Goal: Task Accomplishment & Management: Use online tool/utility

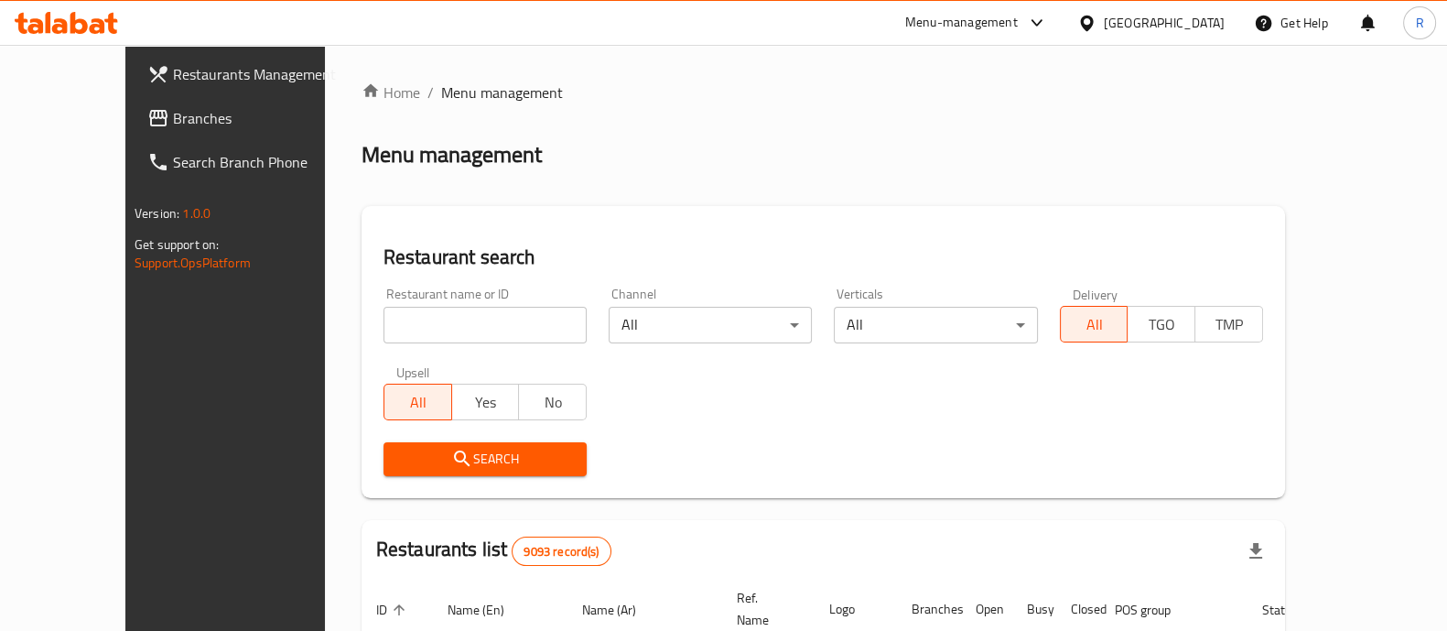
drag, startPoint x: 0, startPoint y: 0, endPoint x: 341, endPoint y: 328, distance: 473.2
click at [384, 328] on input "search" at bounding box center [485, 325] width 203 height 37
click button "Search" at bounding box center [485, 459] width 203 height 34
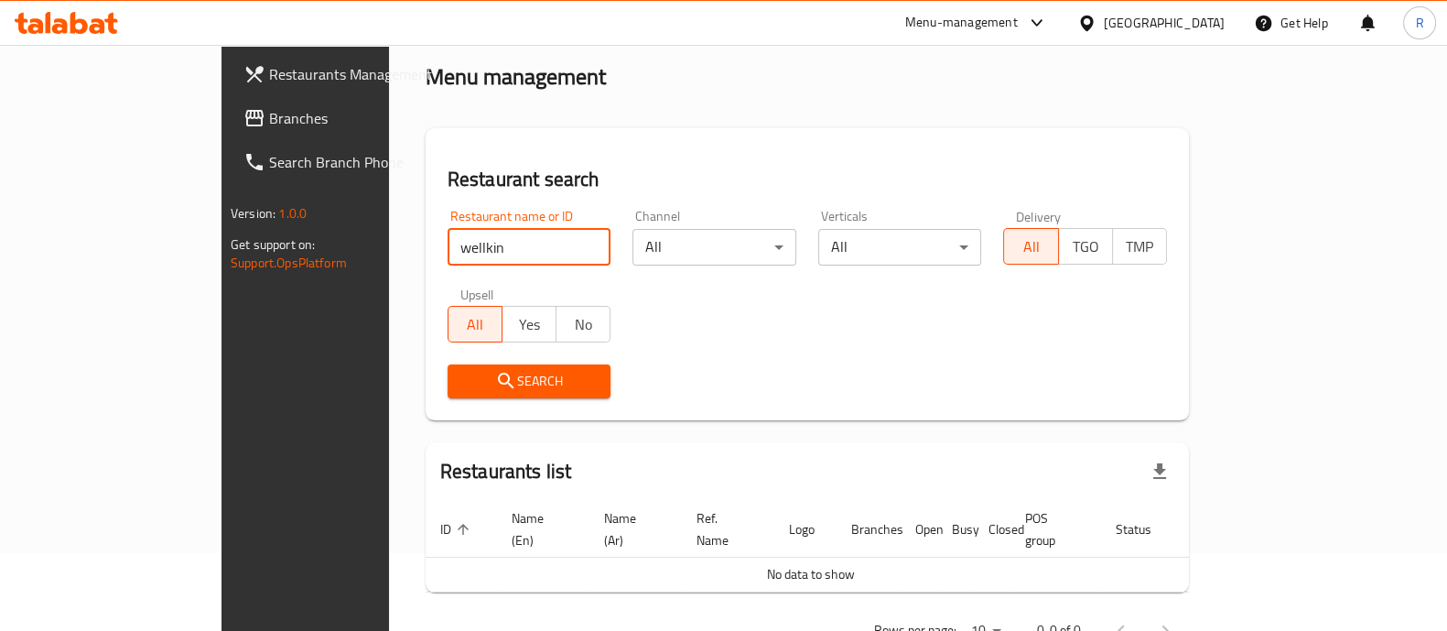
scroll to position [114, 0]
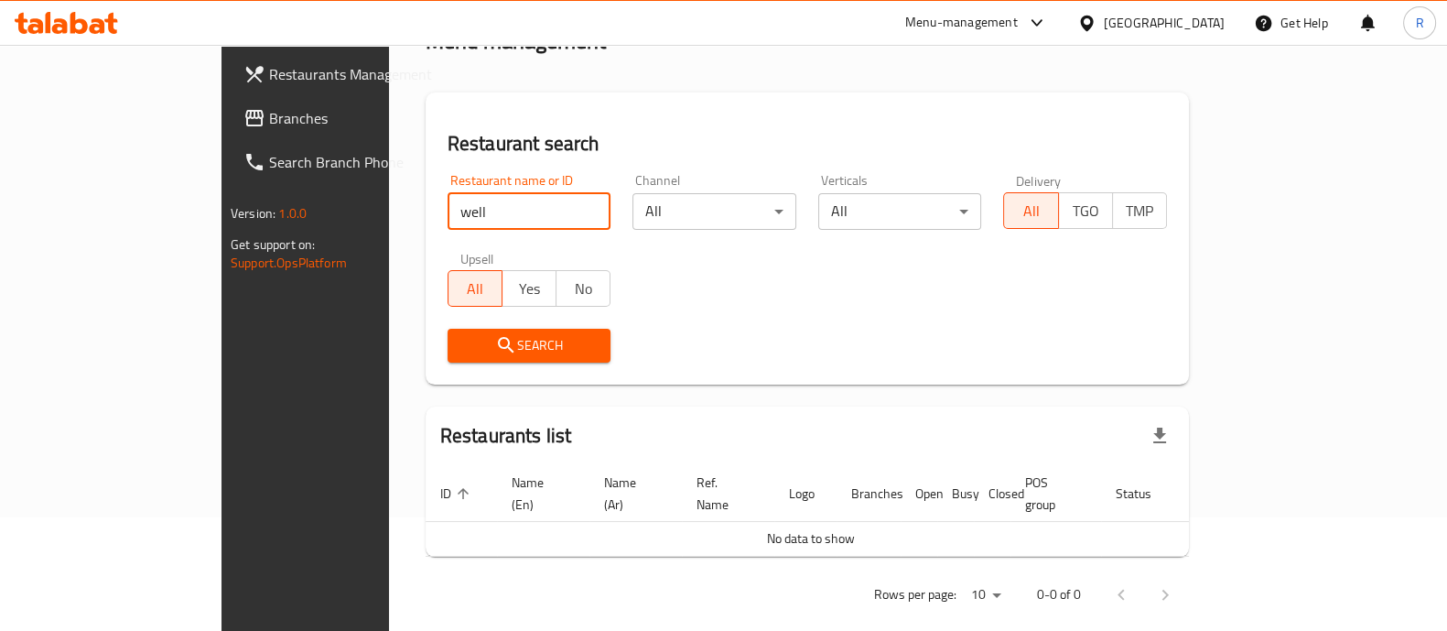
click button "Search" at bounding box center [530, 346] width 164 height 34
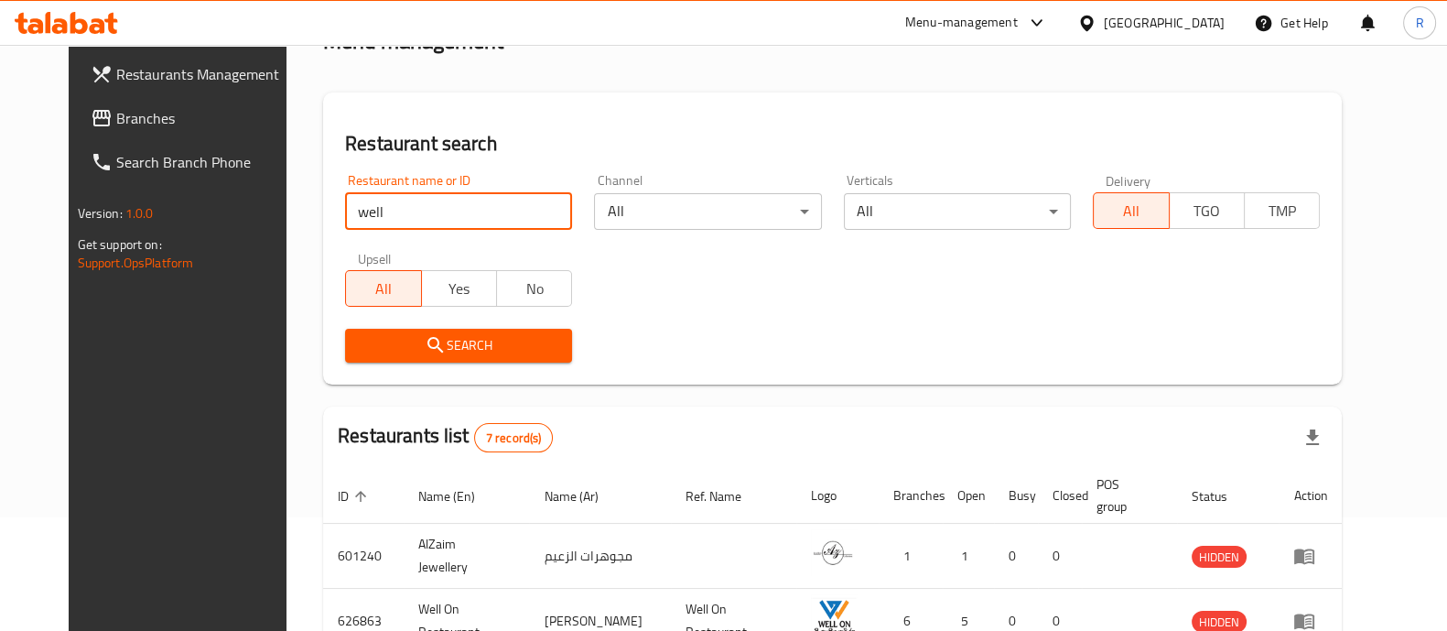
click at [373, 212] on input "well" at bounding box center [458, 211] width 227 height 37
type input "well kin"
click button "Search" at bounding box center [458, 346] width 227 height 34
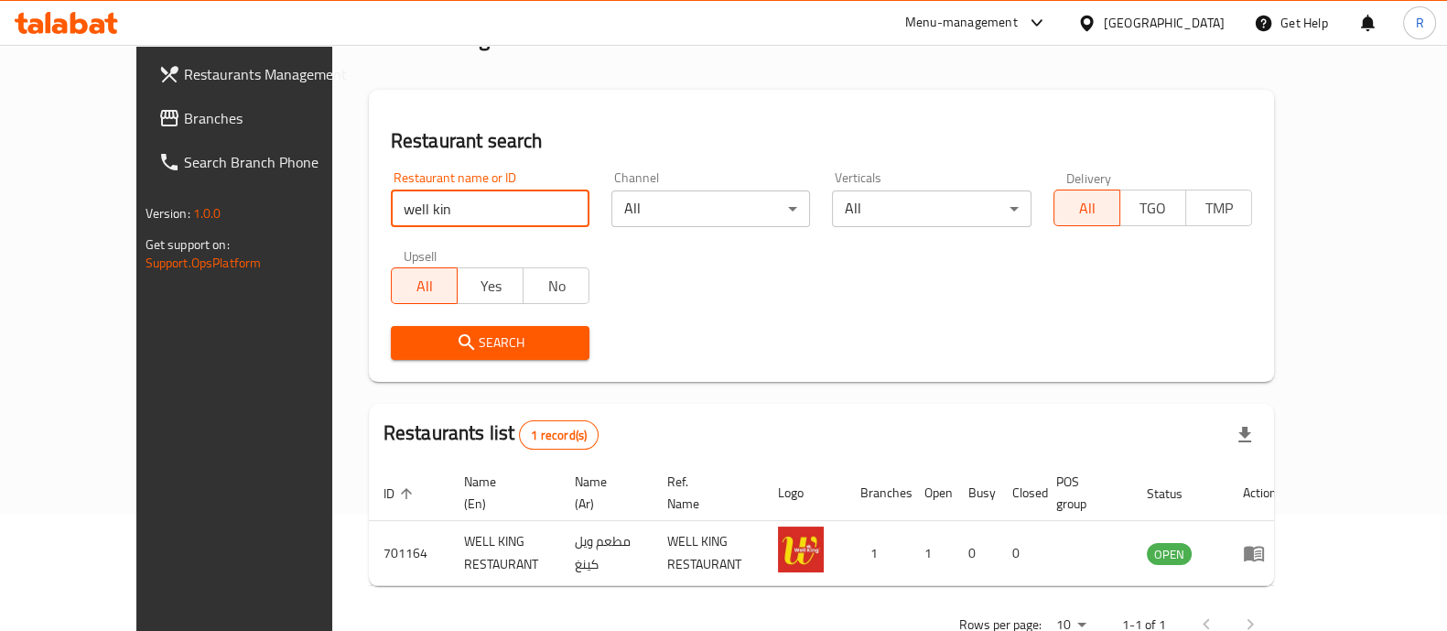
scroll to position [149, 0]
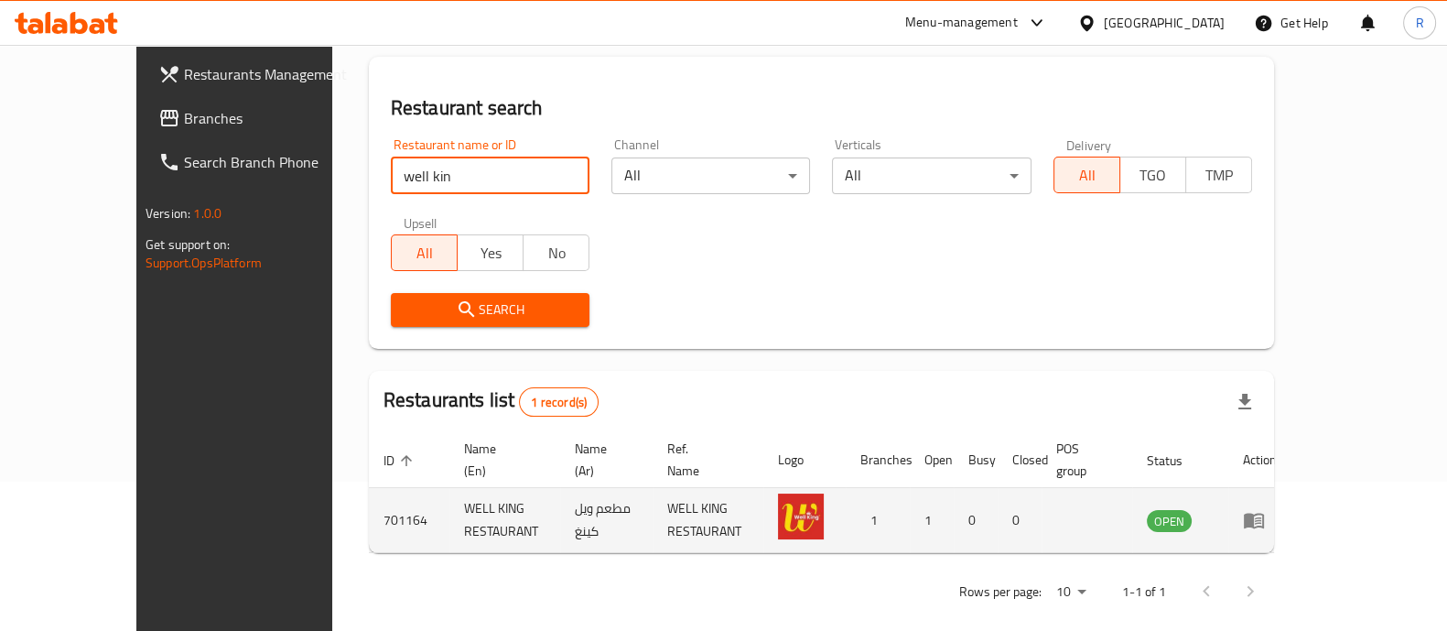
click at [1265, 509] on icon "enhanced table" at bounding box center [1254, 520] width 22 height 22
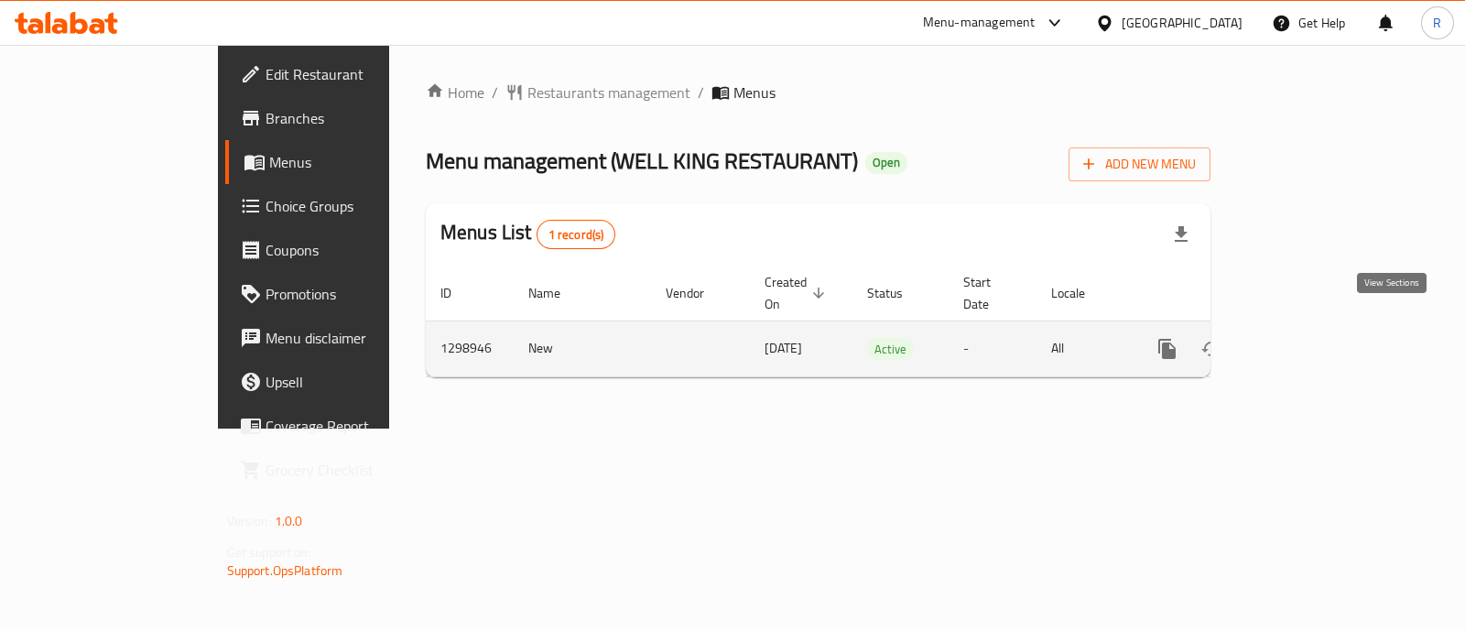
click at [1310, 338] on icon "enhanced table" at bounding box center [1299, 349] width 22 height 22
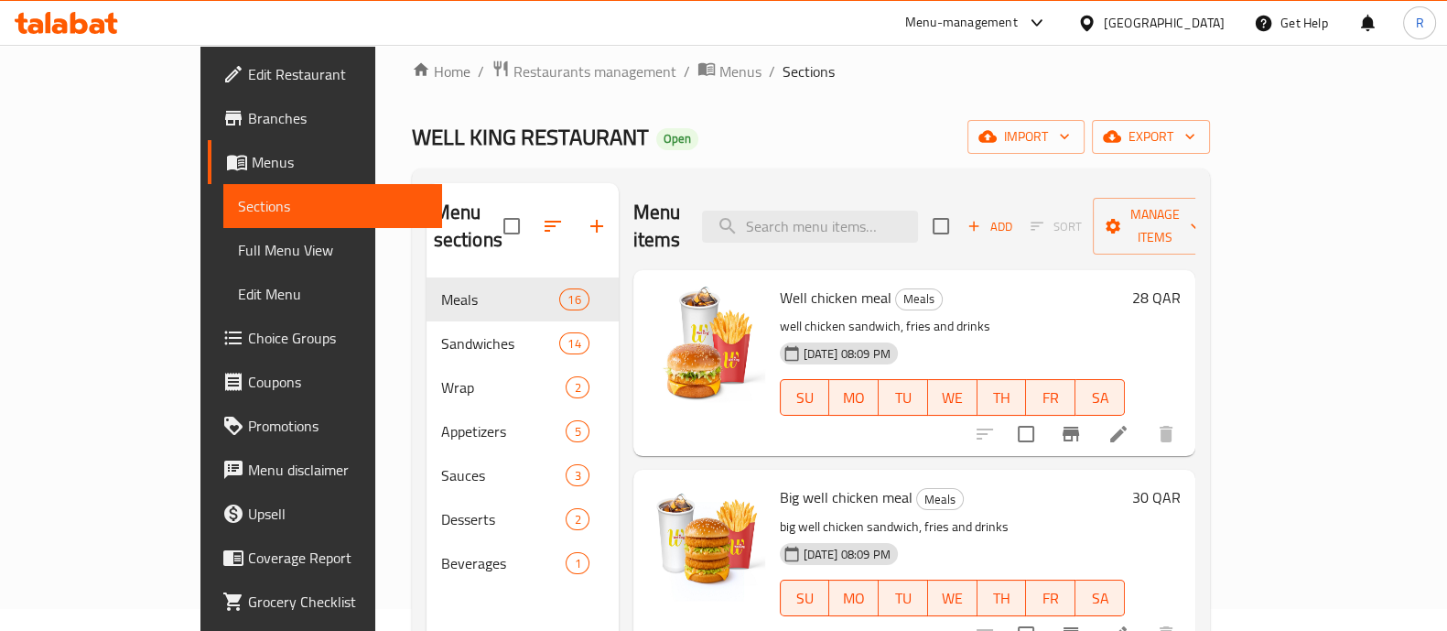
scroll to position [16, 0]
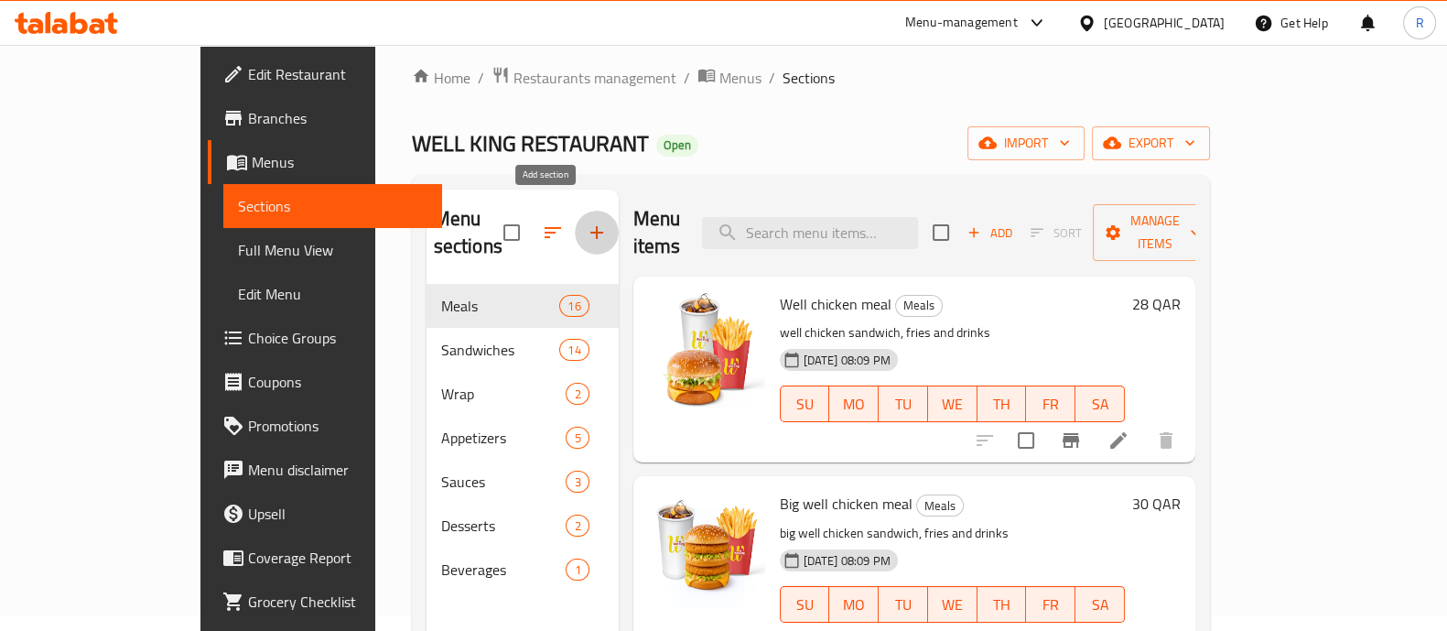
click at [575, 231] on button "button" at bounding box center [597, 233] width 44 height 44
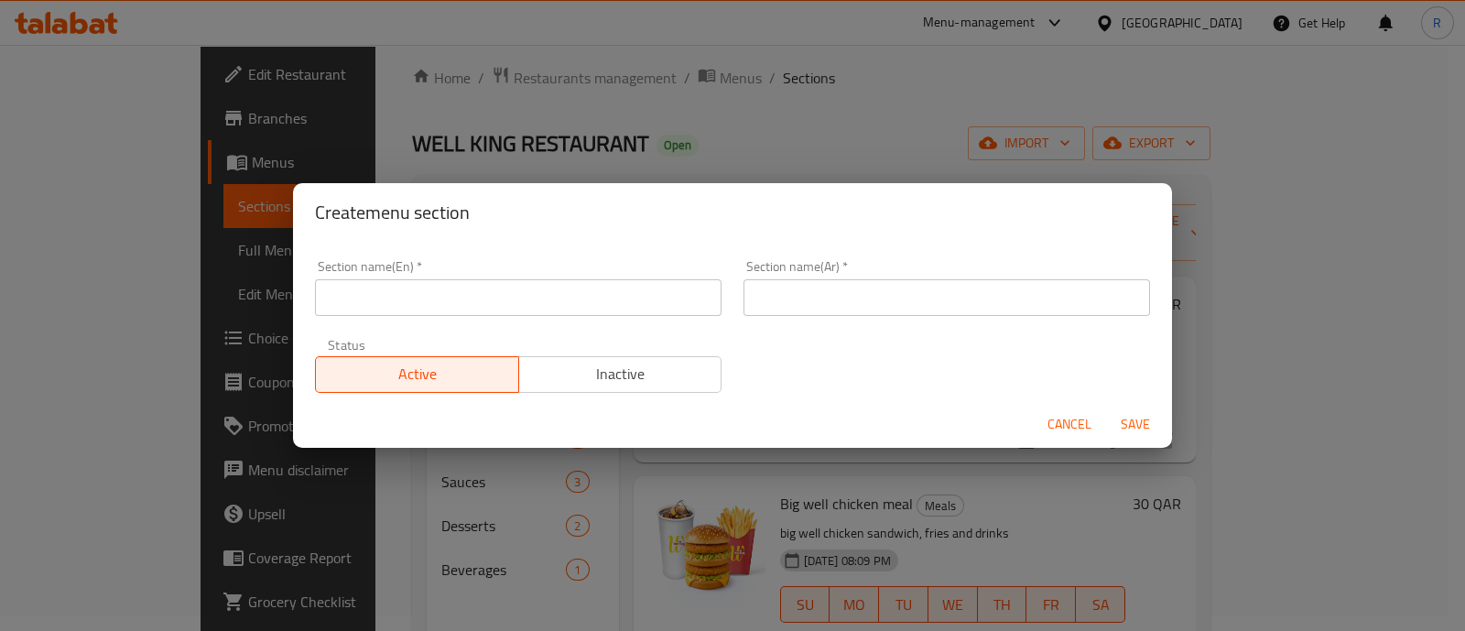
click at [480, 324] on div "Section name(En)   * Section name(En) *" at bounding box center [518, 288] width 428 height 78
click at [478, 318] on div "Section name(En)   * Section name(En) *" at bounding box center [518, 288] width 428 height 78
click at [477, 310] on input "text" at bounding box center [518, 297] width 406 height 37
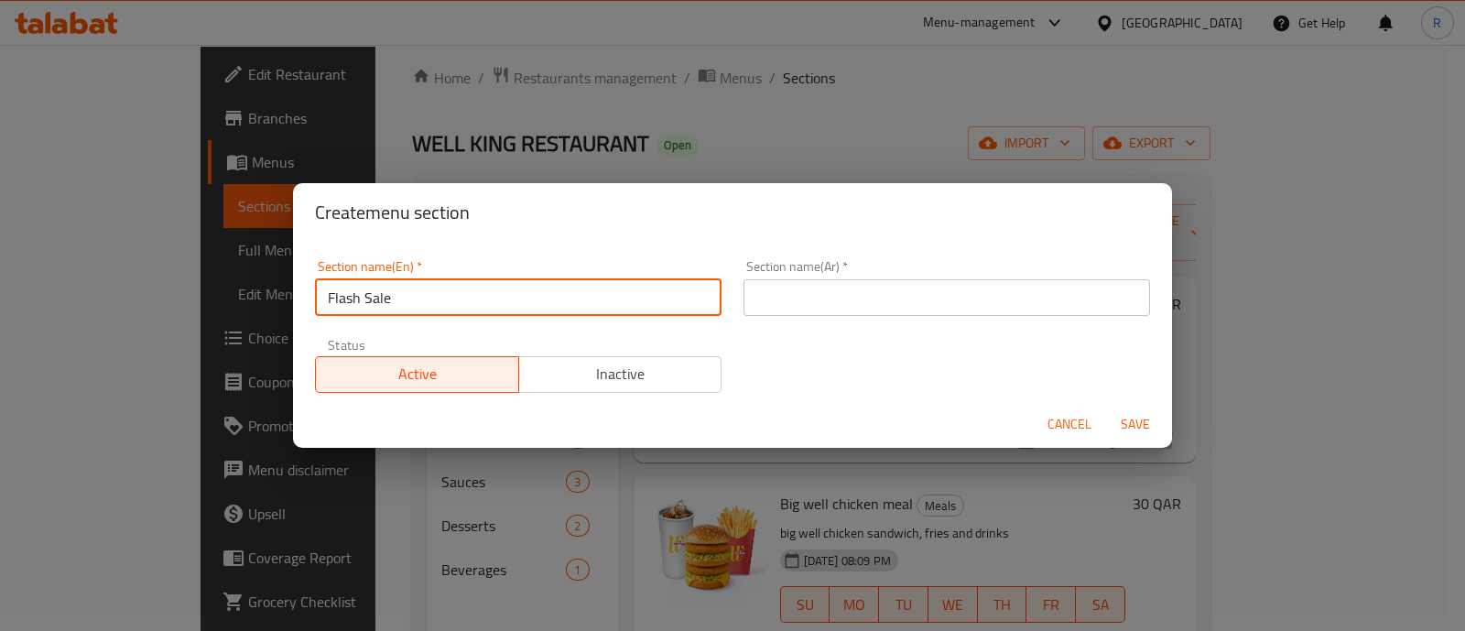
drag, startPoint x: 520, startPoint y: 311, endPoint x: 260, endPoint y: 341, distance: 261.6
click at [260, 341] on div "Create menu section Section name(En)   * Flash Sale Section name(En) * Section …" at bounding box center [732, 315] width 1465 height 631
type input "Flash Sale"
click at [474, 281] on input "Flash Sale" at bounding box center [518, 297] width 406 height 37
click at [872, 296] on input "text" at bounding box center [946, 297] width 406 height 37
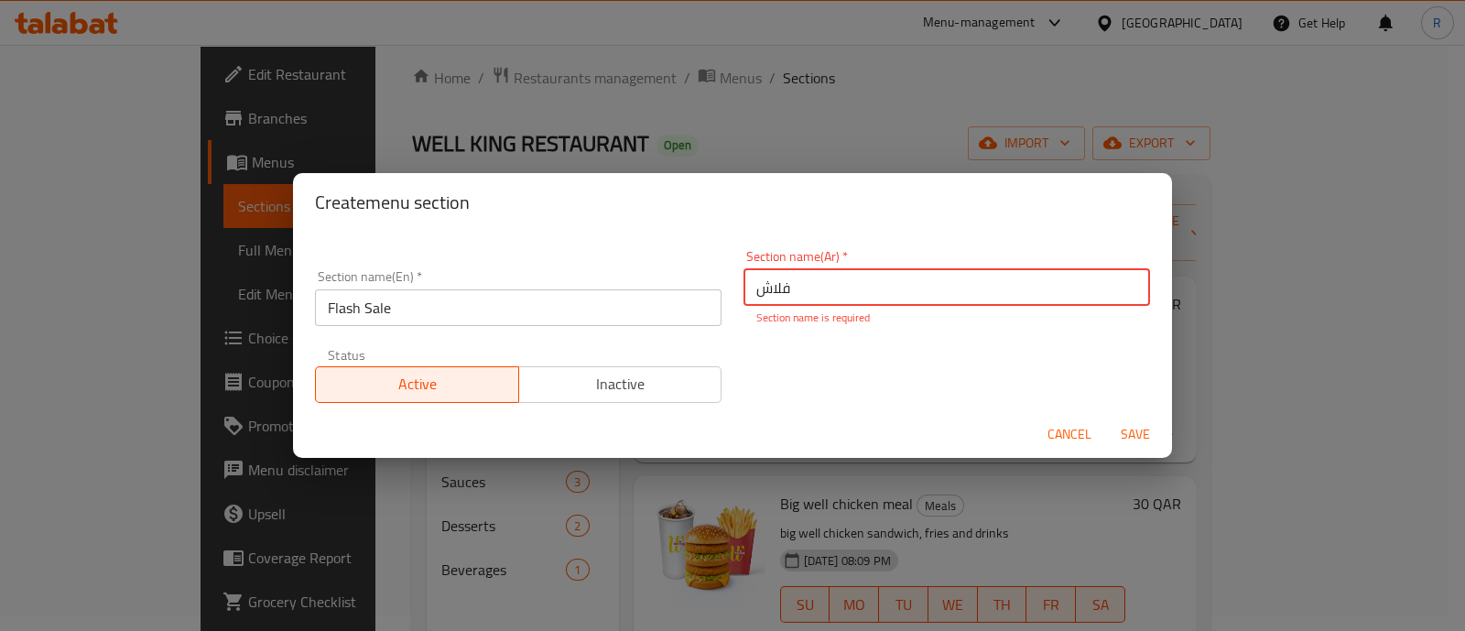
type input "فلاش سيل"
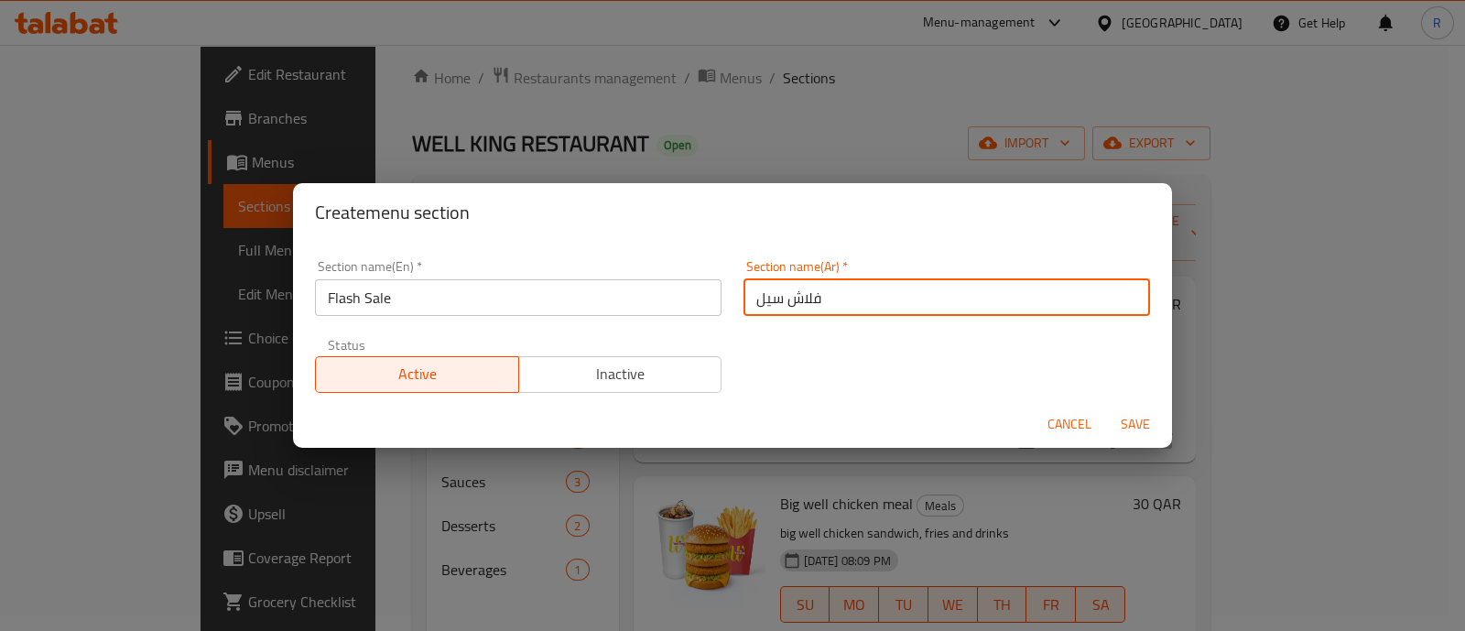
click at [1144, 432] on span "Save" at bounding box center [1135, 424] width 44 height 23
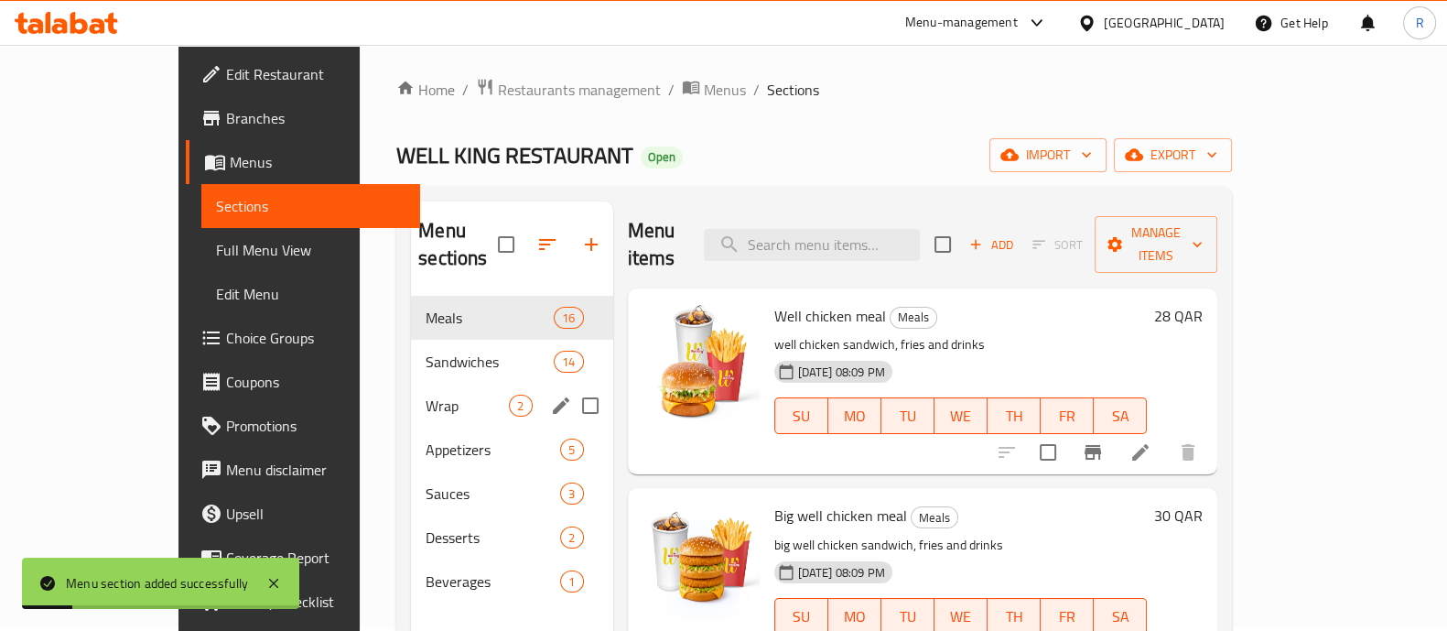
scroll to position [0, 0]
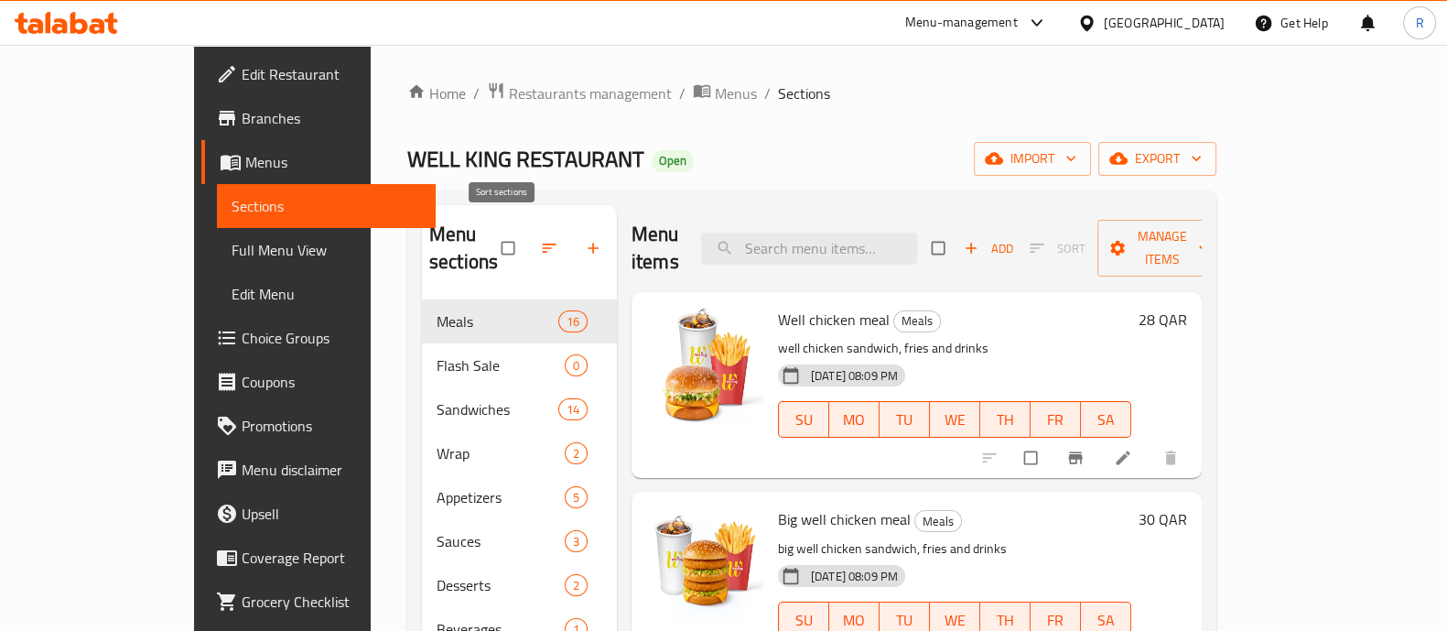
click at [540, 239] on icon "button" at bounding box center [549, 248] width 18 height 18
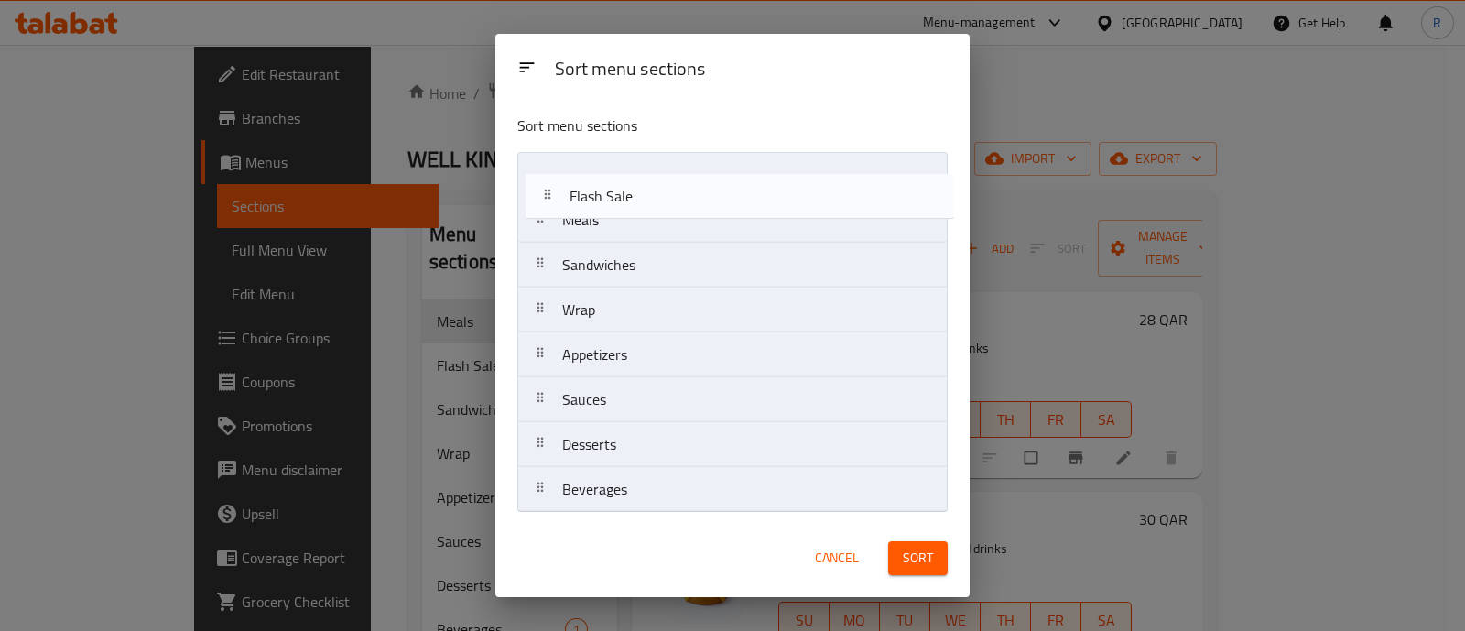
drag, startPoint x: 601, startPoint y: 231, endPoint x: 611, endPoint y: 196, distance: 36.0
click at [609, 199] on nav "Meals Flash Sale Sandwiches Wrap Appetizers Sauces Desserts Beverages" at bounding box center [731, 332] width 429 height 361
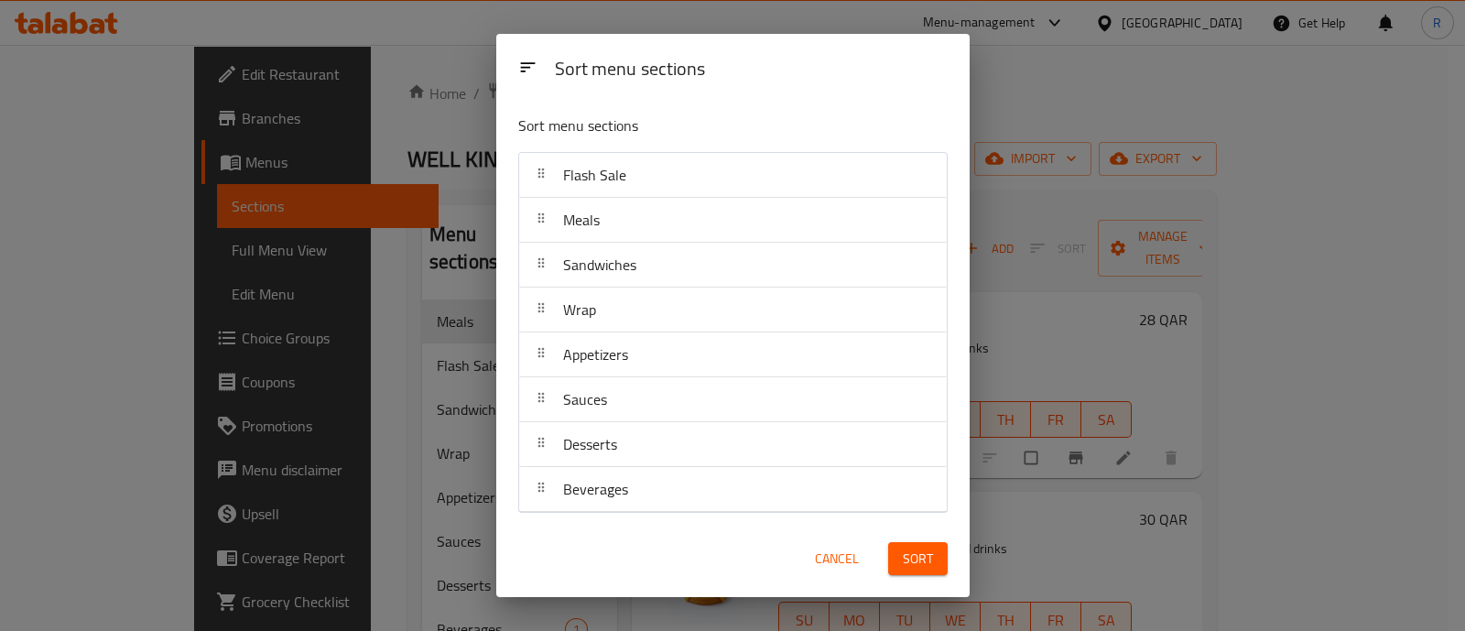
click at [913, 550] on span "Sort" at bounding box center [918, 558] width 30 height 23
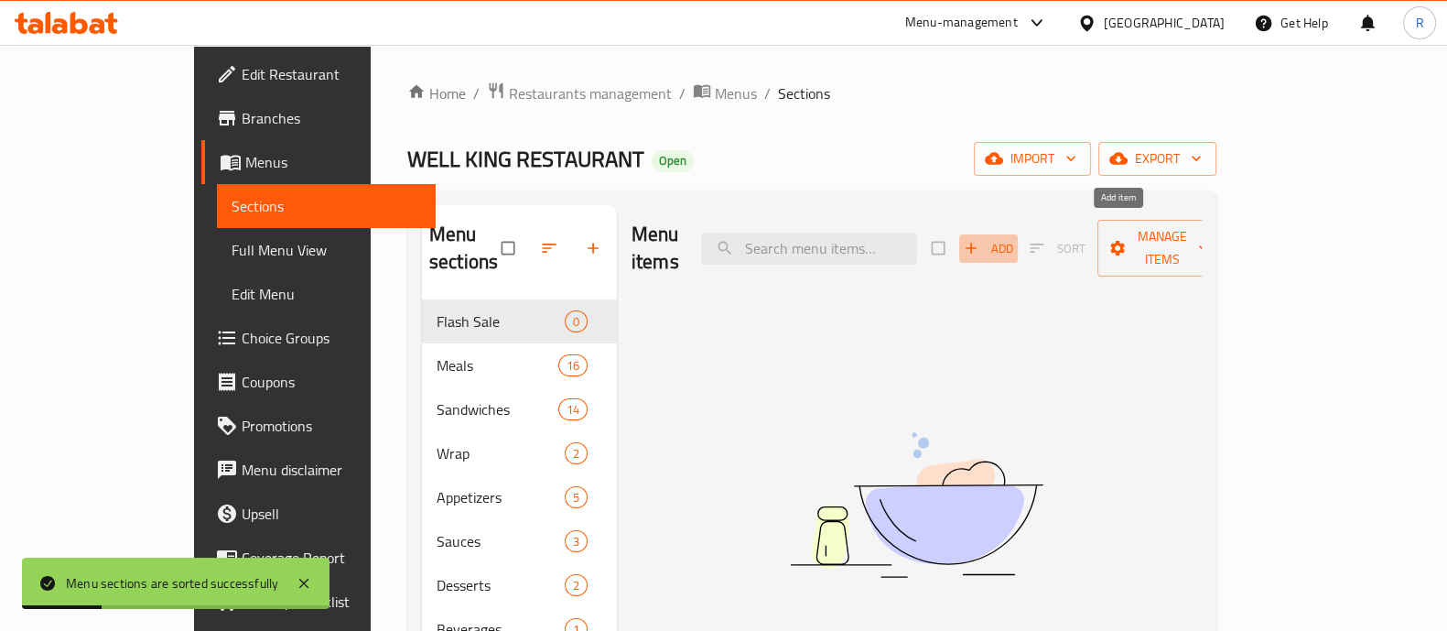
click at [980, 239] on icon "button" at bounding box center [971, 248] width 18 height 18
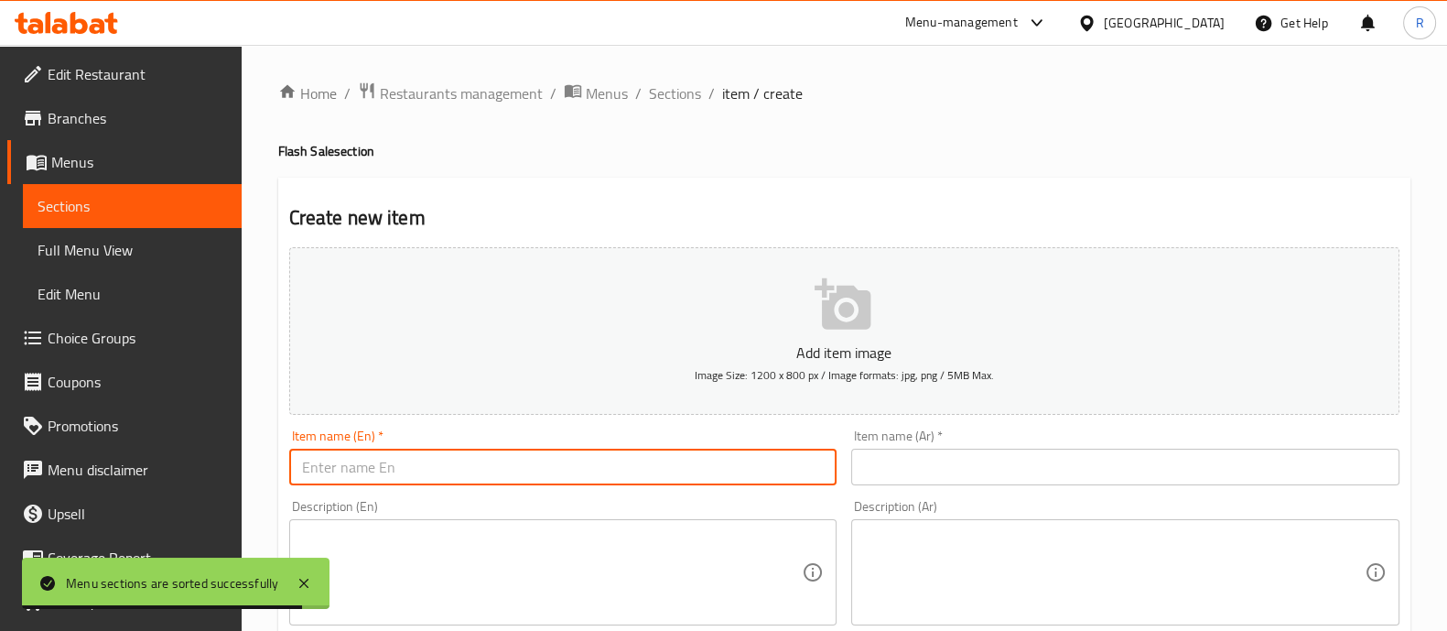
click at [356, 460] on input "text" at bounding box center [563, 467] width 548 height 37
click at [354, 565] on textarea at bounding box center [552, 572] width 501 height 87
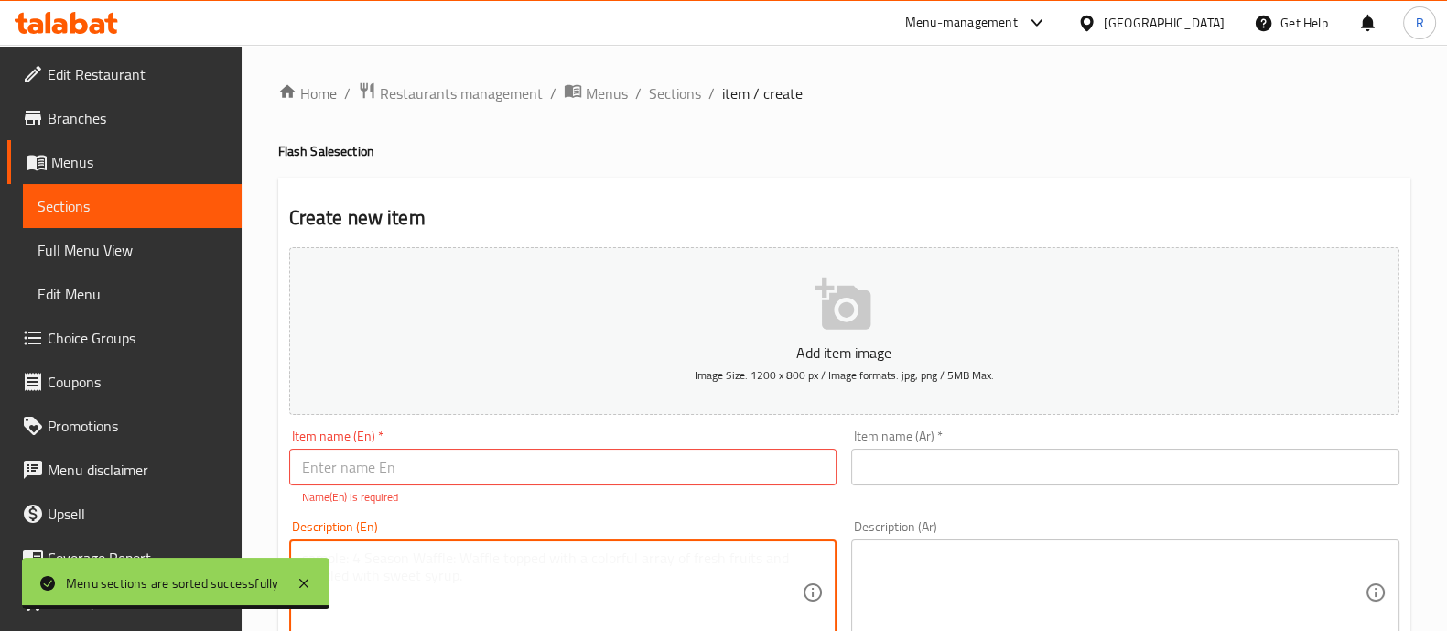
paste textarea "Double Duo Chicken Meal Big Well Chicken, Chicken Sandwich, 5pcs Nuggets With H…"
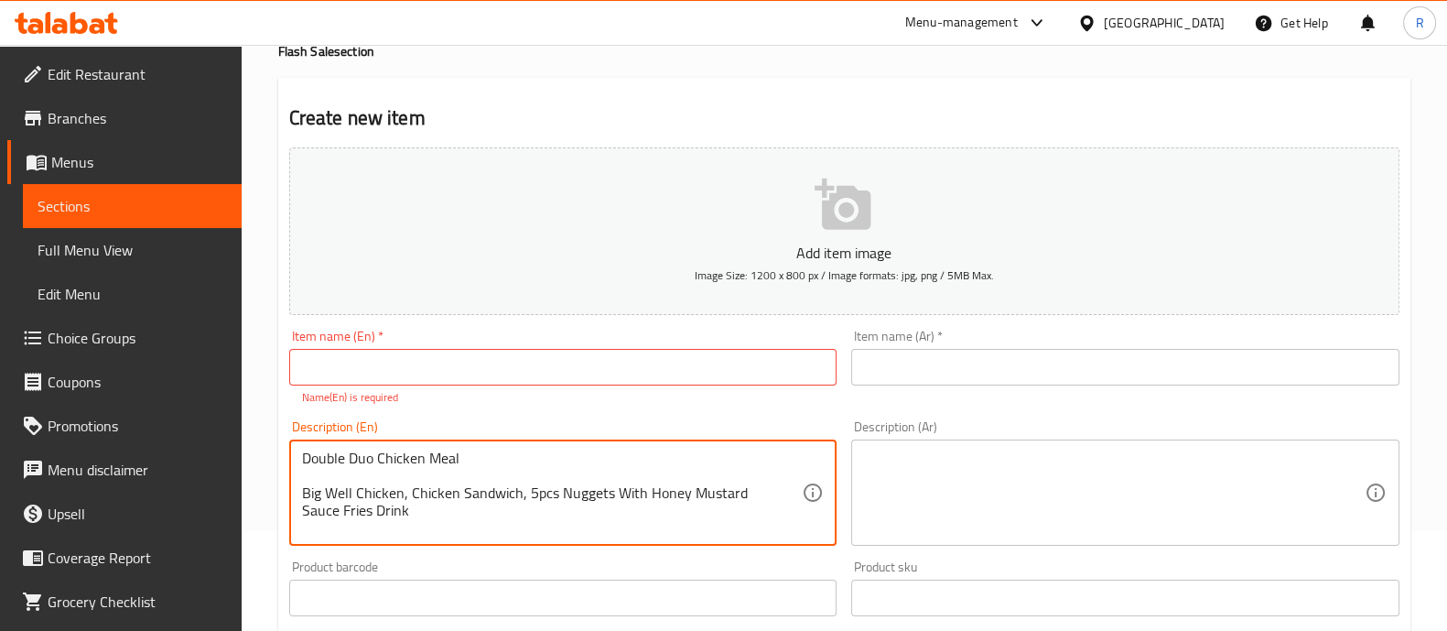
scroll to position [228, 0]
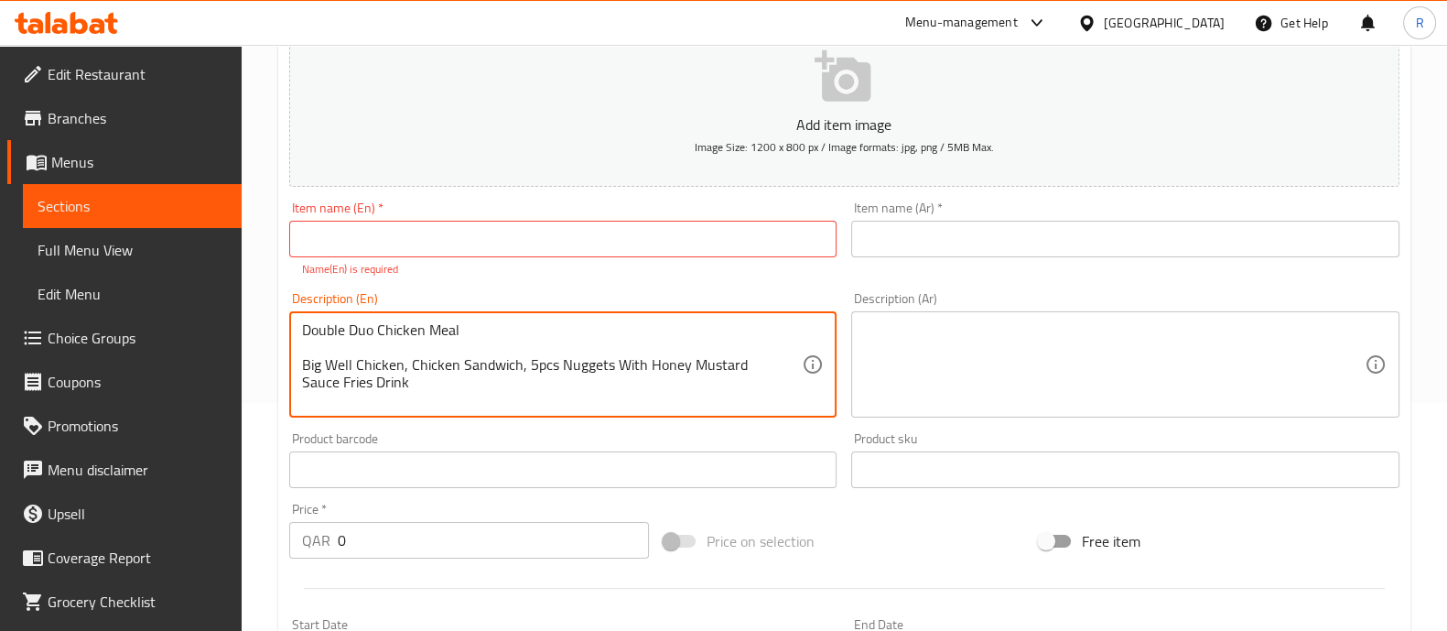
drag, startPoint x: 301, startPoint y: 354, endPoint x: 284, endPoint y: 309, distance: 48.1
click at [284, 309] on div "Description (En) Double Duo Chicken Meal Big Well Chicken, Chicken Sandwich, 5p…" at bounding box center [563, 355] width 563 height 140
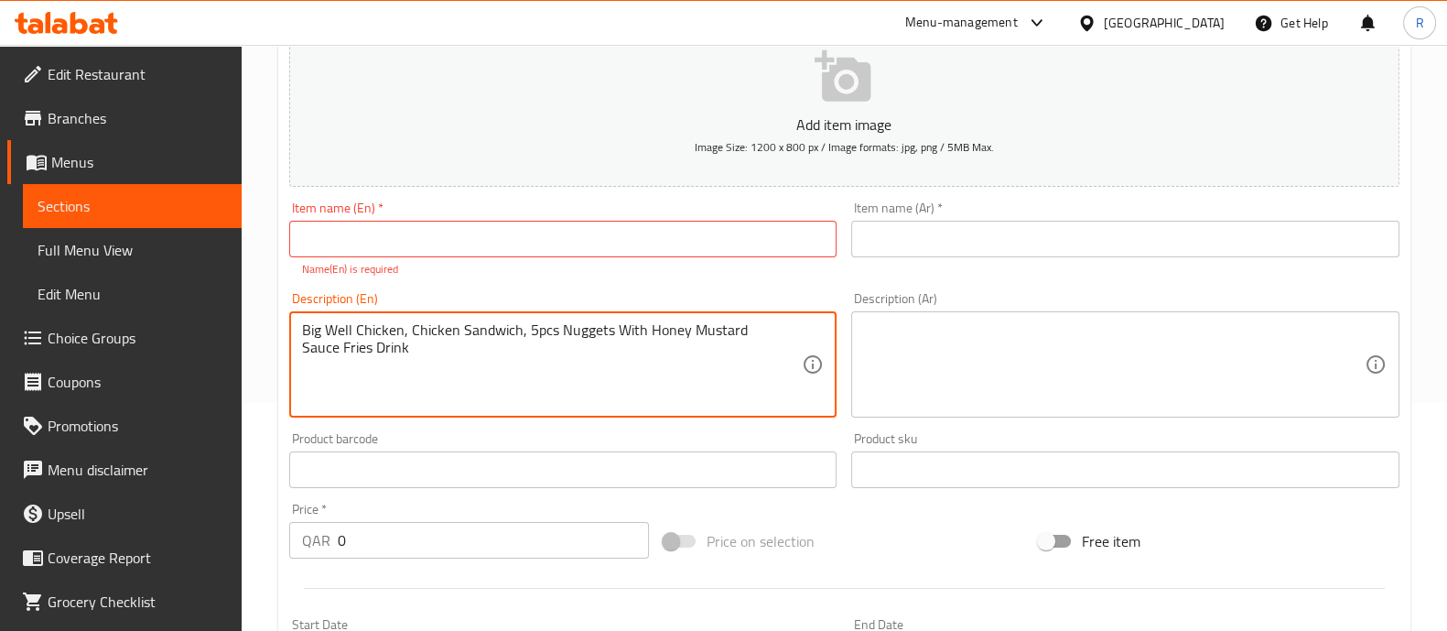
type textarea "Big Well Chicken, Chicken Sandwich, 5pcs Nuggets With Honey Mustard Sauce Fries…"
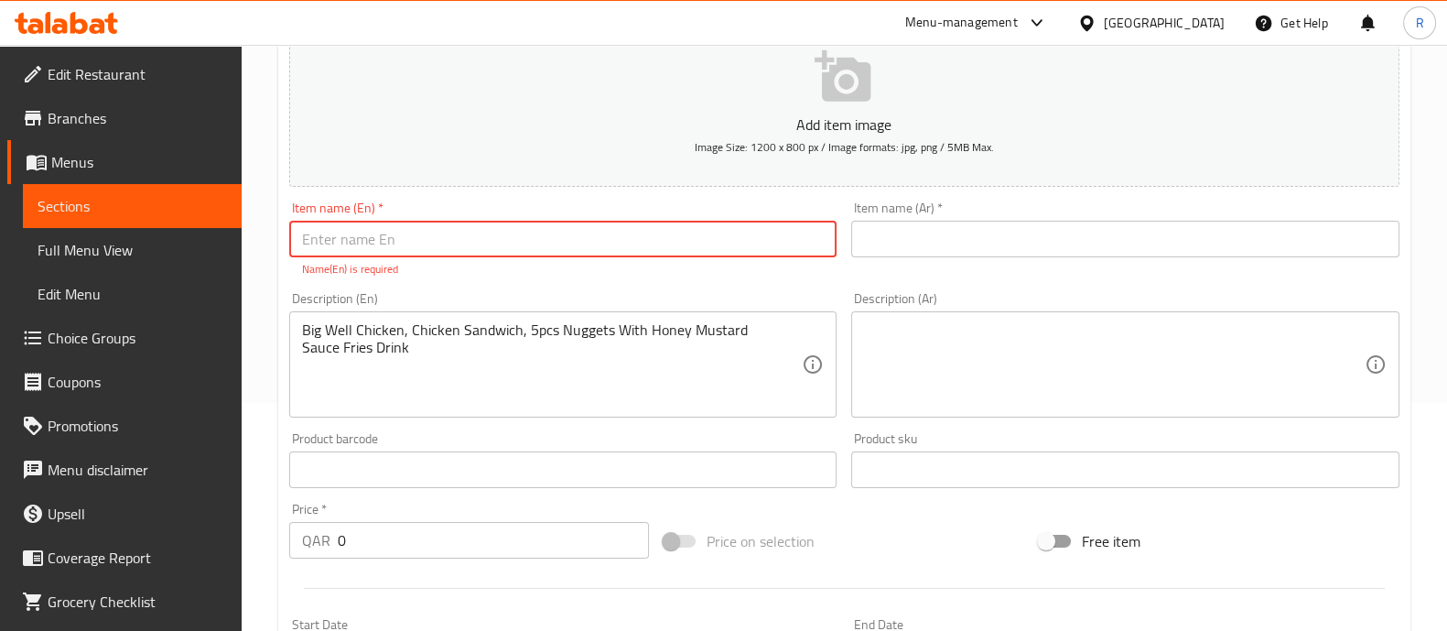
click at [353, 242] on input "text" at bounding box center [563, 239] width 548 height 37
paste input "Double Duo Chicken Meal"
type input "Double Duo Chicken Meal"
click at [891, 244] on input "text" at bounding box center [1125, 239] width 548 height 37
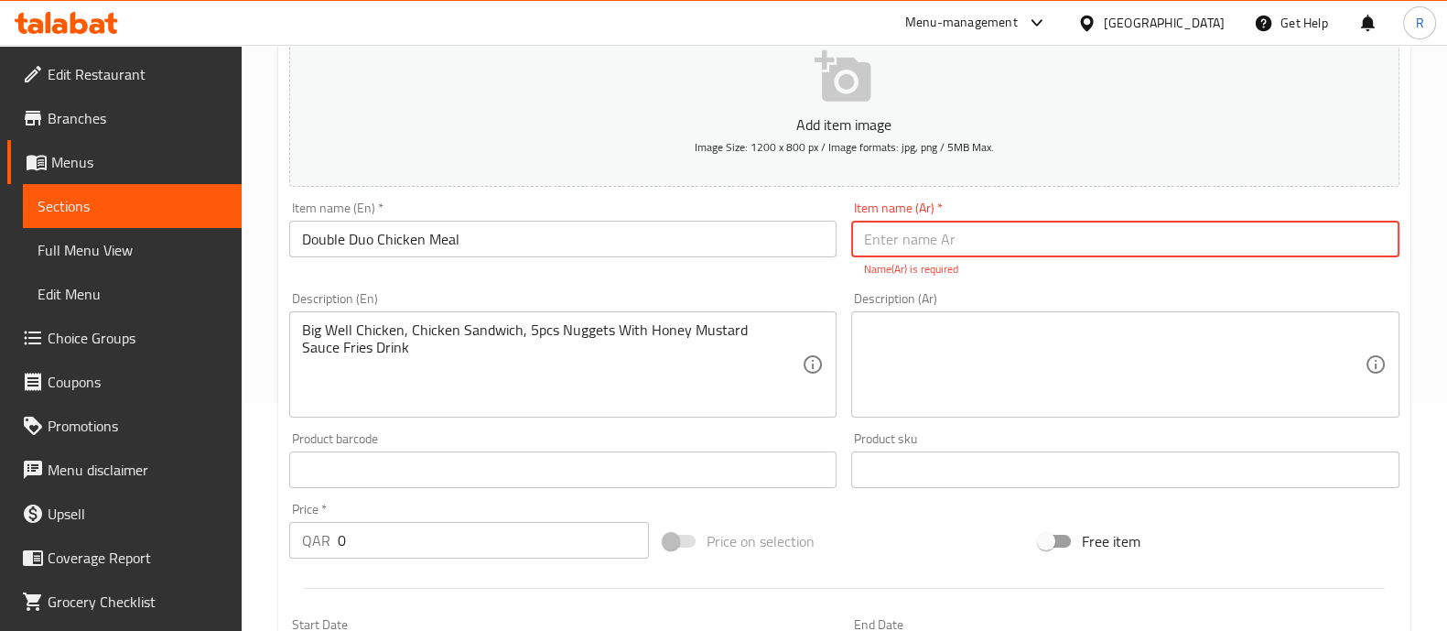
click at [908, 328] on textarea at bounding box center [1114, 364] width 501 height 87
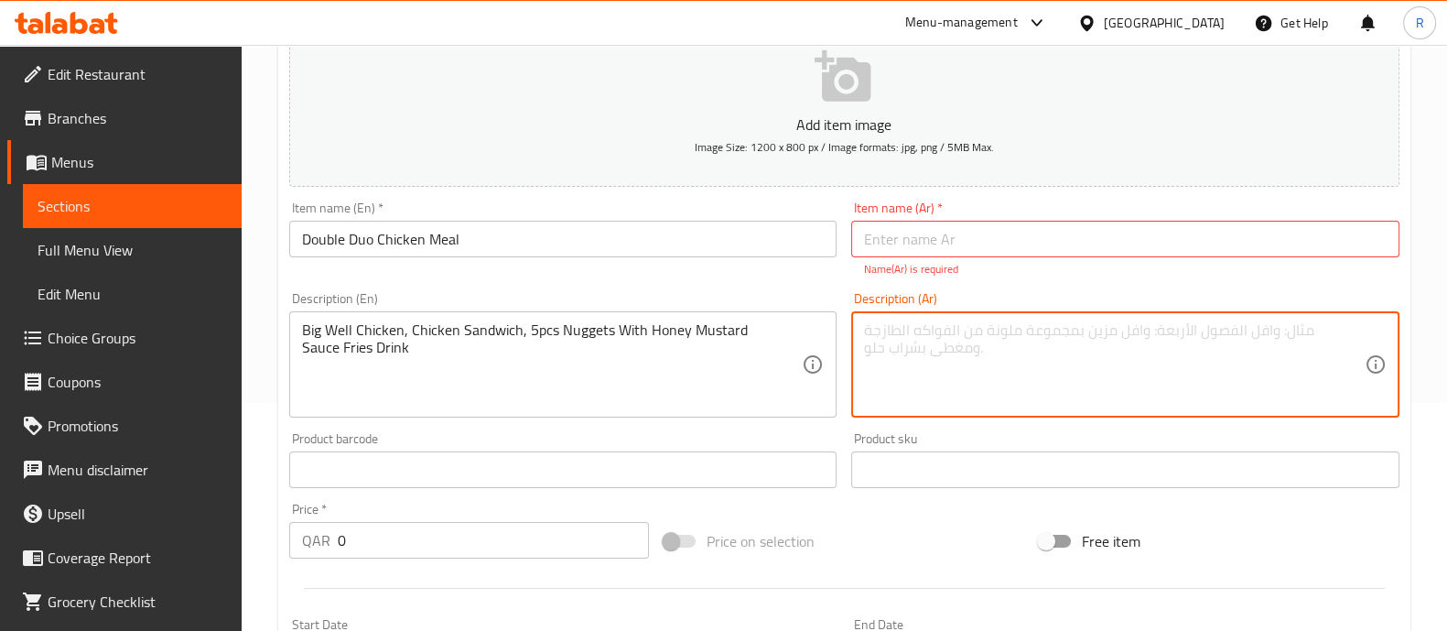
paste textarea "وجبة دجاج دبل ديو دجاج بيج ويل، ساندوتش دجاج، ٥ قطع ناجتس مع صلصة الخردل والعسل…"
drag, startPoint x: 990, startPoint y: 333, endPoint x: 805, endPoint y: 299, distance: 188.9
click at [805, 299] on div "Add item image Image Size: 1200 x 800 px / Image formats: jpg, png / 5MB Max. I…" at bounding box center [844, 416] width 1125 height 809
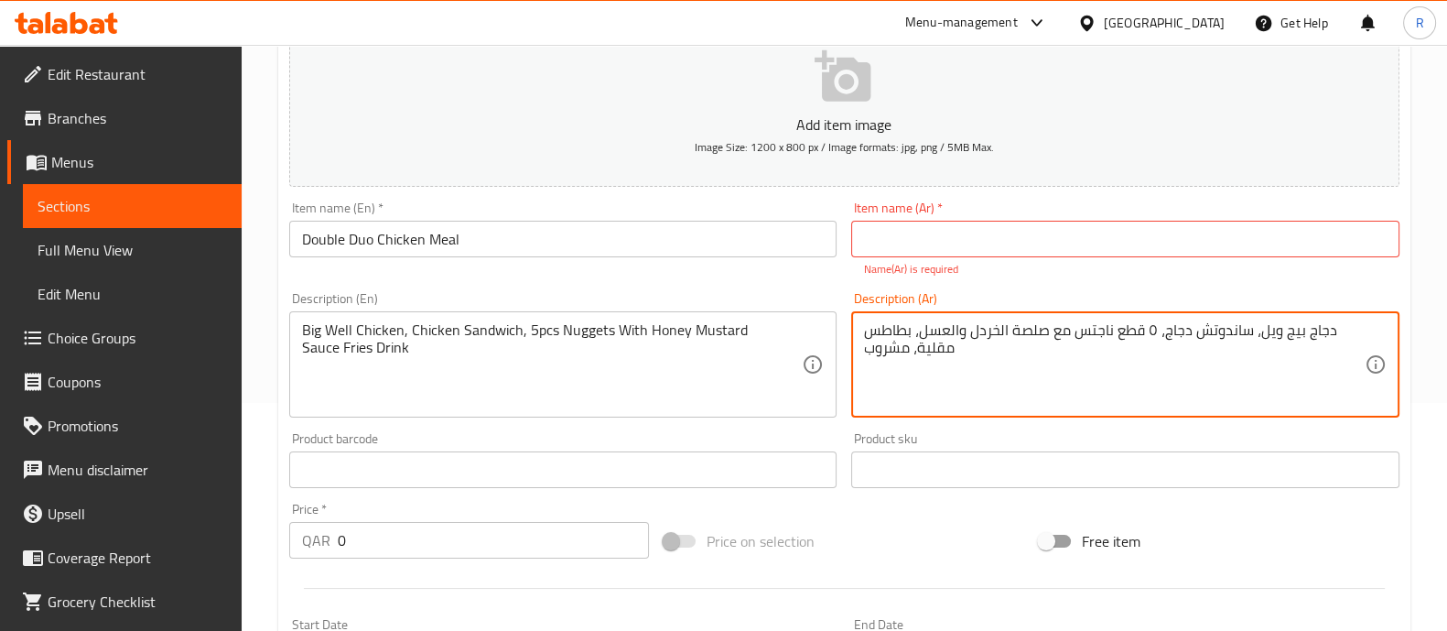
type textarea "دجاج بيج ويل، ساندوتش دجاج، ٥ قطع ناجتس مع صلصة الخردل والعسل، بطاطس مقلية، مشر…"
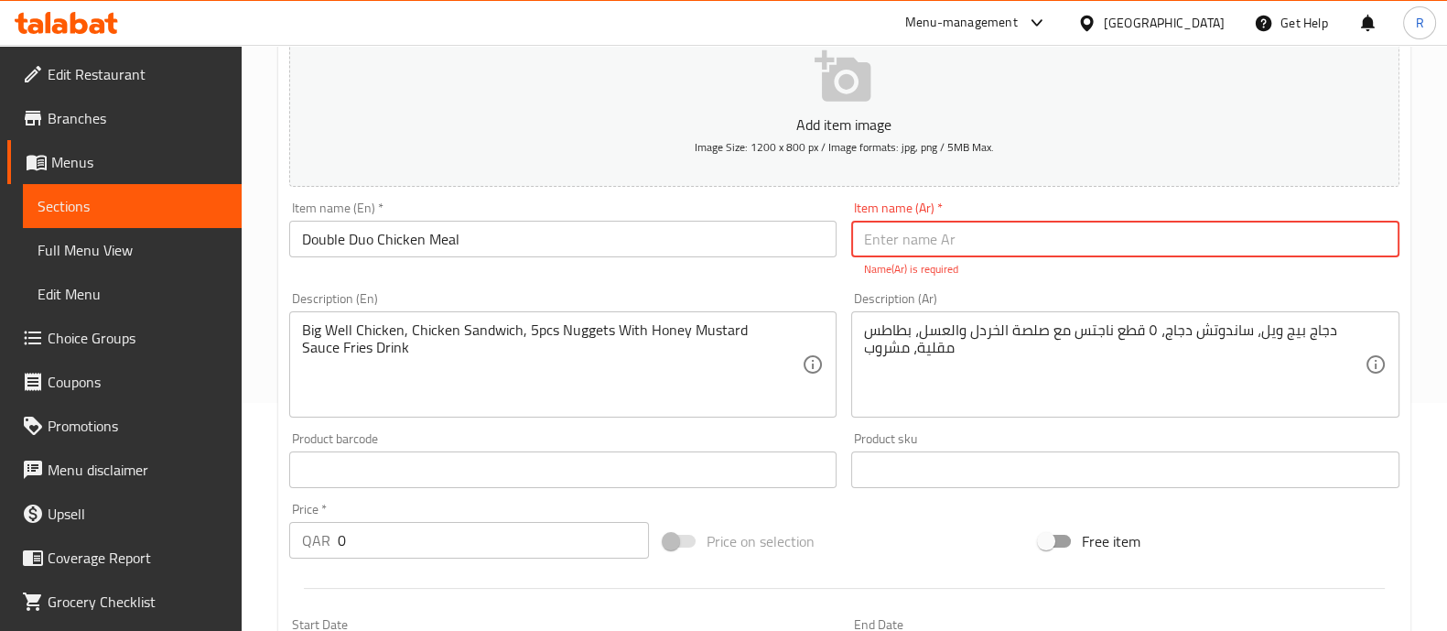
click at [989, 231] on input "text" at bounding box center [1125, 239] width 548 height 37
paste input "وجبة دجاج دبل ديو"
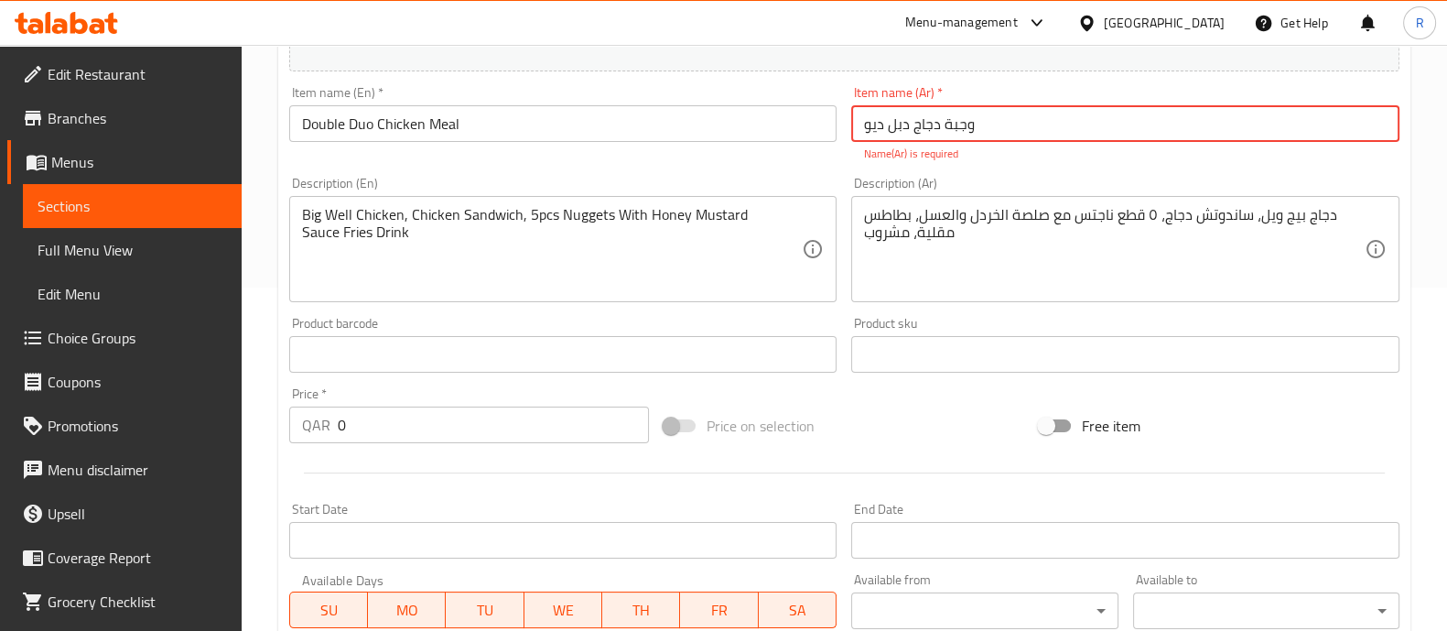
type input "وجبة دجاج دبل ديو"
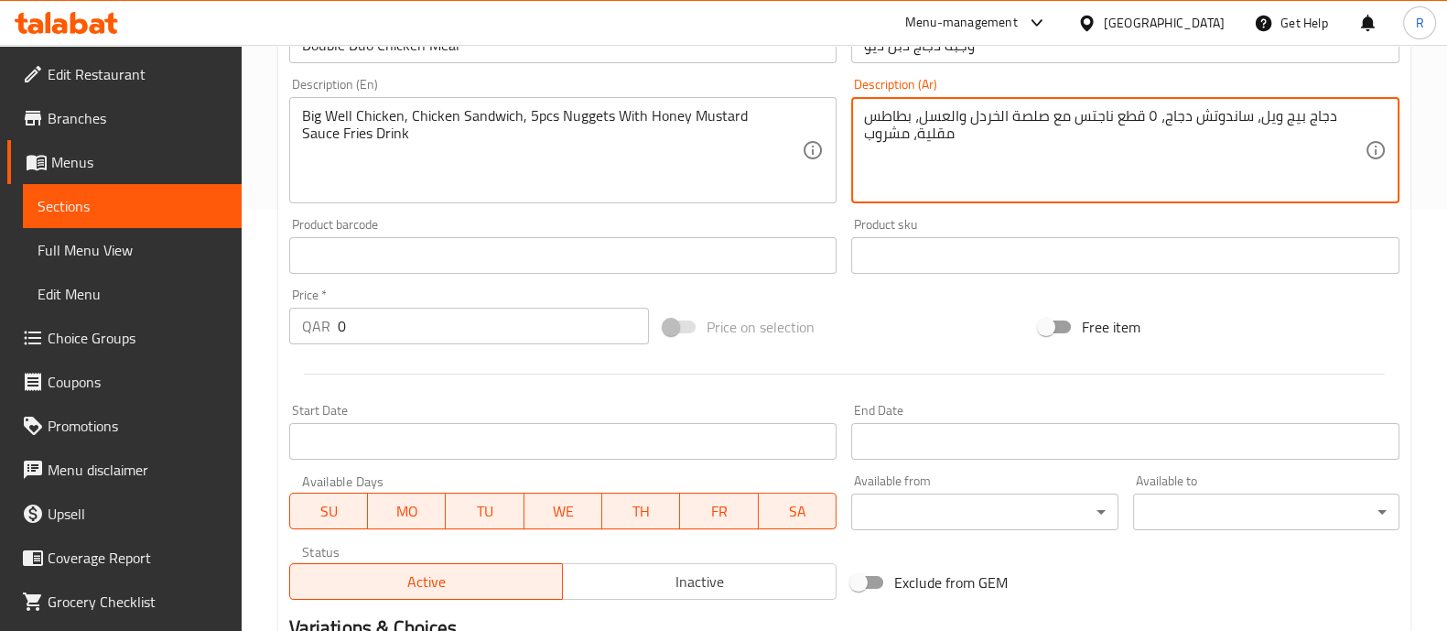
scroll to position [457, 0]
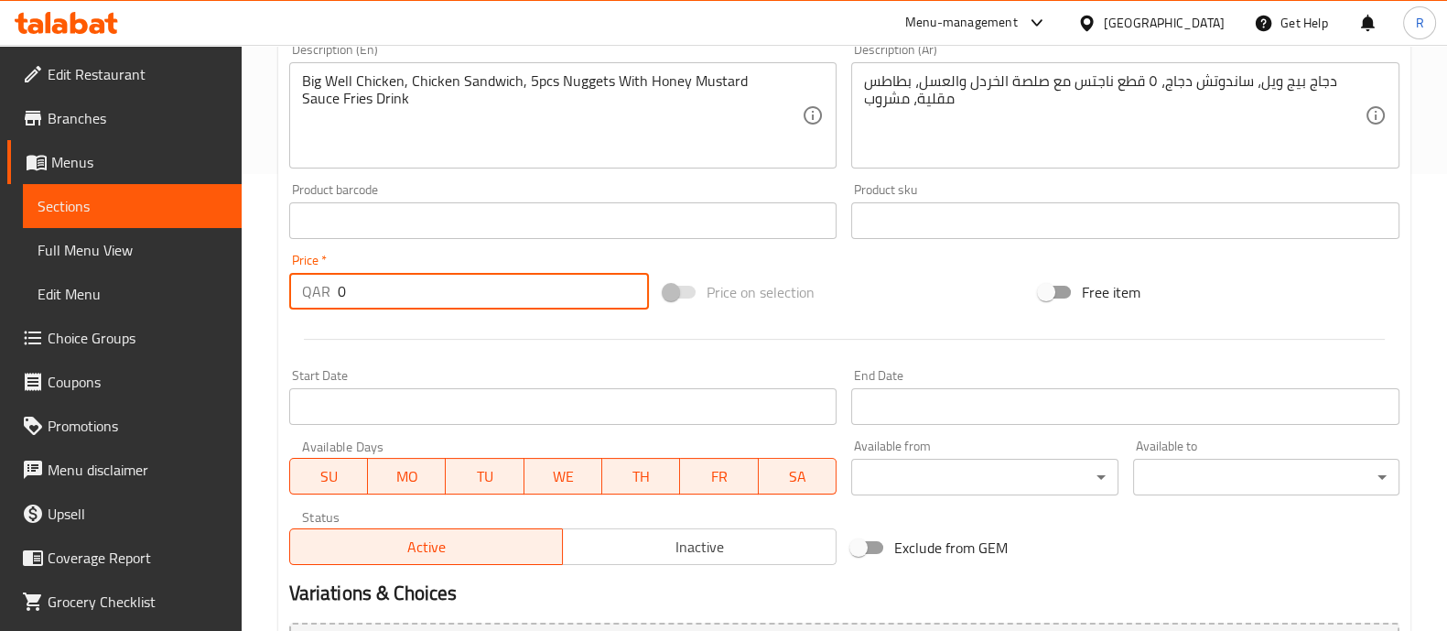
drag, startPoint x: 403, startPoint y: 286, endPoint x: 319, endPoint y: 294, distance: 83.7
click at [319, 294] on div "QAR 0 Price *" at bounding box center [469, 291] width 361 height 37
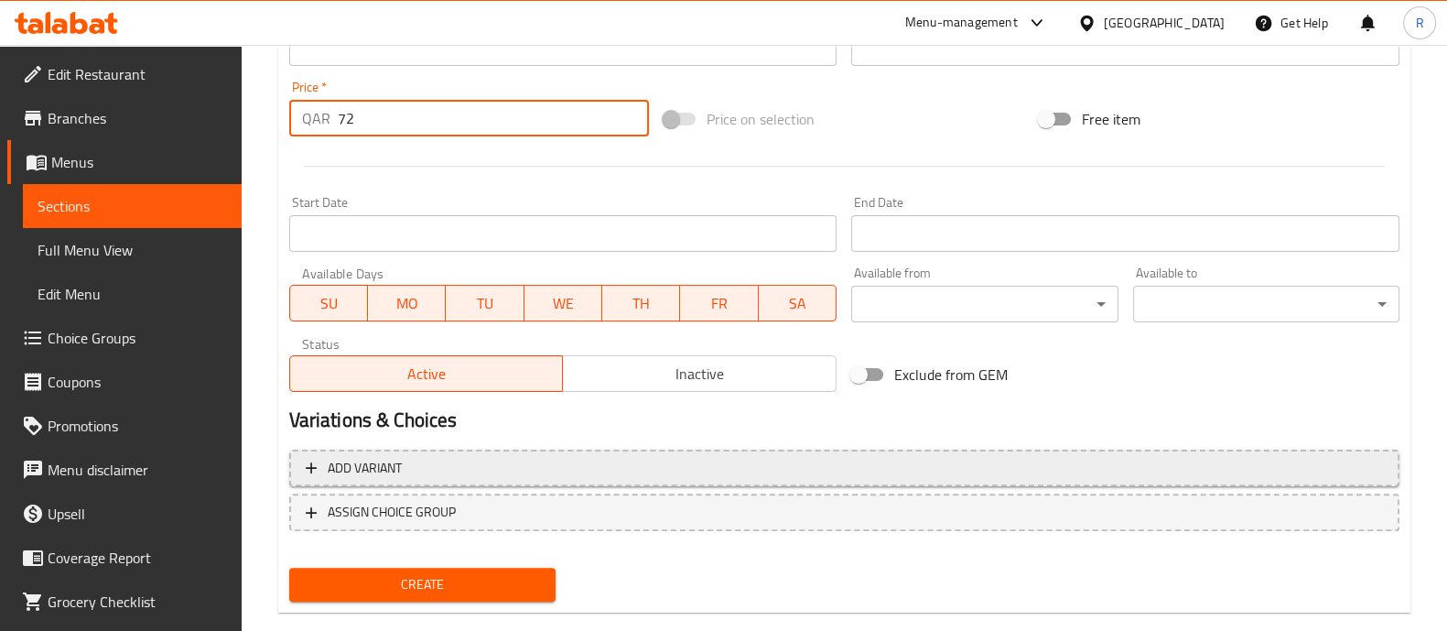
scroll to position [661, 0]
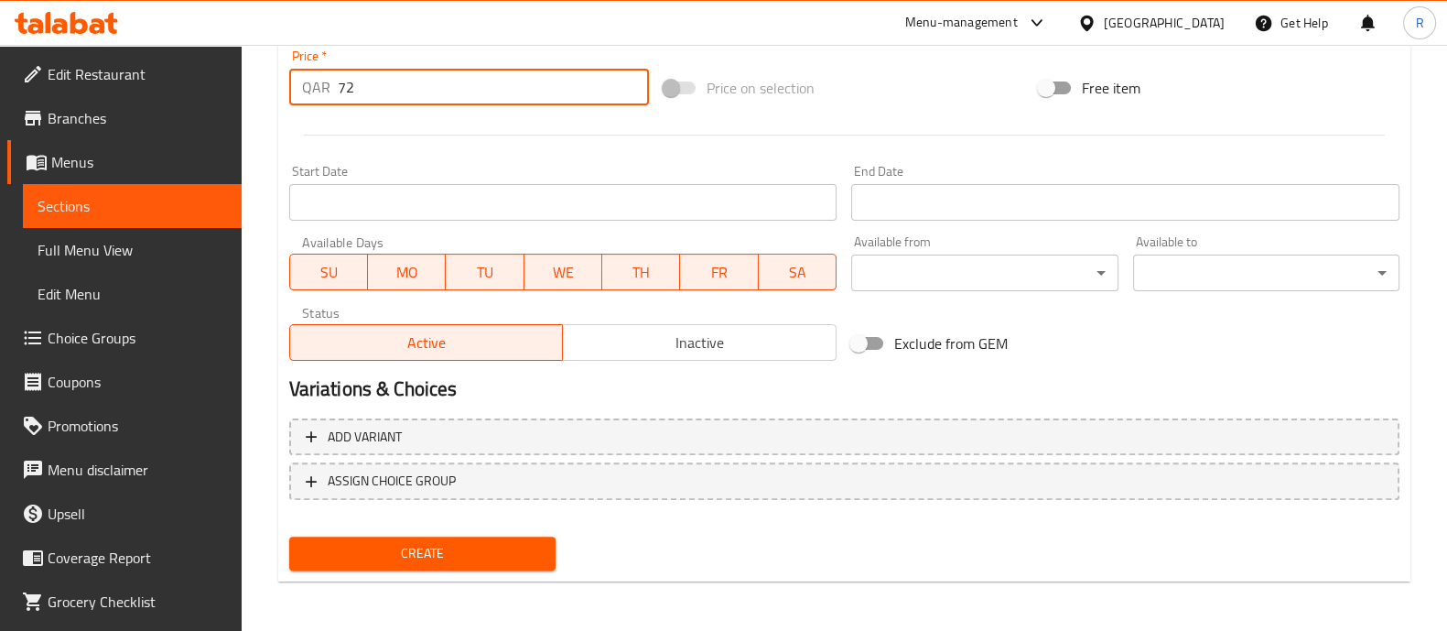
type input "72"
click at [425, 549] on span "Create" at bounding box center [422, 553] width 237 height 23
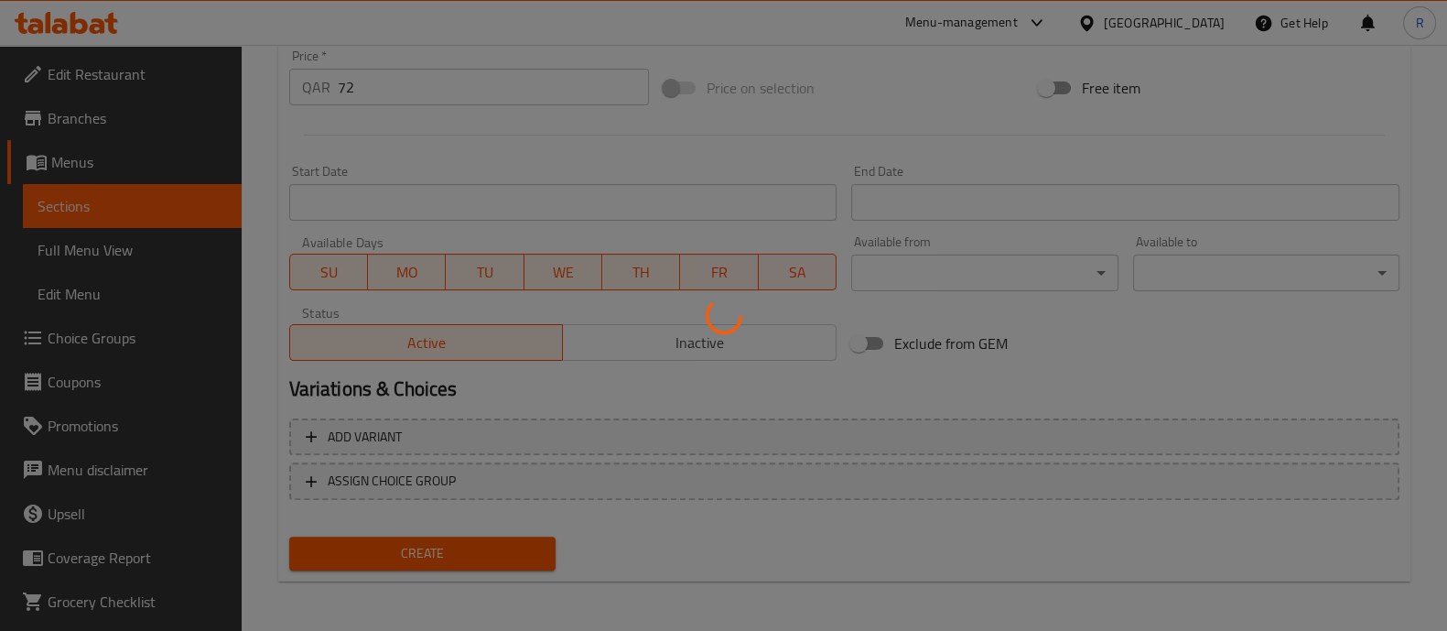
type input "0"
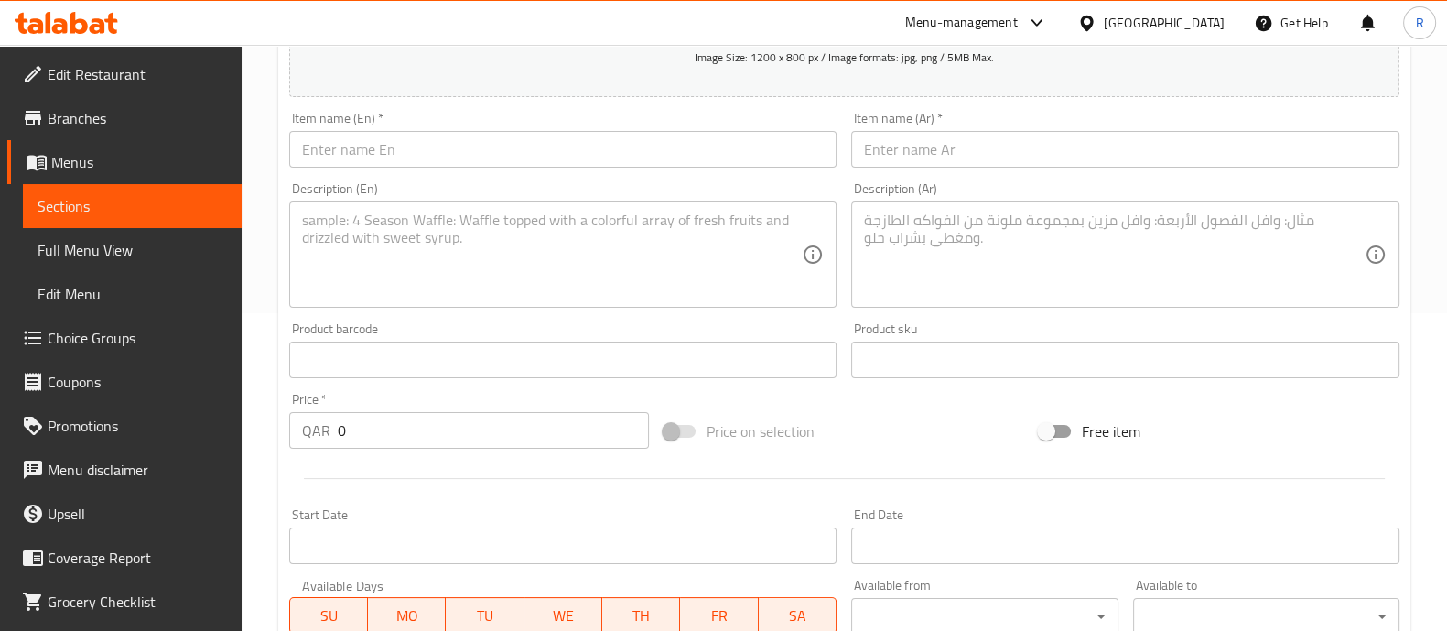
scroll to position [0, 0]
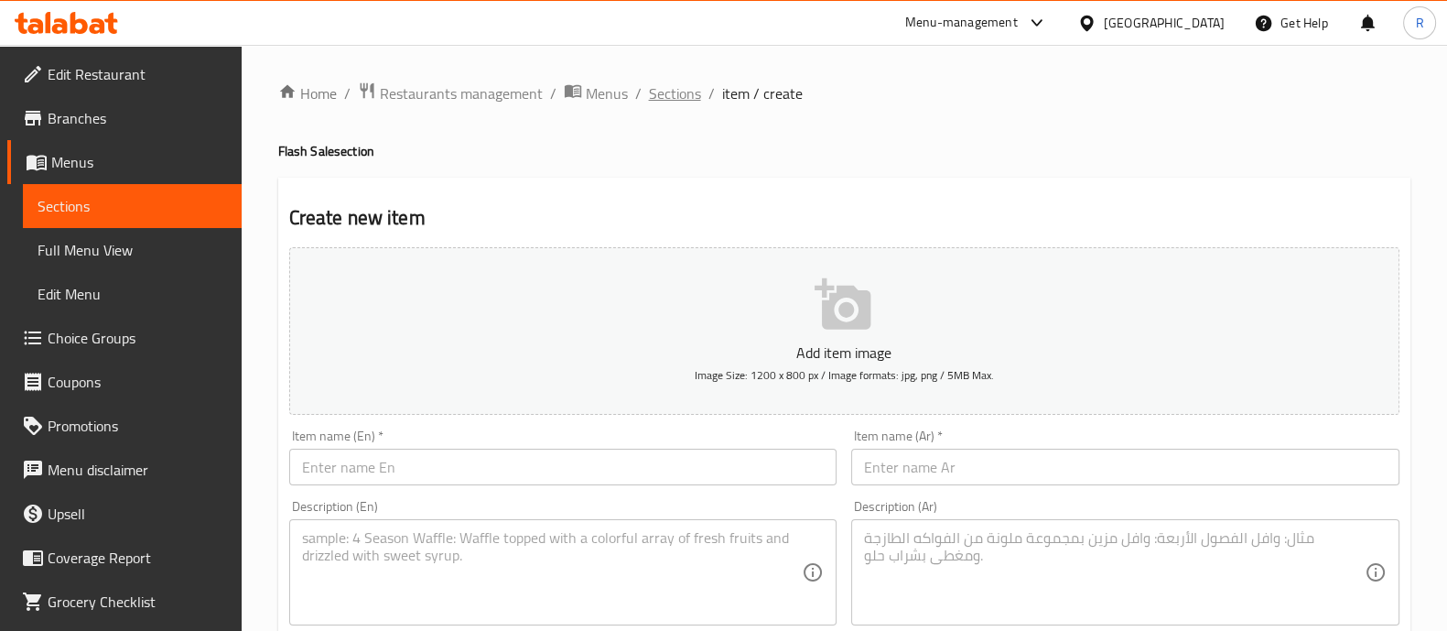
click at [653, 100] on span "Sections" at bounding box center [675, 93] width 52 height 22
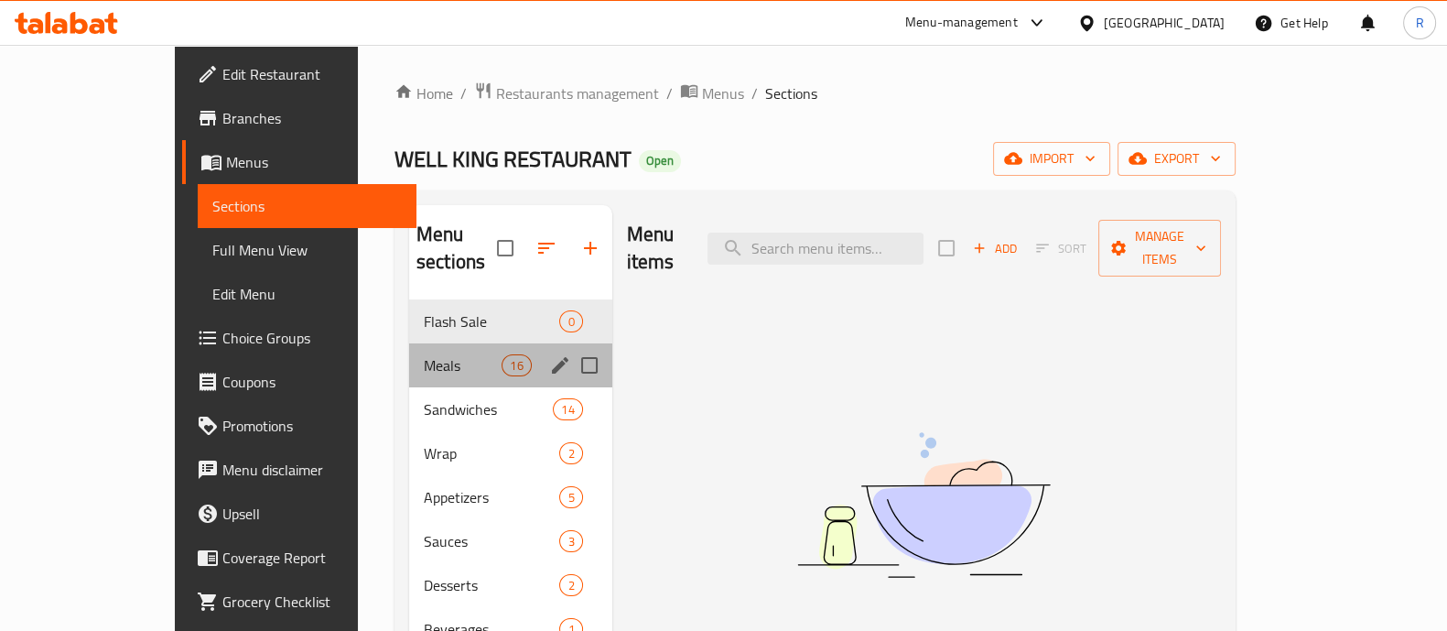
click at [415, 343] on div "Meals 16" at bounding box center [510, 365] width 203 height 44
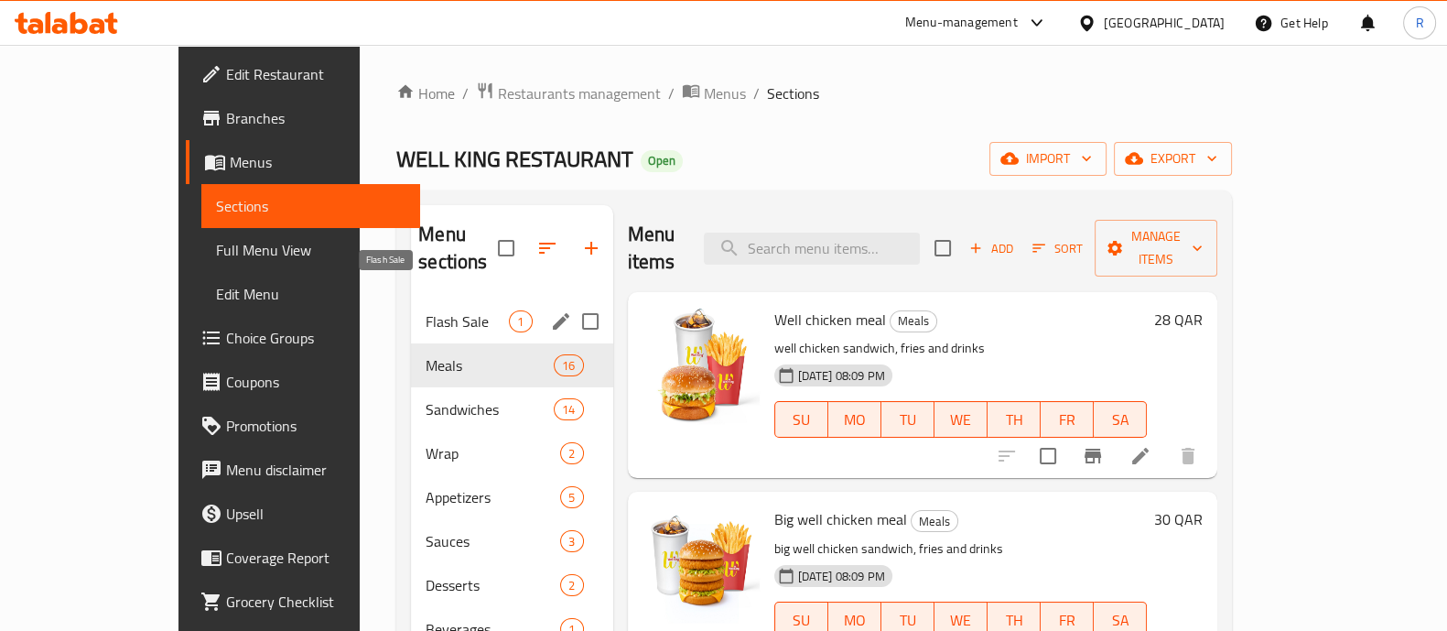
click at [426, 310] on span "Flash Sale" at bounding box center [467, 321] width 83 height 22
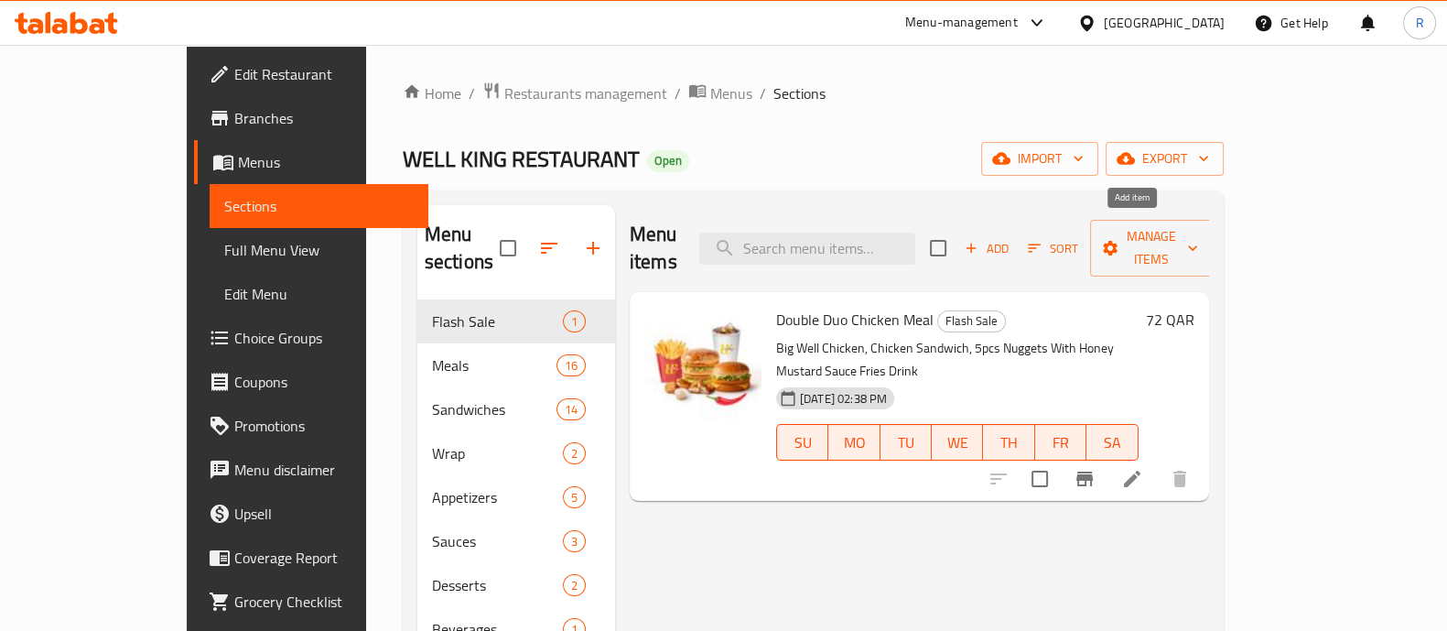
click at [1011, 238] on span "Add" at bounding box center [986, 248] width 49 height 21
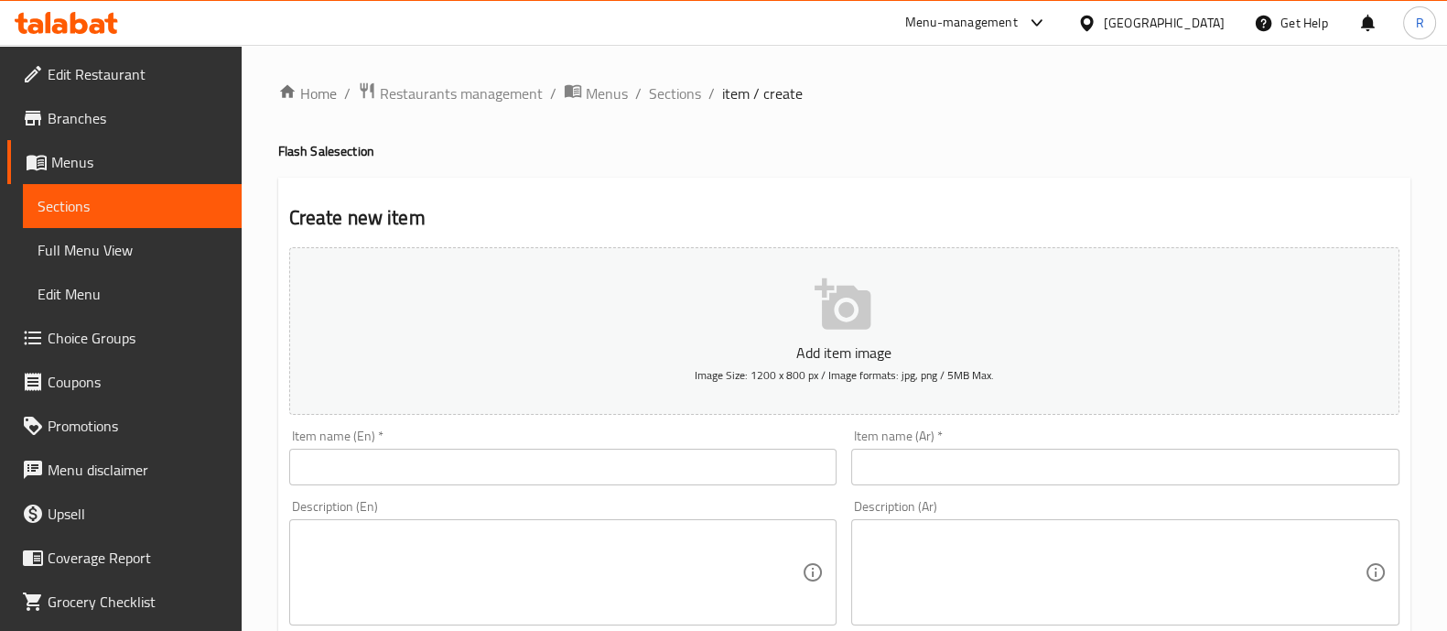
click at [553, 459] on input "text" at bounding box center [563, 467] width 548 height 37
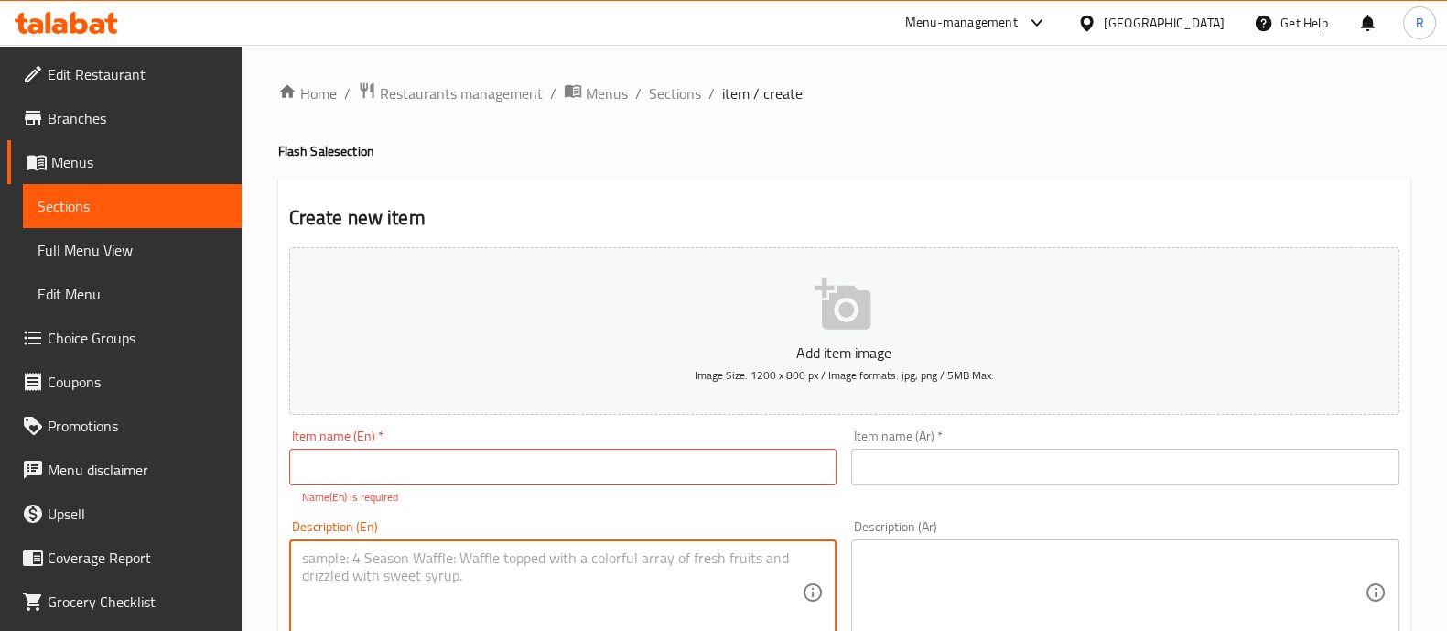
click at [517, 554] on textarea at bounding box center [552, 592] width 501 height 87
paste textarea "King Combo Meal Well Tasty Chicken Sandwich, Chicken Sandwich, Fries, Drink"
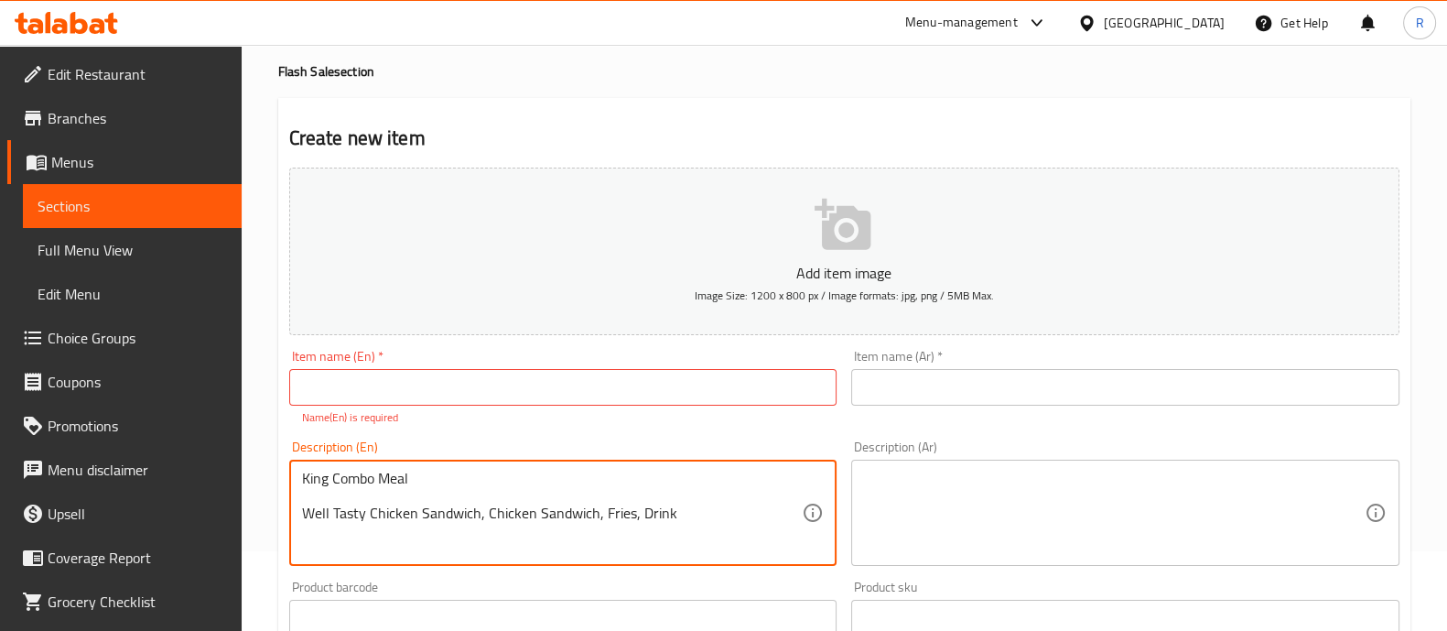
scroll to position [114, 0]
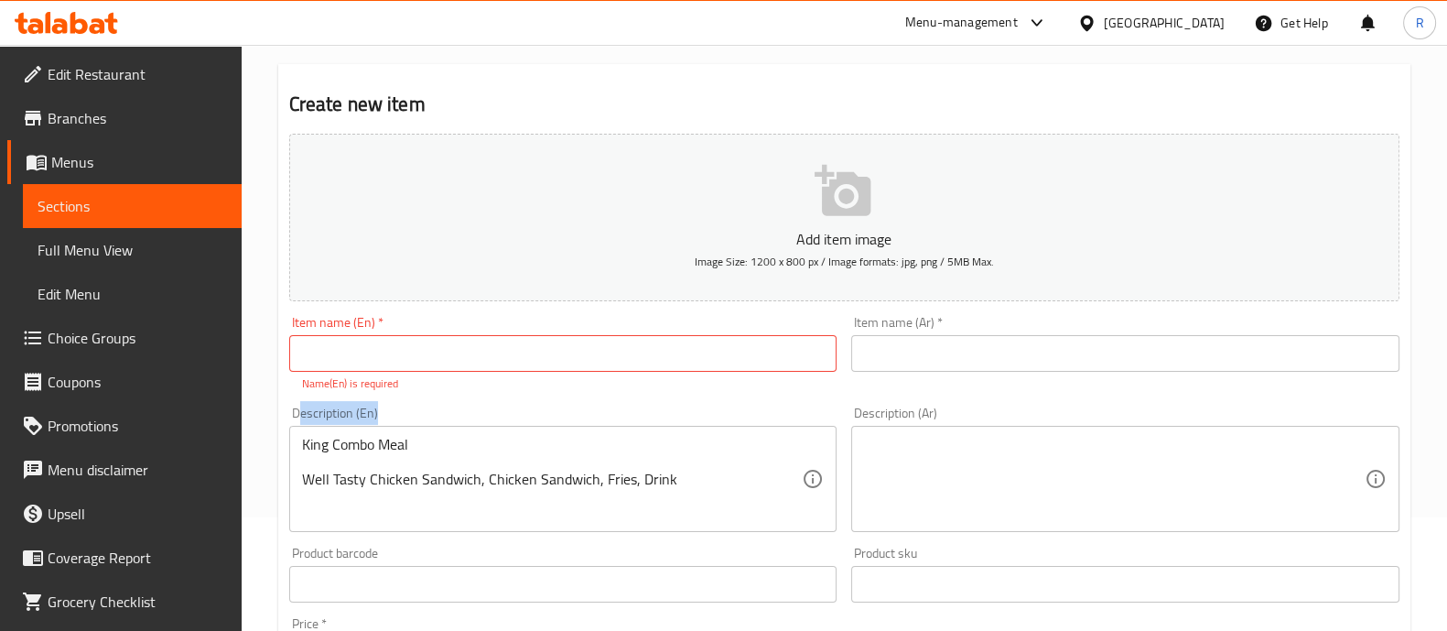
drag, startPoint x: 298, startPoint y: 477, endPoint x: 298, endPoint y: 416, distance: 60.4
click at [298, 416] on div "Description (En) King Combo Meal Well Tasty Chicken Sandwich, Chicken Sandwich,…" at bounding box center [563, 468] width 548 height 125
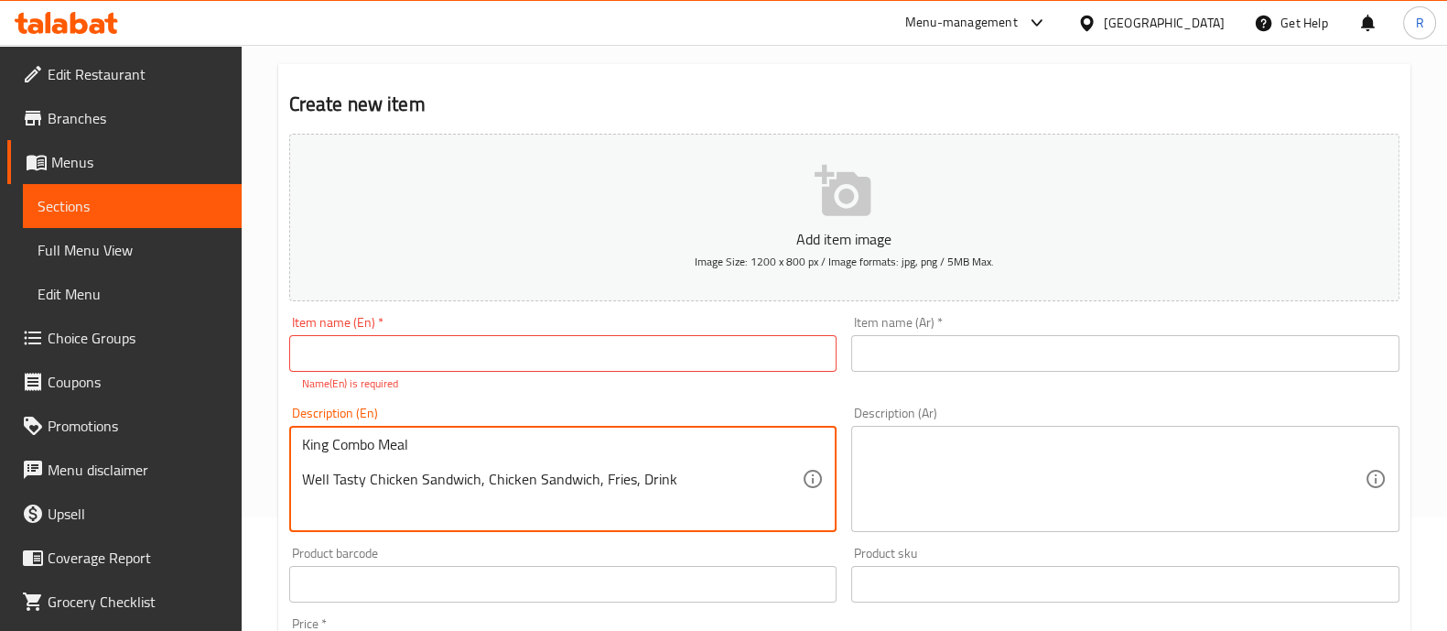
drag, startPoint x: 438, startPoint y: 450, endPoint x: 289, endPoint y: 433, distance: 150.2
click at [289, 433] on div "King Combo Meal Well Tasty Chicken Sandwich, Chicken Sandwich, Fries, Drink Des…" at bounding box center [563, 479] width 548 height 106
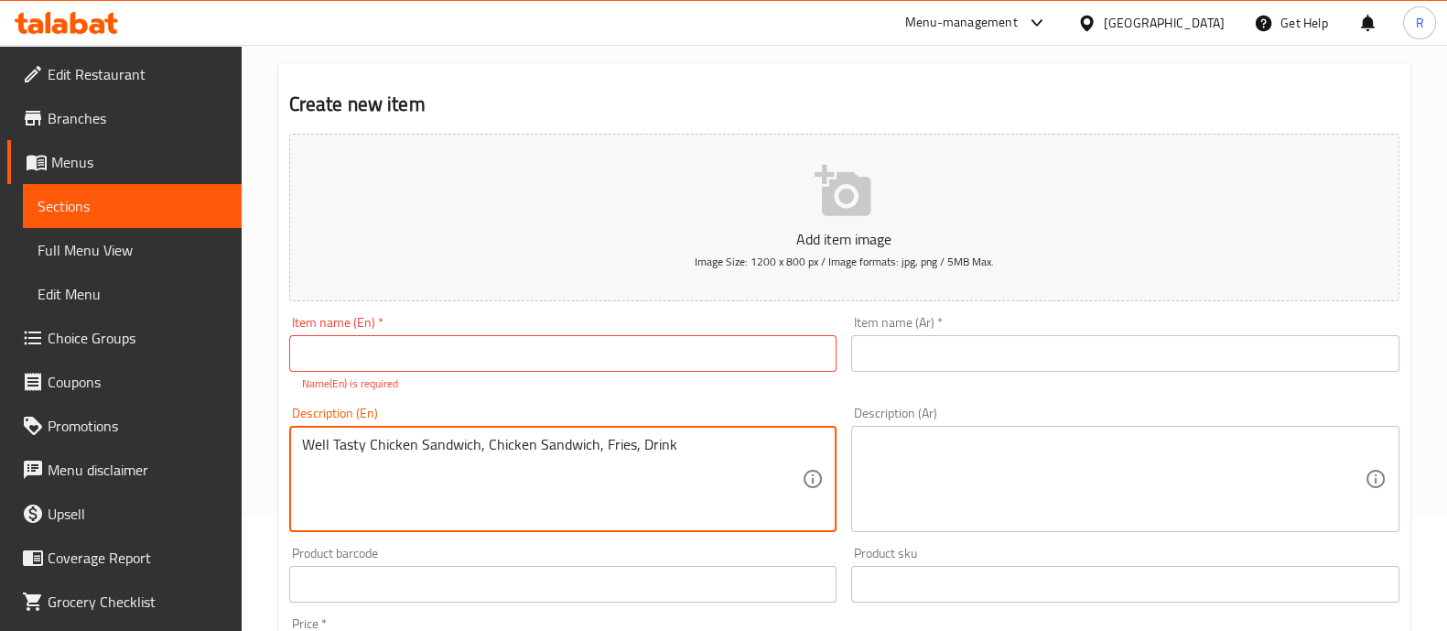
type textarea "Well Tasty Chicken Sandwich, Chicken Sandwich, Fries, Drink"
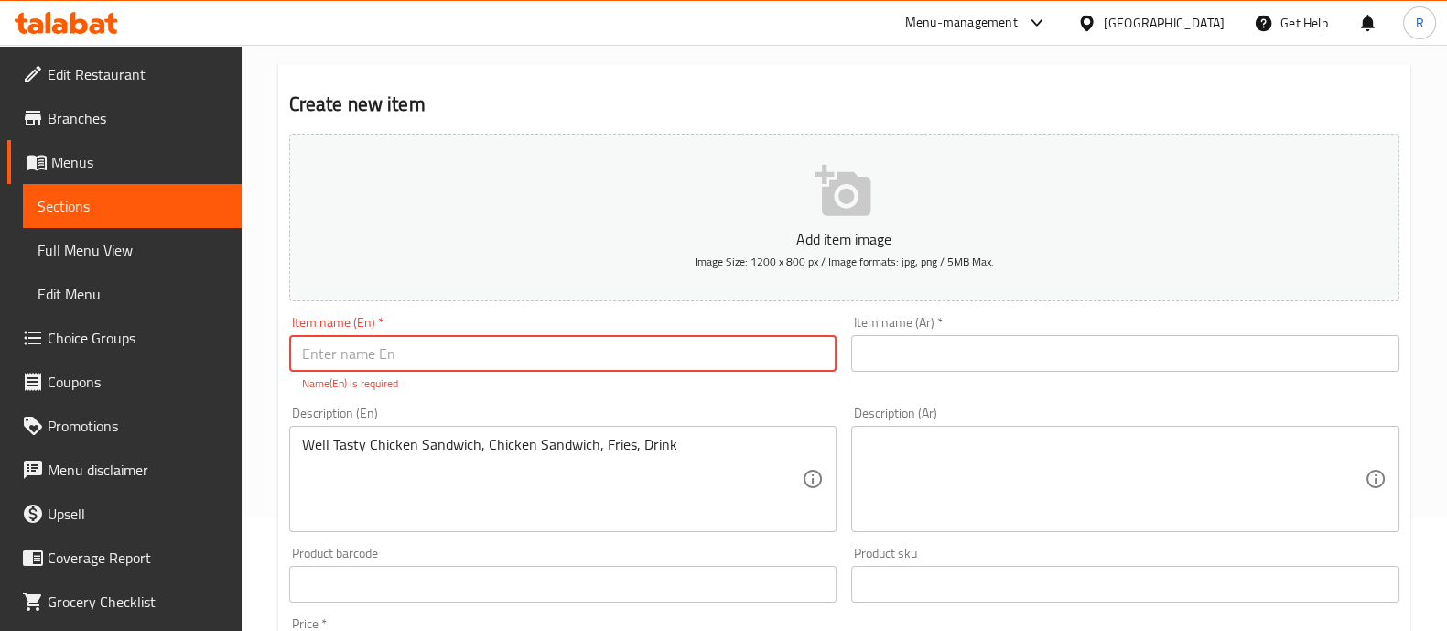
click at [409, 352] on input "text" at bounding box center [563, 353] width 548 height 37
paste input "King Combo Meal"
type input "King Combo Meal"
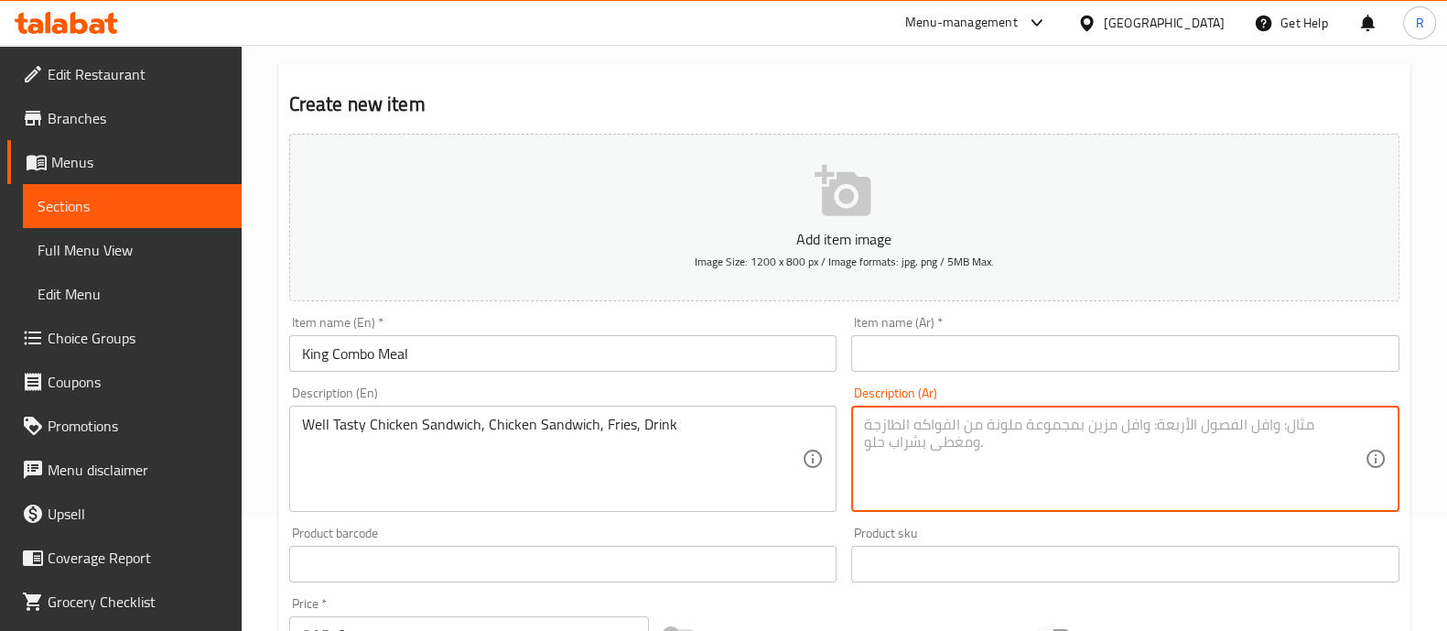
click at [888, 429] on textarea at bounding box center [1114, 459] width 501 height 87
paste textarea "وجبة كومبو كينج ساندويتش دجاج لذيذ، ساندوتش دجاج، بطاطس مقلية، مشروب"
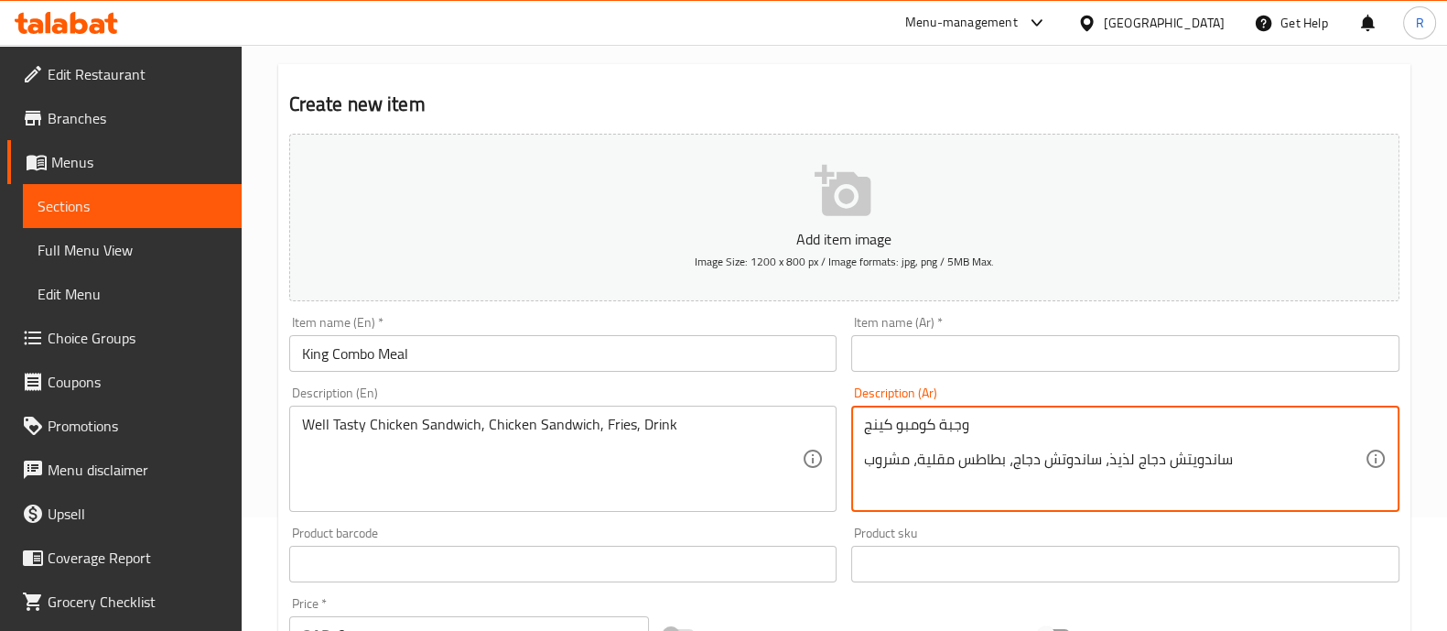
drag, startPoint x: 990, startPoint y: 426, endPoint x: 805, endPoint y: 417, distance: 186.0
click at [805, 417] on div "Add item image Image Size: 1200 x 800 px / Image formats: jpg, png / 5MB Max. I…" at bounding box center [844, 520] width 1125 height 789
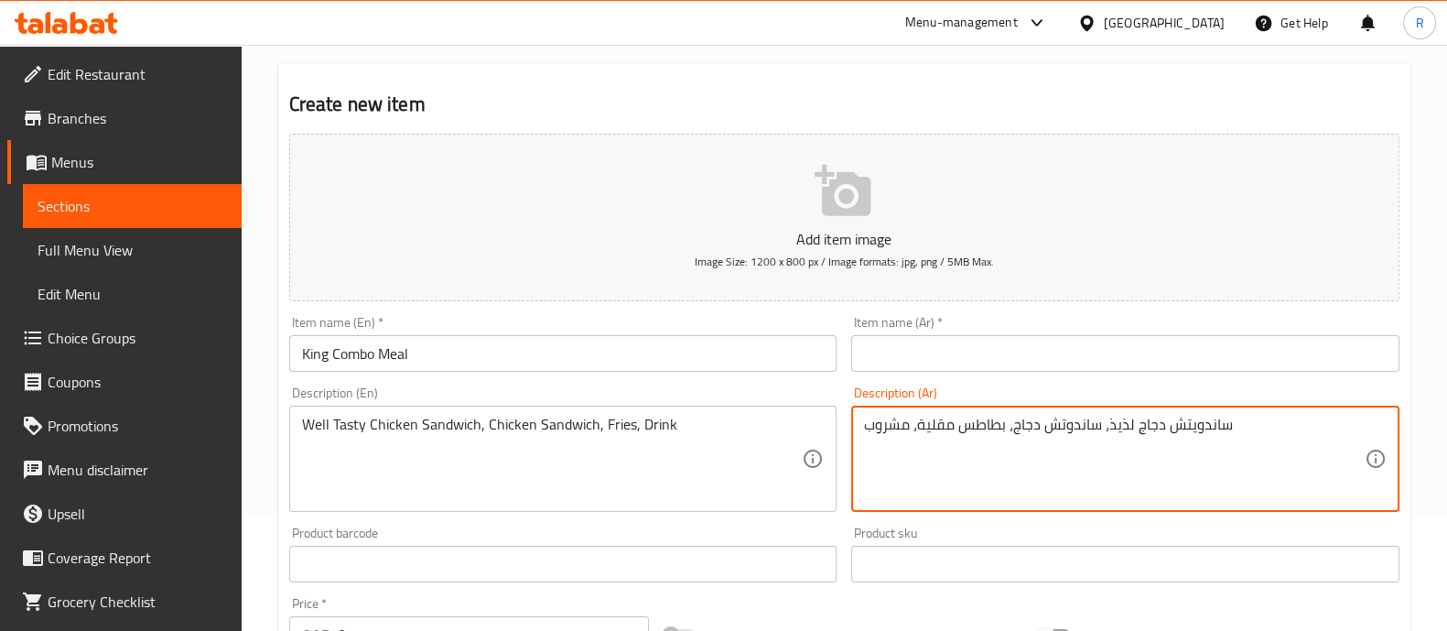
type textarea "ساندويتش دجاج لذيذ، ساندوتش دجاج، بطاطس مقلية، مشروب"
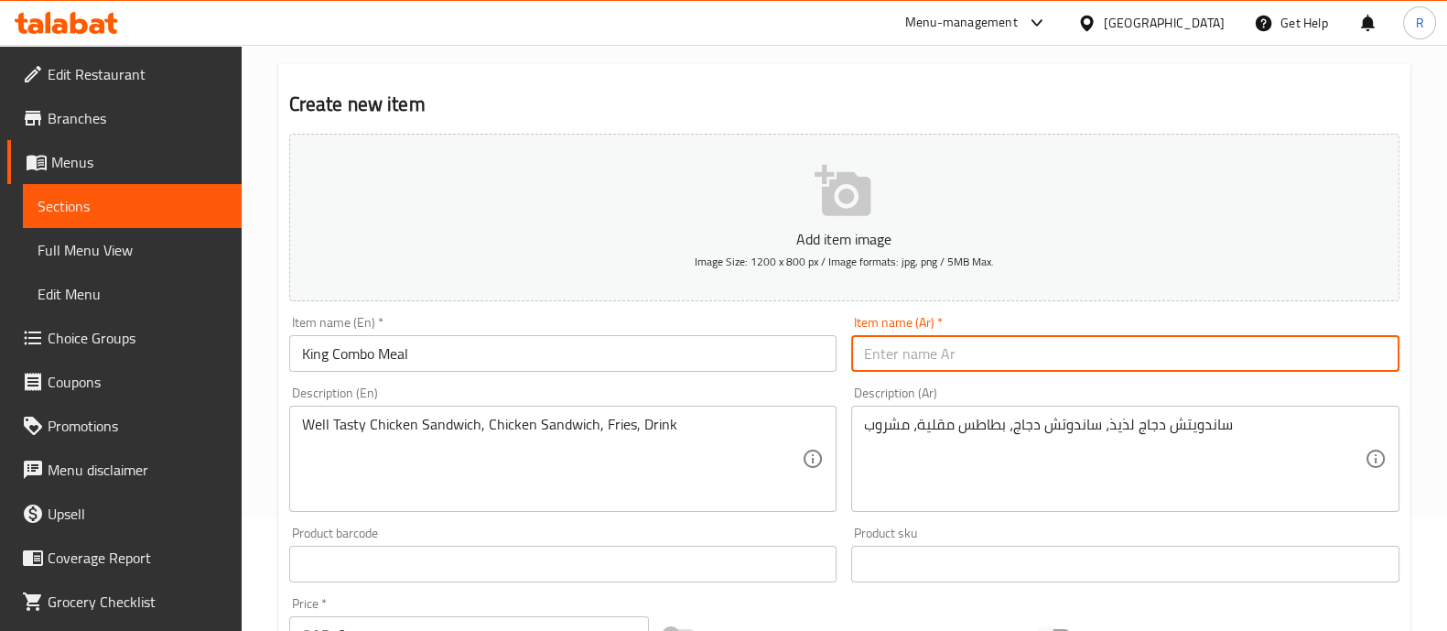
click at [990, 350] on input "text" at bounding box center [1125, 353] width 548 height 37
paste input "وجبة كومبو كينج"
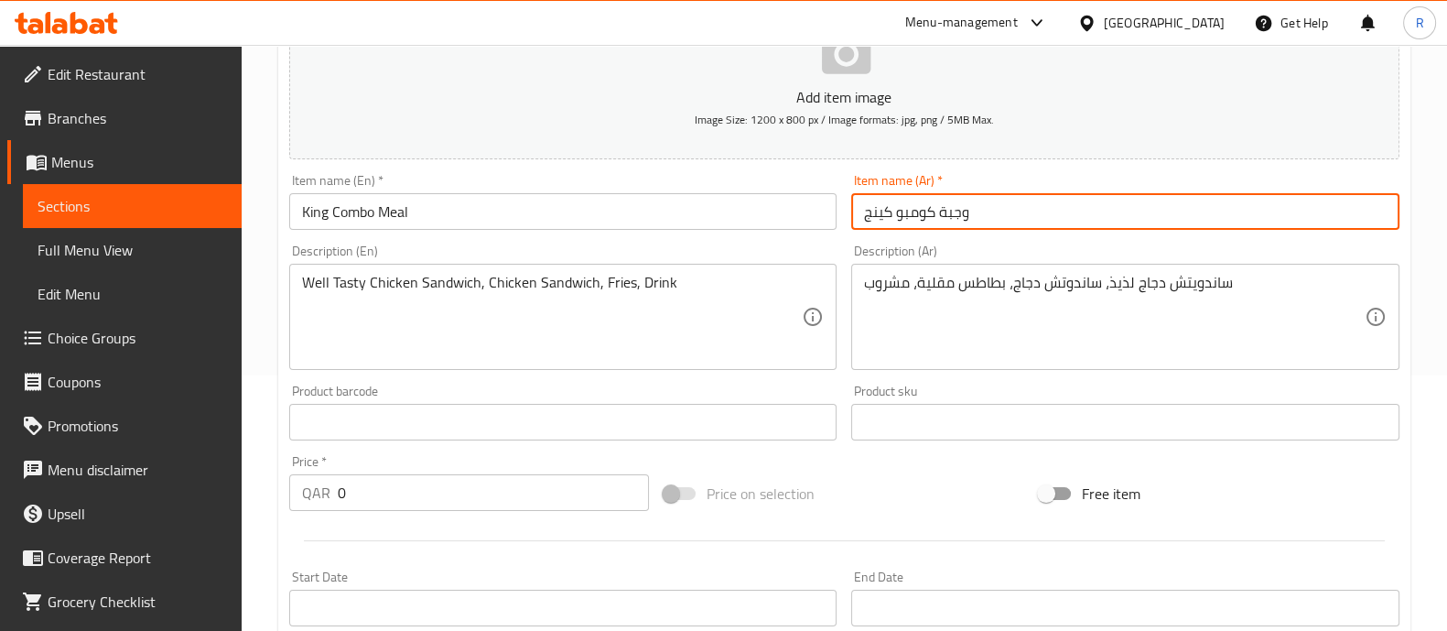
scroll to position [457, 0]
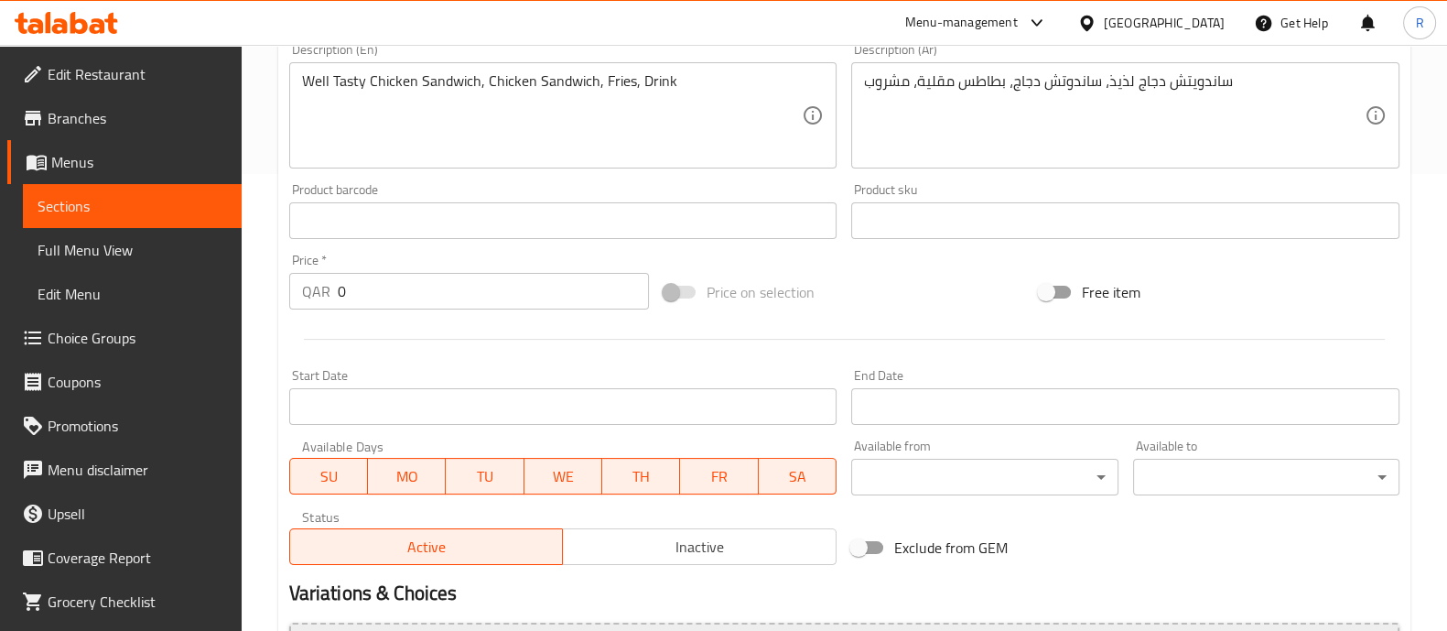
type input "وجبة كومبو كينج"
drag, startPoint x: 349, startPoint y: 290, endPoint x: 266, endPoint y: 297, distance: 82.7
click at [266, 297] on div "Home / Restaurants management / Menus / Sections / item / create Flash Sale sec…" at bounding box center [844, 212] width 1205 height 1249
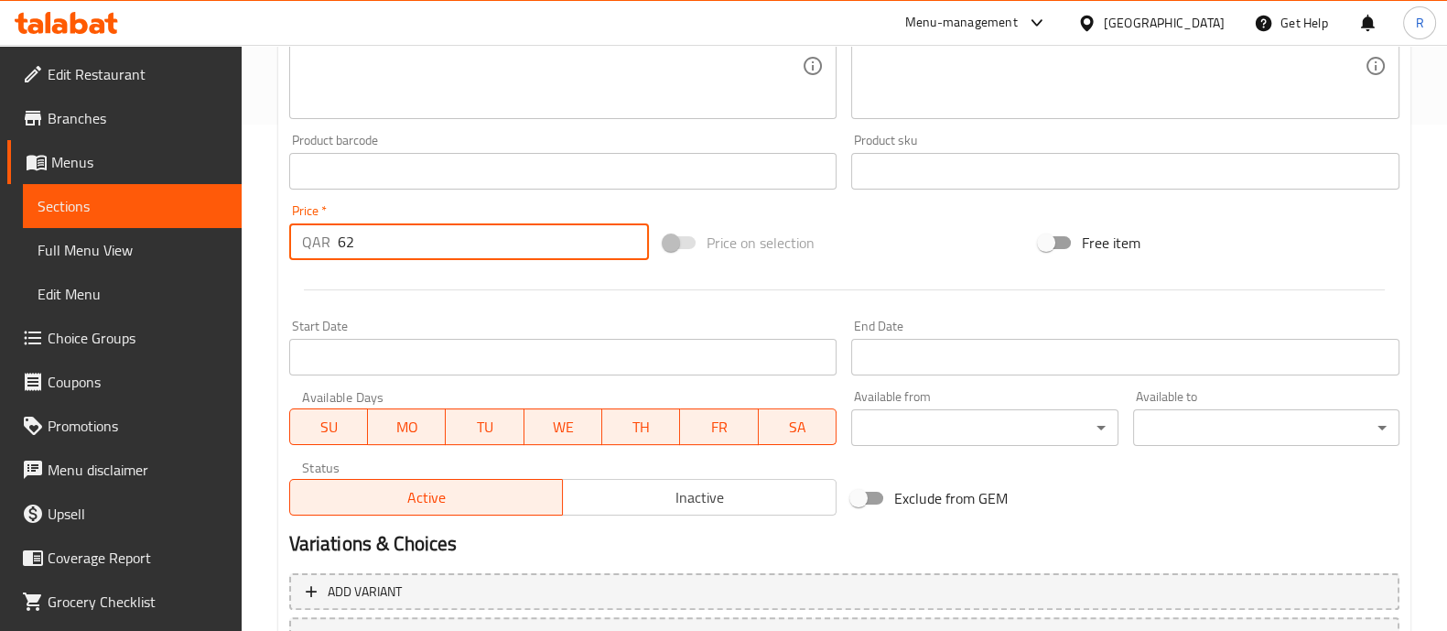
scroll to position [661, 0]
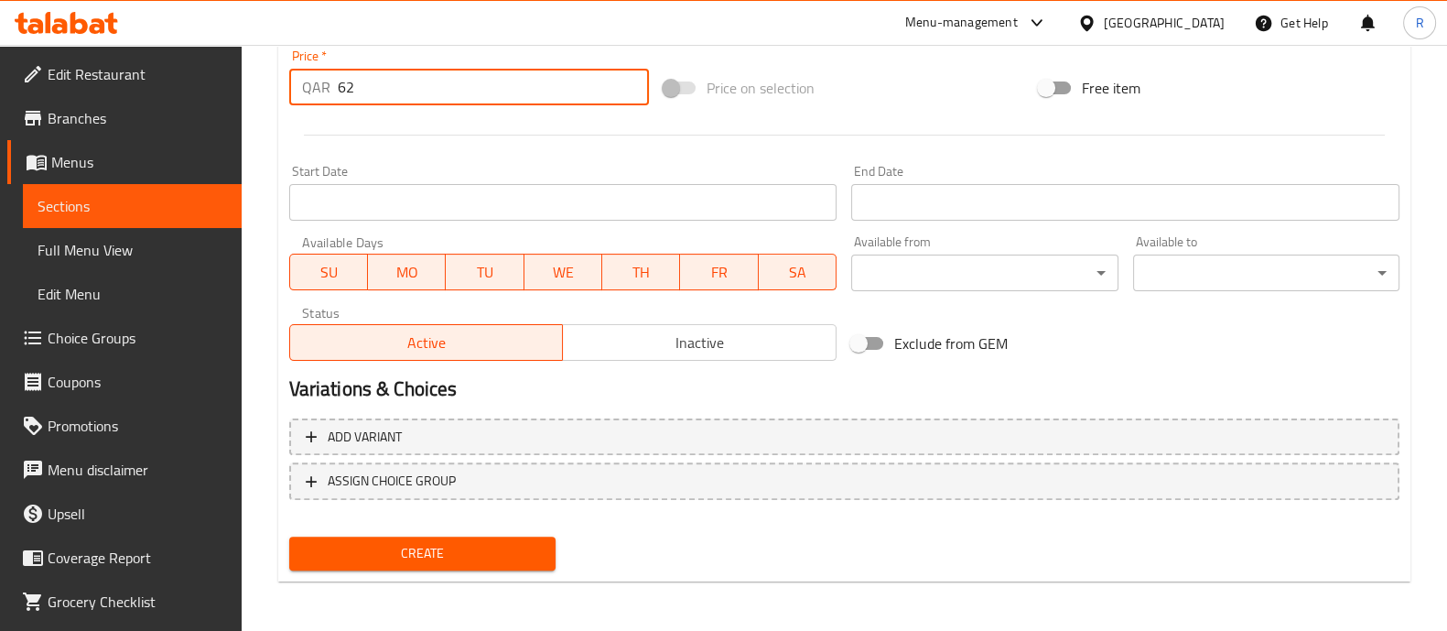
type input "62"
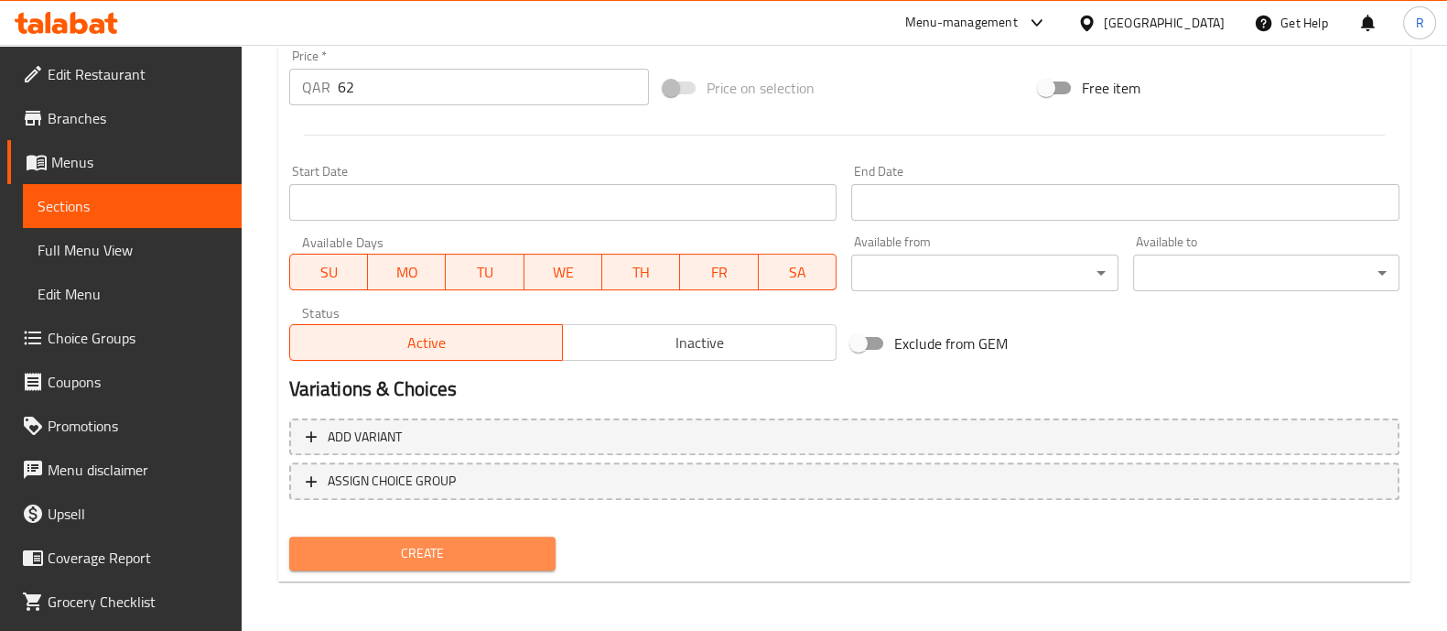
click at [403, 557] on span "Create" at bounding box center [422, 553] width 237 height 23
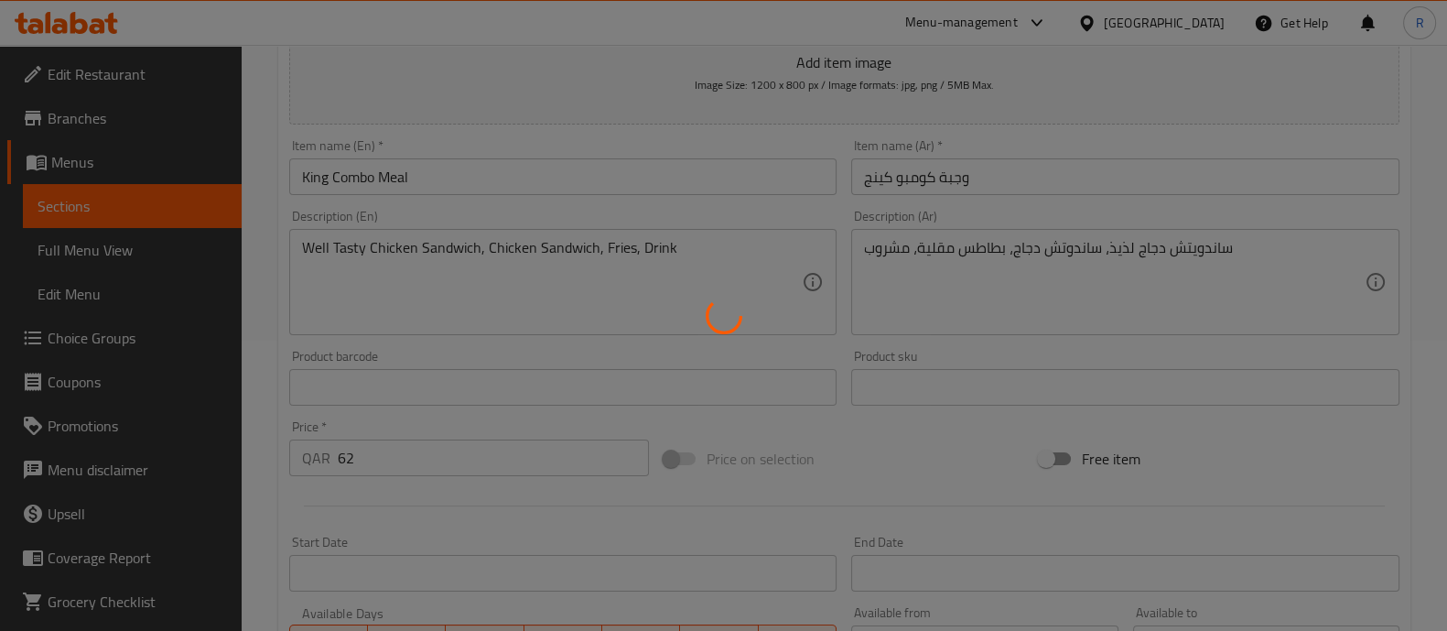
scroll to position [203, 0]
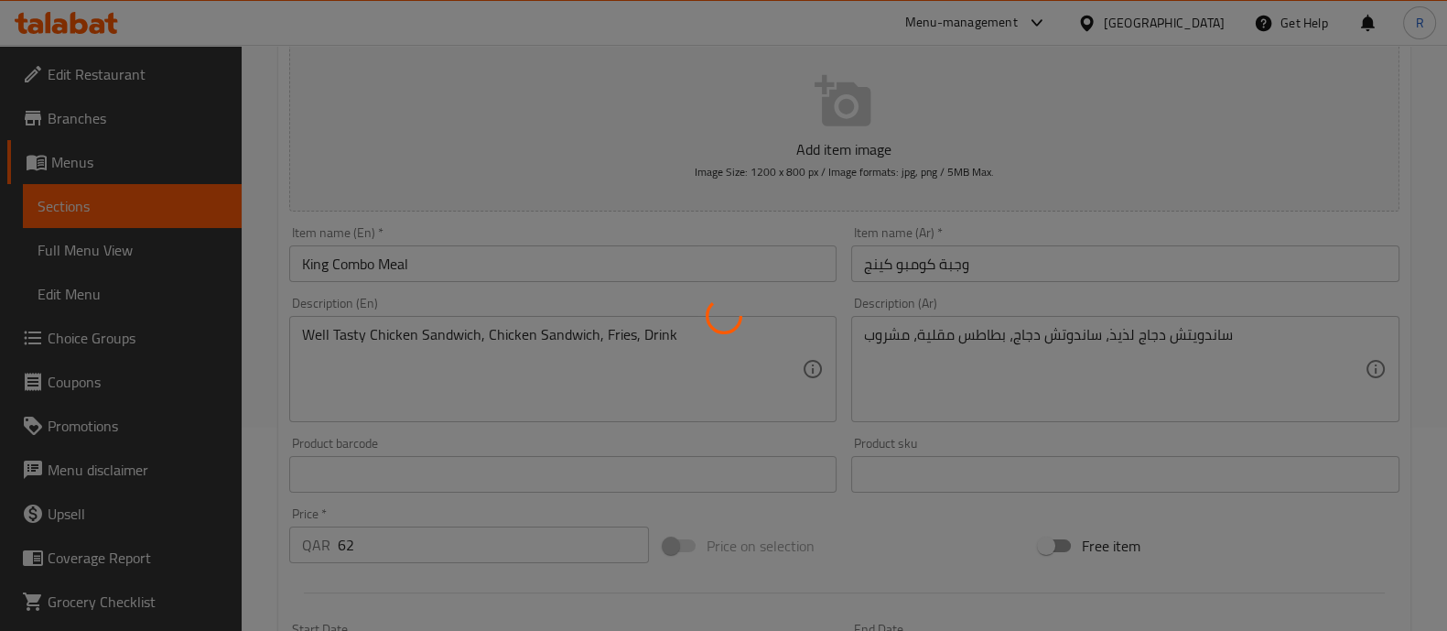
type input "0"
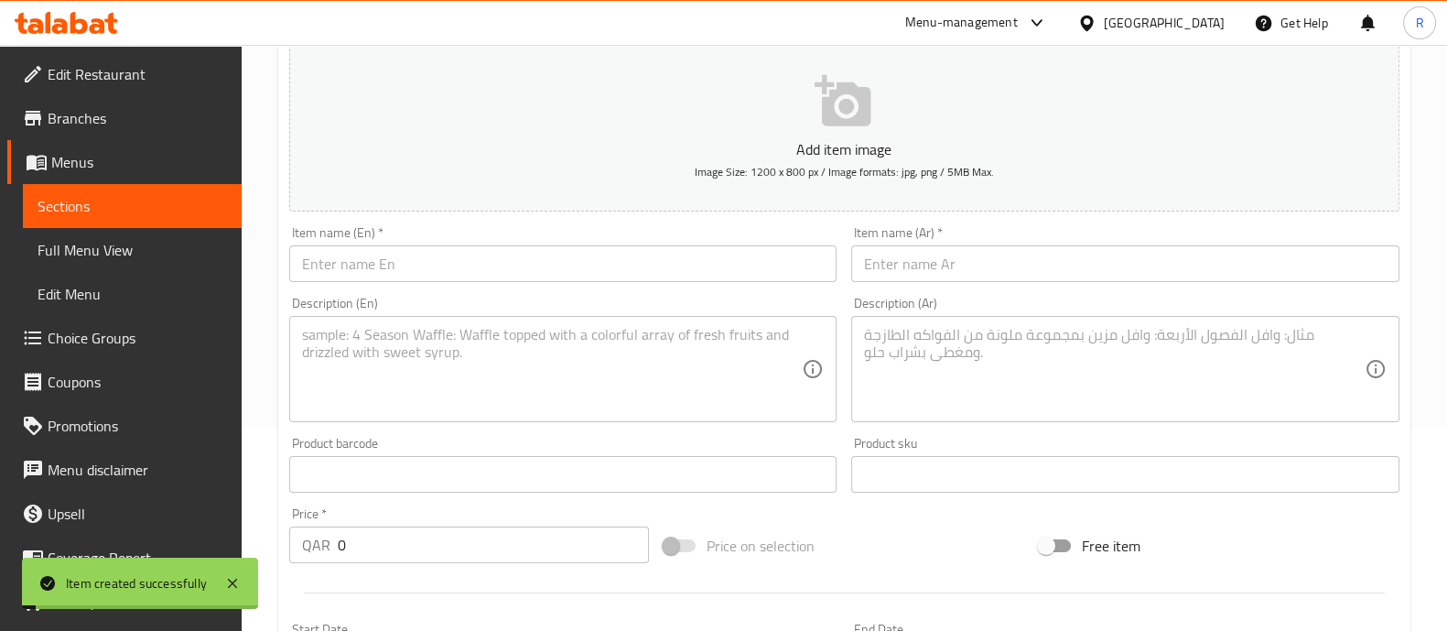
scroll to position [0, 0]
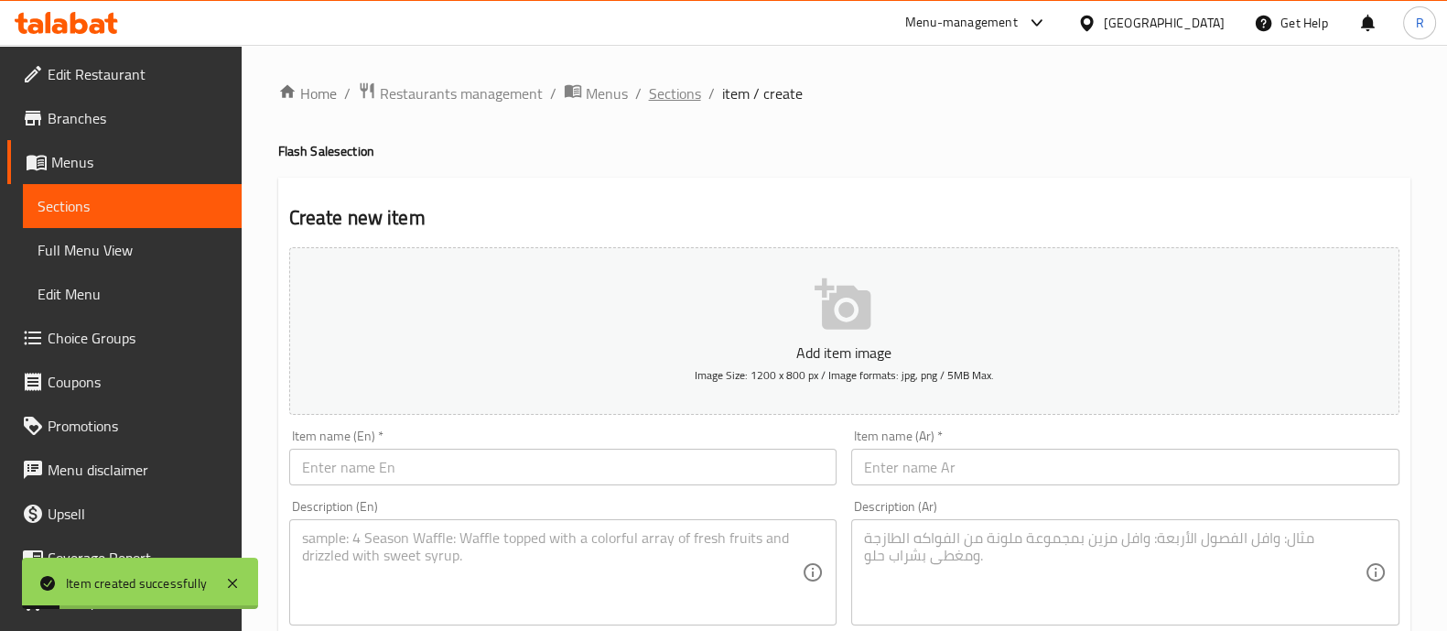
click at [696, 96] on span "Sections" at bounding box center [675, 93] width 52 height 22
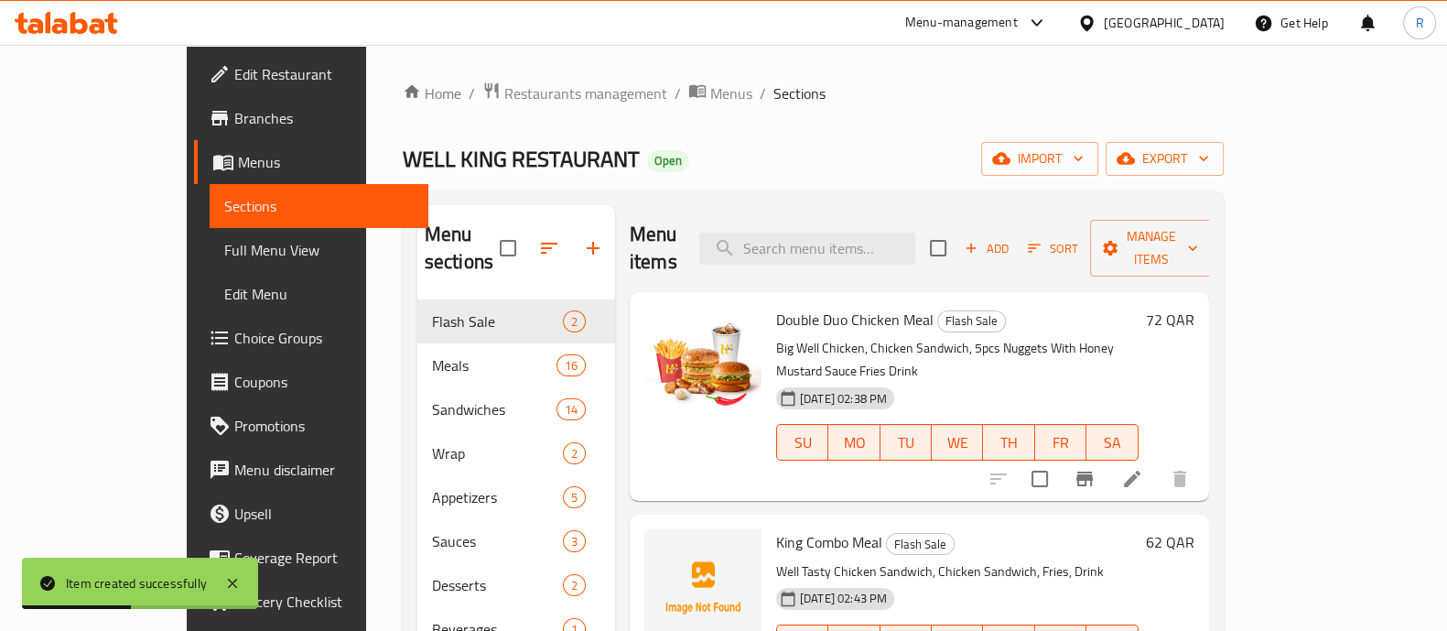
scroll to position [228, 0]
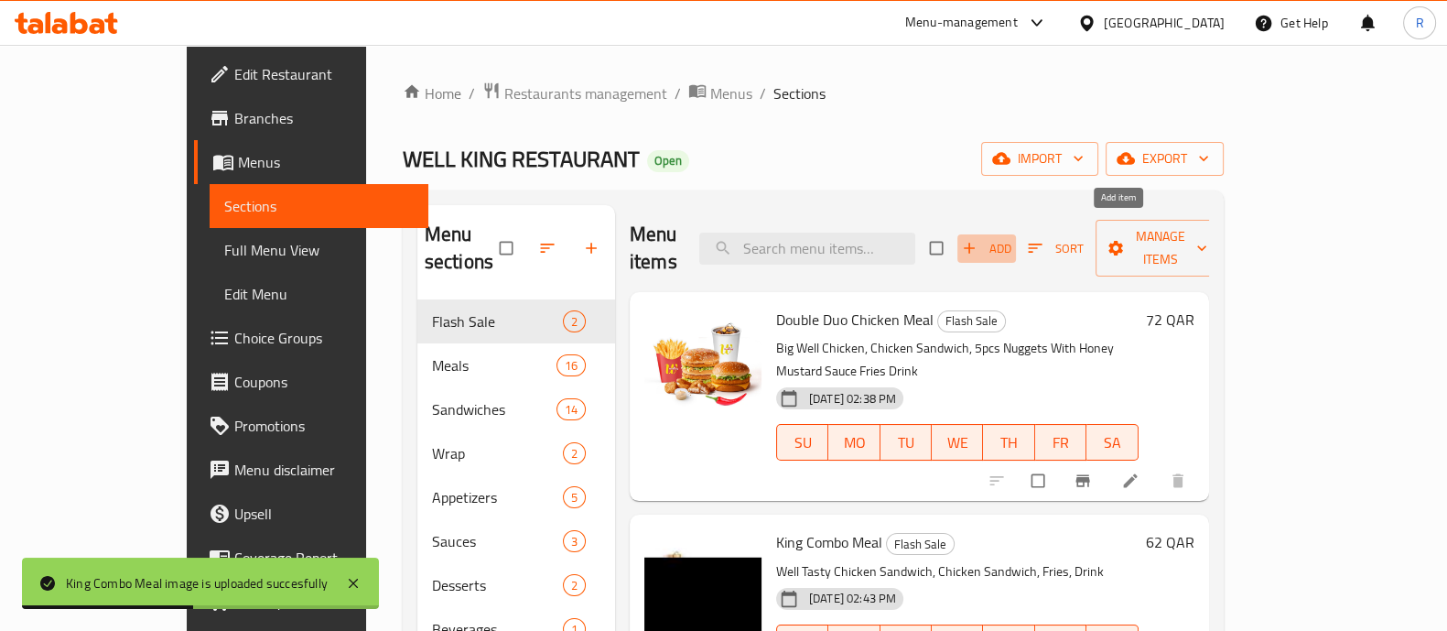
click at [1011, 238] on span "Add" at bounding box center [986, 248] width 49 height 21
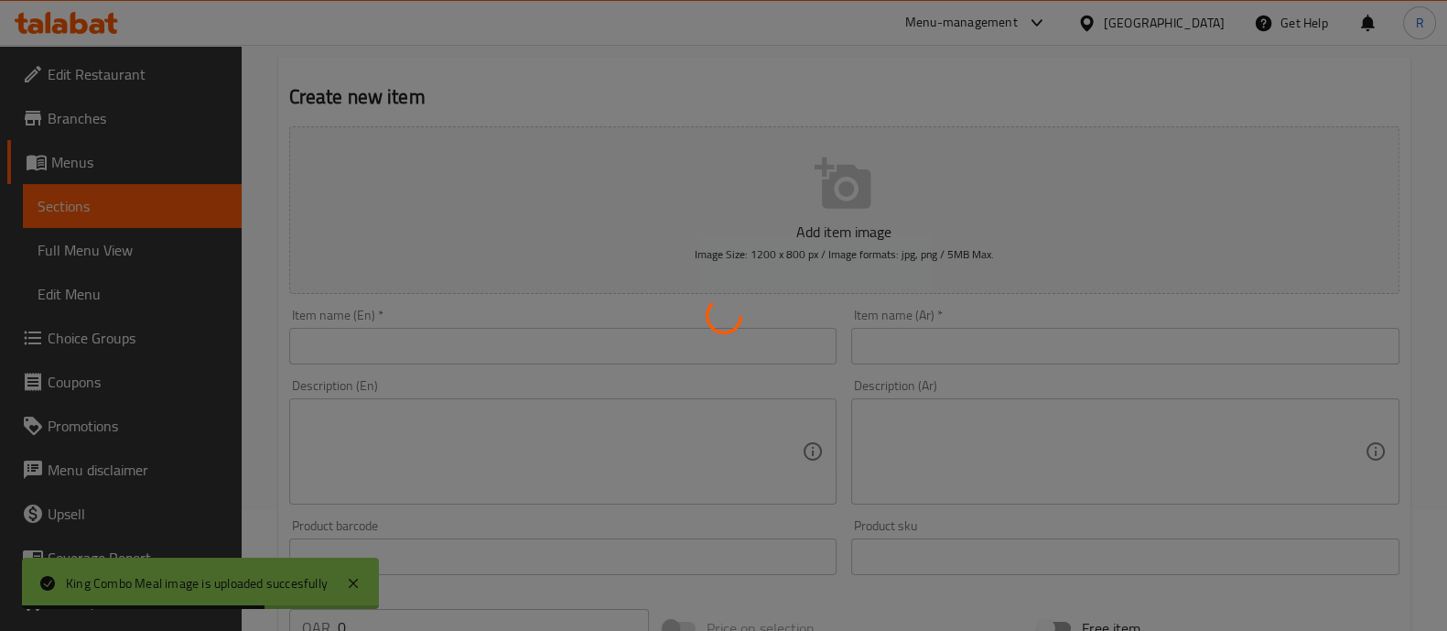
scroll to position [228, 0]
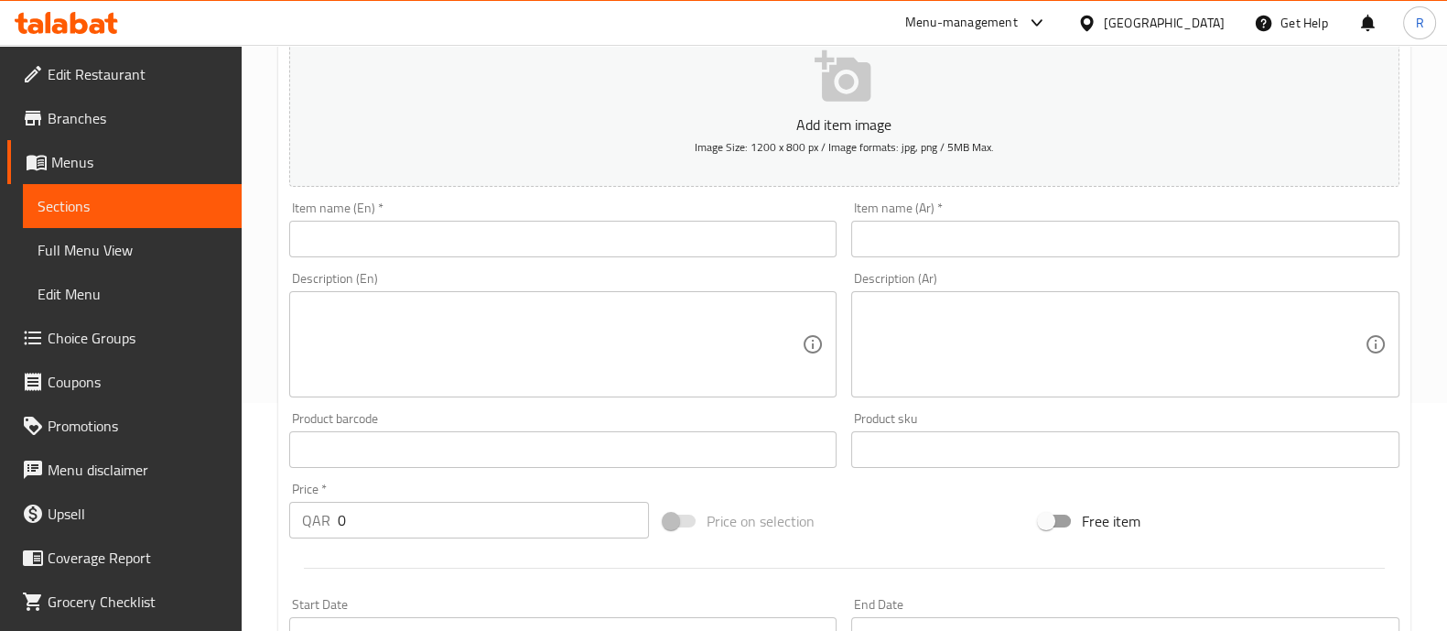
click at [375, 319] on textarea at bounding box center [552, 344] width 501 height 87
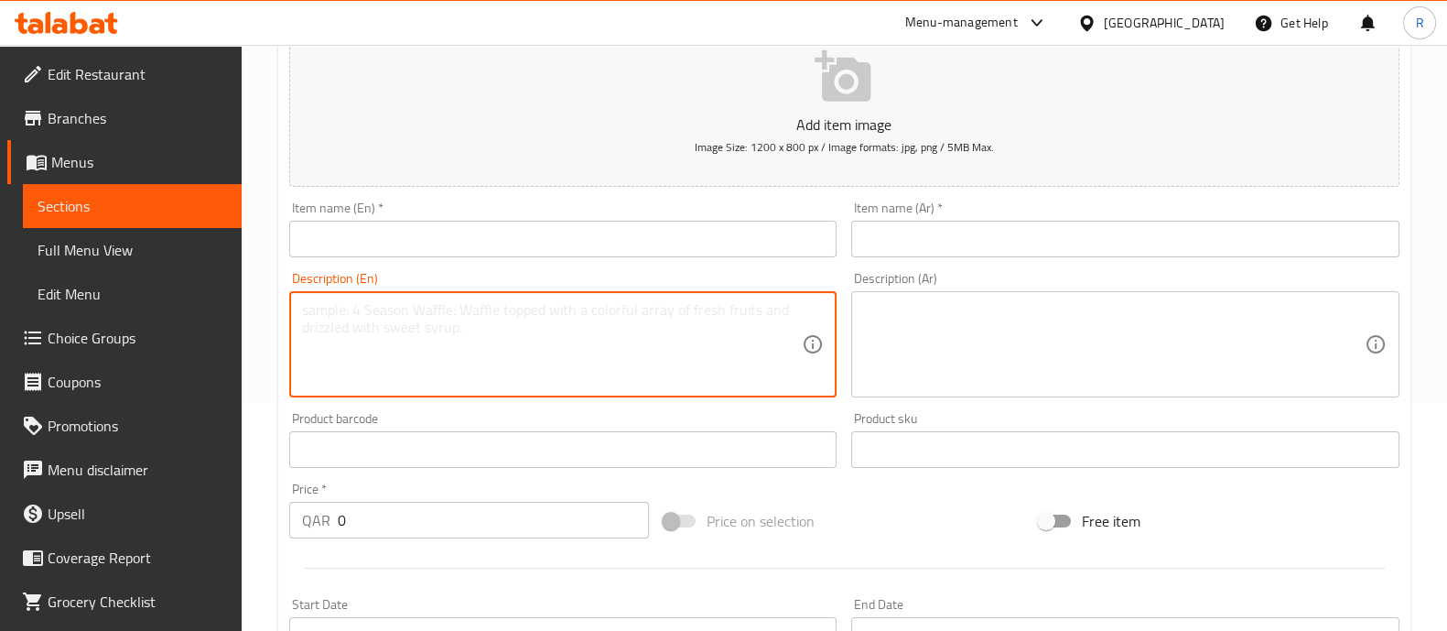
paste textarea "Spicy Wellking Party Combo Meal Big Well Sandwich, Big Well Chicken Sandwich, T…"
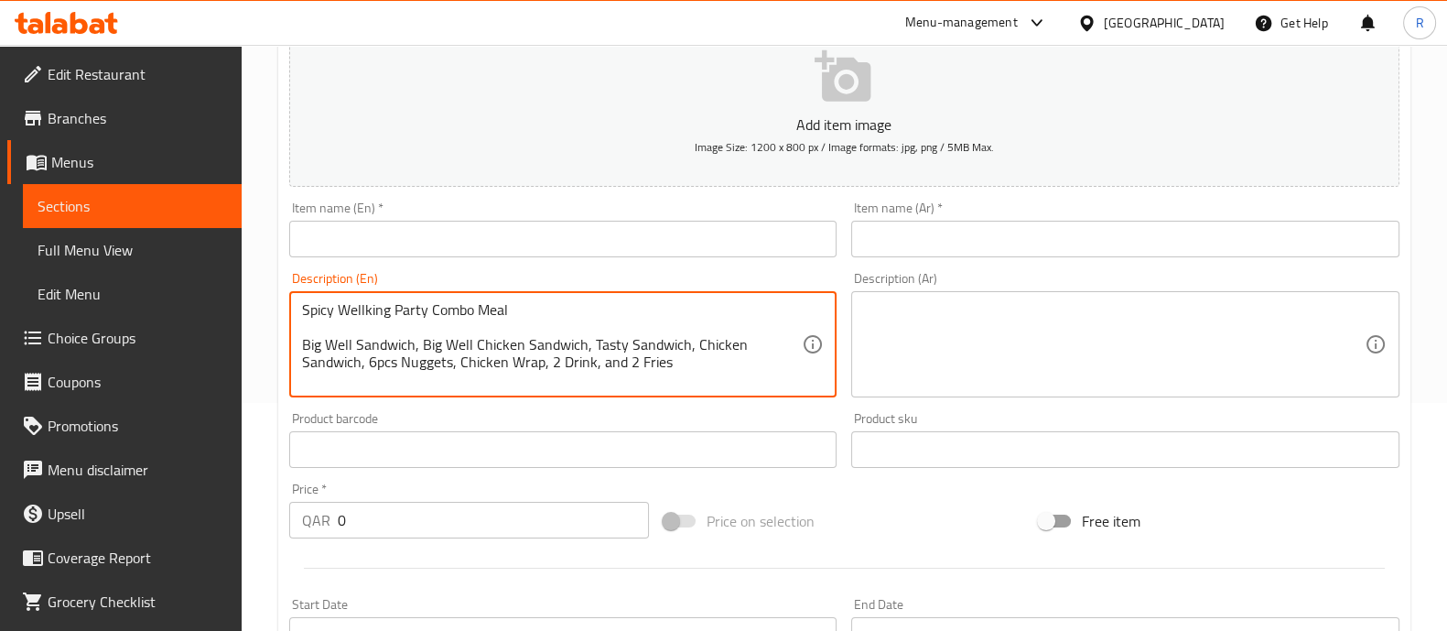
drag, startPoint x: 550, startPoint y: 312, endPoint x: 246, endPoint y: 304, distance: 304.0
click at [246, 304] on div "Home / Restaurants management / Menus / Sections / item / create Flash Sale sec…" at bounding box center [844, 441] width 1205 height 1249
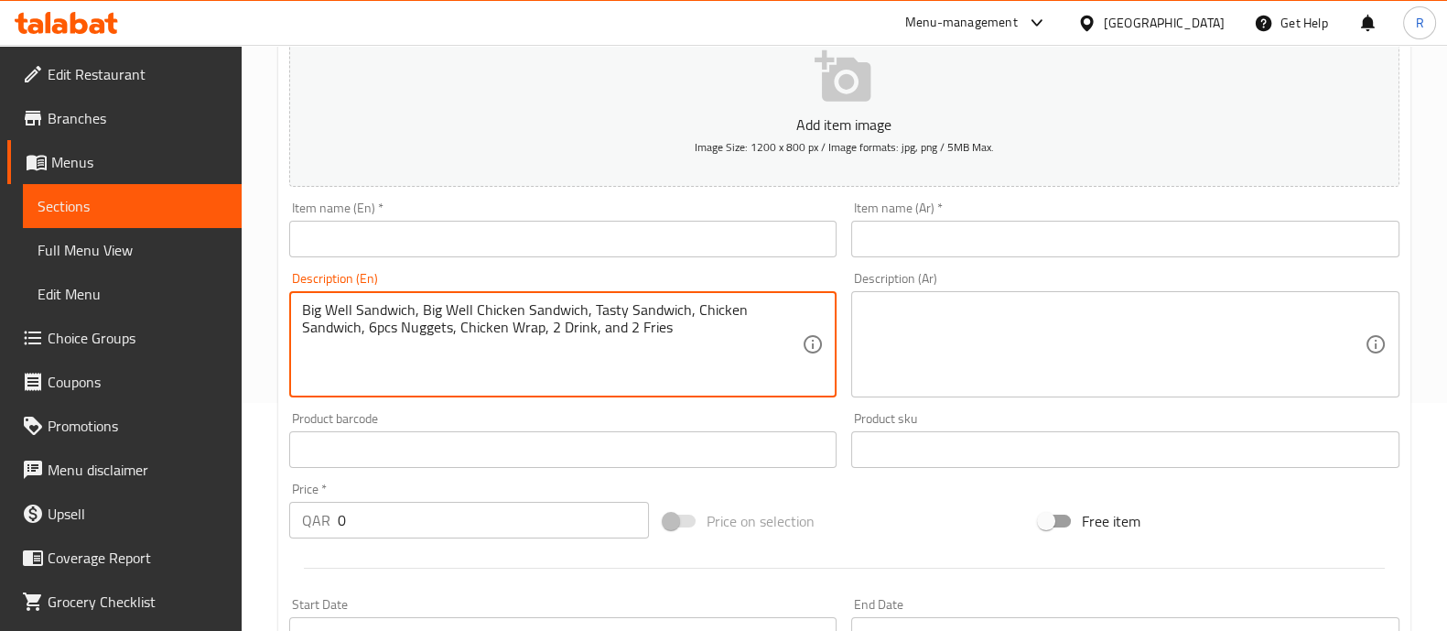
type textarea "Big Well Sandwich, Big Well Chicken Sandwich, Tasty Sandwich, Chicken Sandwich,…"
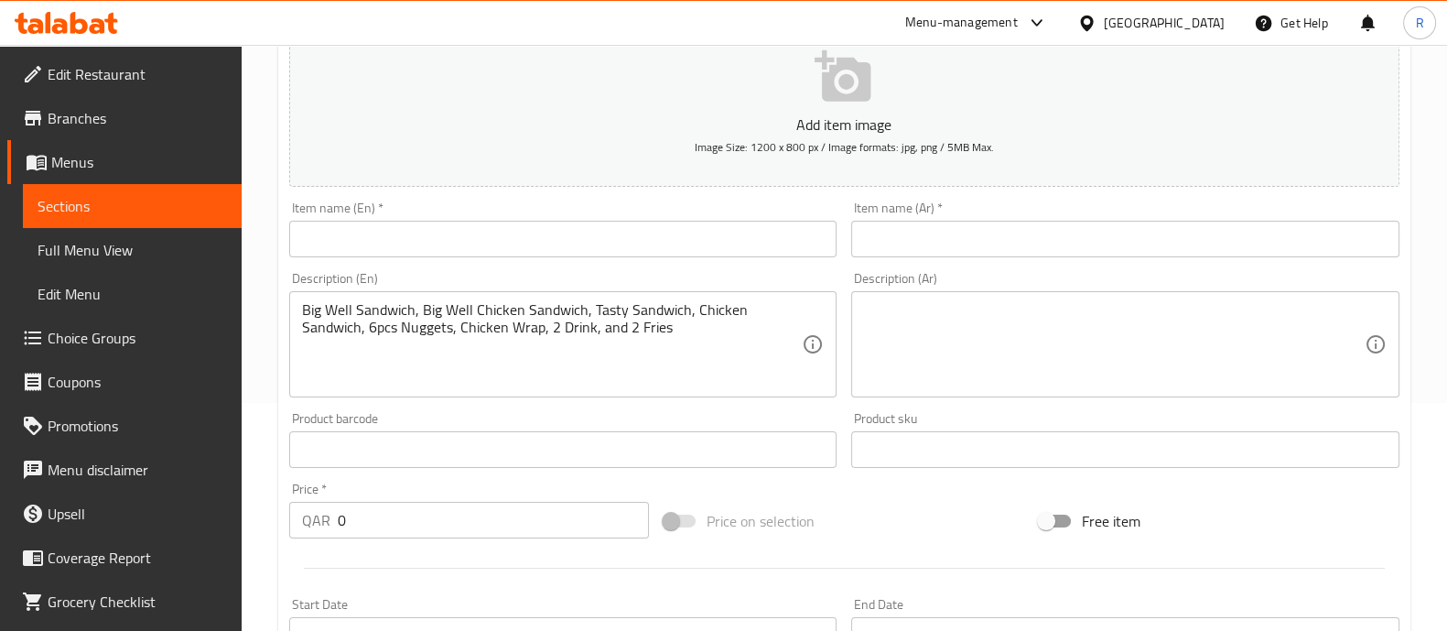
click at [400, 217] on div "Item name (En)   * Item name (En) *" at bounding box center [563, 229] width 548 height 56
click at [397, 236] on input "text" at bounding box center [563, 239] width 548 height 37
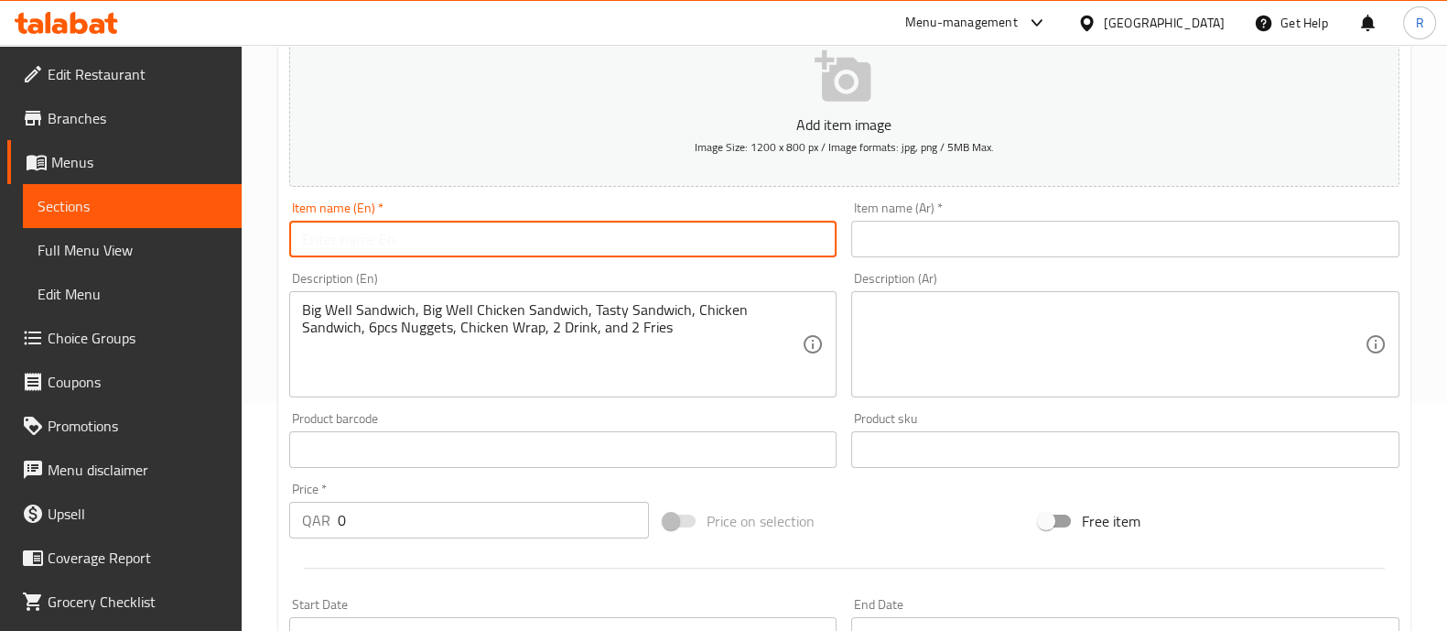
paste input "Spicy Wellking Party Combo Meal"
type input "Spicy Wellking Party Combo Meal"
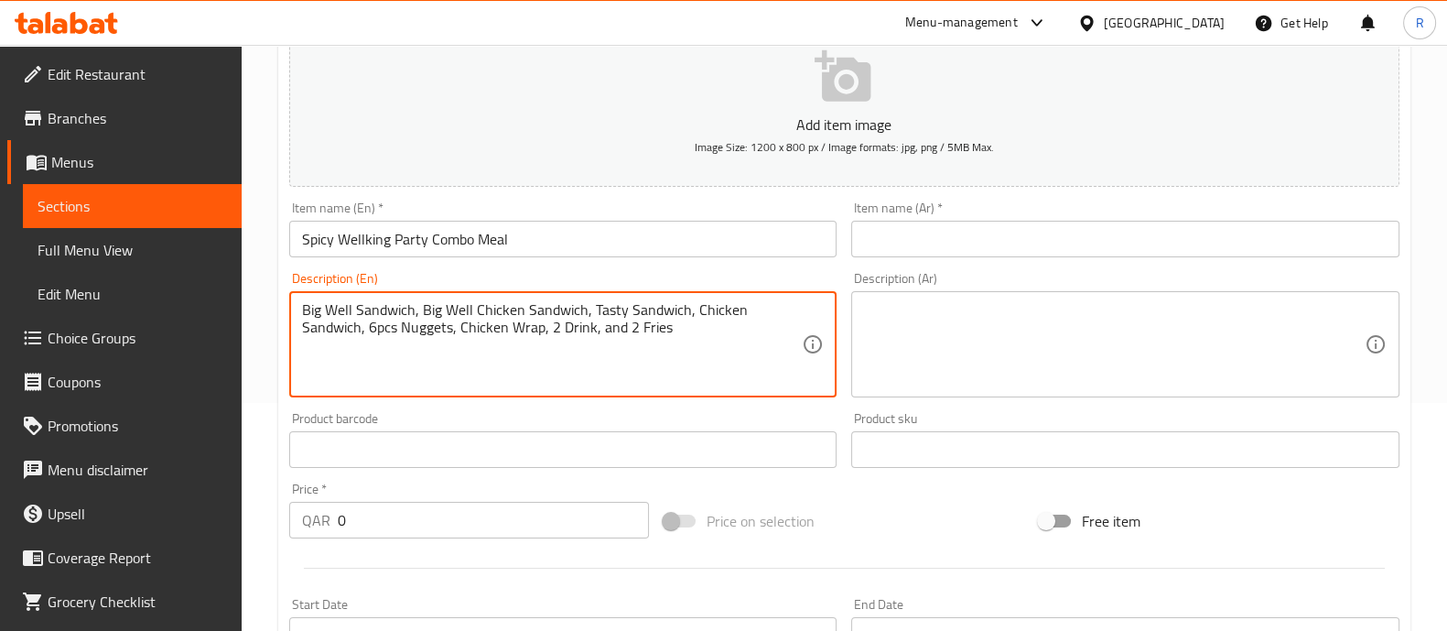
click at [578, 356] on textarea "Big Well Sandwich, Big Well Chicken Sandwich, Tasty Sandwich, Chicken Sandwich,…" at bounding box center [552, 344] width 501 height 87
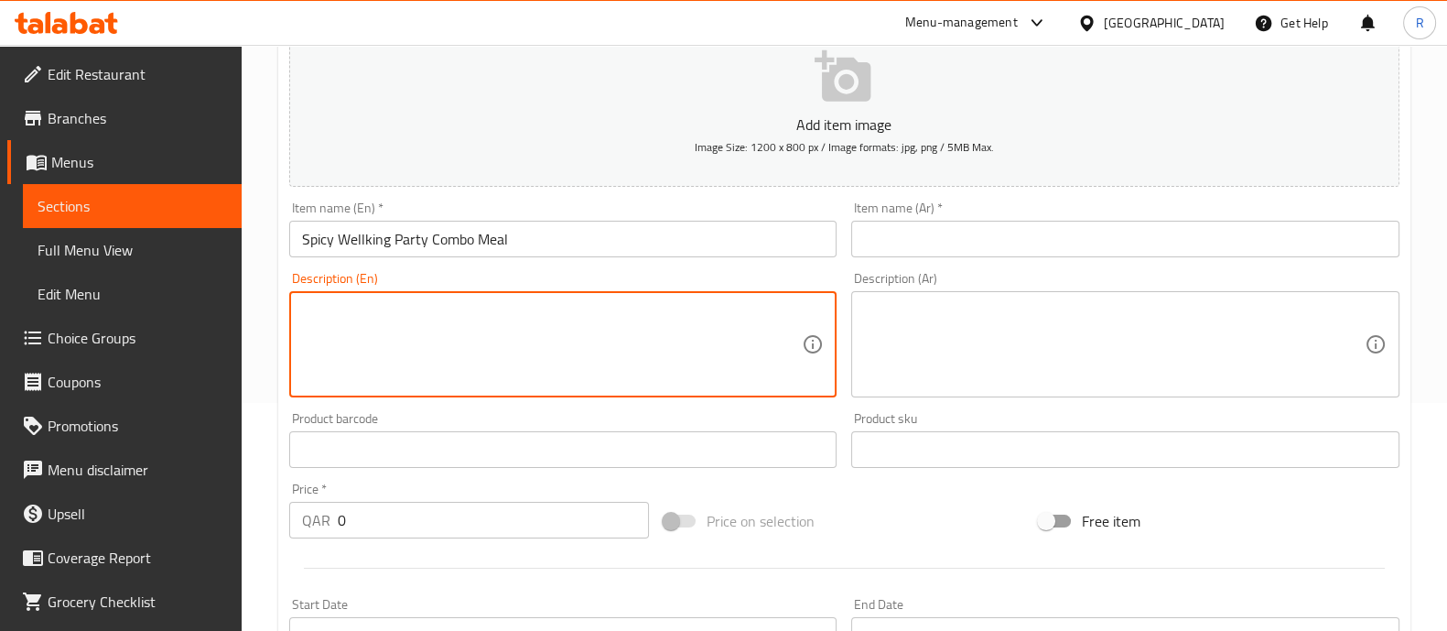
click at [308, 306] on textarea at bounding box center [552, 344] width 501 height 87
paste textarea "Big Well Sandwich, Big Well Chicken Sandwich, Tasty Sandwich, Chicken Sandwich,…"
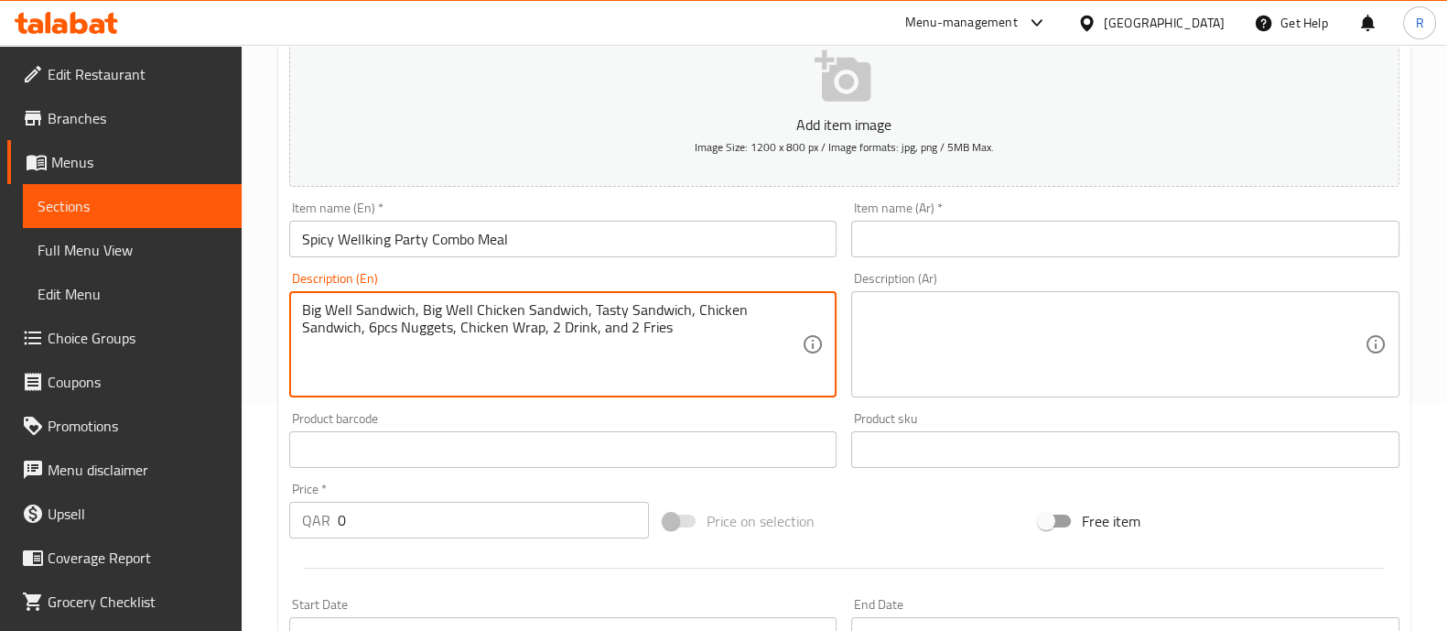
type textarea "Big Well Sandwich, Big Well Chicken Sandwich, Tasty Sandwich, Chicken Sandwich,…"
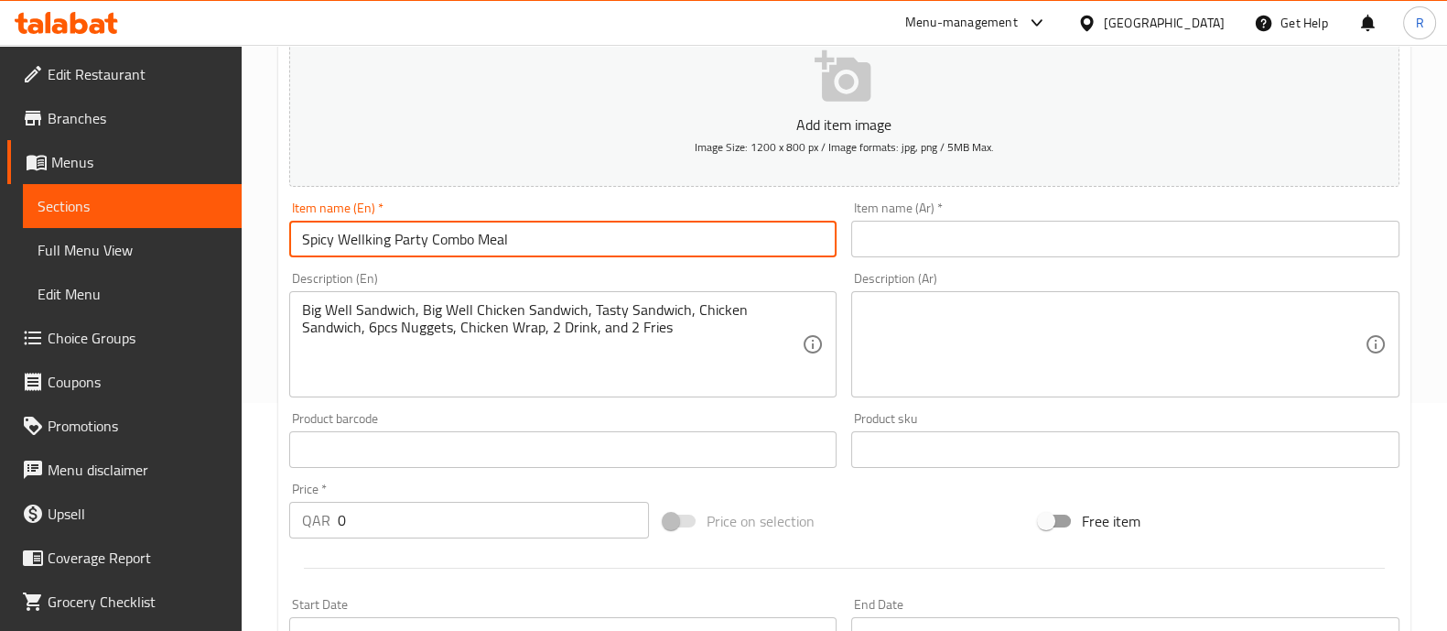
click at [434, 229] on input "Spicy Wellking Party Combo Meal" at bounding box center [563, 239] width 548 height 37
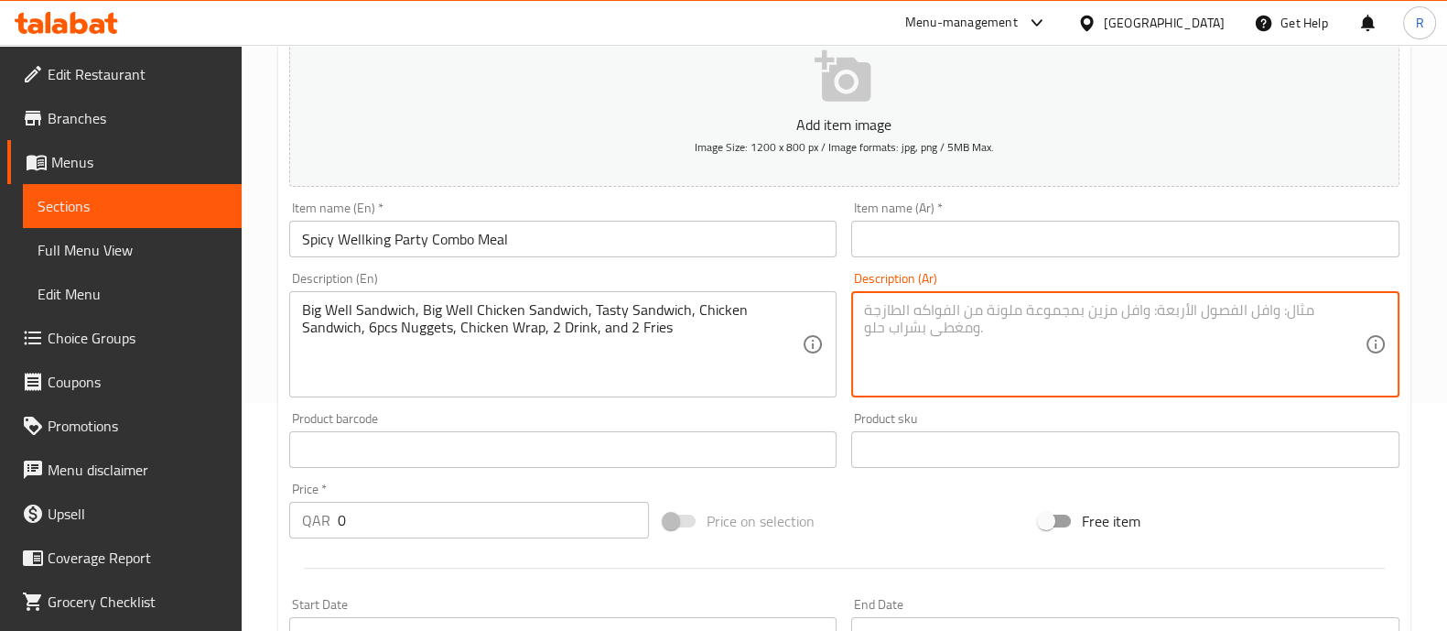
click at [894, 335] on textarea at bounding box center [1114, 344] width 501 height 87
click at [915, 249] on input "text" at bounding box center [1125, 239] width 548 height 37
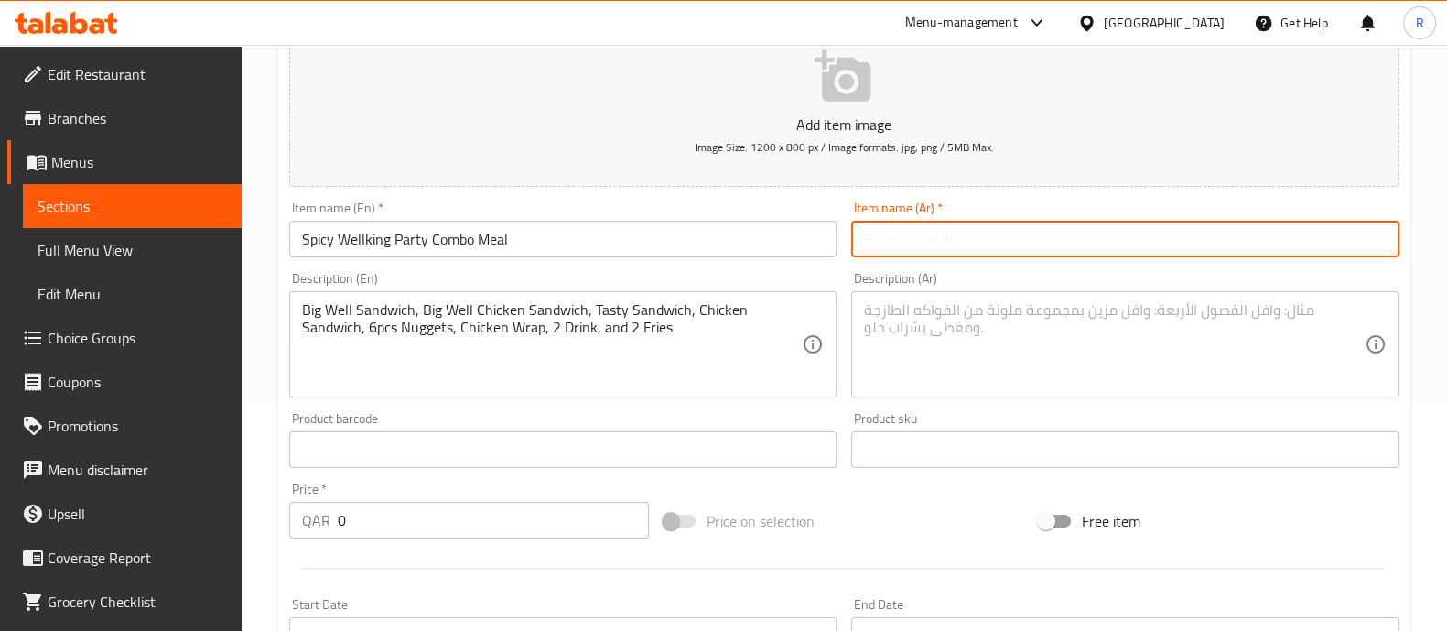
paste input "وجبة كومبو لحفلة ويلكينج الحارة"
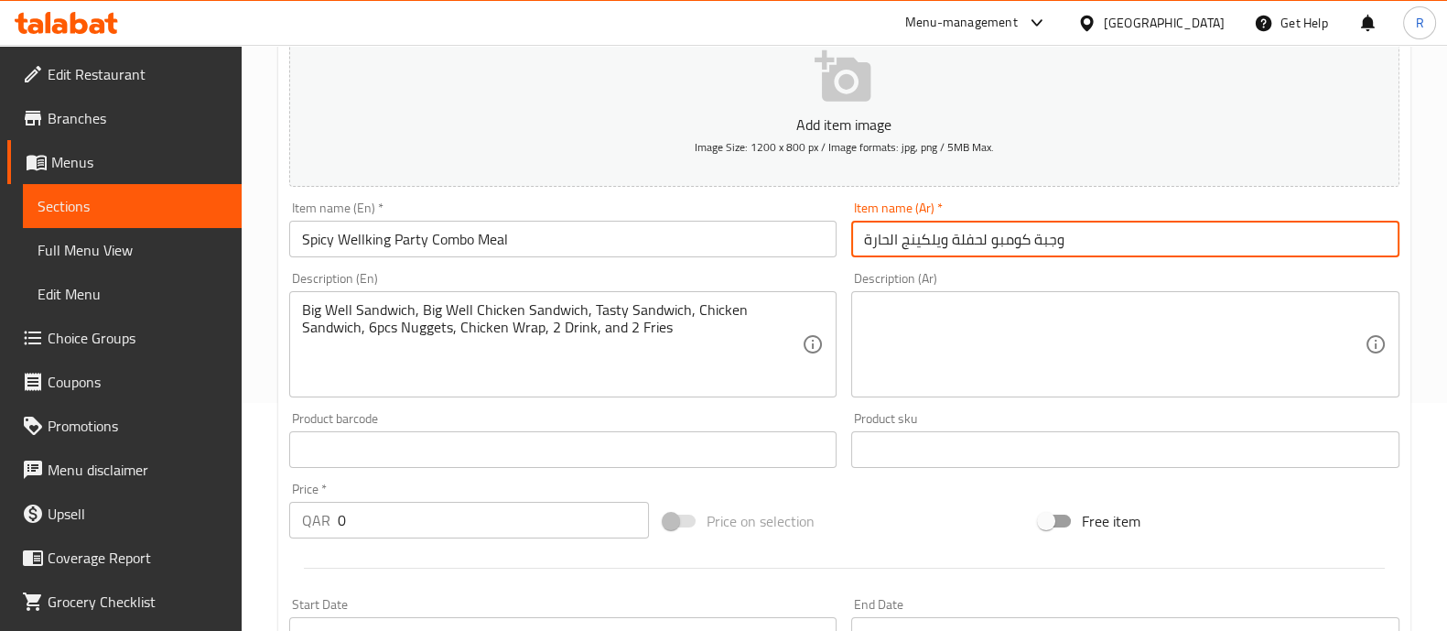
click at [902, 228] on input "وجبة كومبو لحفلة ويلكينج الحارة" at bounding box center [1125, 239] width 548 height 37
paste input "سبايسي ويلكينج كومبو للحفلات"
drag, startPoint x: 913, startPoint y: 240, endPoint x: 828, endPoint y: 245, distance: 84.4
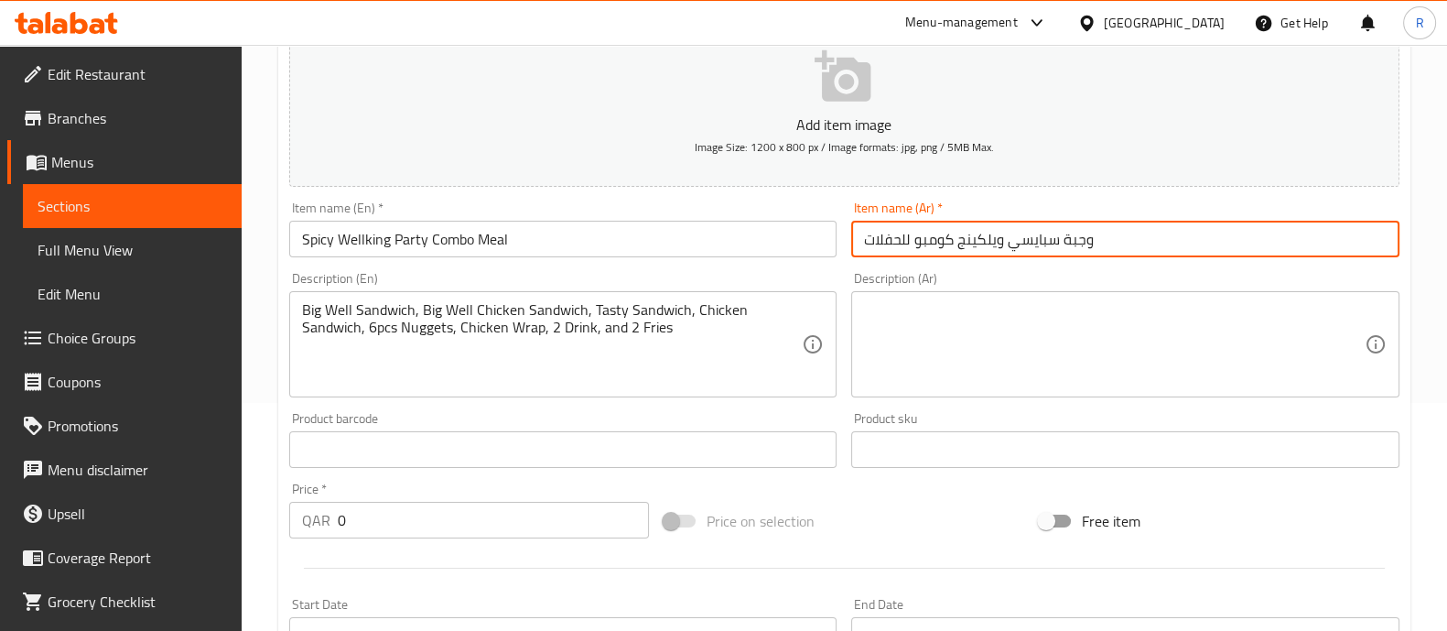
click at [828, 245] on div "Add item image Image Size: 1200 x 800 px / Image formats: jpg, png / 5MB Max. I…" at bounding box center [844, 406] width 1125 height 789
click at [914, 240] on input "وجبة سبايسي ويلكينج كومبو" at bounding box center [1125, 239] width 548 height 37
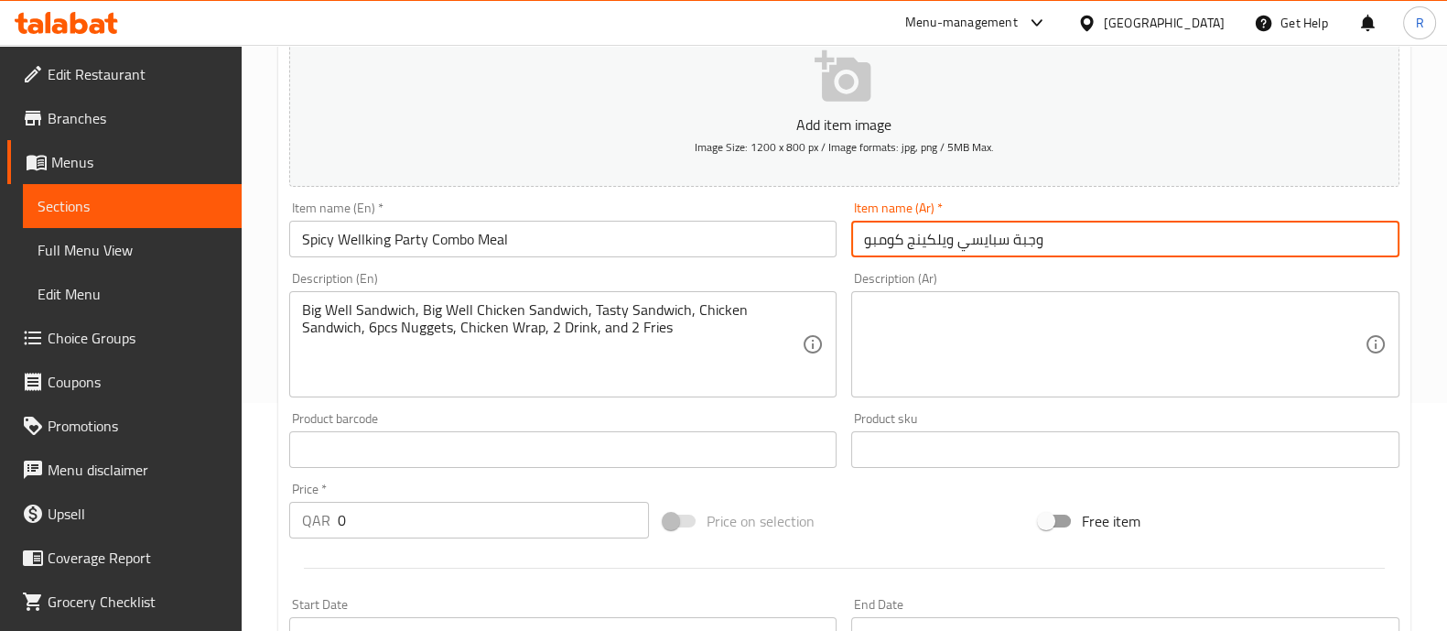
paste input "كومبو كبيرة حارة من ويلكينج"
type input "وجبة كومبو كبيرة حارة من ويلكينج"
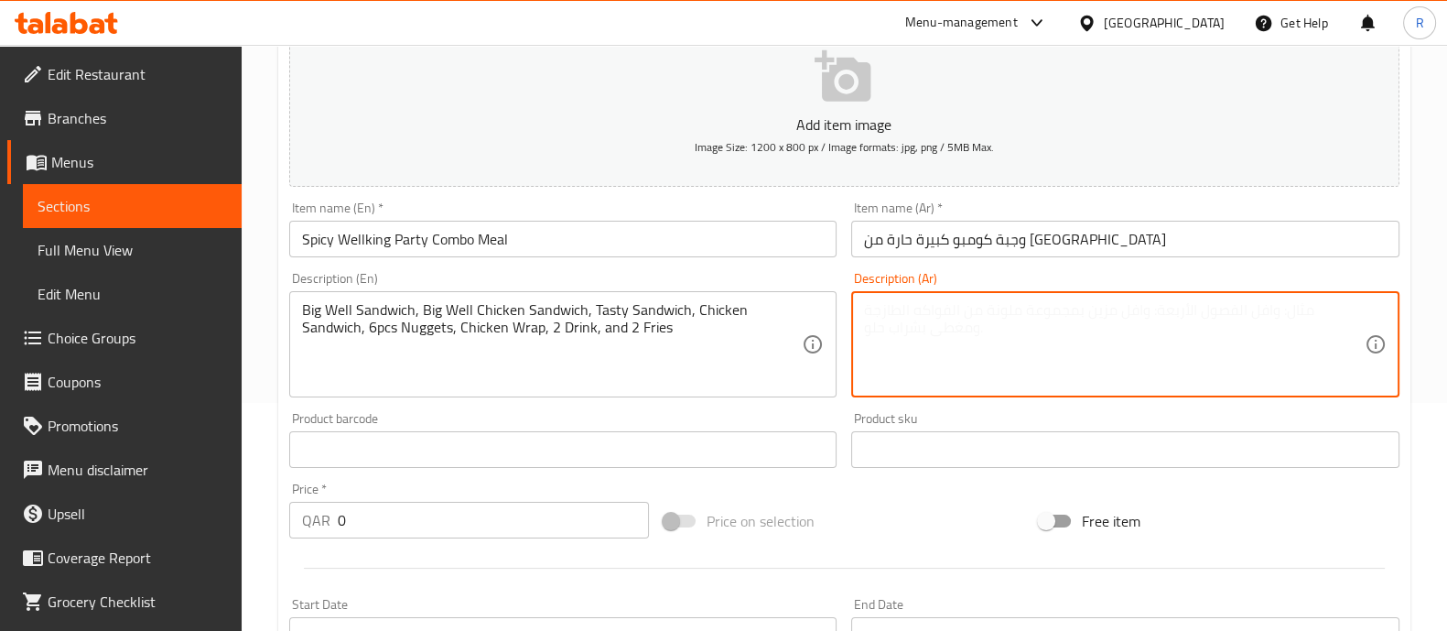
click at [896, 318] on textarea at bounding box center [1114, 344] width 501 height 87
click at [885, 308] on textarea at bounding box center [1114, 344] width 501 height 87
paste textarea "Big Well Sandwich, Big Well Chicken Sandwich, Tasty Sandwich, Chicken Sandwich,…"
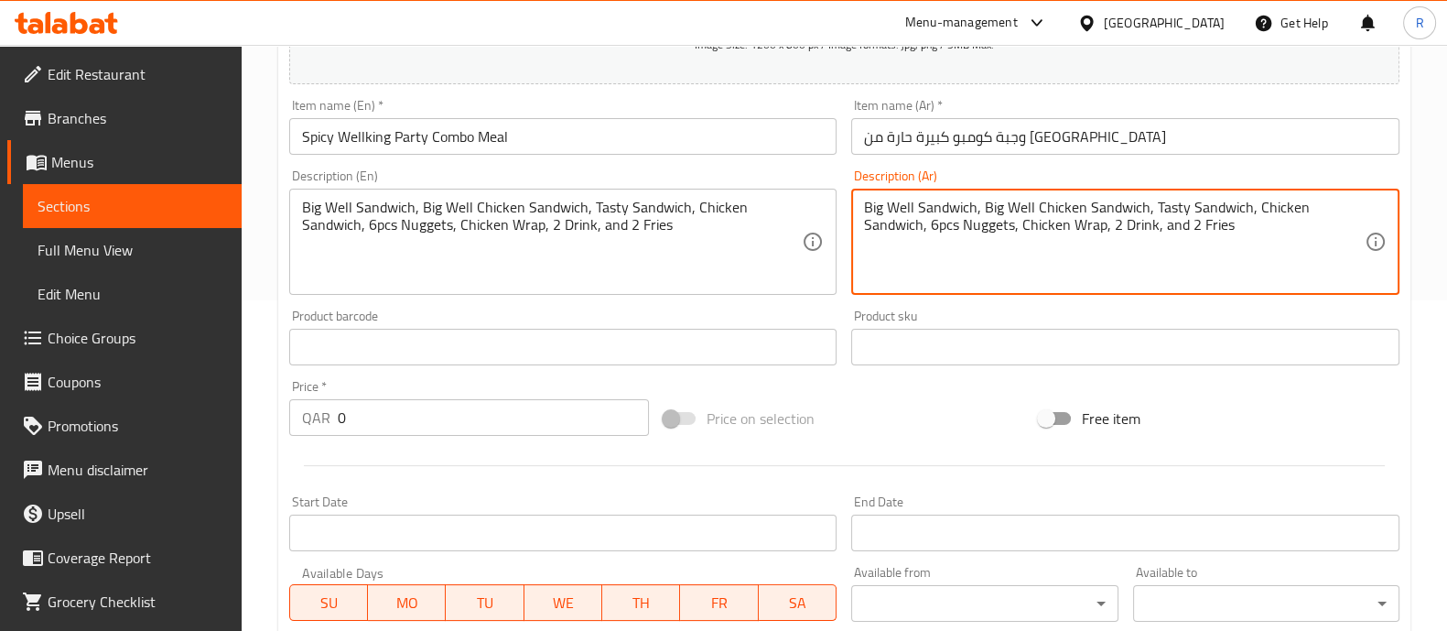
scroll to position [572, 0]
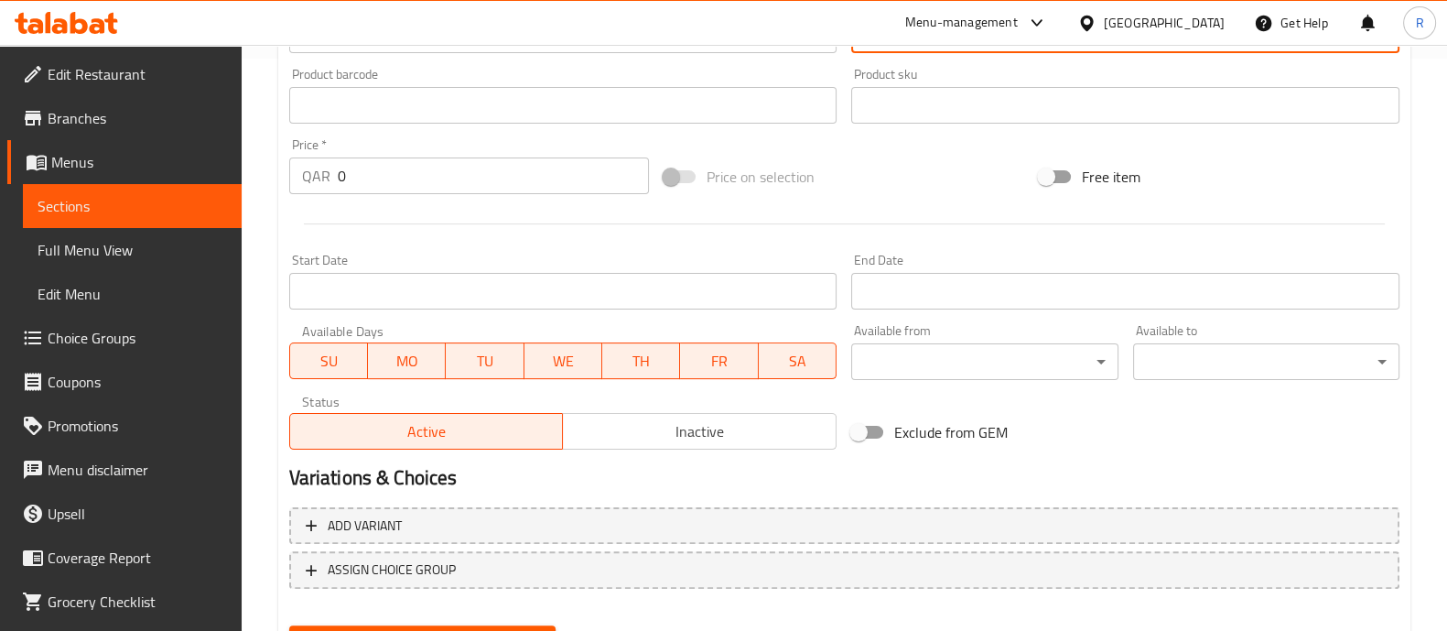
type textarea "Big Well Sandwich, Big Well Chicken Sandwich, Tasty Sandwich, Chicken Sandwich,…"
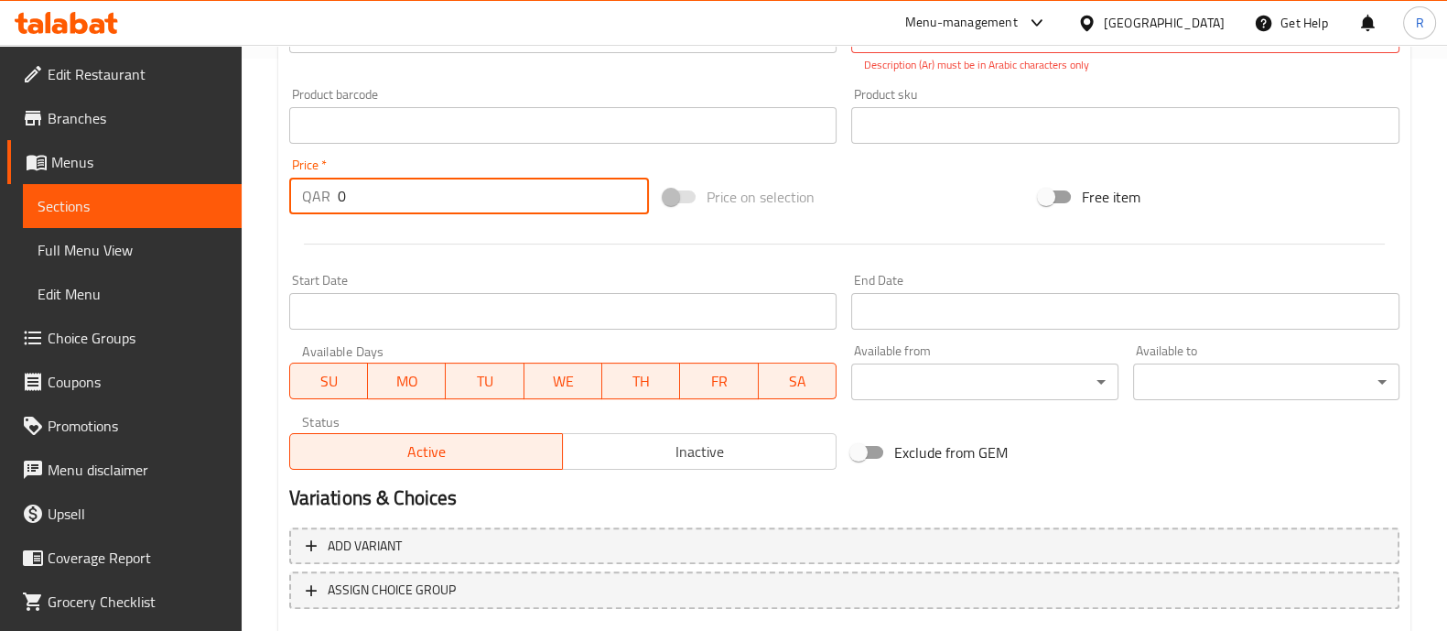
drag, startPoint x: 387, startPoint y: 201, endPoint x: 319, endPoint y: 212, distance: 69.5
click at [319, 212] on div "QAR 0 Price *" at bounding box center [469, 196] width 361 height 37
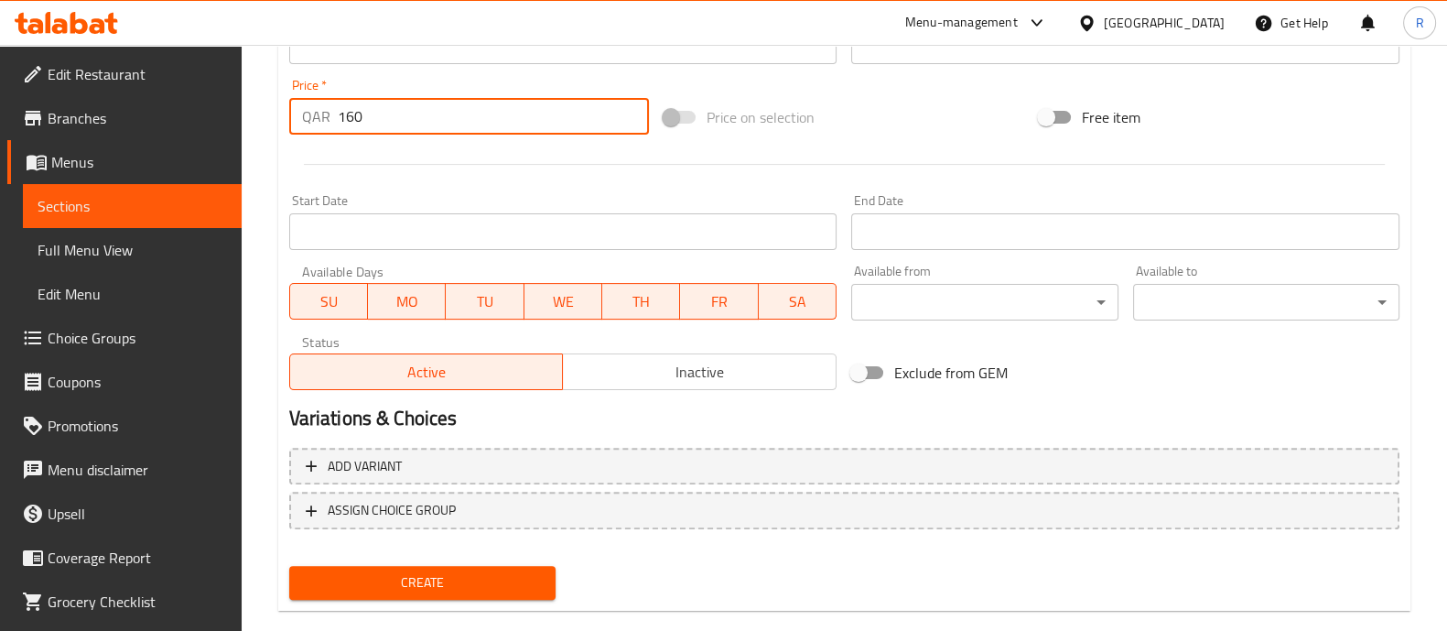
scroll to position [681, 0]
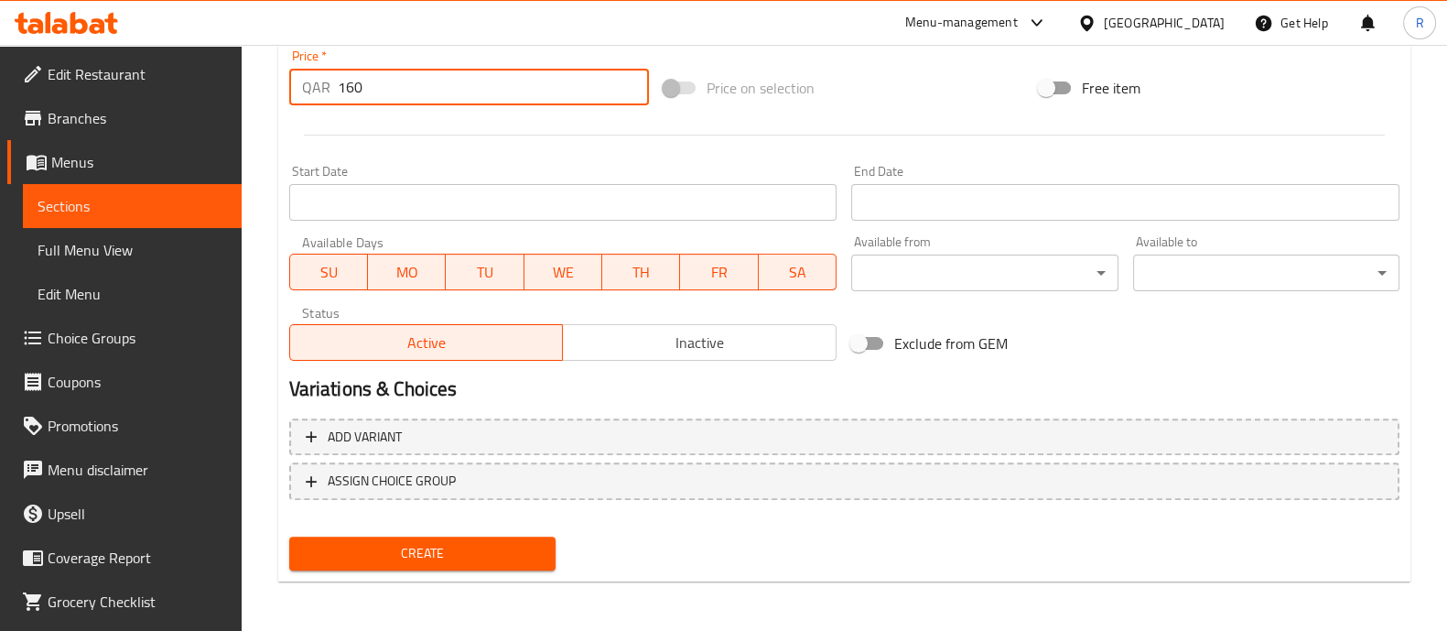
type input "160"
click at [481, 552] on span "Create" at bounding box center [422, 553] width 237 height 23
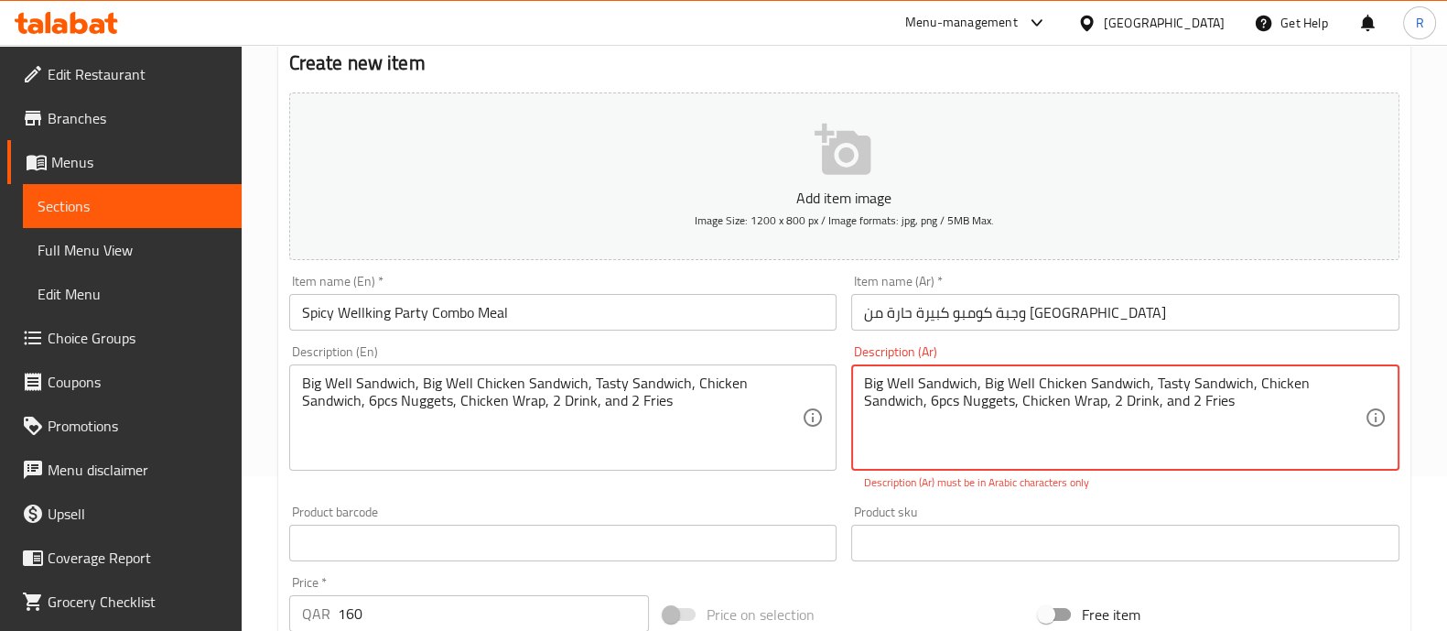
scroll to position [124, 0]
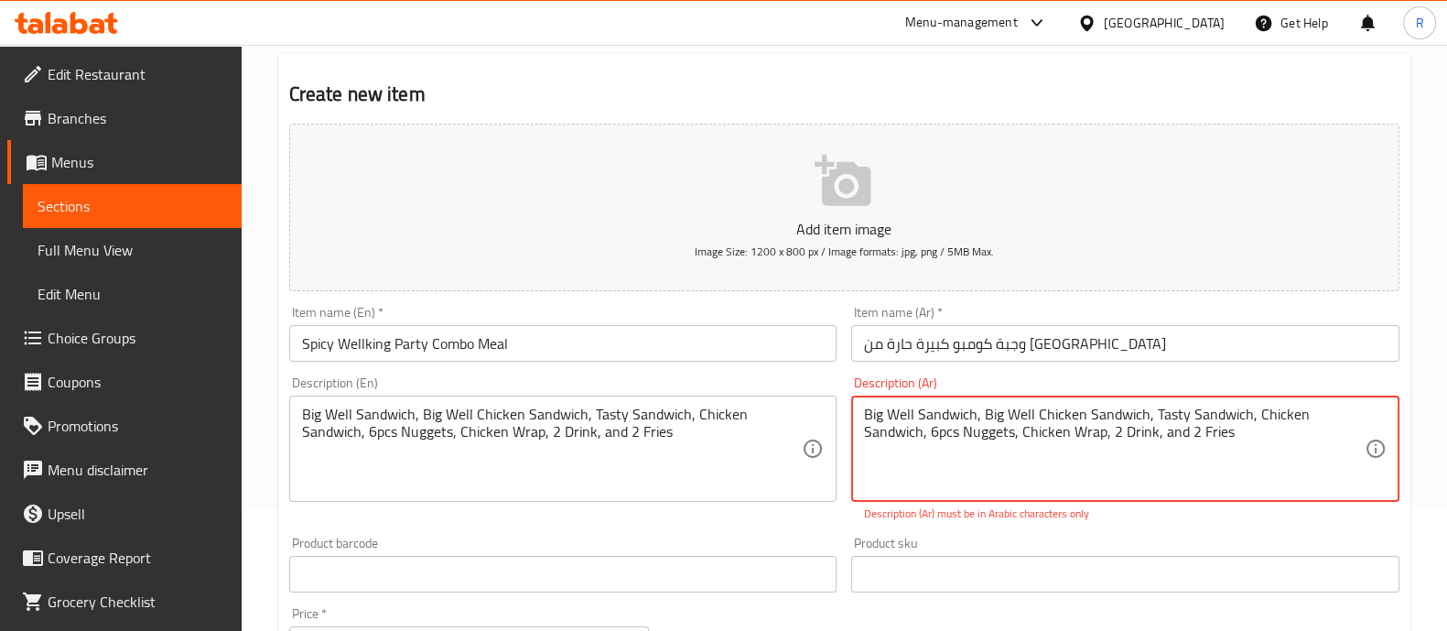
drag, startPoint x: 1289, startPoint y: 448, endPoint x: 662, endPoint y: 360, distance: 633.1
click at [662, 360] on div "Add item image Image Size: 1200 x 800 px / Image formats: jpg, png / 5MB Max. I…" at bounding box center [844, 520] width 1125 height 809
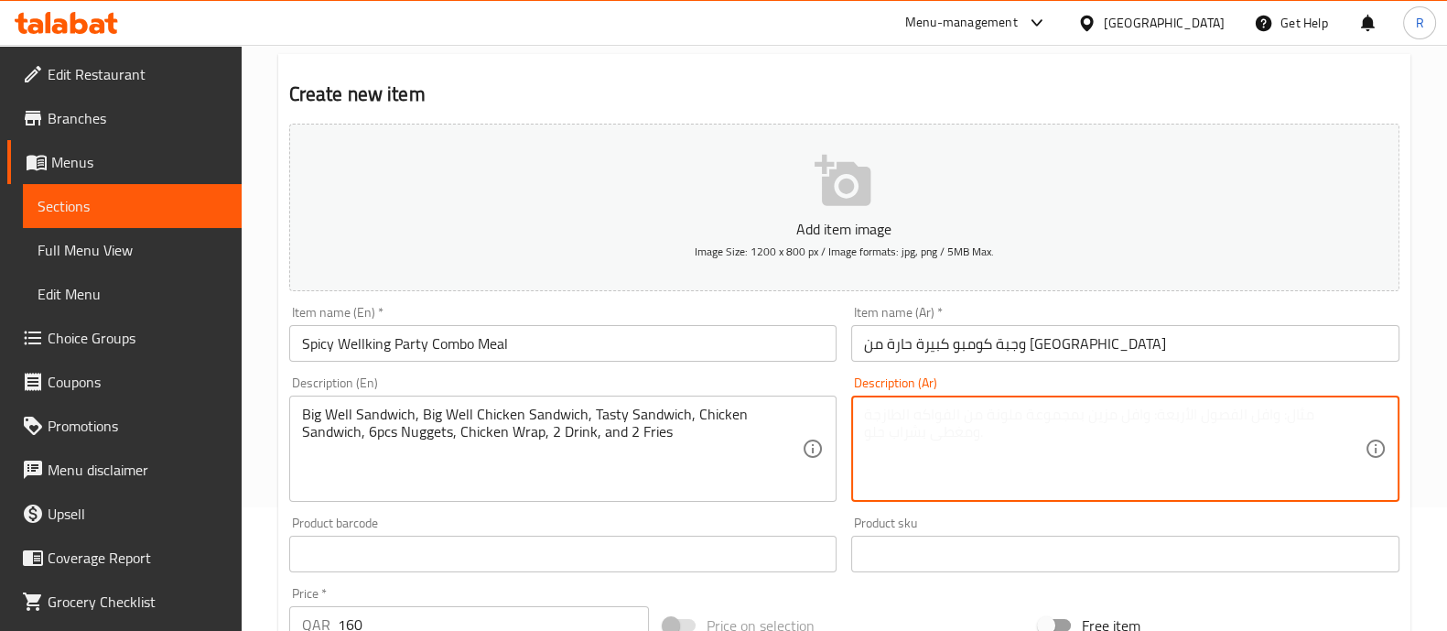
click at [911, 436] on textarea at bounding box center [1114, 448] width 501 height 87
paste textarea "ساندويتش بيج ويل، ساندويتش دجاج بيج ويل، ساندويتش لذيذ، ساندويتش دجاج، 6 قطع نا…"
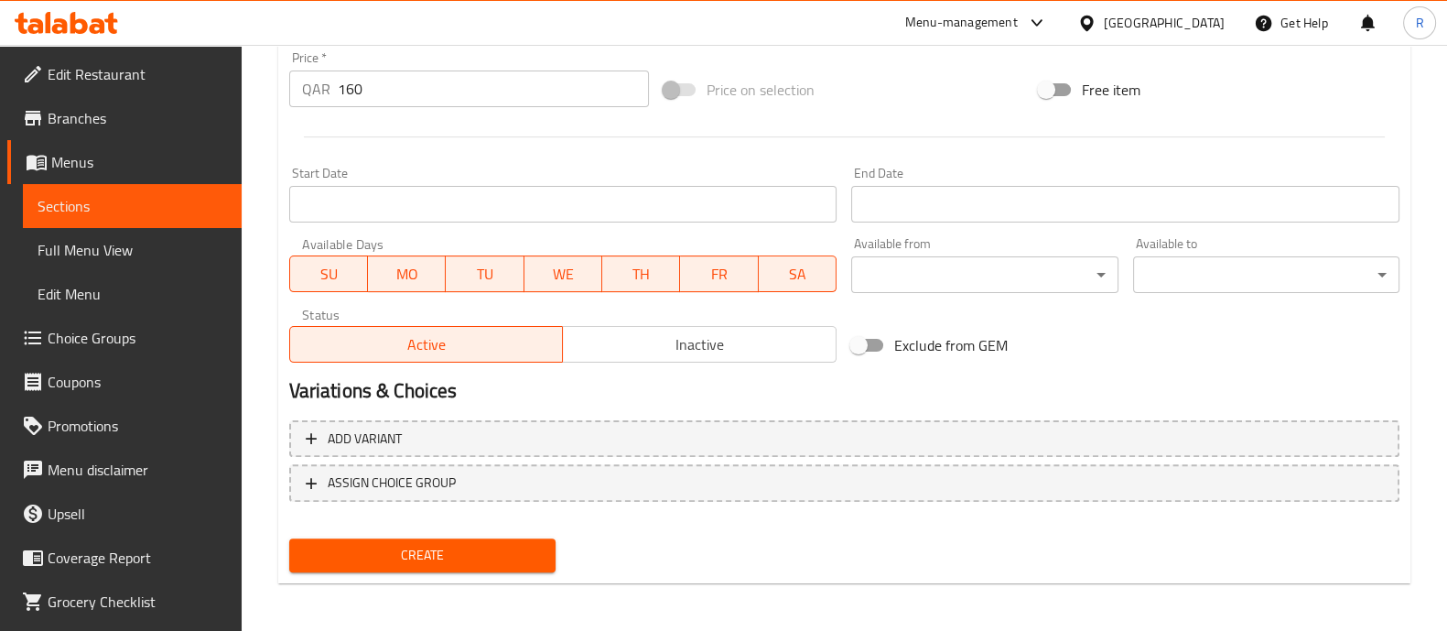
scroll to position [661, 0]
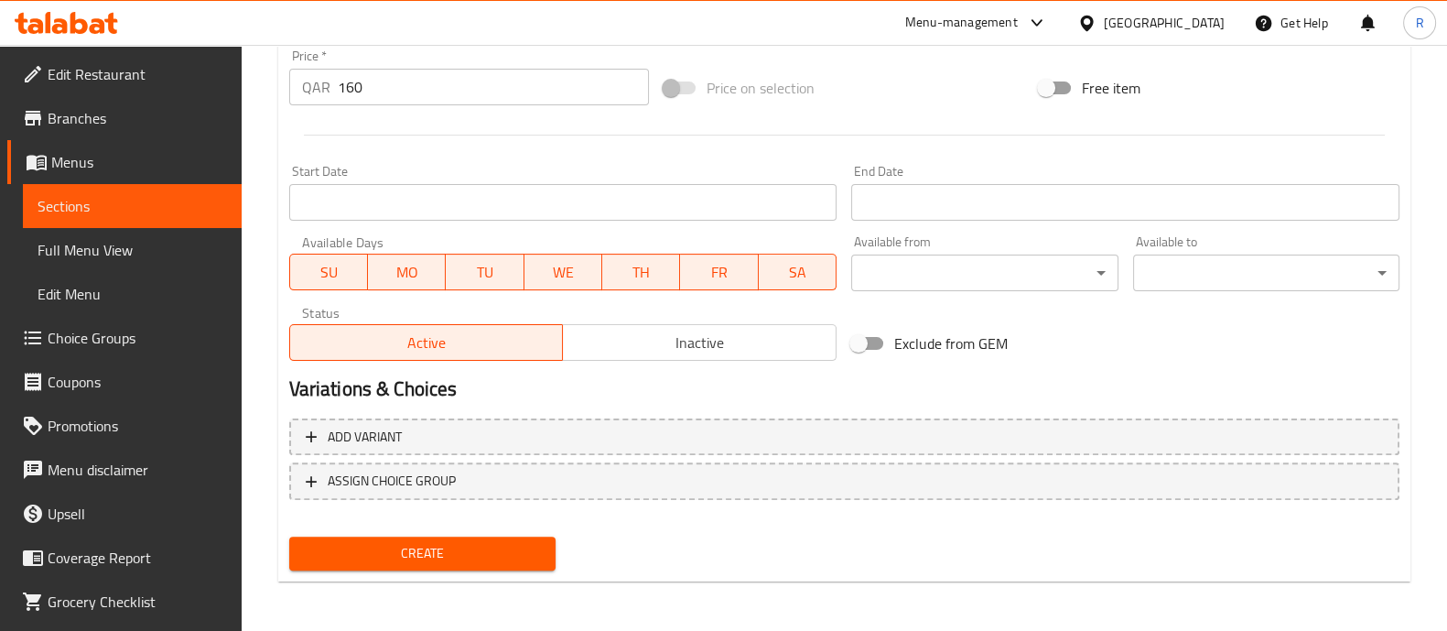
type textarea "ساندويتش بيج ويل، ساندويتش دجاج بيج ويل، ساندويتش لذيذ، ساندويتش دجاج، 6 قطع نا…"
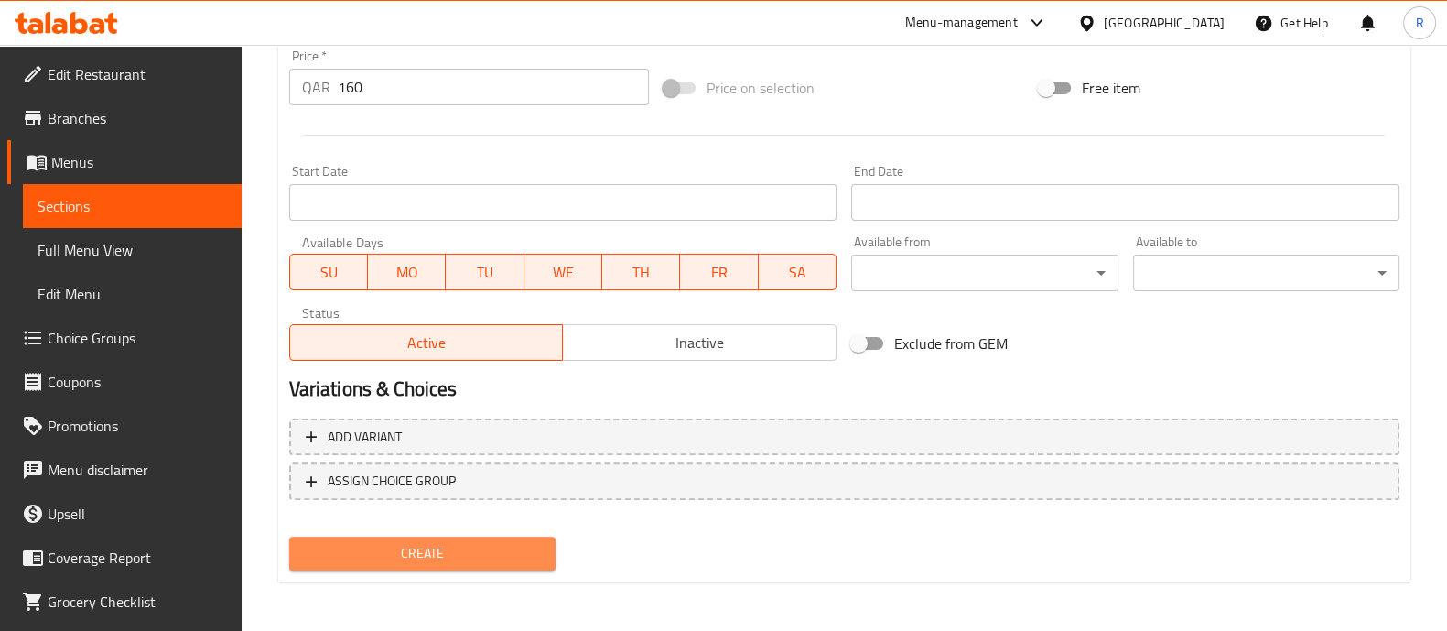
click at [491, 556] on span "Create" at bounding box center [422, 553] width 237 height 23
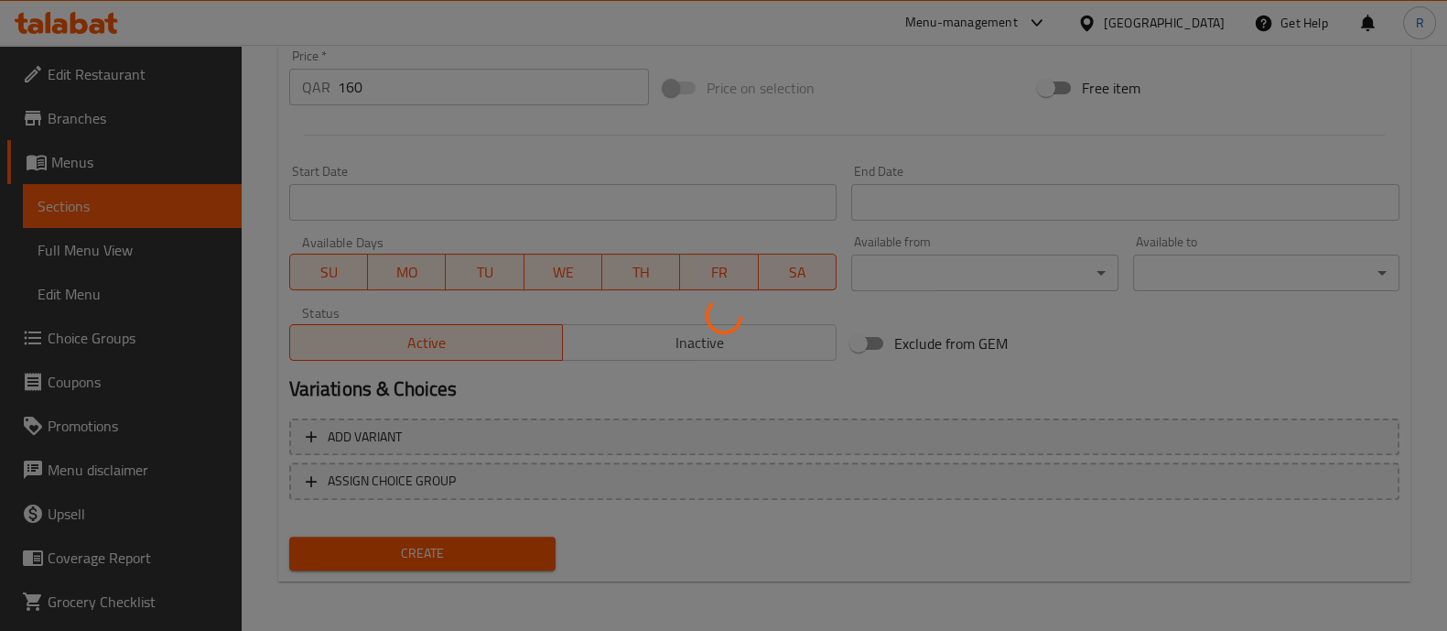
type input "0"
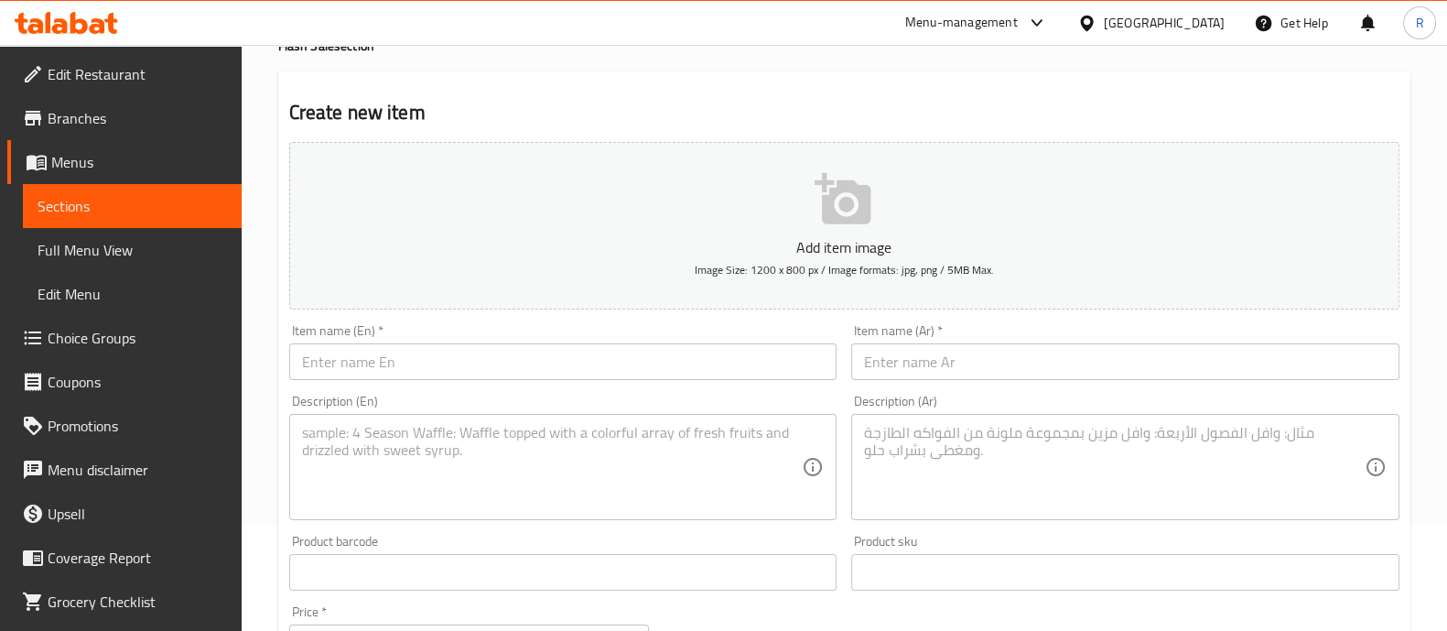
scroll to position [0, 0]
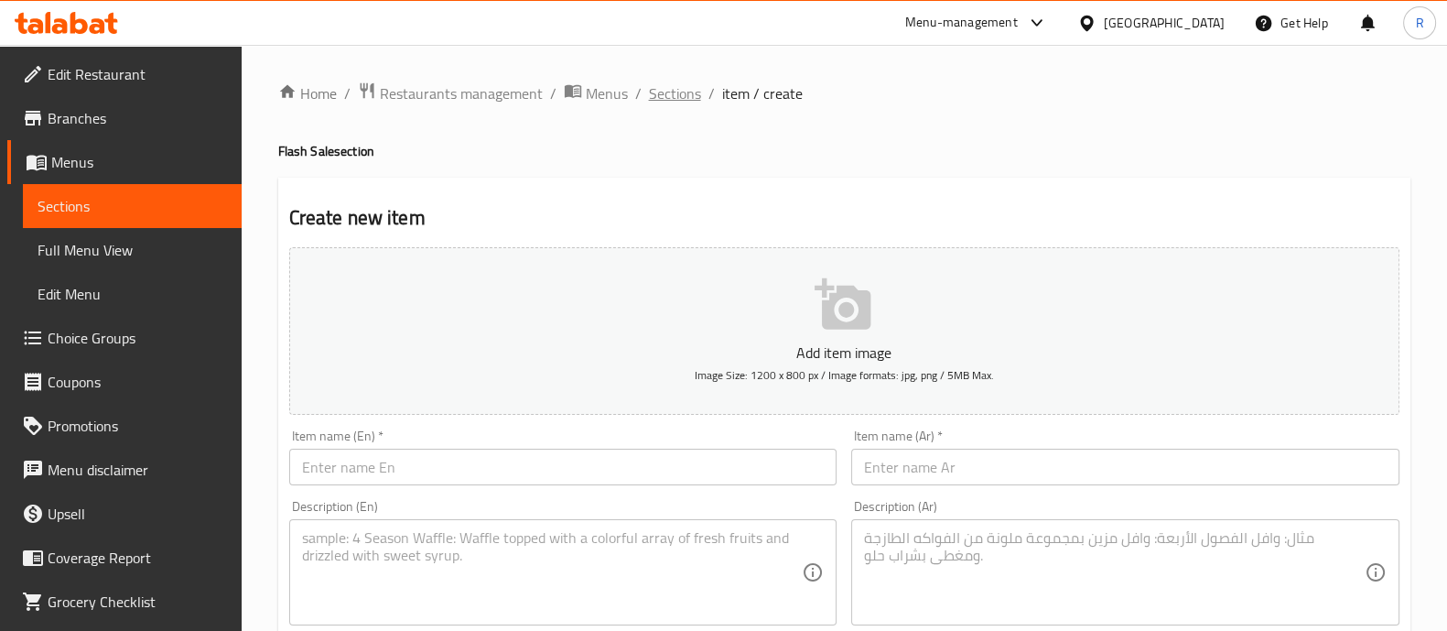
click at [659, 94] on span "Sections" at bounding box center [675, 93] width 52 height 22
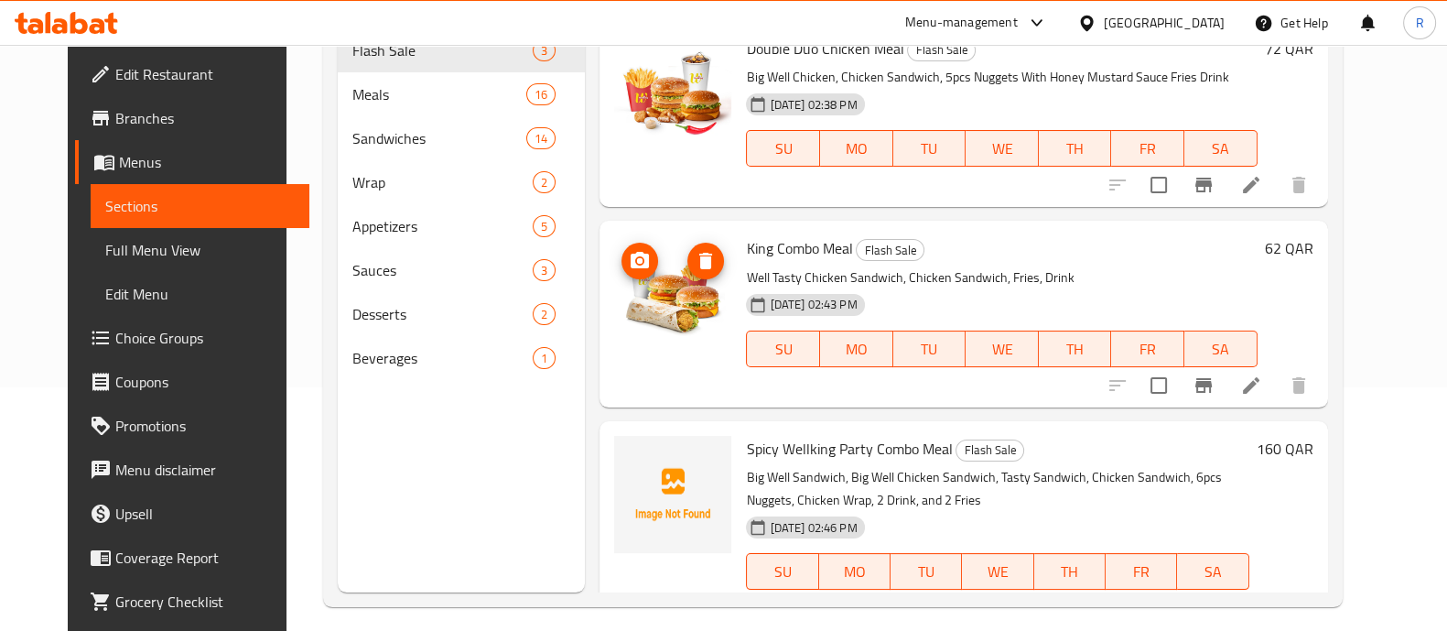
scroll to position [256, 0]
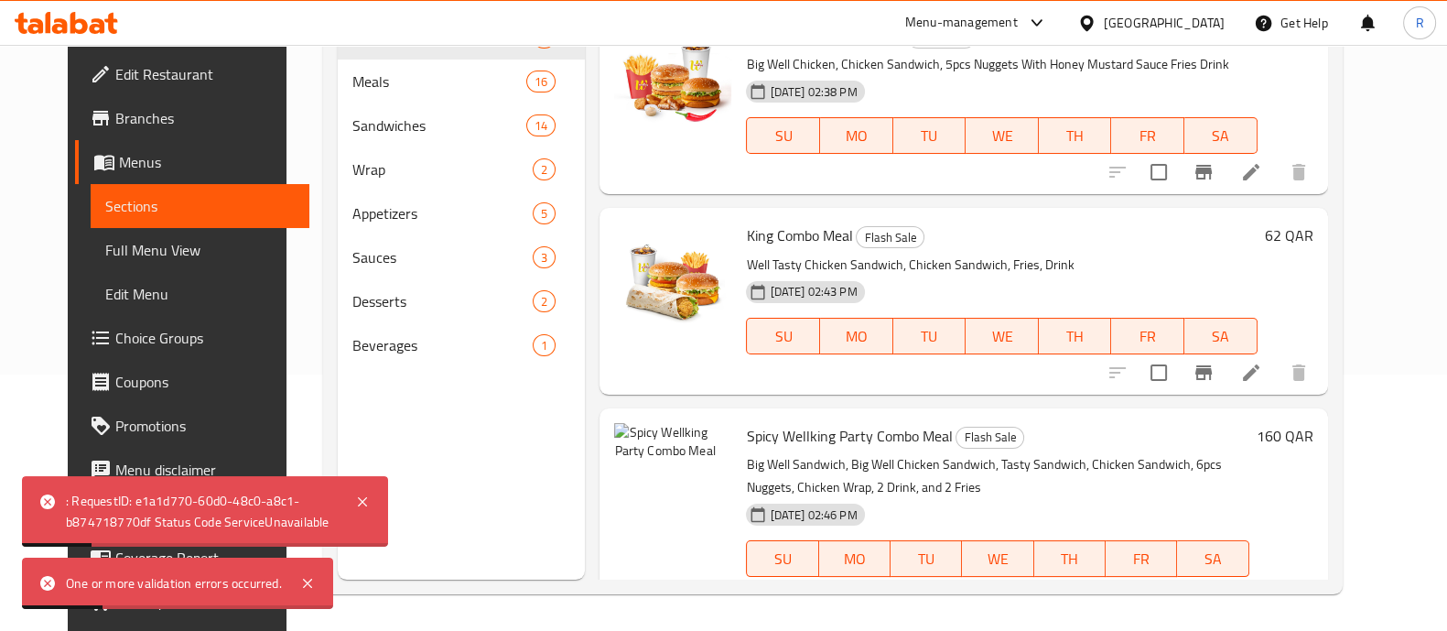
drag, startPoint x: 362, startPoint y: 501, endPoint x: 411, endPoint y: 510, distance: 49.4
click at [363, 501] on icon at bounding box center [362, 501] width 9 height 9
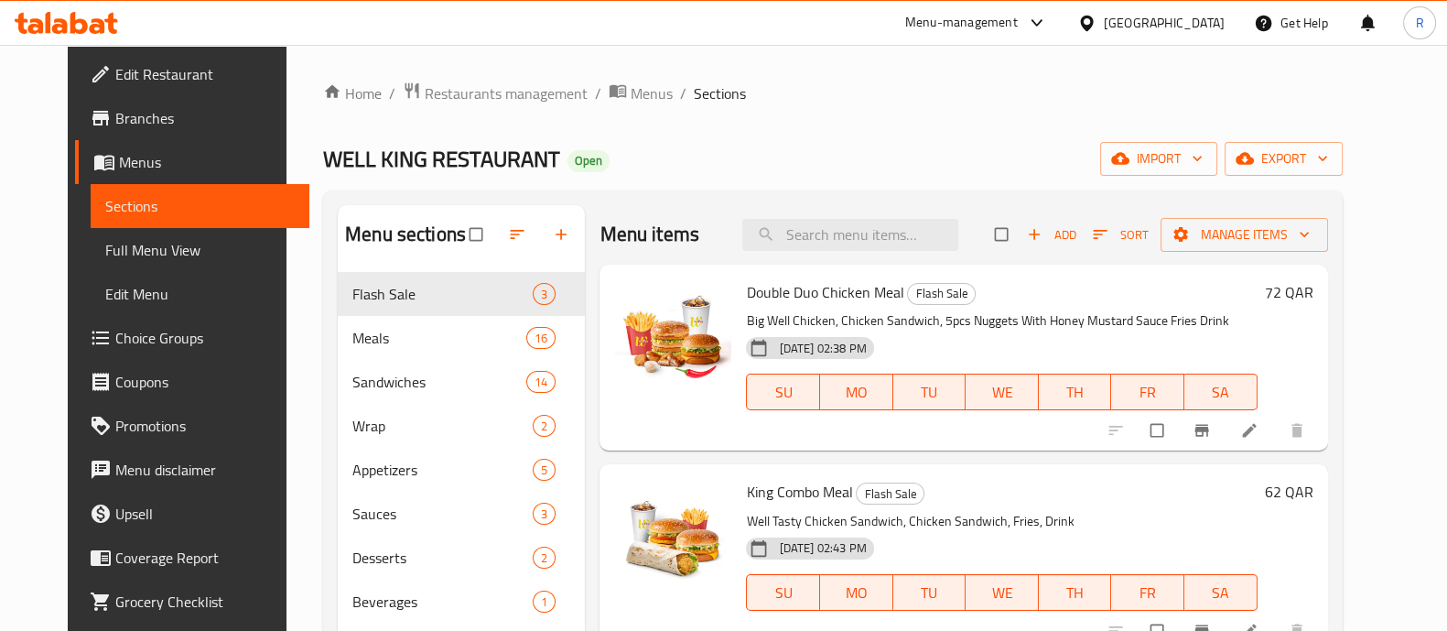
click at [1018, 20] on div "Menu-management" at bounding box center [961, 23] width 113 height 22
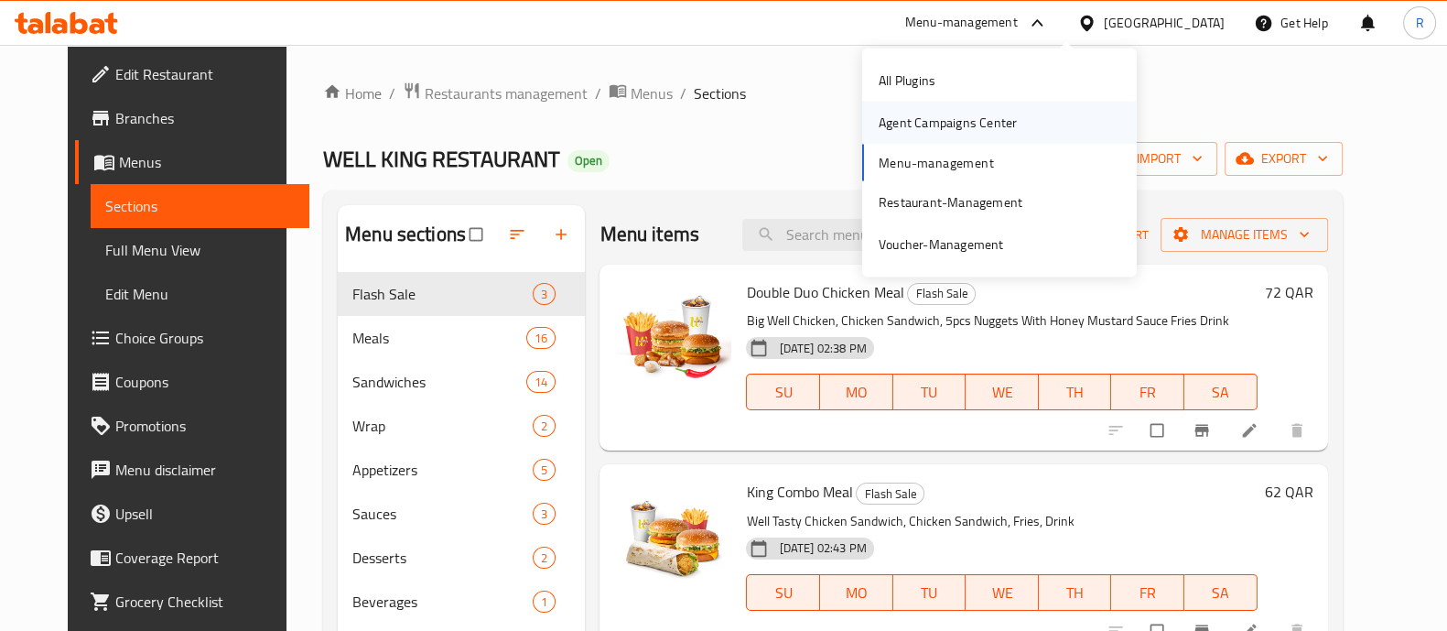
click at [956, 118] on div "Agent Campaigns Center" at bounding box center [948, 123] width 138 height 20
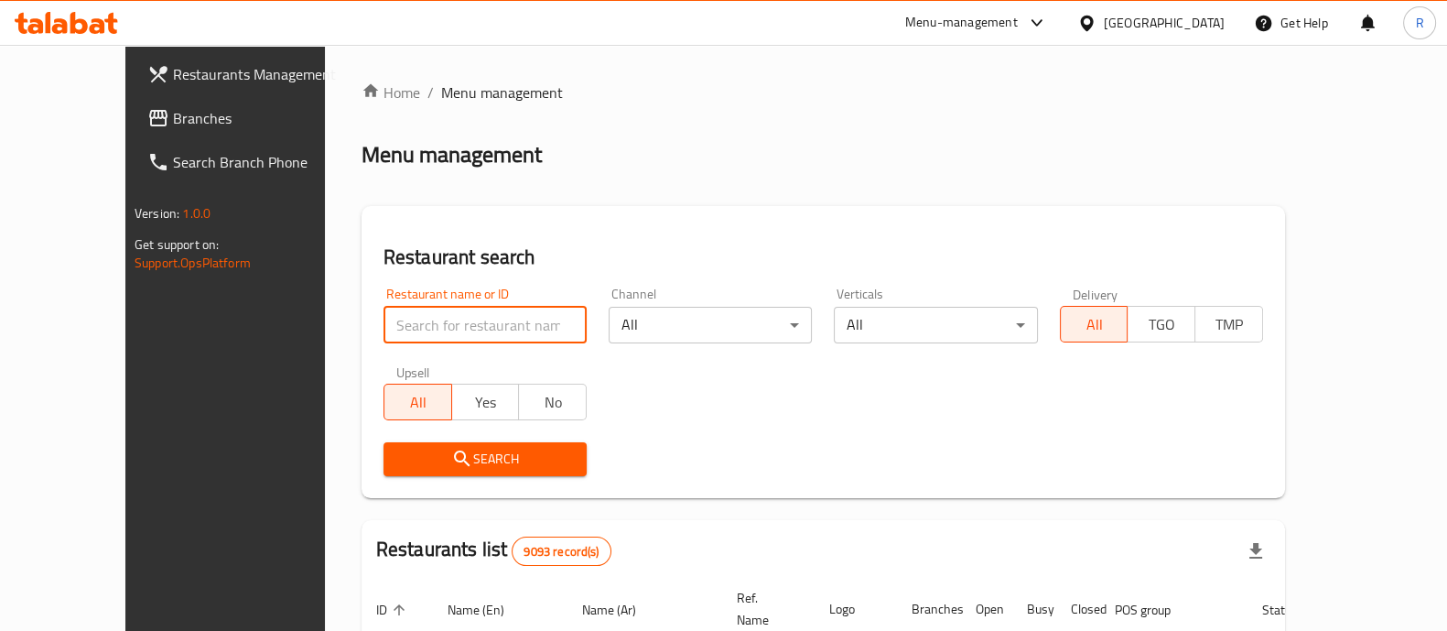
click at [506, 322] on input "search" at bounding box center [485, 325] width 203 height 37
type input "well king"
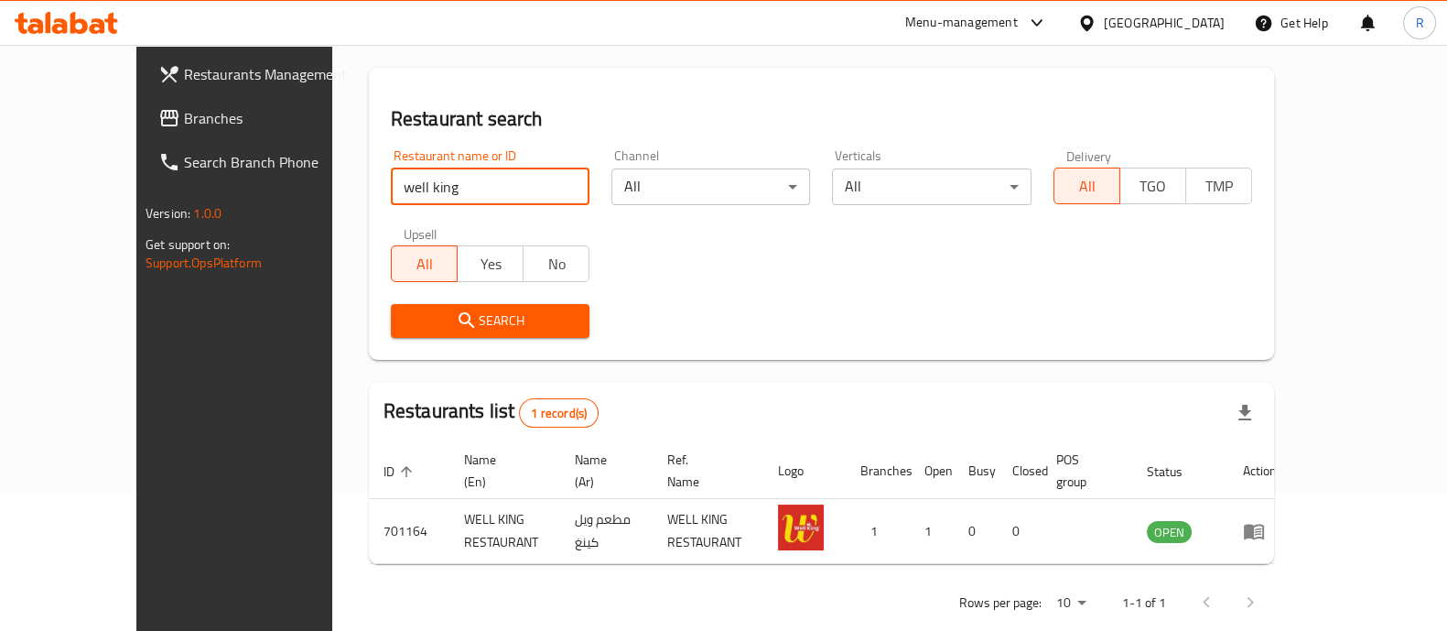
scroll to position [149, 0]
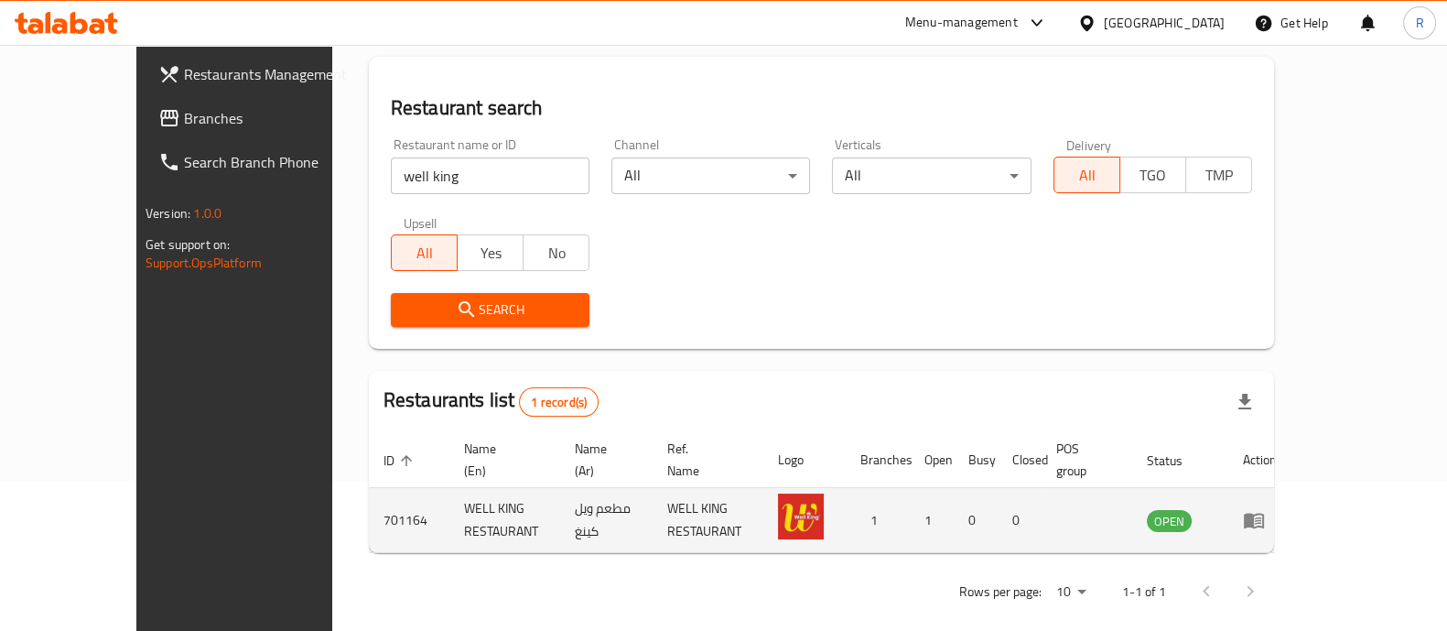
click at [1292, 510] on td "enhanced table" at bounding box center [1259, 520] width 63 height 65
click at [1264, 514] on icon "enhanced table" at bounding box center [1254, 522] width 20 height 16
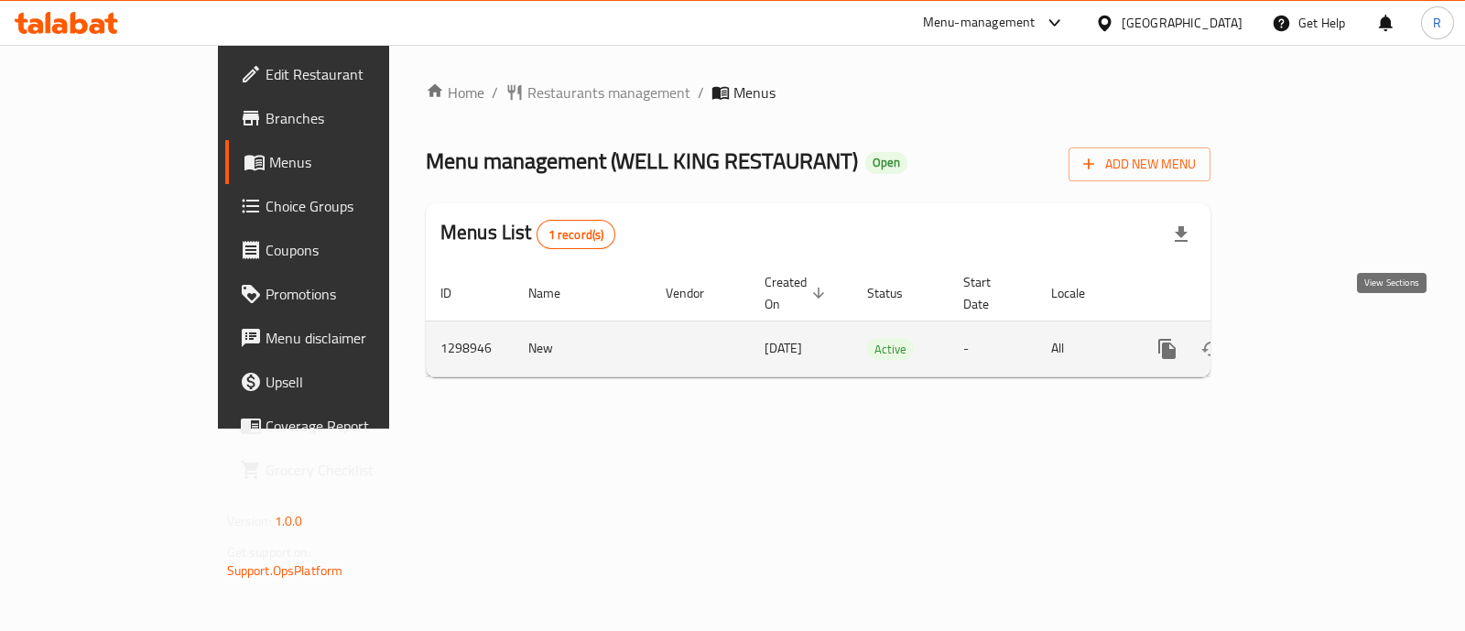
click at [1310, 338] on icon "enhanced table" at bounding box center [1299, 349] width 22 height 22
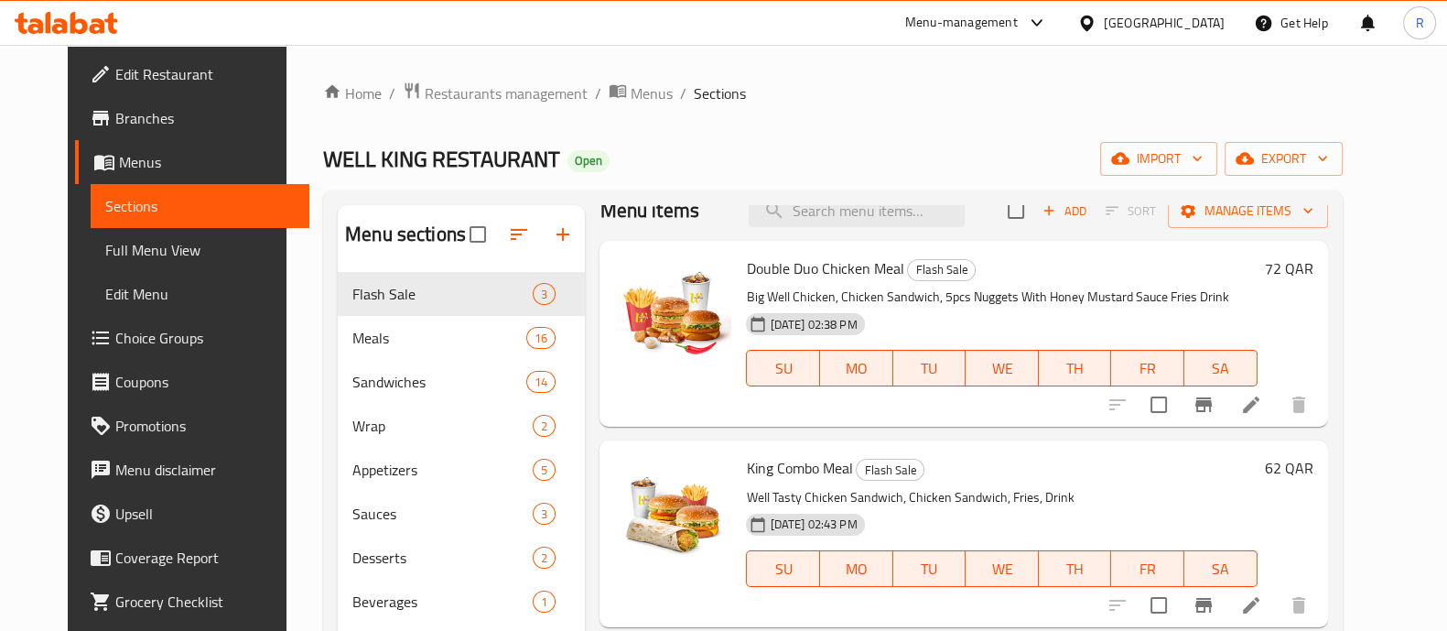
scroll to position [37, 0]
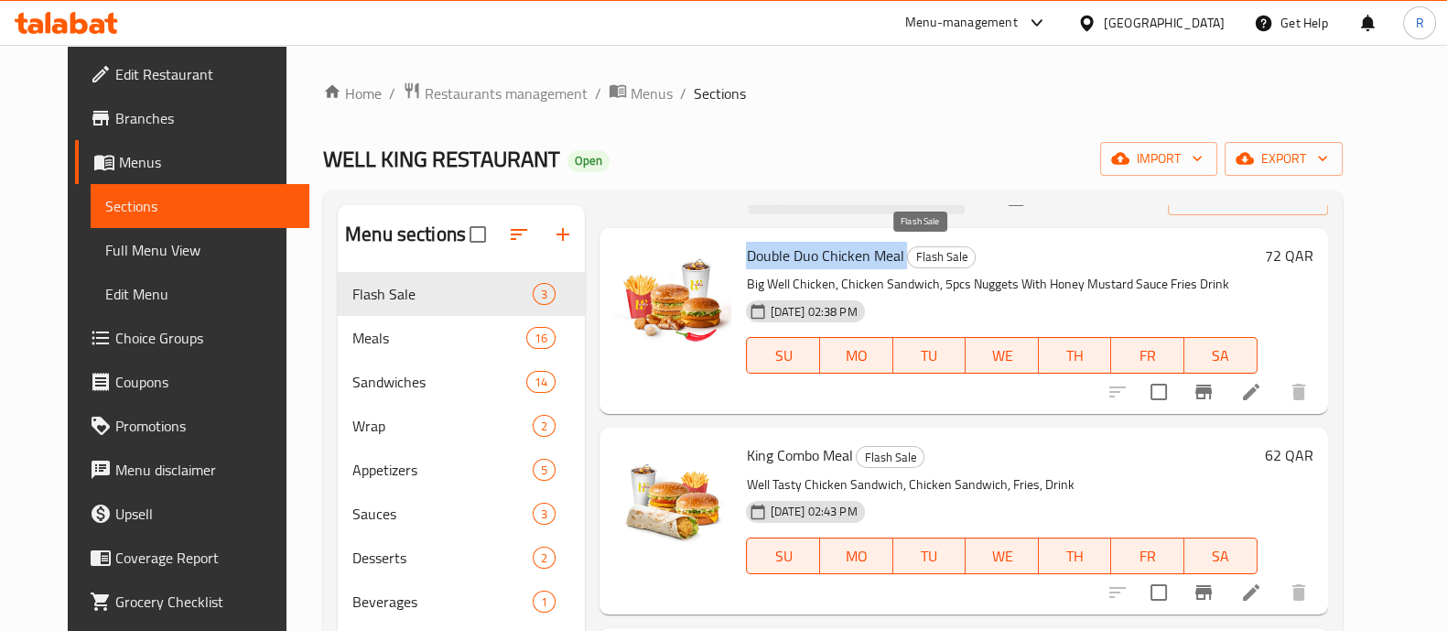
drag, startPoint x: 732, startPoint y: 254, endPoint x: 891, endPoint y: 256, distance: 158.4
click at [891, 256] on h6 "Double Duo Chicken Meal Flash Sale" at bounding box center [1001, 256] width 511 height 26
copy h6 "Double Duo Chicken Meal"
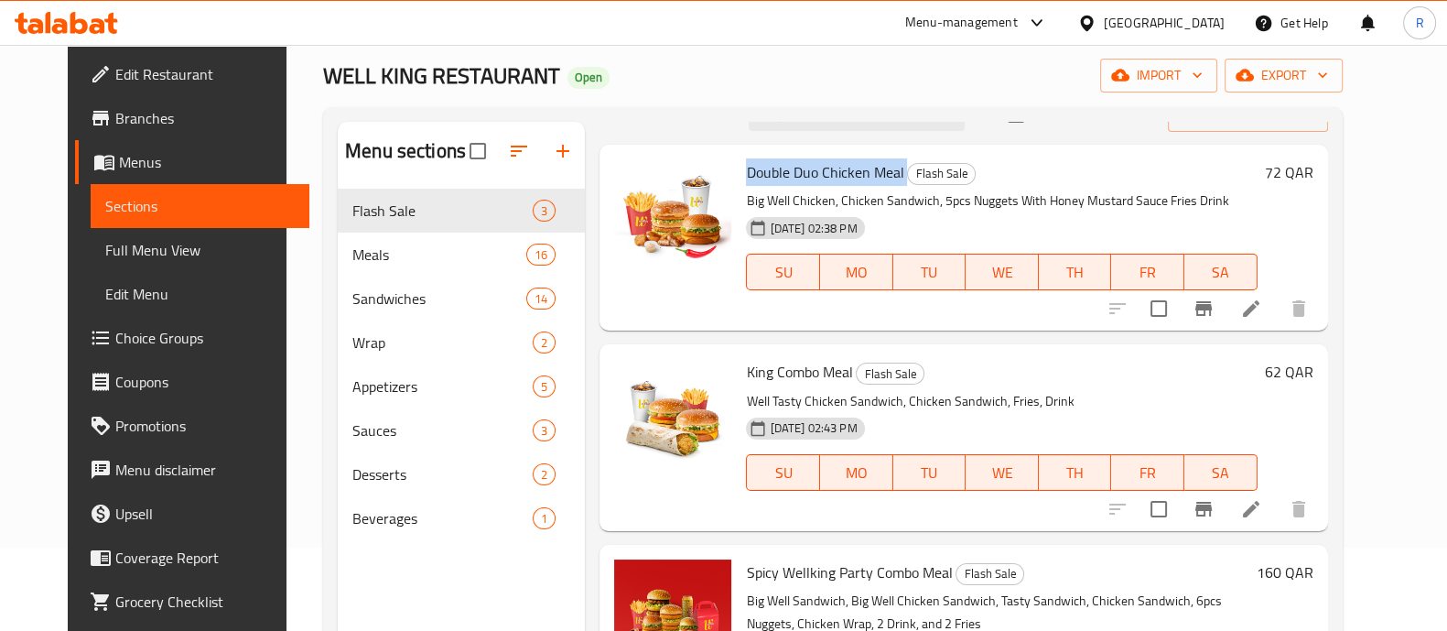
scroll to position [114, 0]
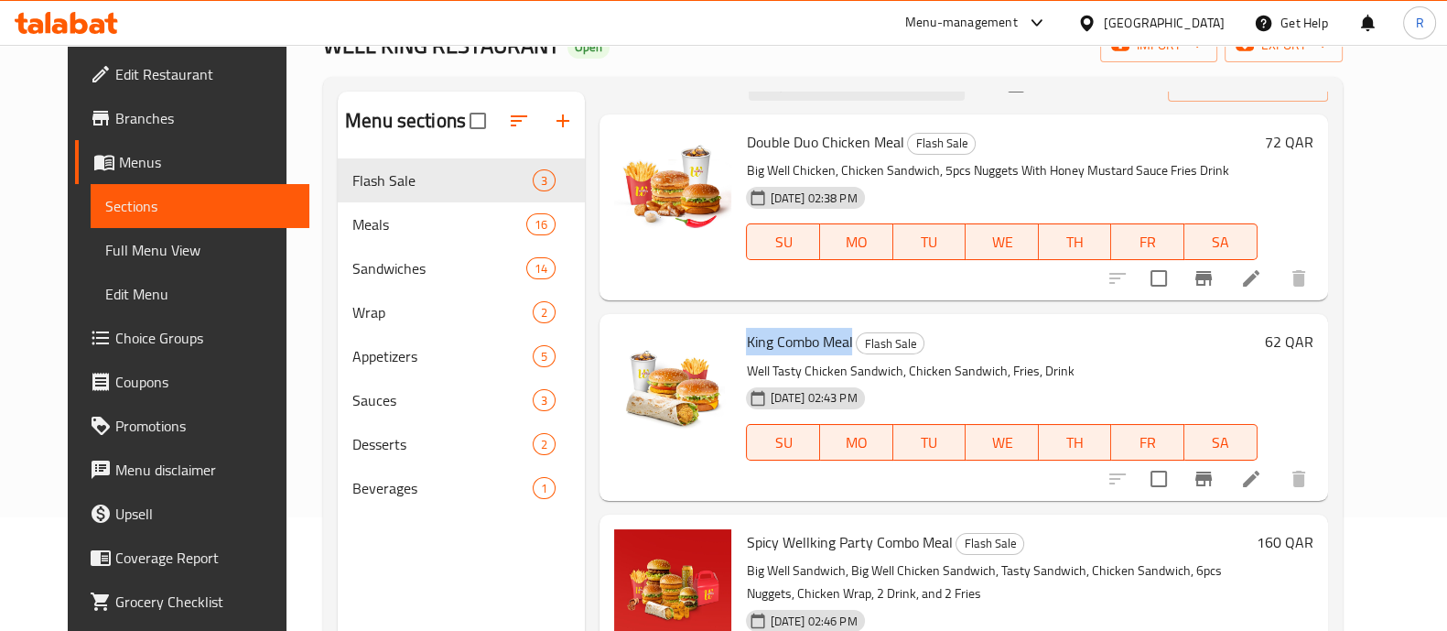
drag, startPoint x: 837, startPoint y: 336, endPoint x: 729, endPoint y: 341, distance: 108.1
click at [746, 341] on span "King Combo Meal" at bounding box center [799, 341] width 106 height 27
copy span "King Combo Meal"
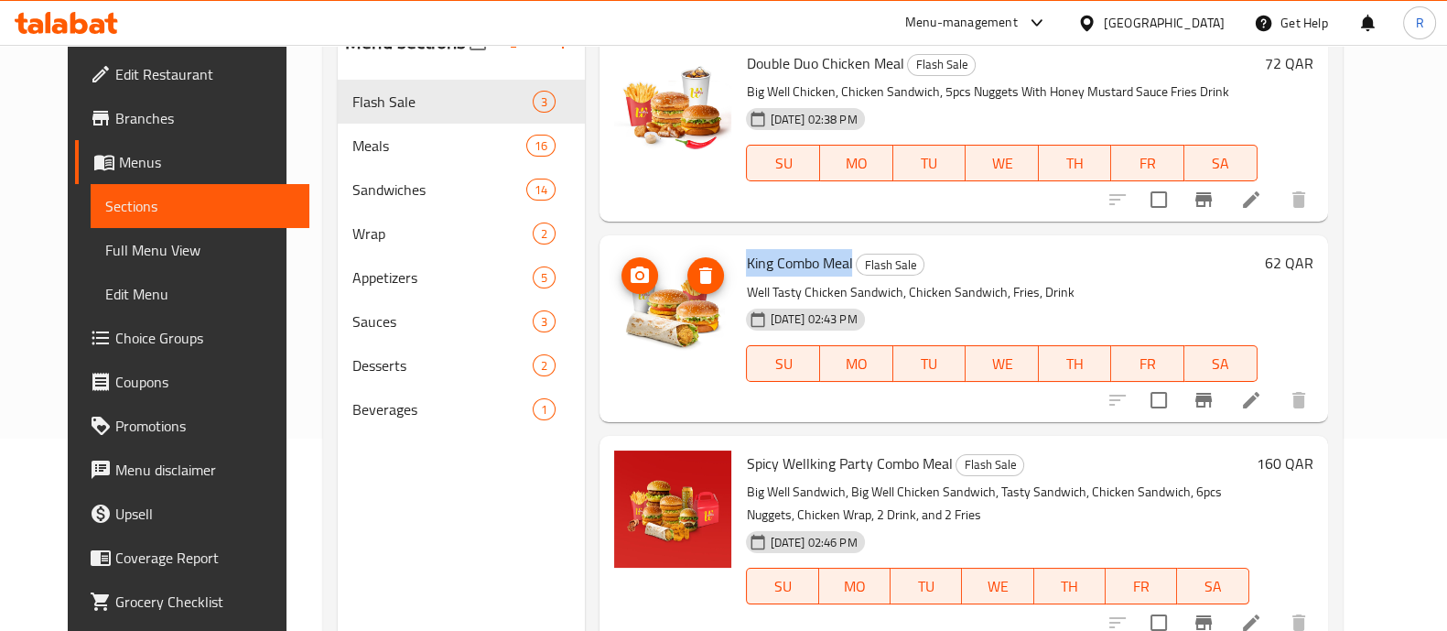
scroll to position [228, 0]
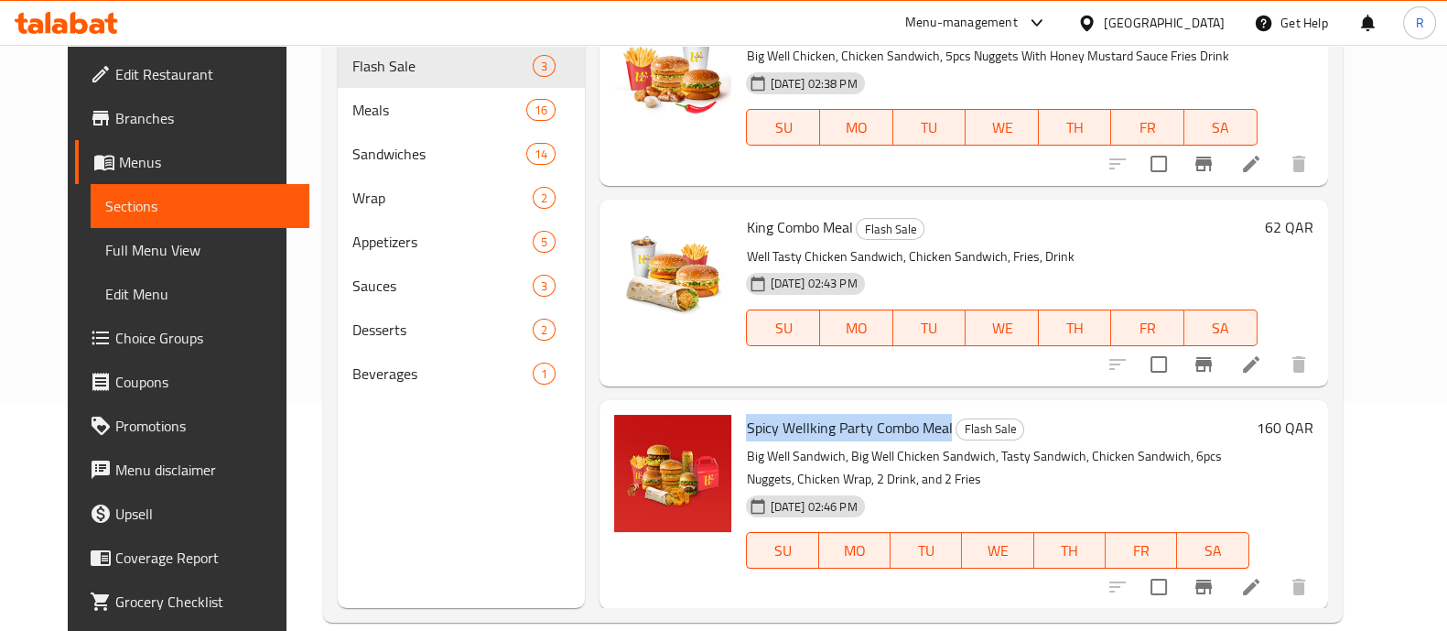
drag, startPoint x: 731, startPoint y: 423, endPoint x: 934, endPoint y: 415, distance: 202.5
click at [934, 415] on h6 "Spicy Wellking Party Combo Meal Flash Sale" at bounding box center [997, 428] width 503 height 26
copy span "Spicy Wellking Party Combo Meal"
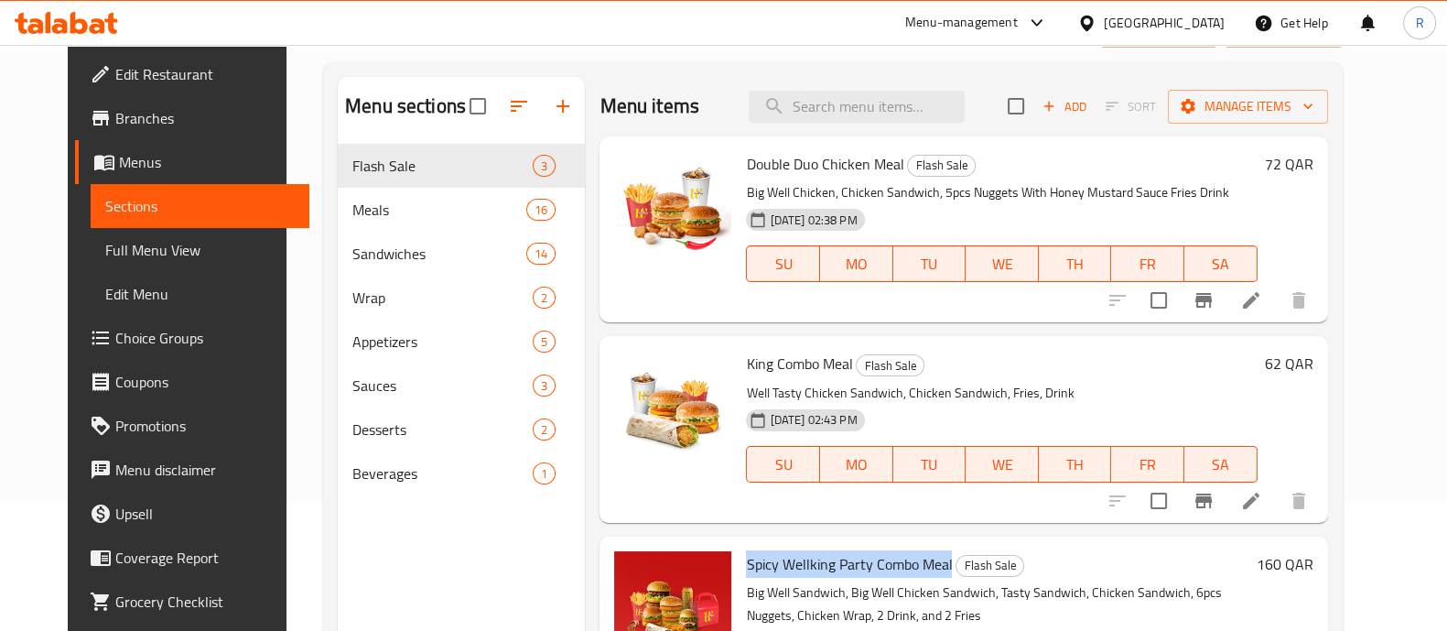
scroll to position [0, 0]
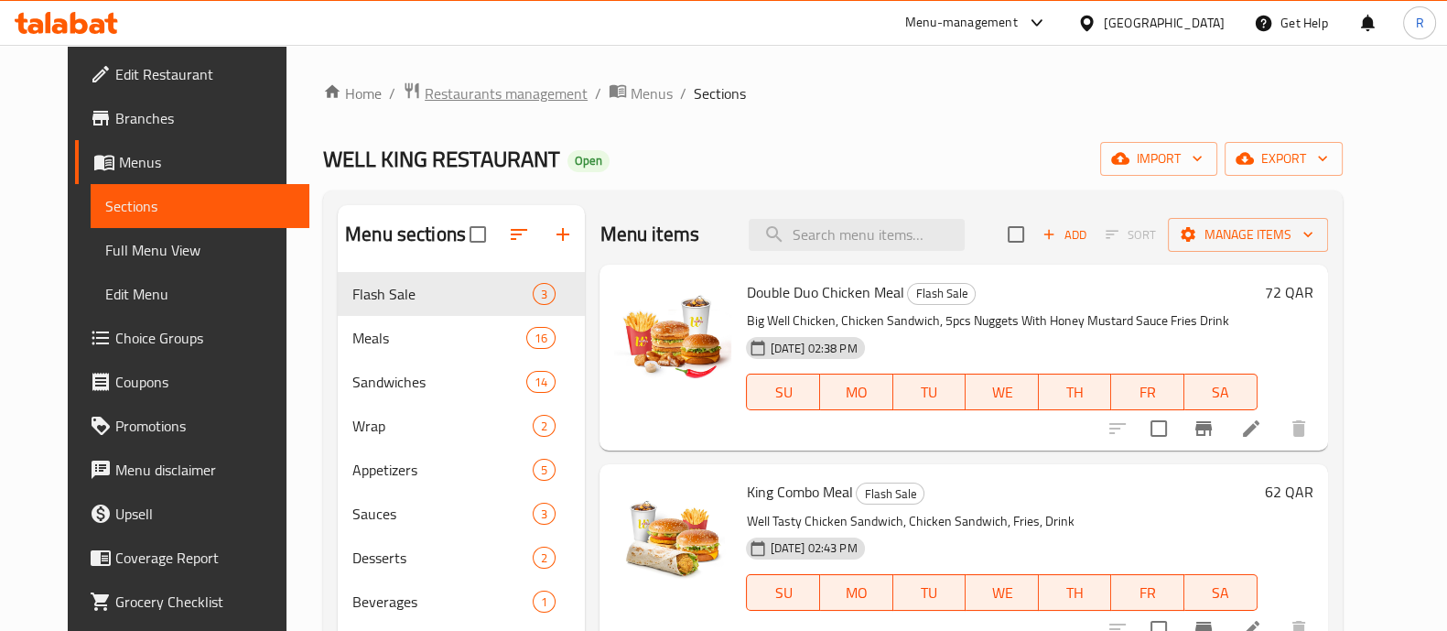
click at [460, 103] on span "Restaurants management" at bounding box center [506, 93] width 163 height 22
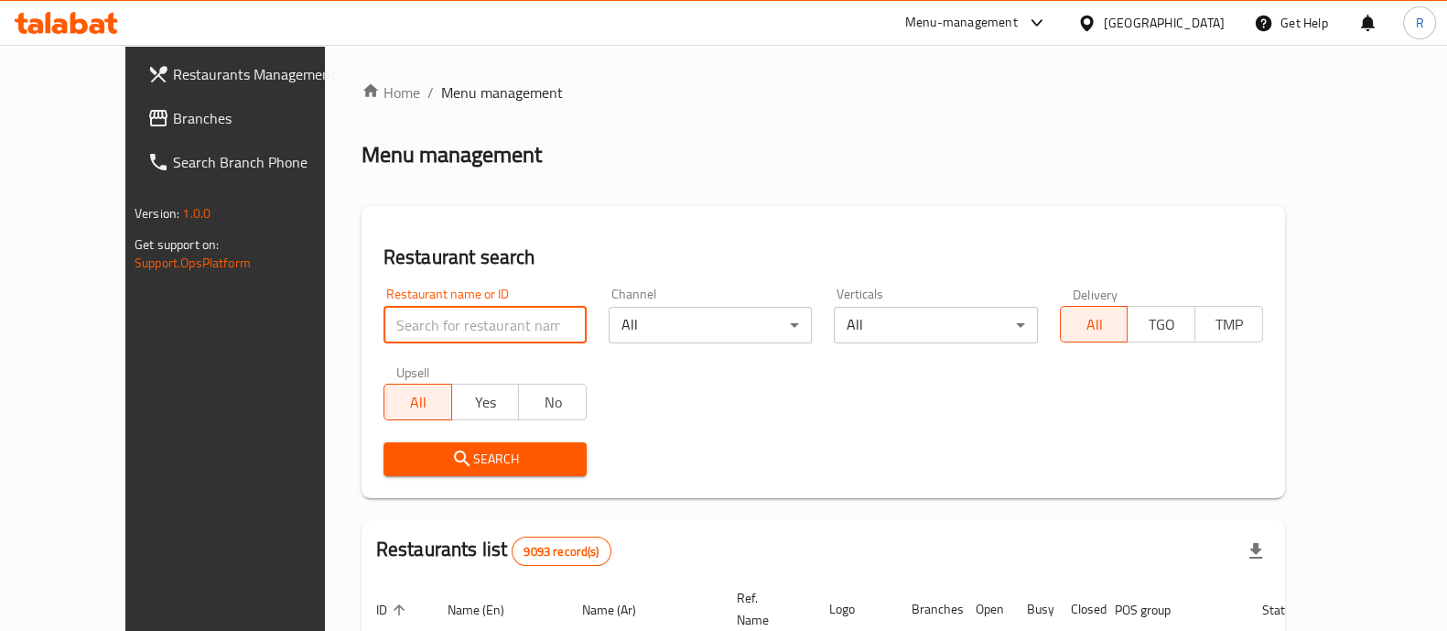
click at [439, 315] on input "search" at bounding box center [485, 325] width 203 height 37
click button "Search" at bounding box center [485, 459] width 203 height 34
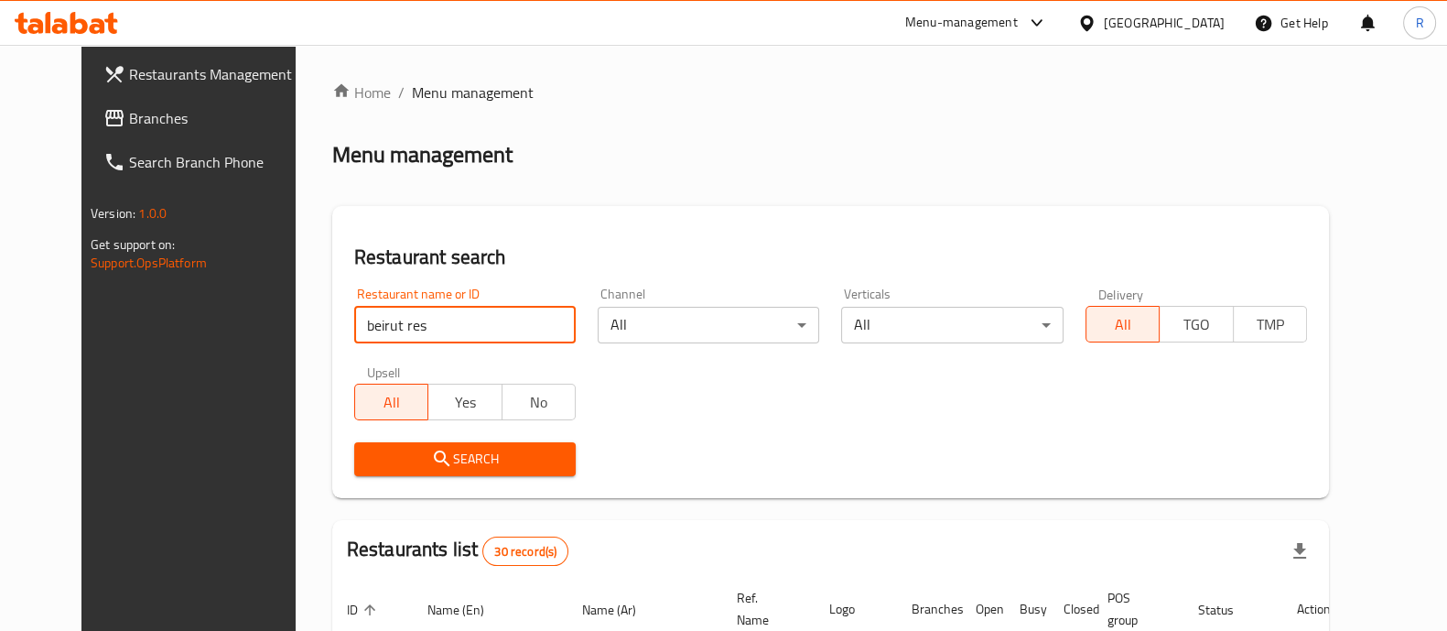
type input "beirut res"
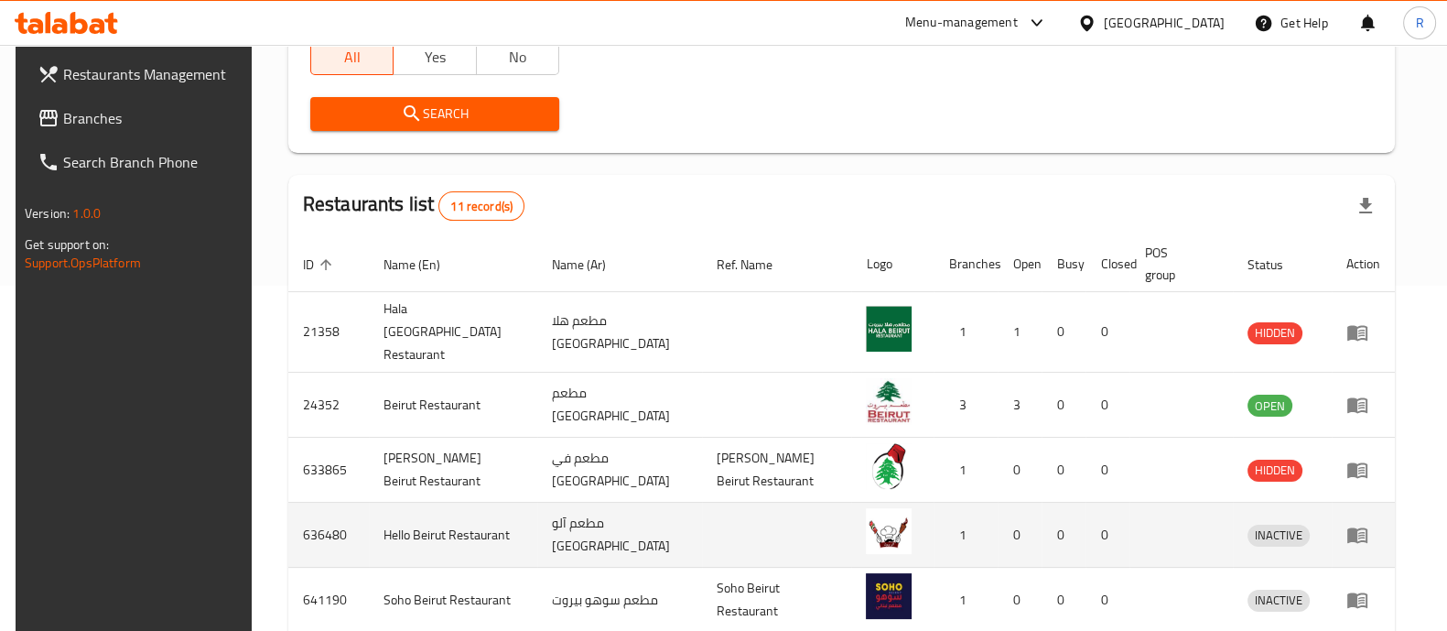
scroll to position [457, 0]
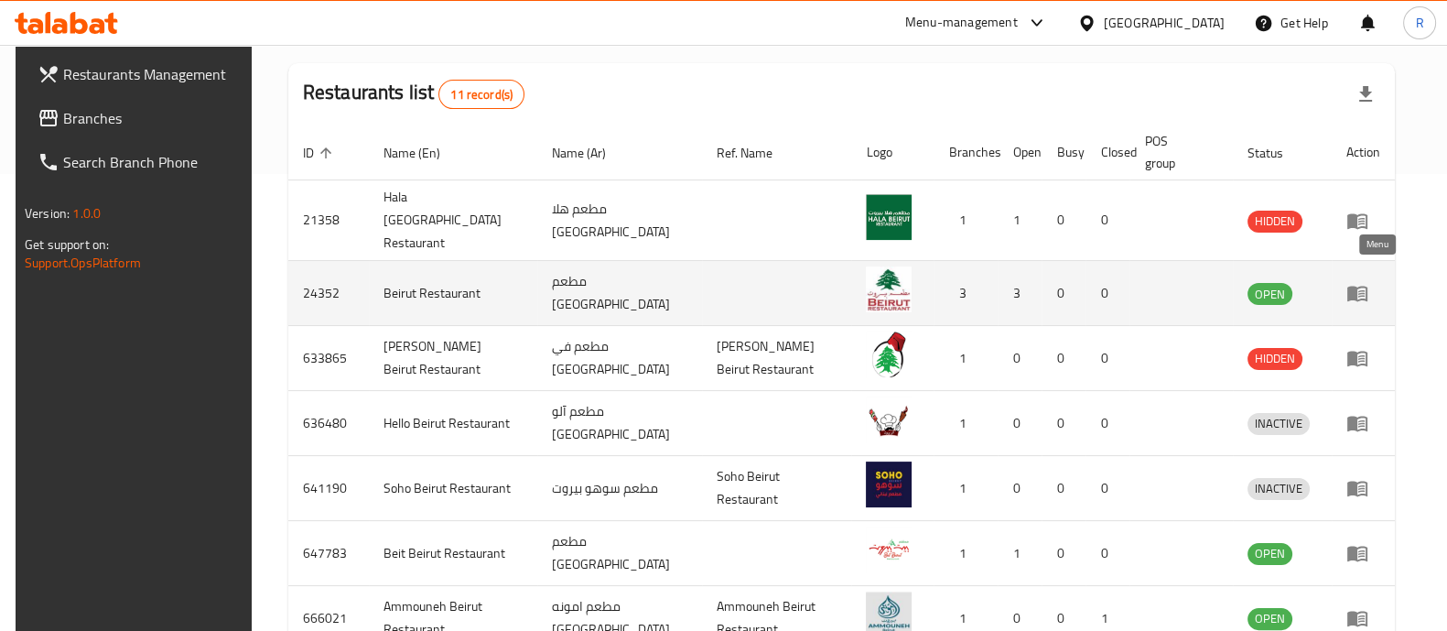
click at [1380, 282] on link "enhanced table" at bounding box center [1363, 293] width 34 height 22
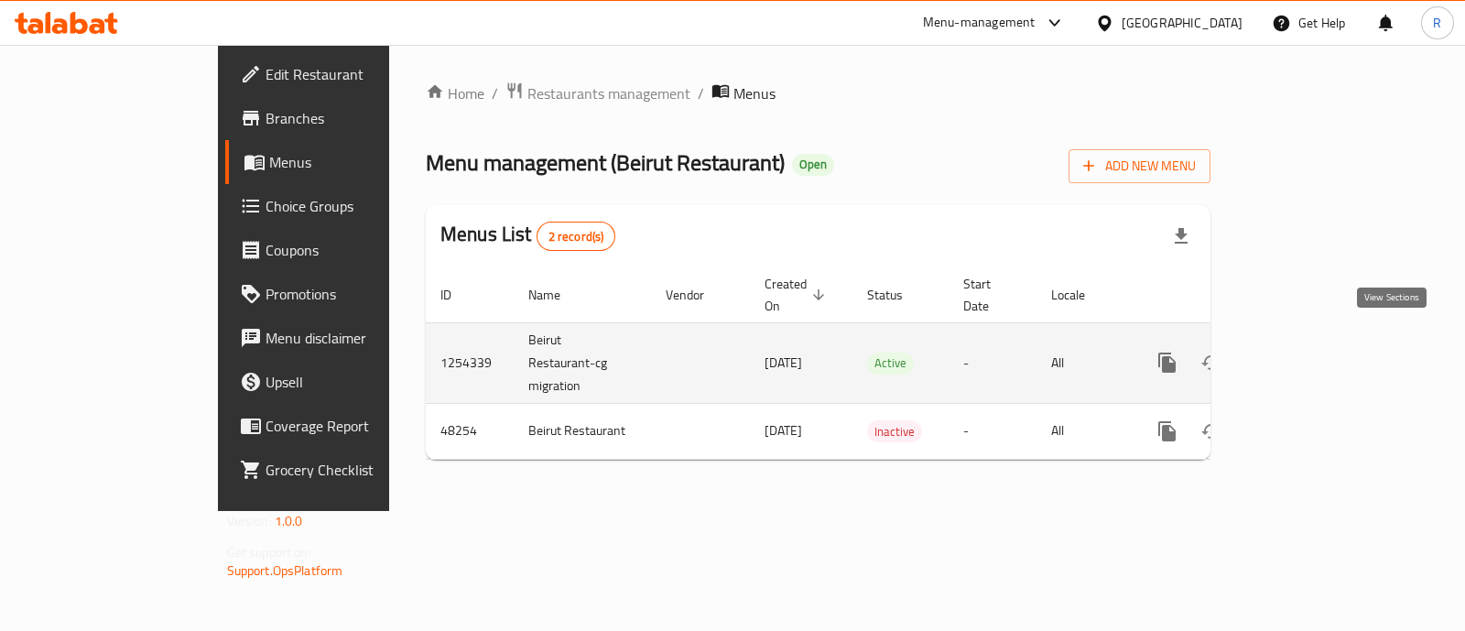
click at [1321, 343] on link "enhanced table" at bounding box center [1299, 363] width 44 height 44
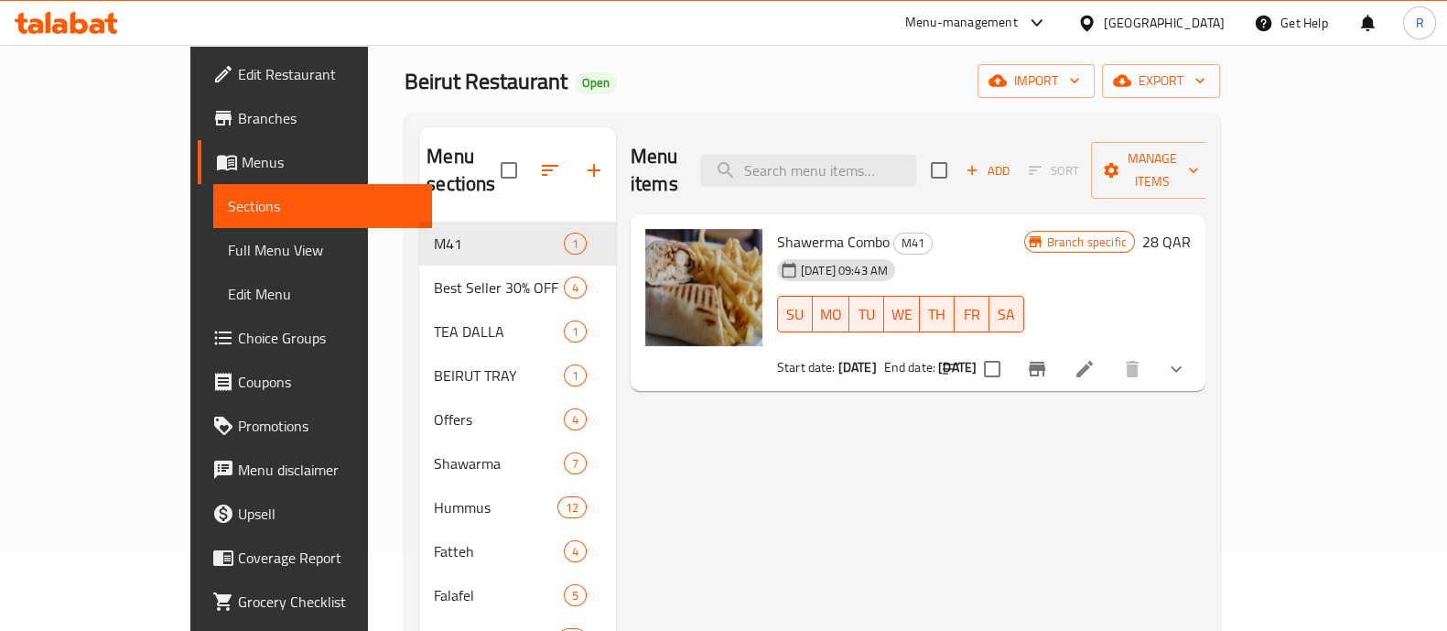
scroll to position [114, 0]
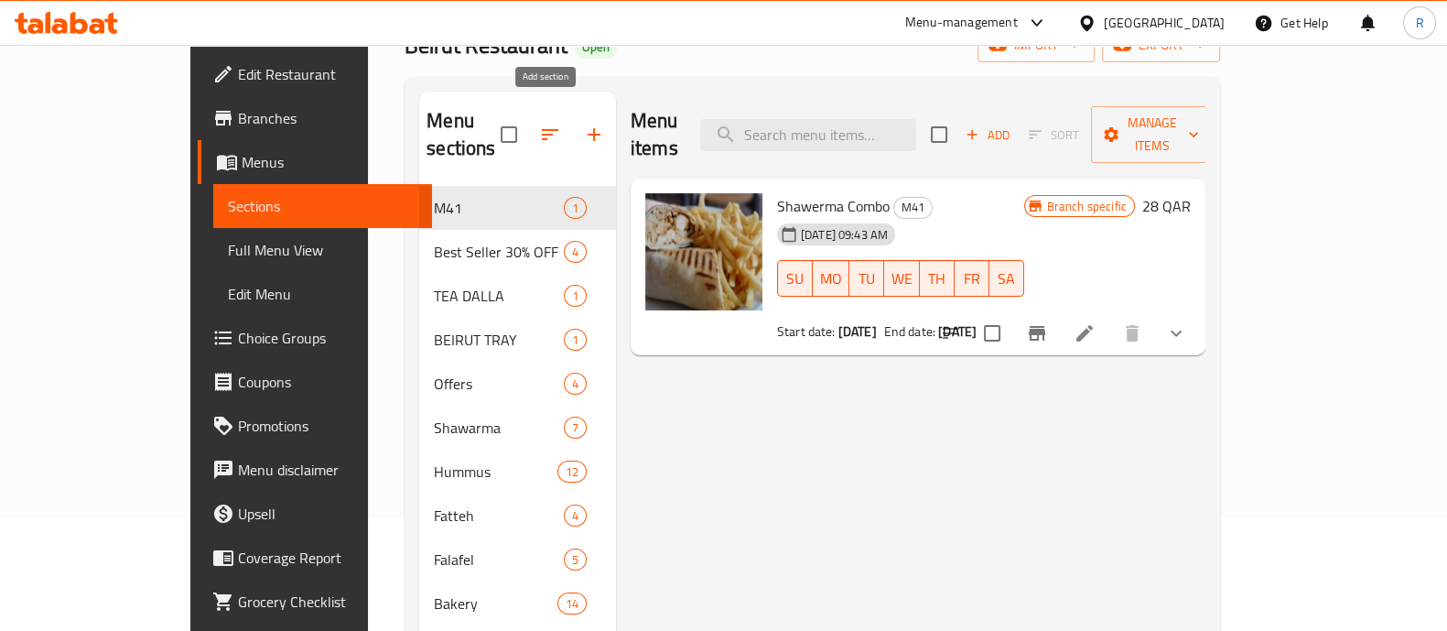
click at [572, 118] on button "button" at bounding box center [594, 135] width 44 height 44
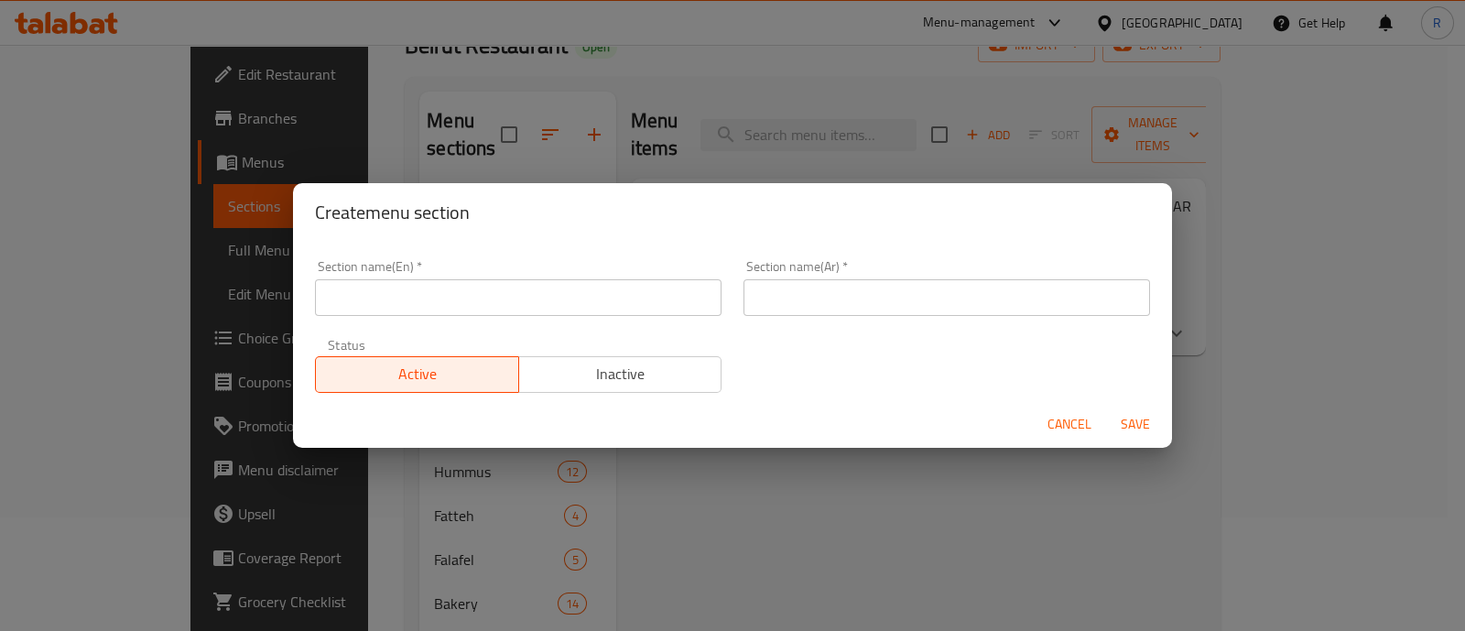
click at [485, 287] on input "text" at bounding box center [518, 297] width 406 height 37
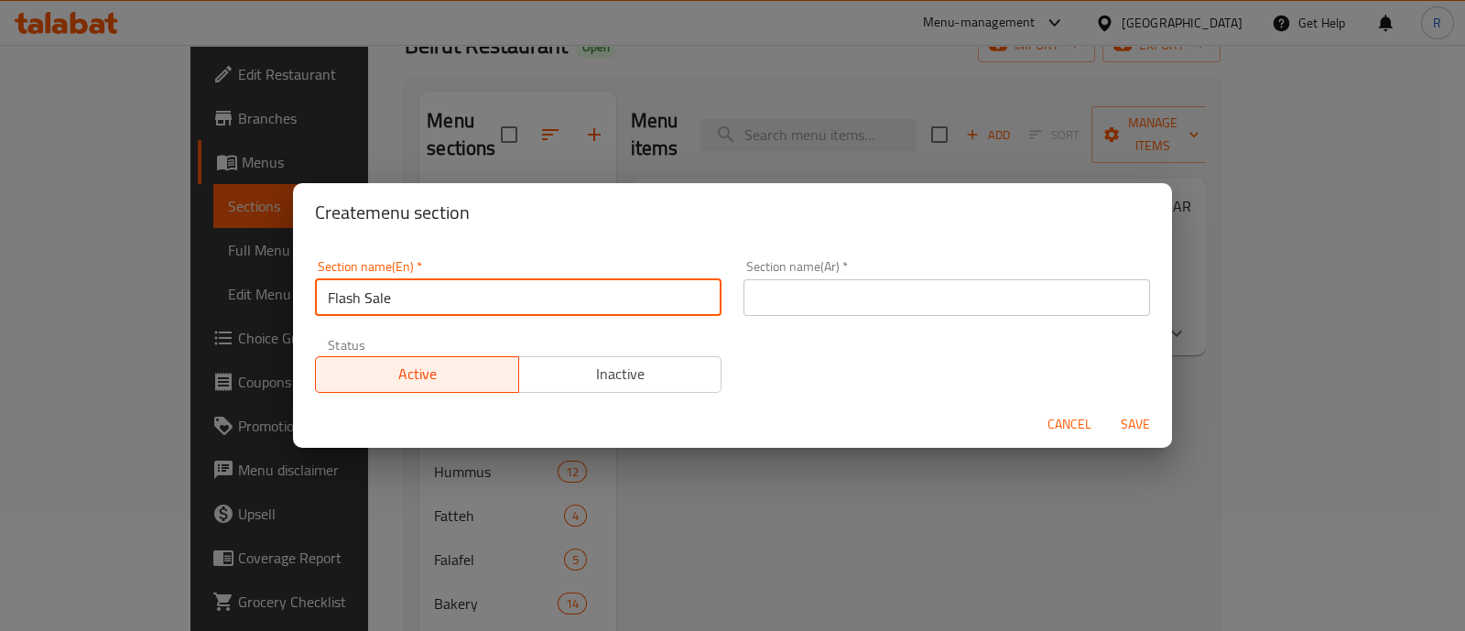
type input "Flash Sale"
click at [880, 303] on input "text" at bounding box center [946, 297] width 406 height 37
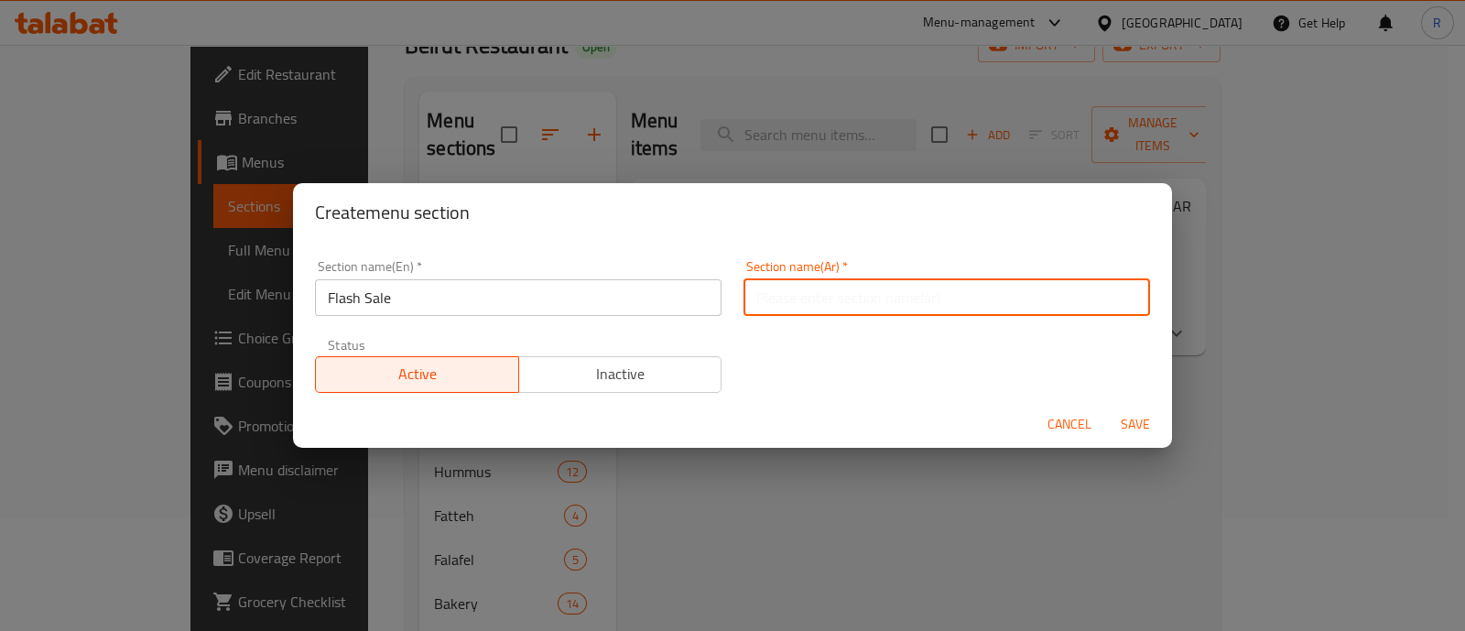
type input "فلاش سيل"
click at [1152, 418] on span "Save" at bounding box center [1135, 424] width 44 height 23
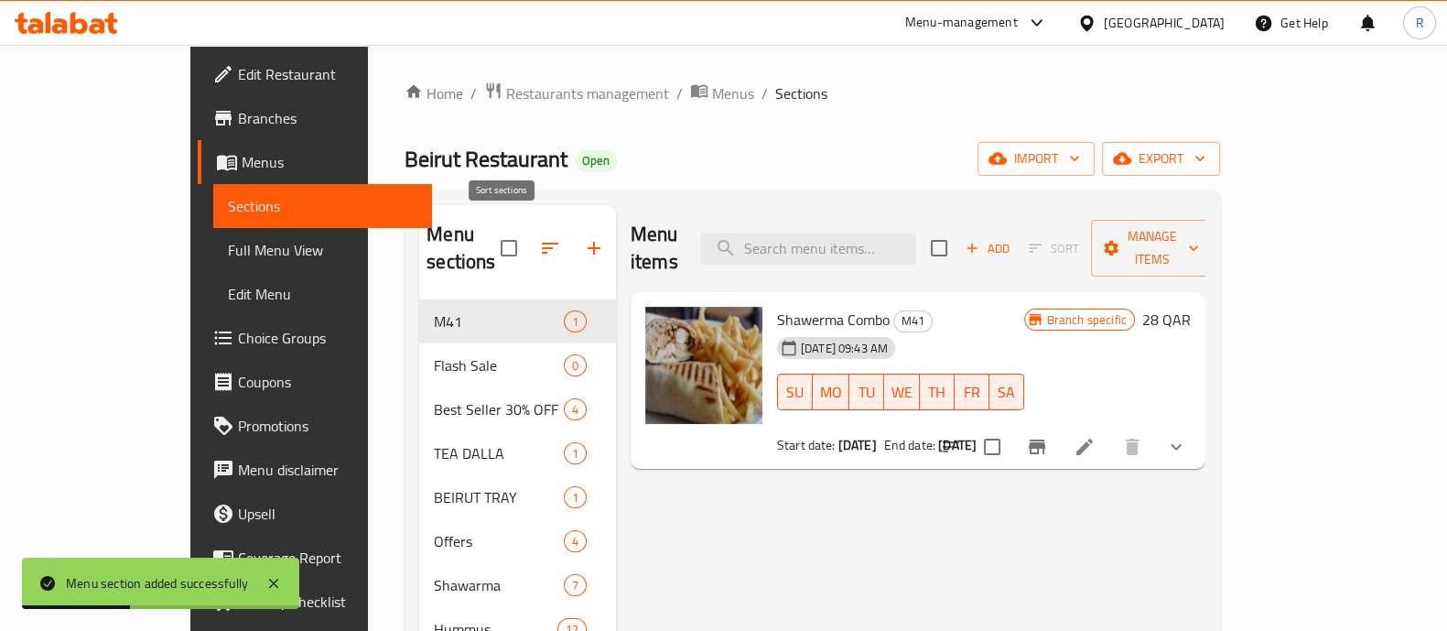
scroll to position [0, 0]
click at [539, 237] on icon "button" at bounding box center [550, 248] width 22 height 22
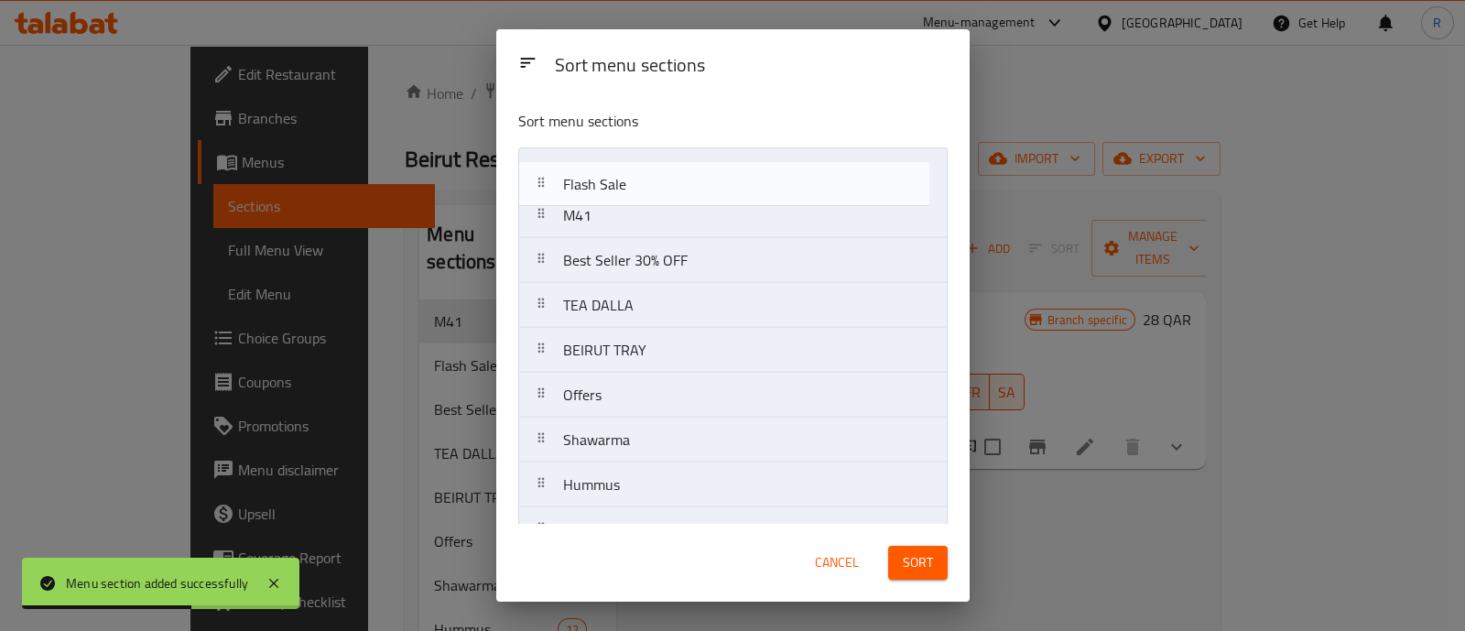
drag, startPoint x: 582, startPoint y: 218, endPoint x: 583, endPoint y: 177, distance: 41.2
click at [583, 177] on nav "M41 Flash Sale Best Seller 30% OFF TEA DALLA BEIRUT TRAY Offers Shawarma Hummus…" at bounding box center [732, 439] width 429 height 585
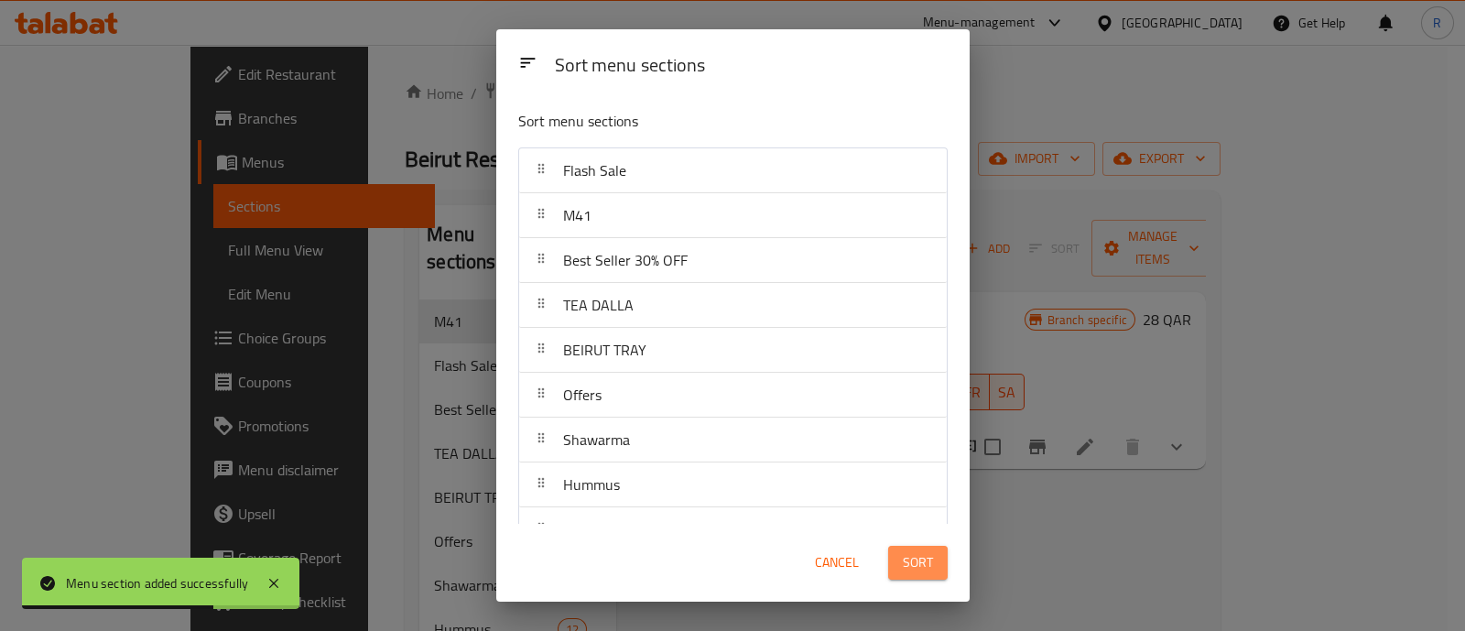
click at [922, 570] on span "Sort" at bounding box center [918, 562] width 30 height 23
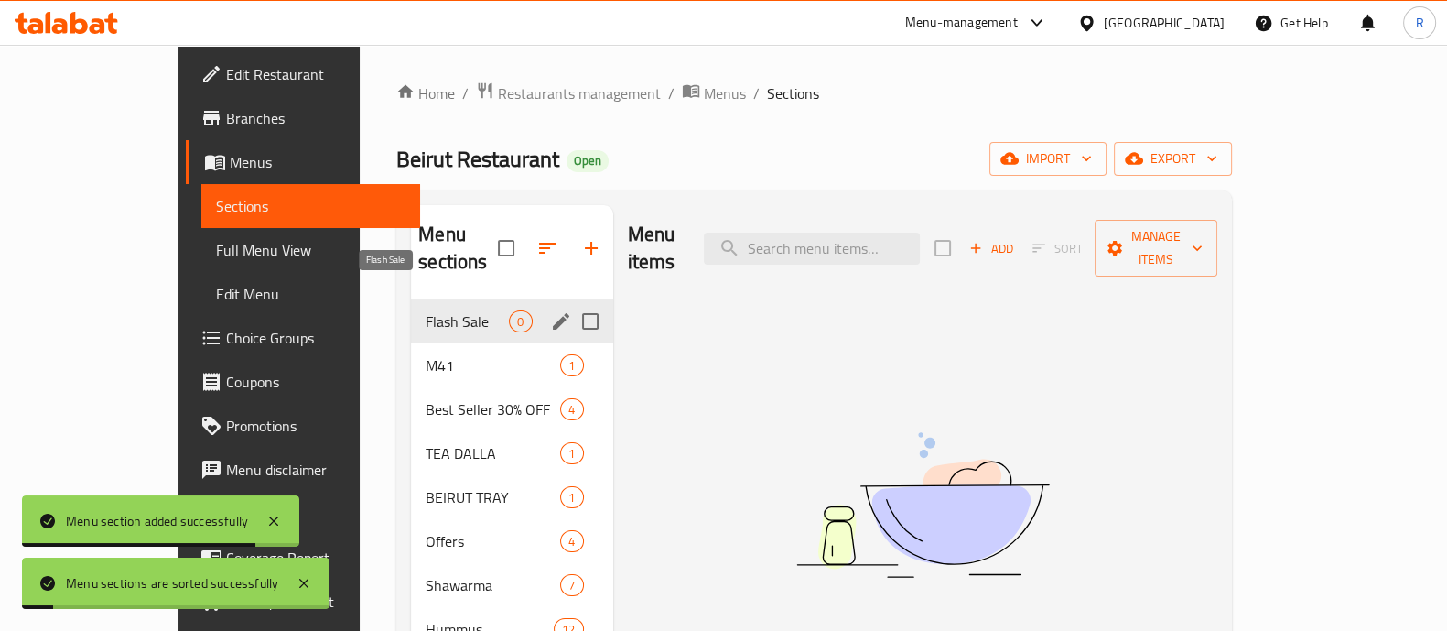
click at [426, 310] on span "Flash Sale" at bounding box center [467, 321] width 83 height 22
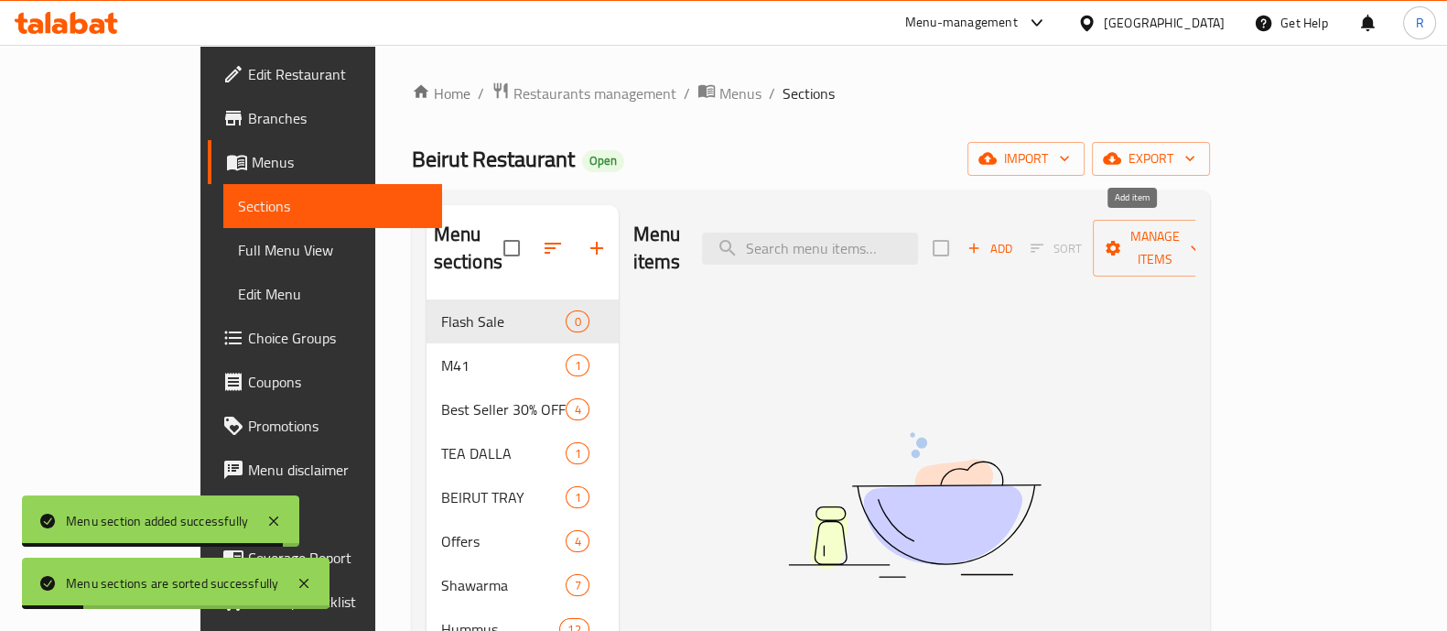
click at [1014, 239] on span "Add" at bounding box center [989, 248] width 49 height 21
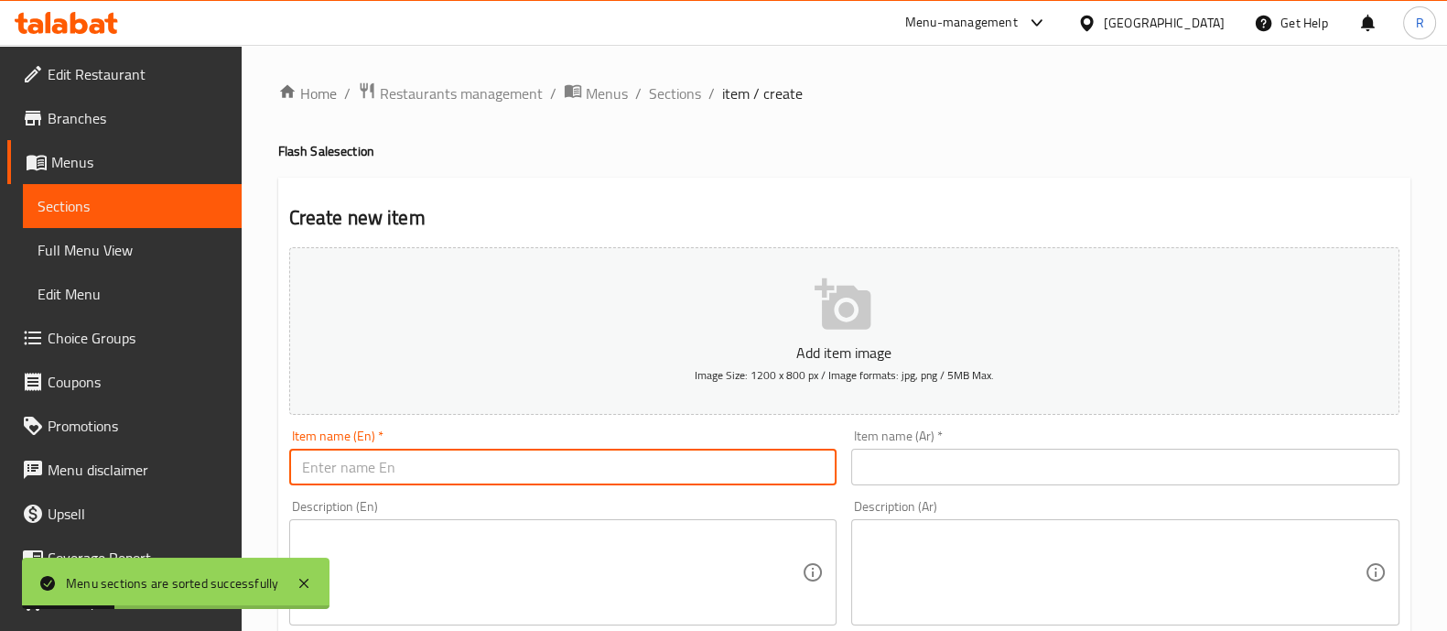
click at [467, 456] on input "text" at bounding box center [563, 467] width 548 height 37
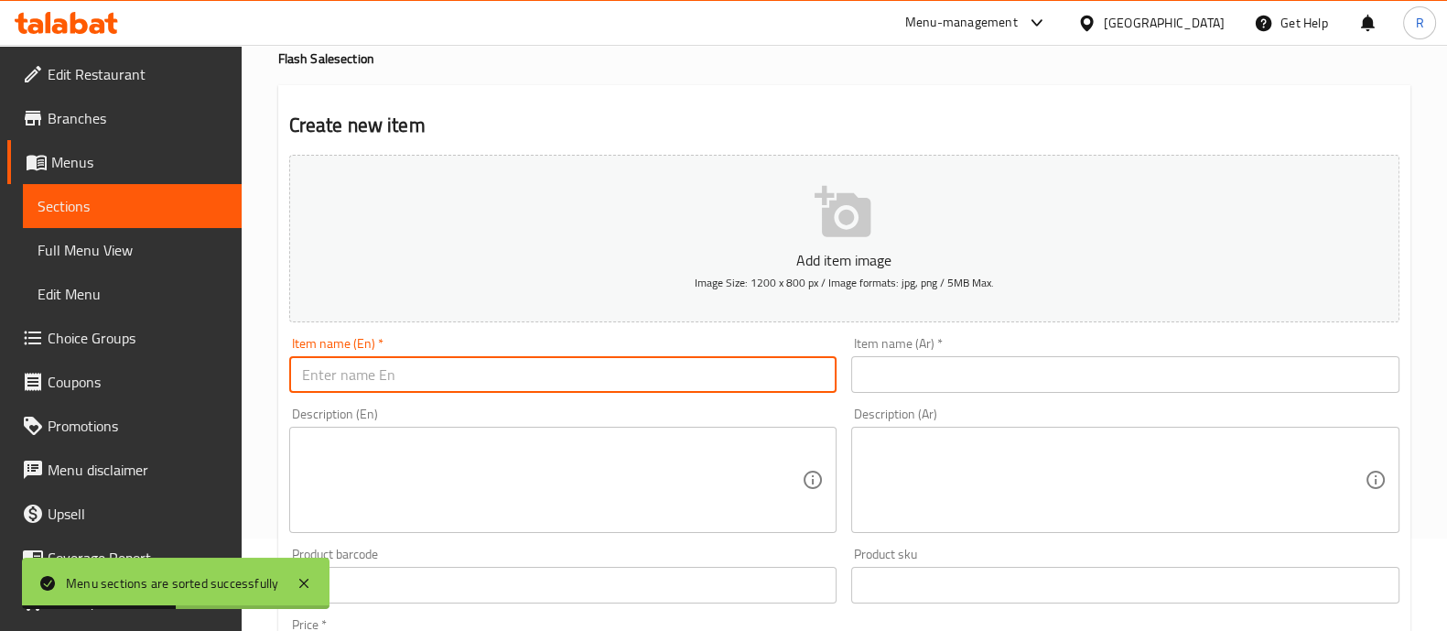
scroll to position [114, 0]
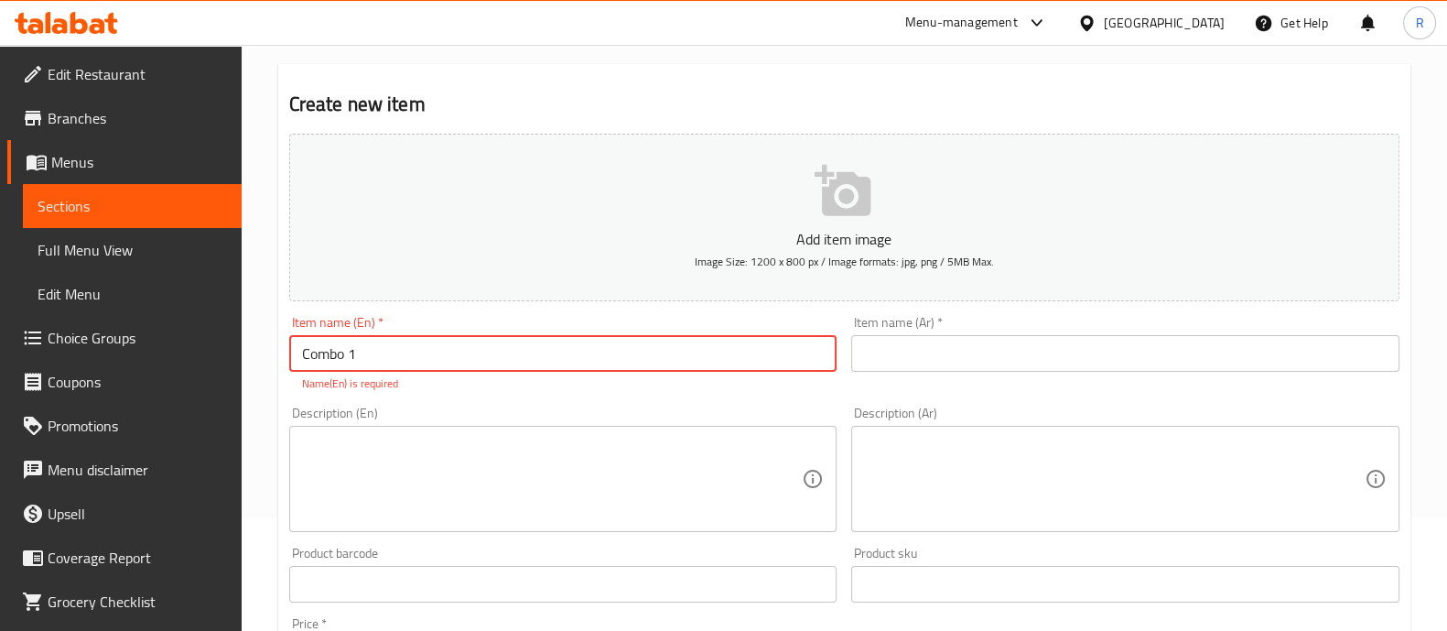
type input "Combo 1"
click at [513, 444] on textarea at bounding box center [552, 479] width 501 height 87
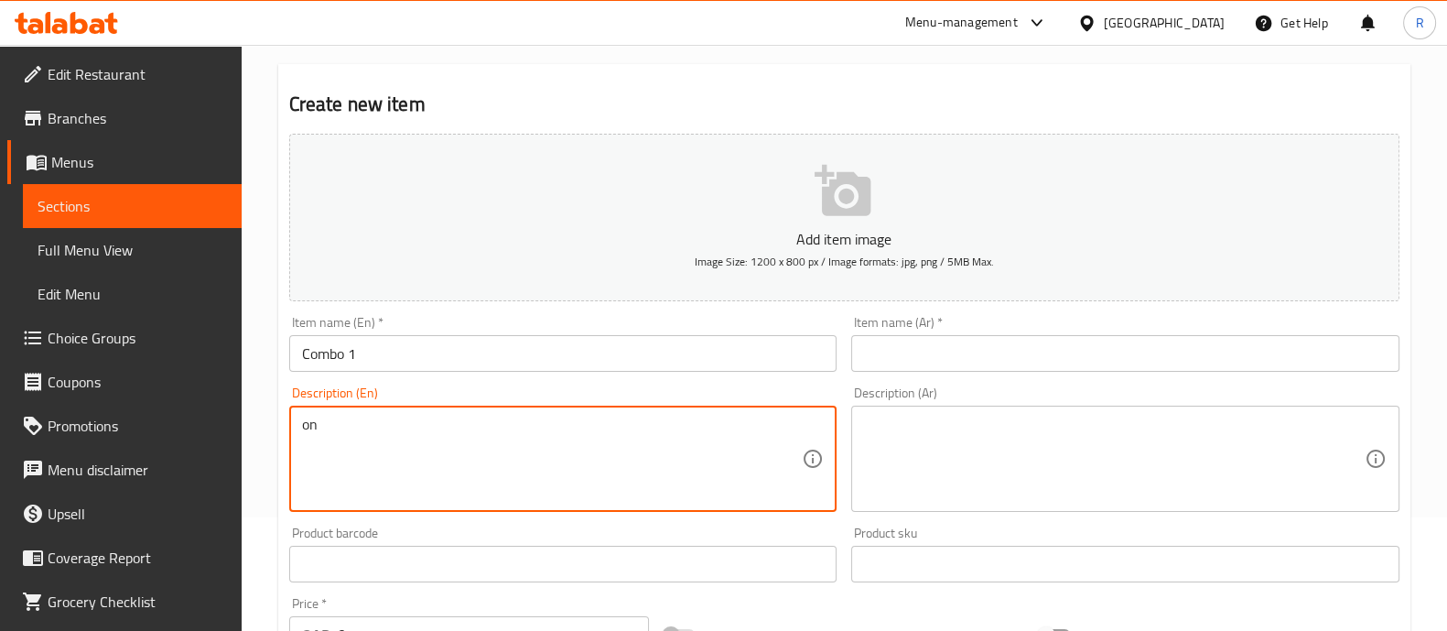
type textarea "o"
drag, startPoint x: 647, startPoint y: 423, endPoint x: 144, endPoint y: 427, distance: 503.5
click at [144, 427] on div "Edit Restaurant Branches Menus Sections Full Menu View Edit Menu Choice Groups …" at bounding box center [723, 555] width 1447 height 1249
paste textarea "Manoushe Zaatar, Manoushe Cheese, One B"
click at [624, 459] on textarea "Manoushe Zaatar, Manoushe Cheese, One Beverage" at bounding box center [552, 459] width 501 height 87
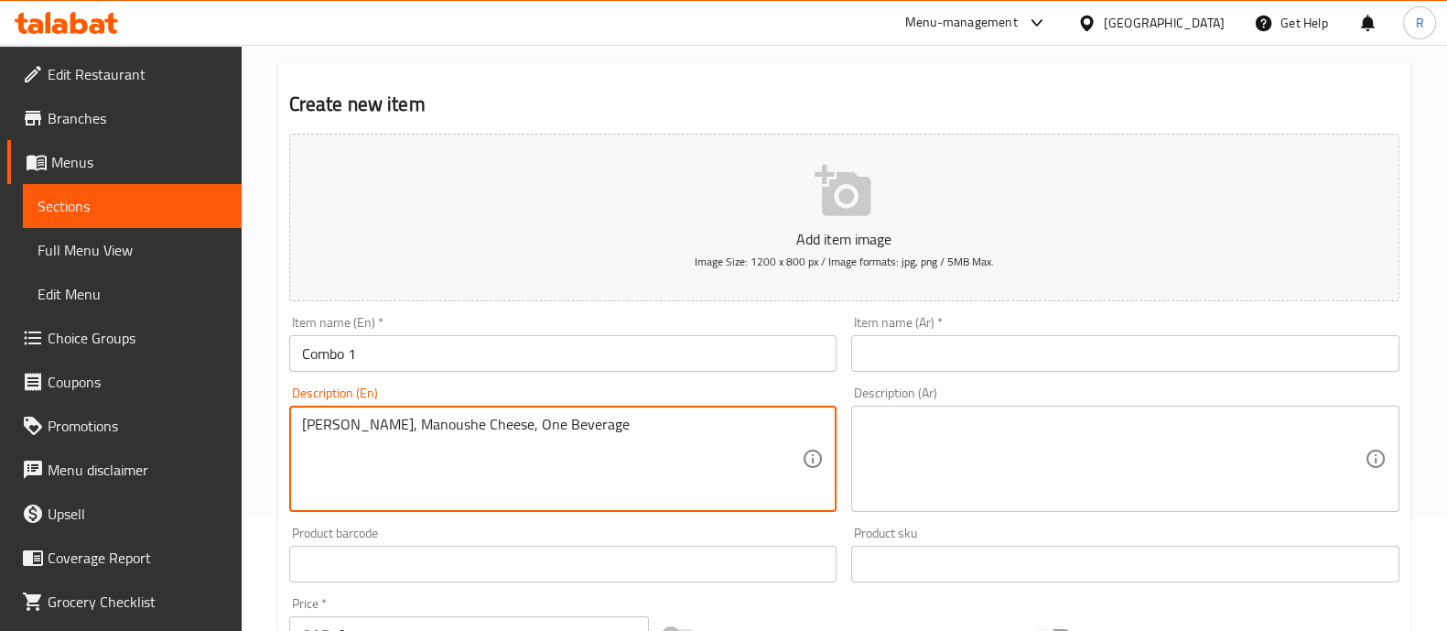
type textarea "Manoushe Zaatar, Manoushe Cheese, One Beverage"
click at [915, 456] on textarea at bounding box center [1114, 459] width 501 height 87
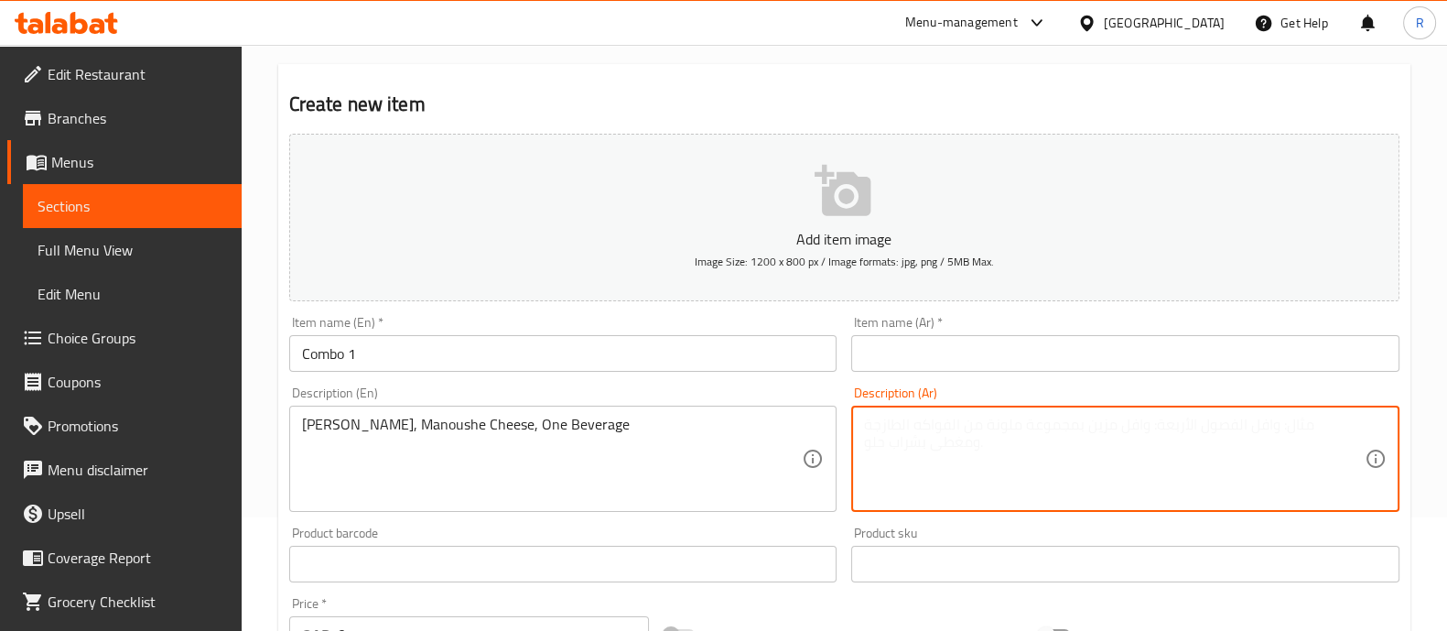
paste textarea "منقوشة زعتر، منقوشة جبنة، مشروب واحد"
type textarea "منقوشة زعتر، منقوشة جبنة، مشروب واحد"
click at [641, 357] on input "Combo 1" at bounding box center [563, 353] width 548 height 37
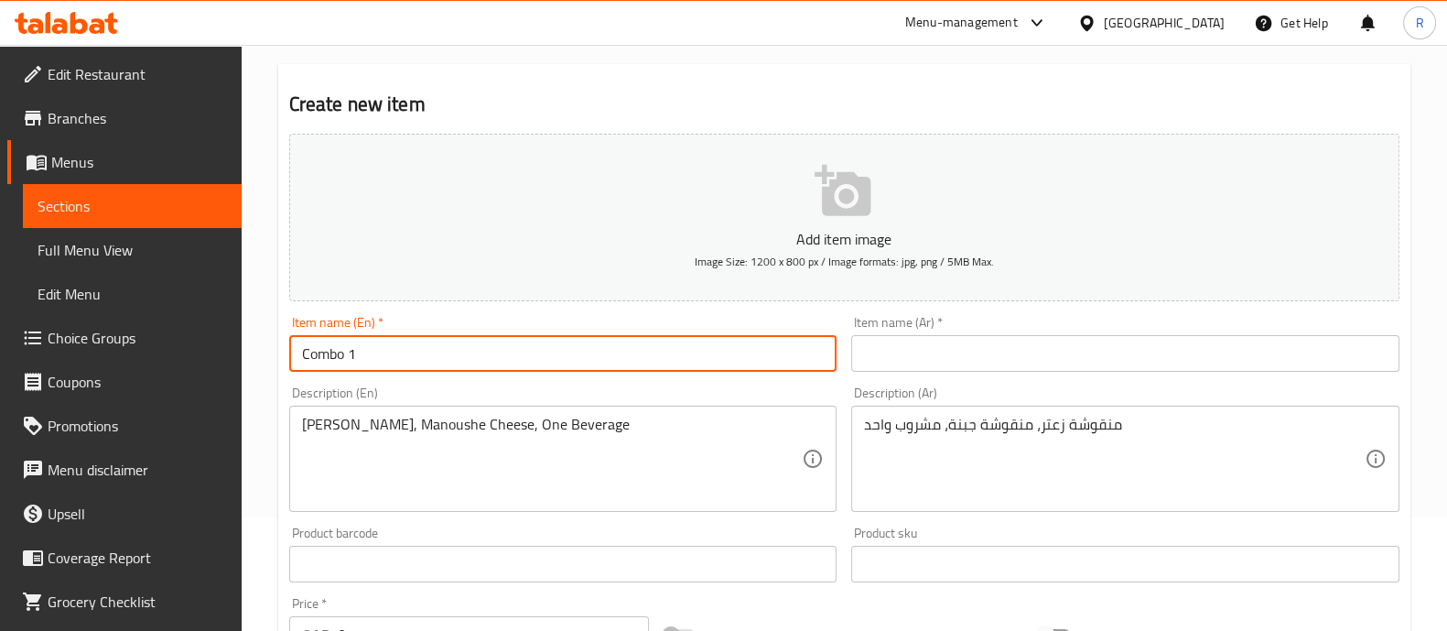
click at [641, 357] on input "Combo 1" at bounding box center [563, 353] width 548 height 37
click at [943, 359] on input "text" at bounding box center [1125, 353] width 548 height 37
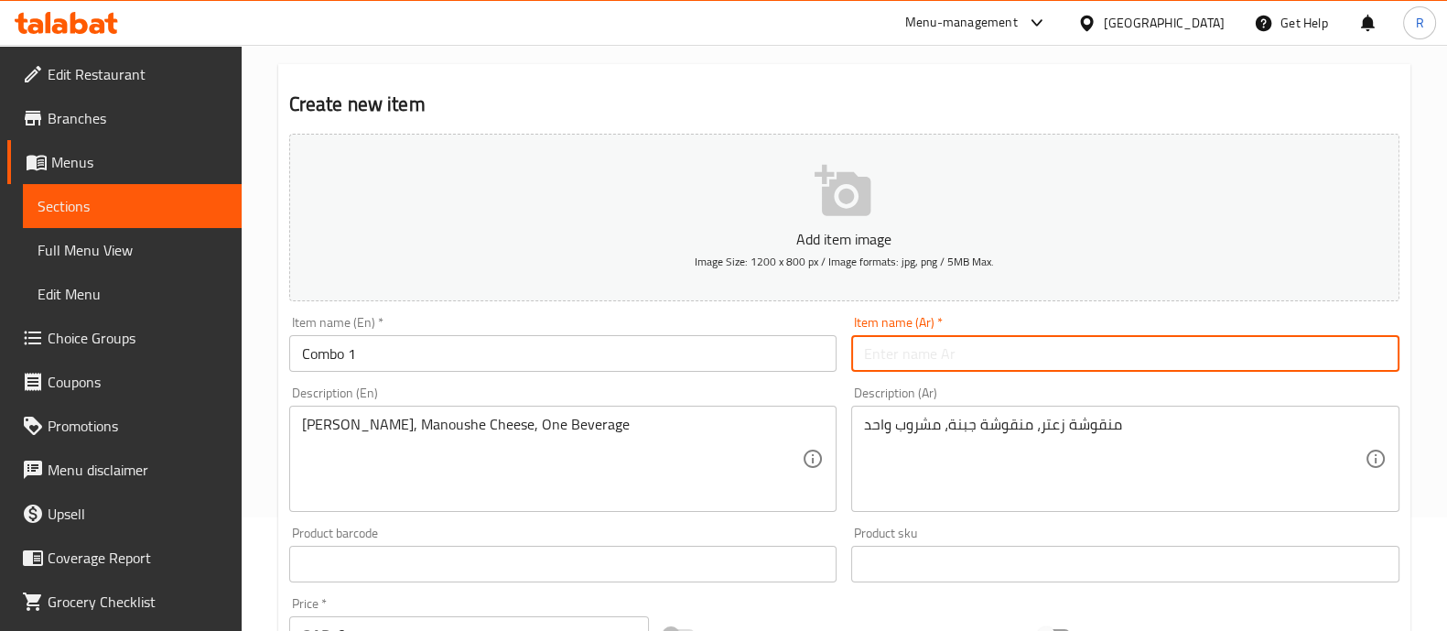
paste input "كومبو 1"
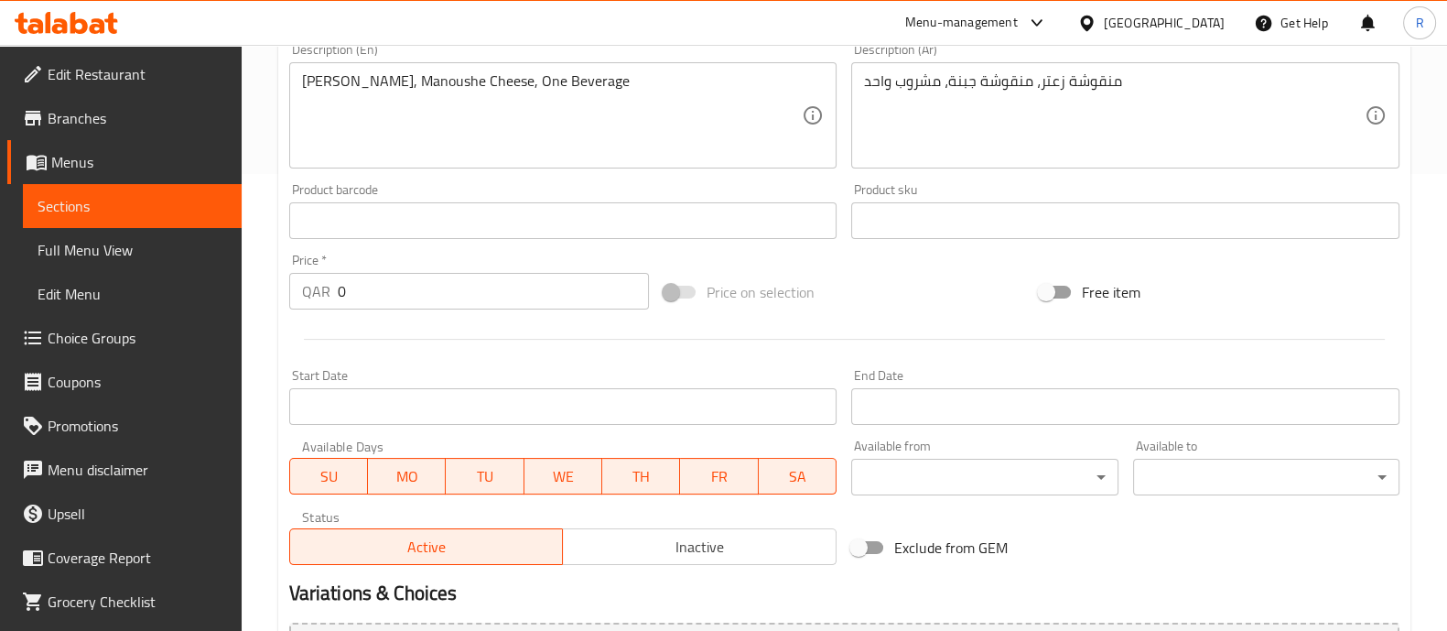
scroll to position [343, 0]
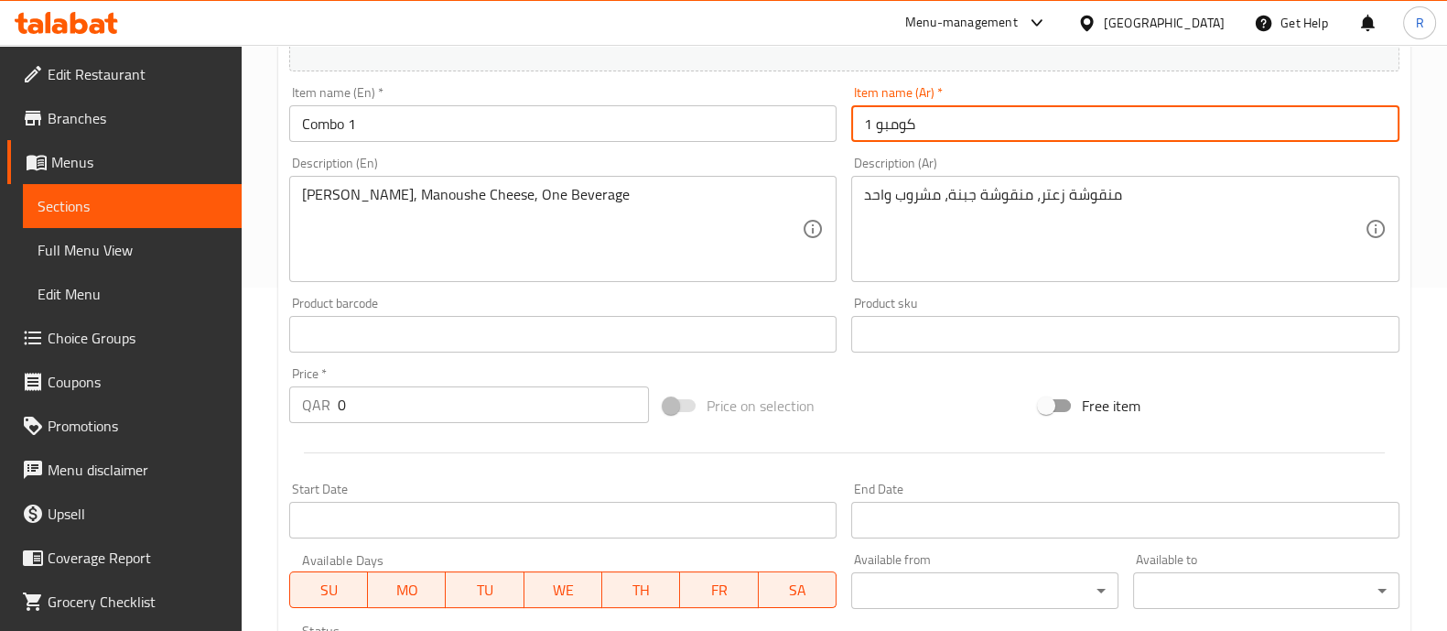
type input "كومبو 1"
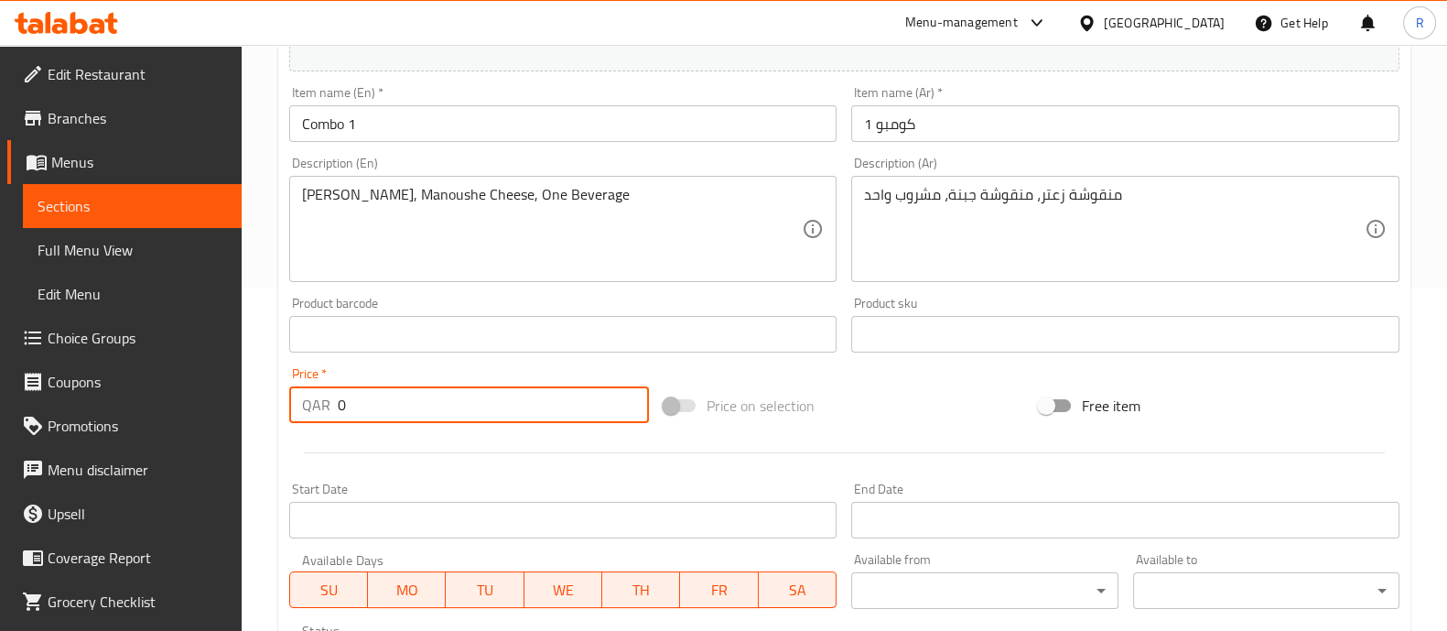
drag, startPoint x: 368, startPoint y: 402, endPoint x: 314, endPoint y: 407, distance: 54.3
click at [314, 407] on div "QAR 0 Price *" at bounding box center [469, 404] width 361 height 37
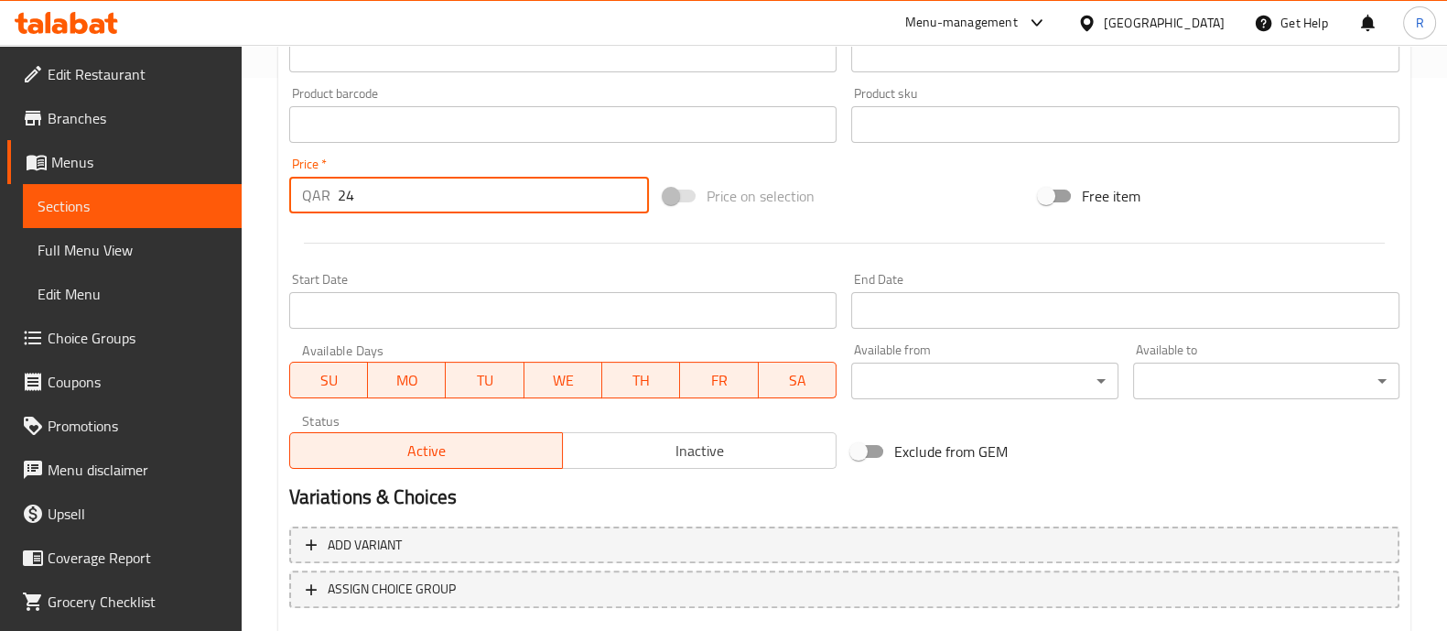
scroll to position [661, 0]
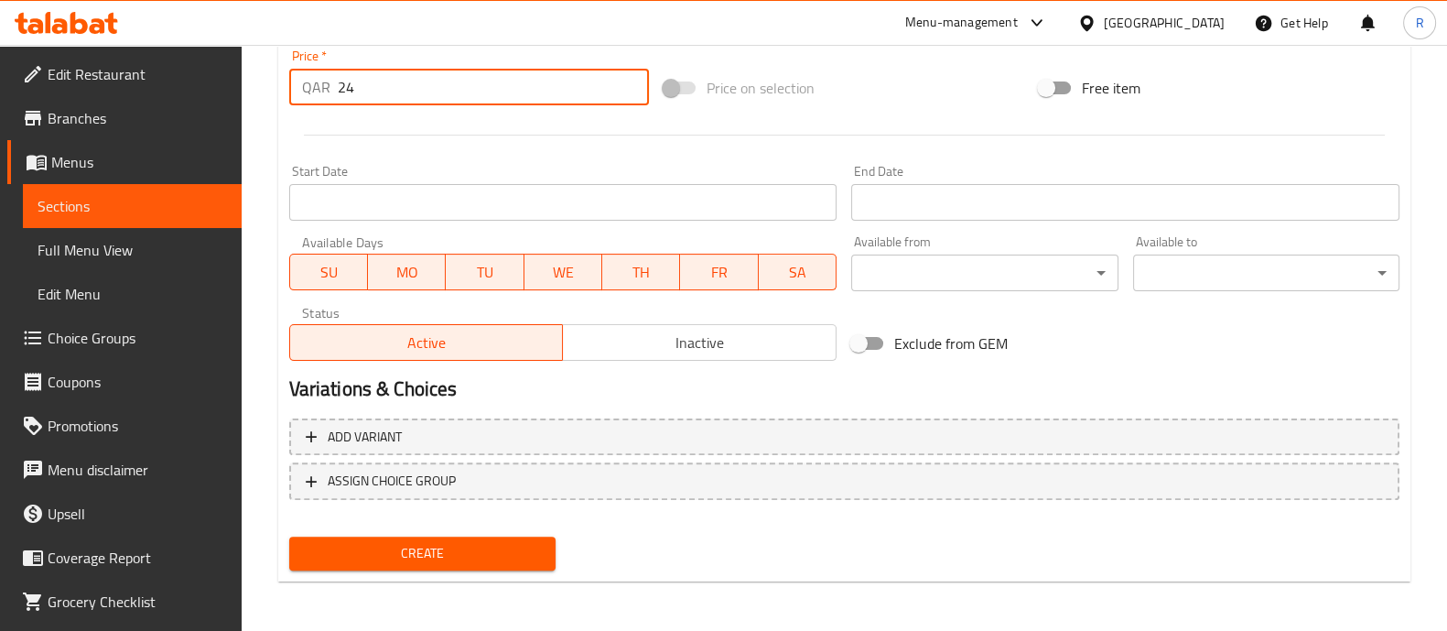
type input "24"
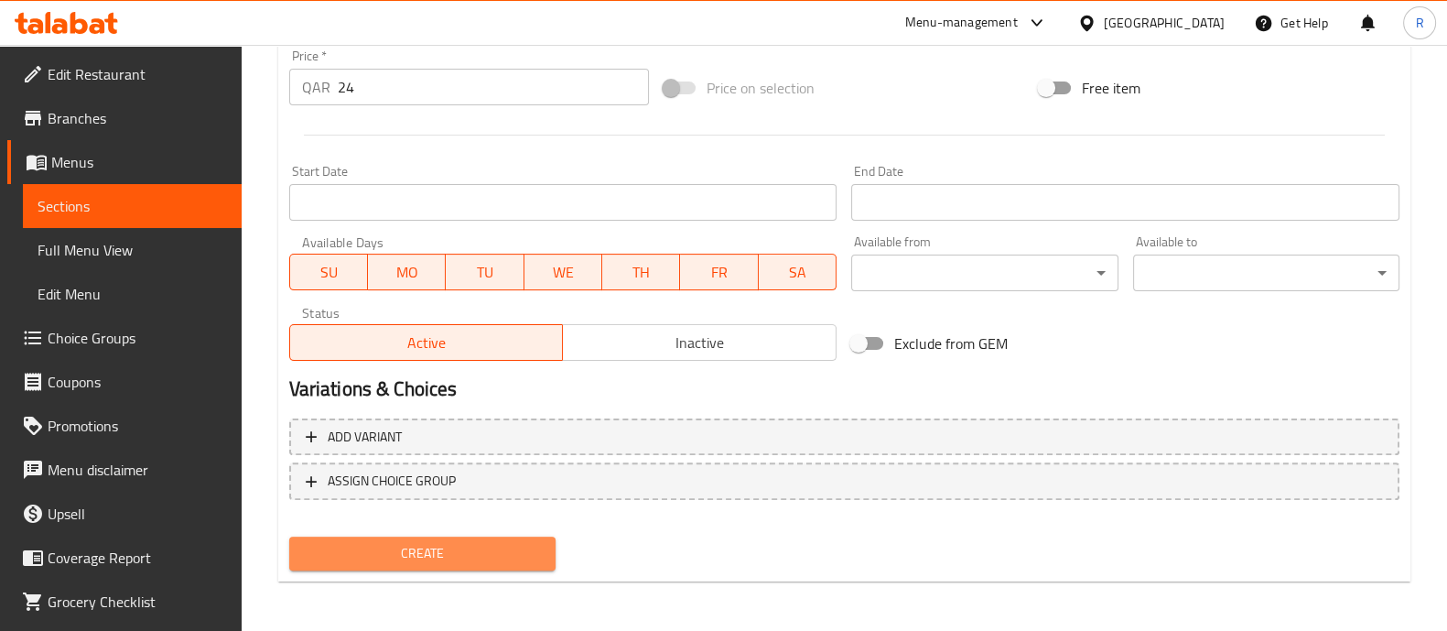
click at [470, 559] on span "Create" at bounding box center [422, 553] width 237 height 23
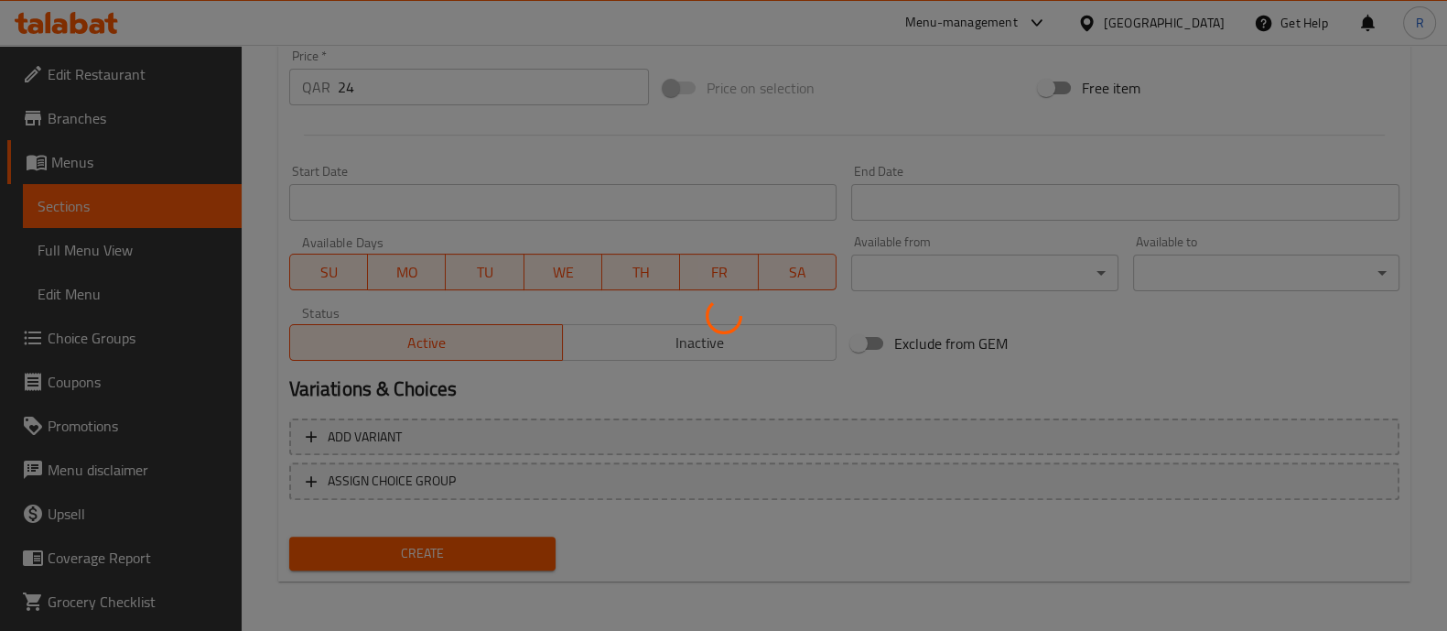
type input "0"
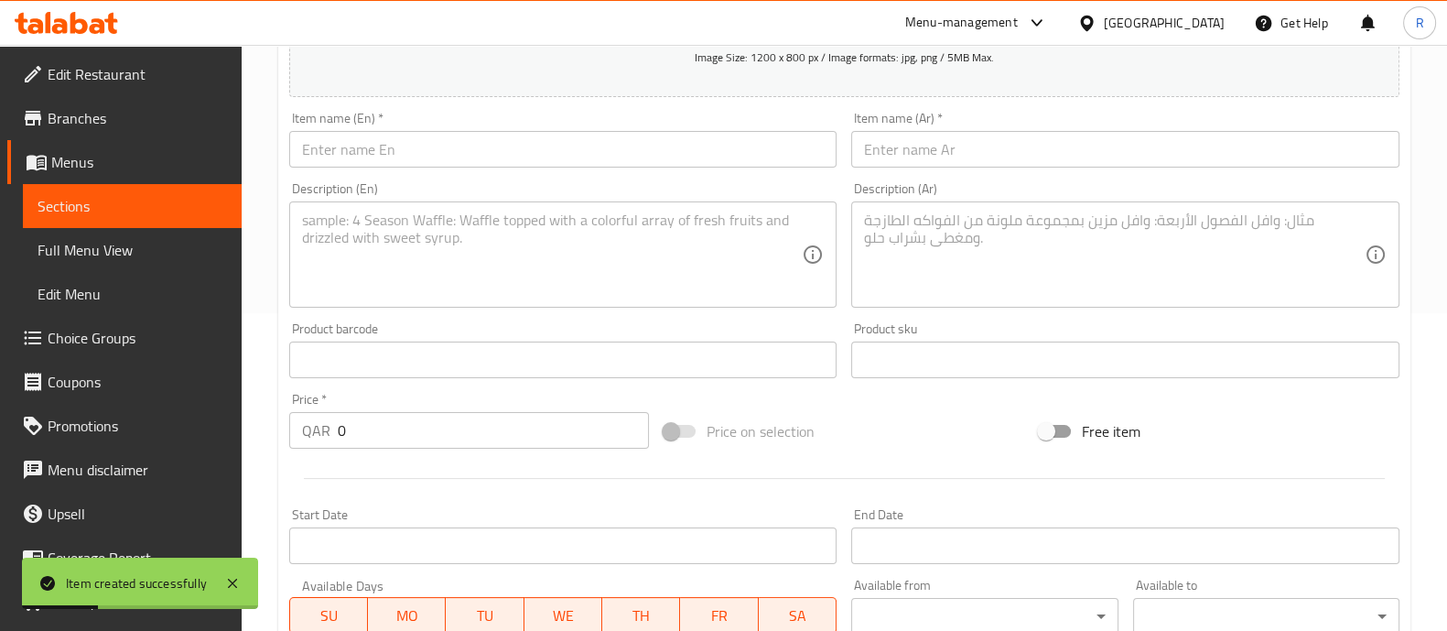
scroll to position [0, 0]
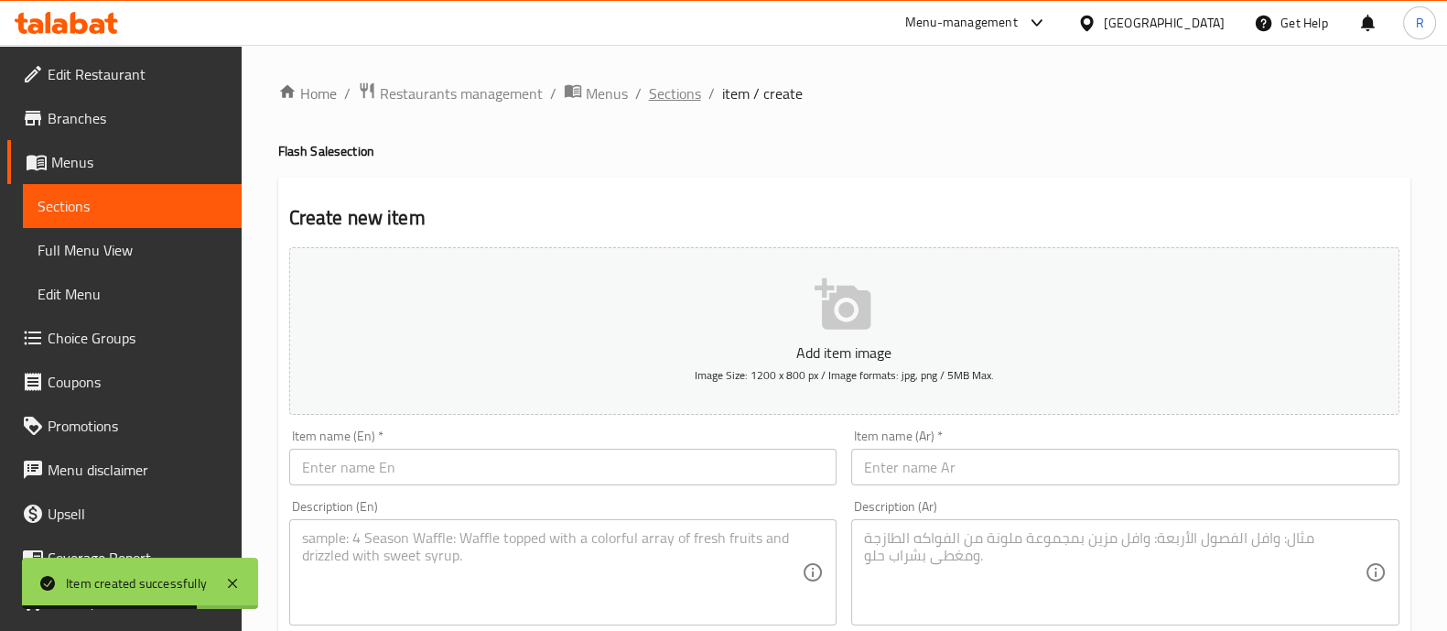
click at [691, 97] on span "Sections" at bounding box center [675, 93] width 52 height 22
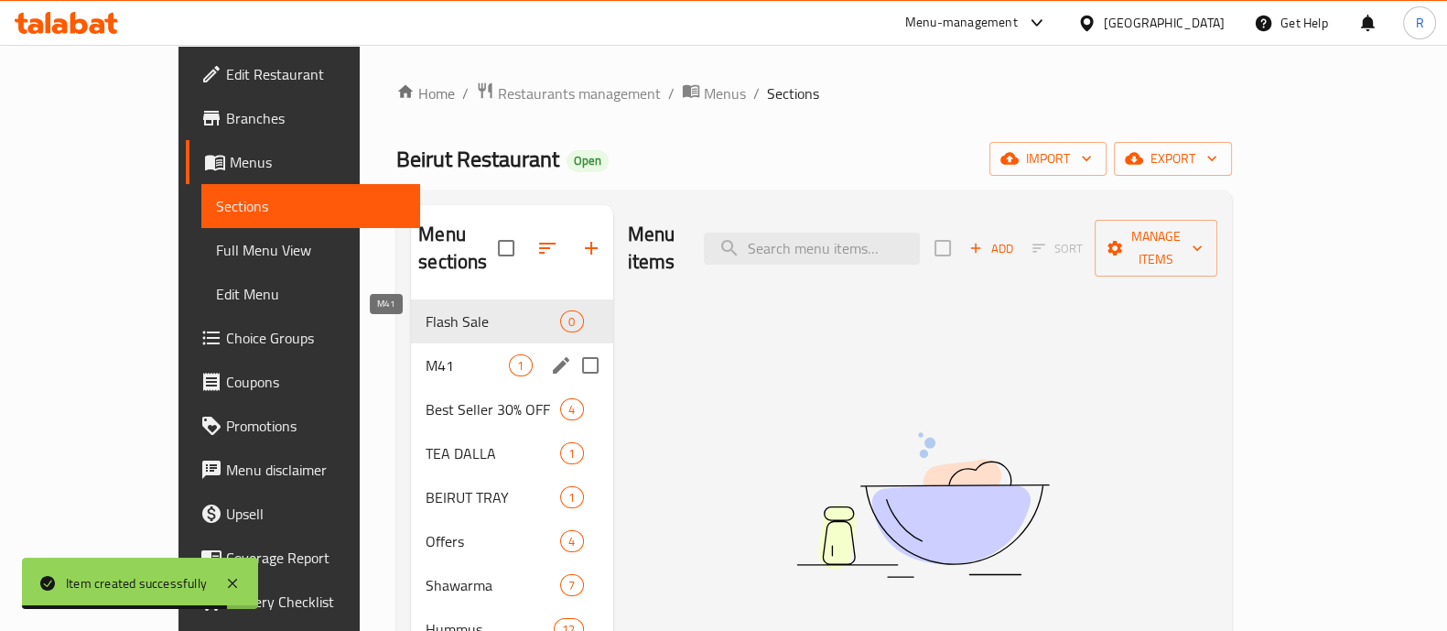
click at [441, 354] on span "M41" at bounding box center [467, 365] width 83 height 22
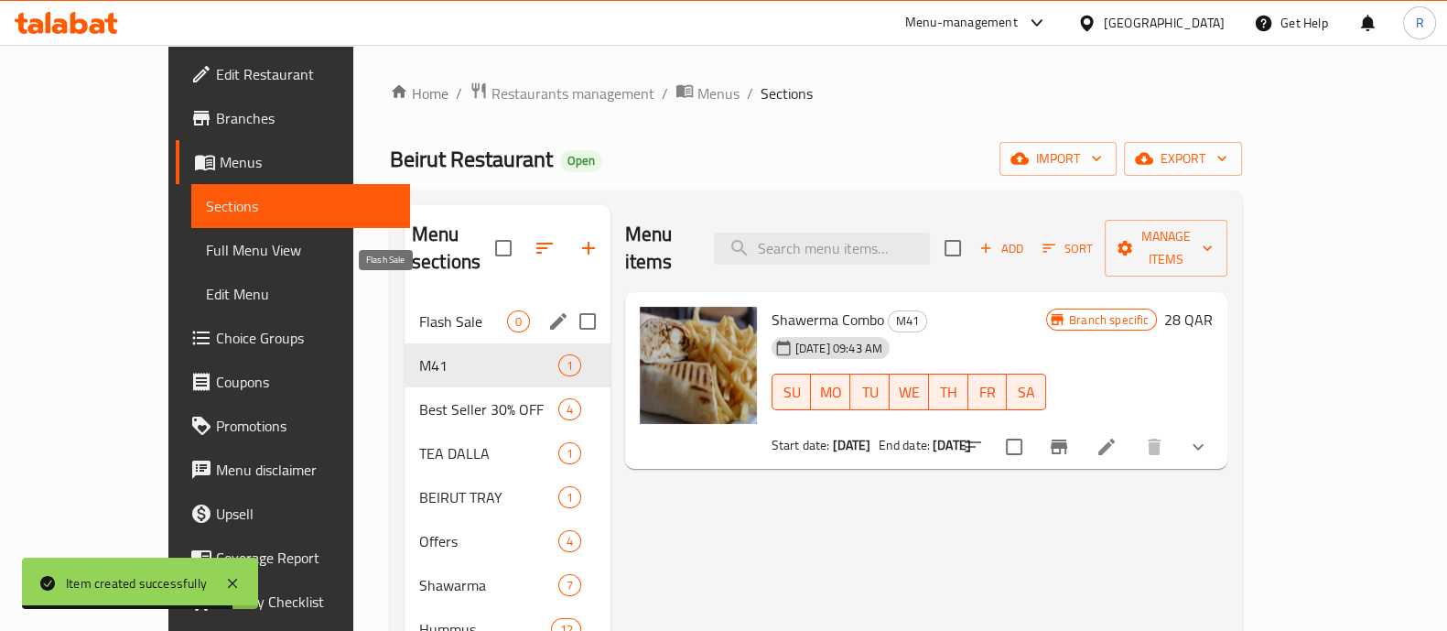
click at [426, 310] on span "Flash Sale" at bounding box center [463, 321] width 88 height 22
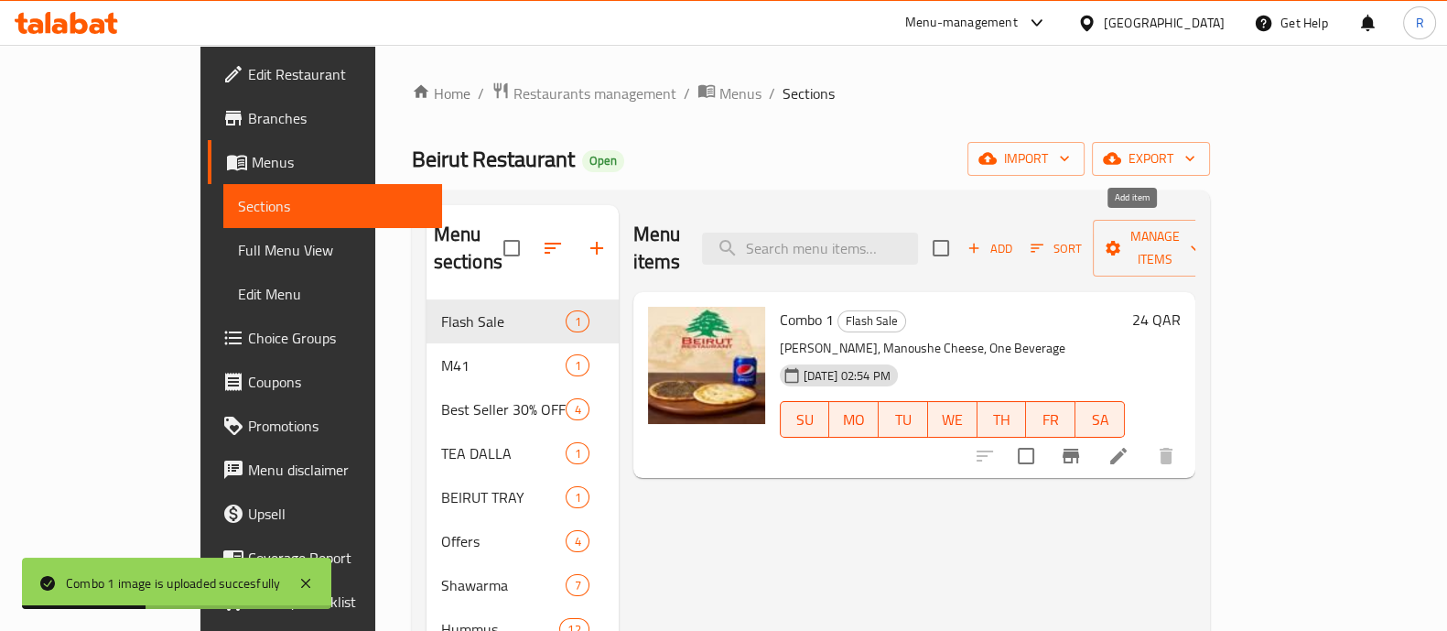
click at [982, 240] on icon "button" at bounding box center [974, 248] width 16 height 16
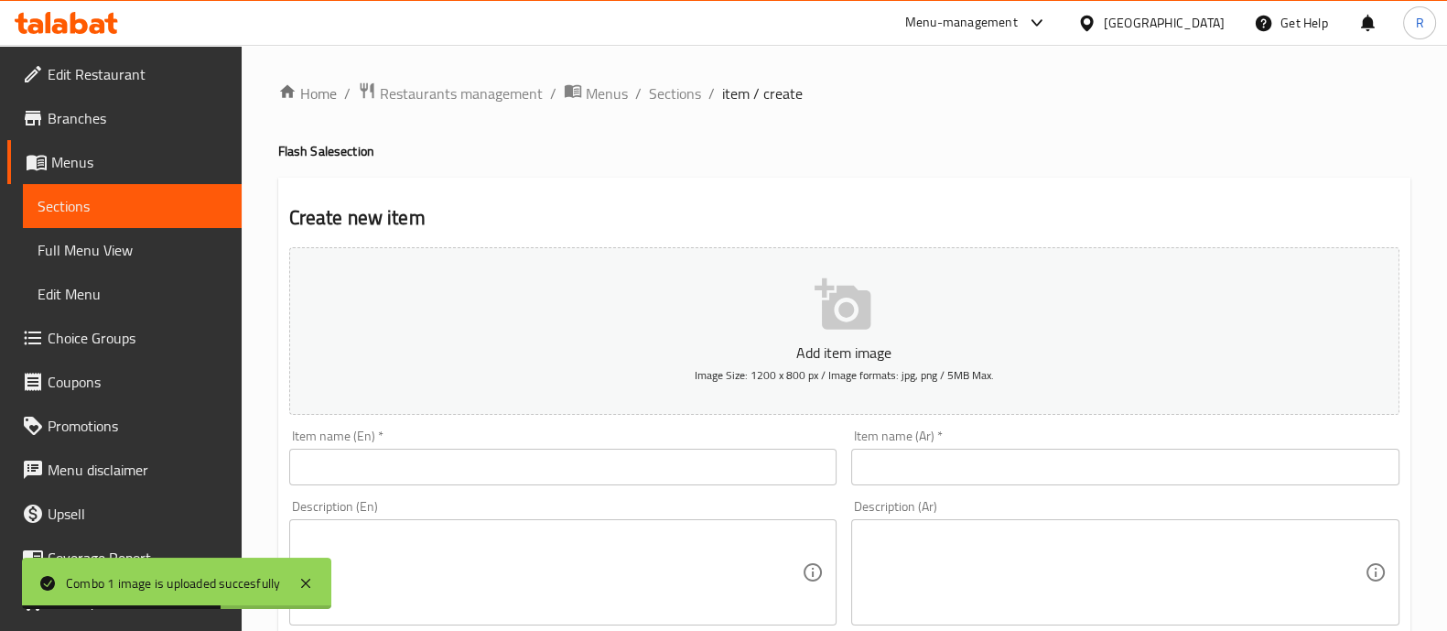
click at [607, 455] on input "text" at bounding box center [563, 467] width 548 height 37
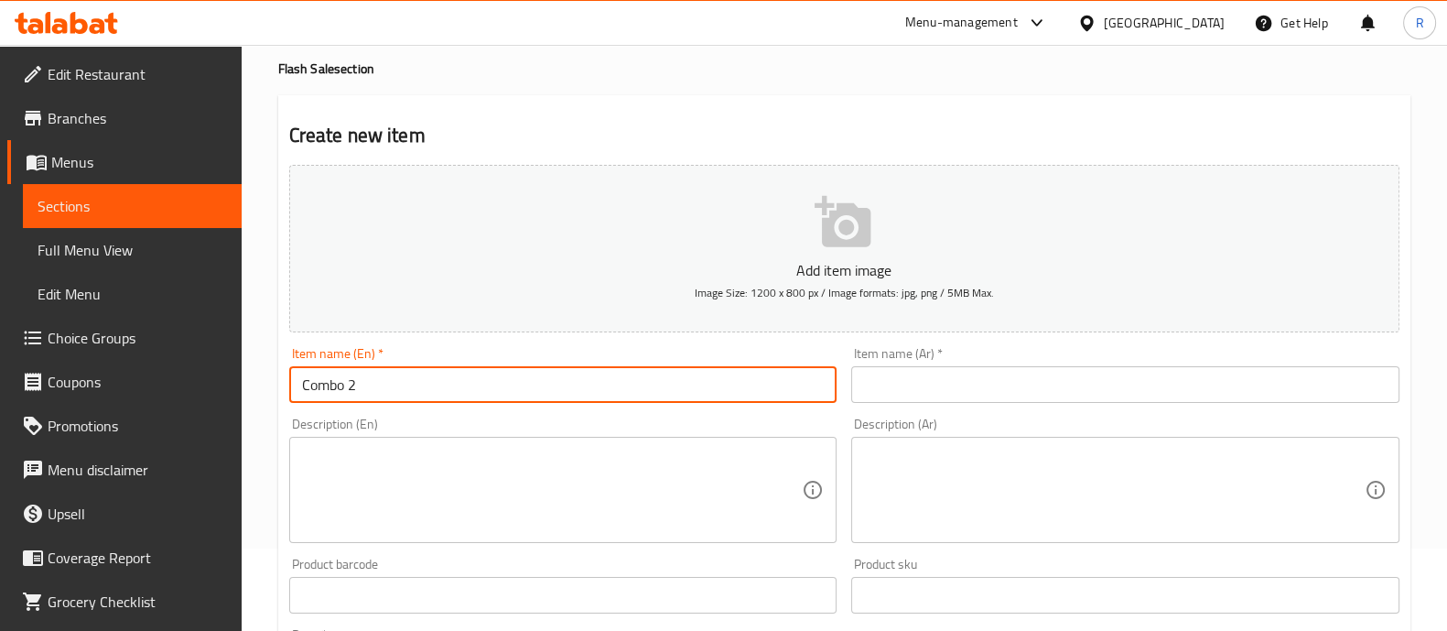
scroll to position [114, 0]
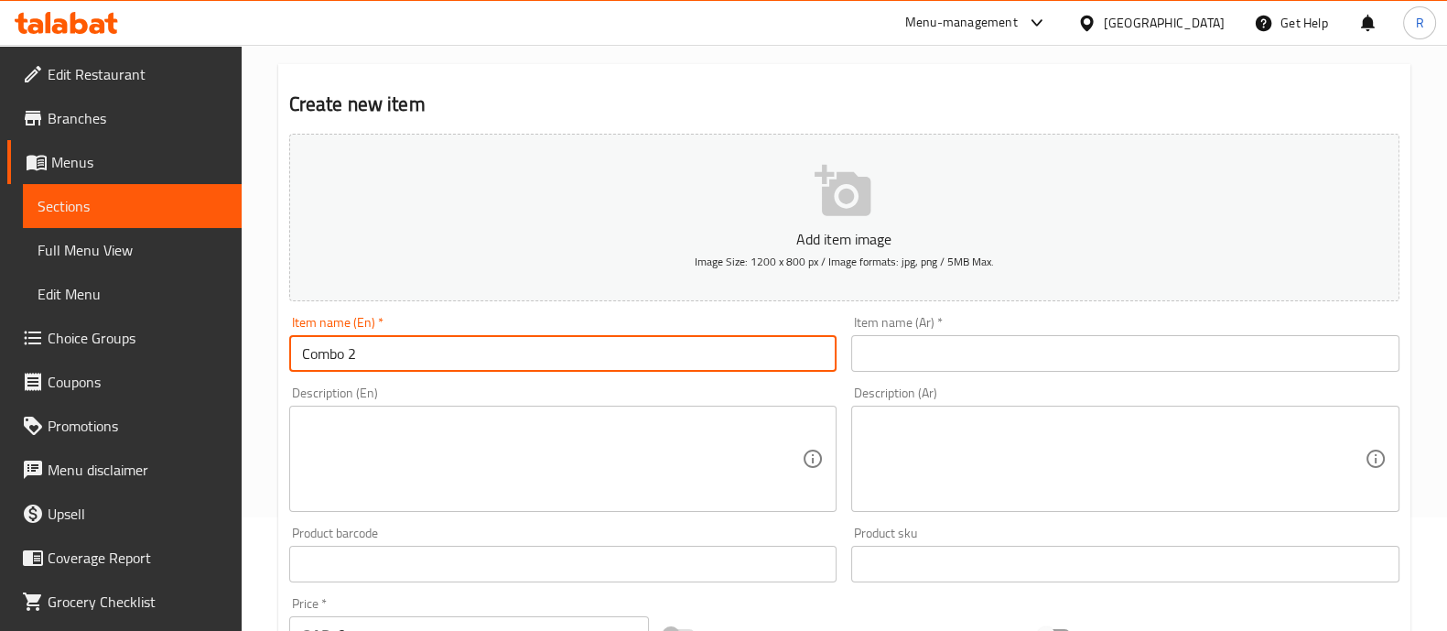
type input "Combo 2"
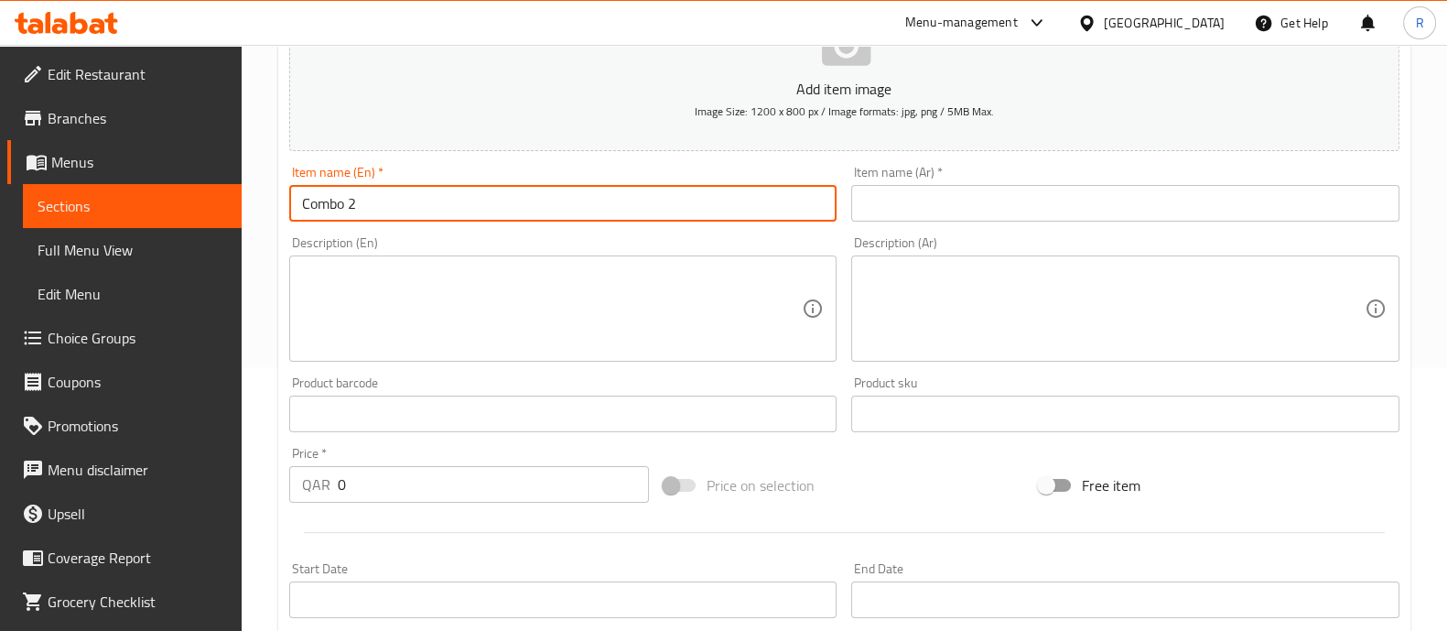
scroll to position [343, 0]
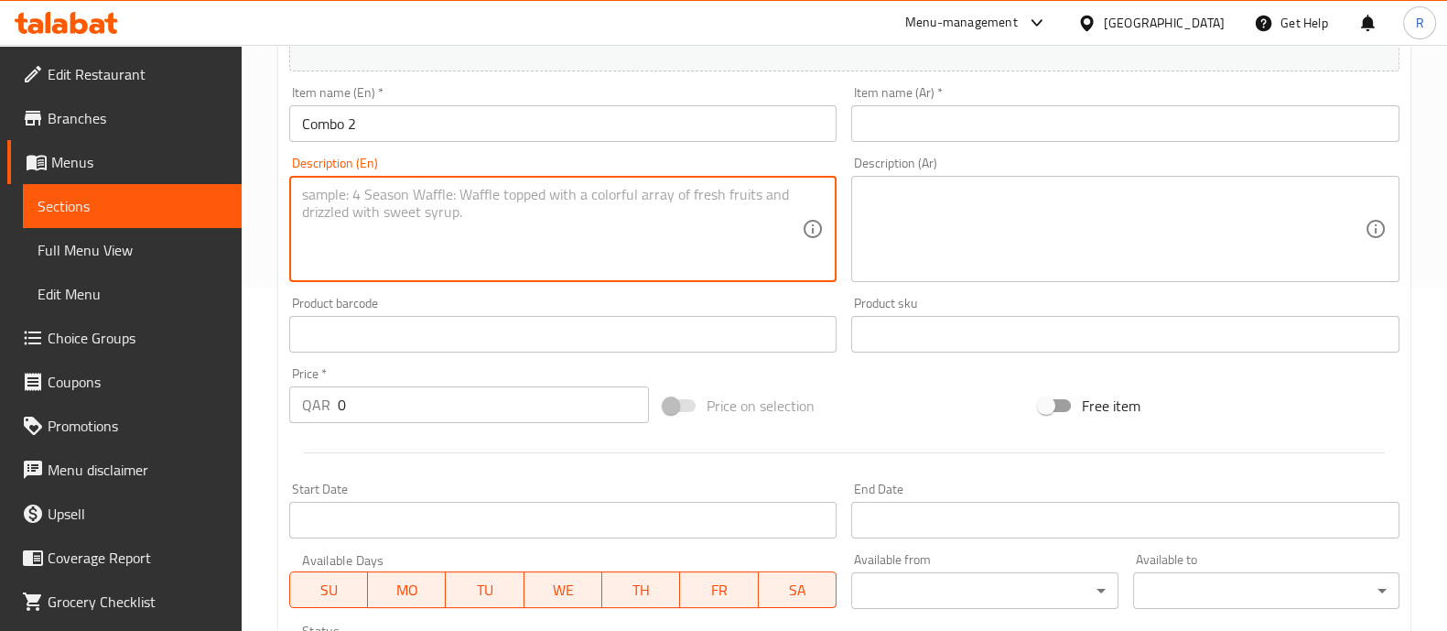
click at [459, 209] on textarea at bounding box center [552, 229] width 501 height 87
type textarea "P"
click at [458, 205] on textarea "Vegetarian Pizzaa" at bounding box center [552, 229] width 501 height 87
type textarea "Vegetarian Pizza with one beverage"
click at [885, 327] on input "text" at bounding box center [1125, 334] width 548 height 37
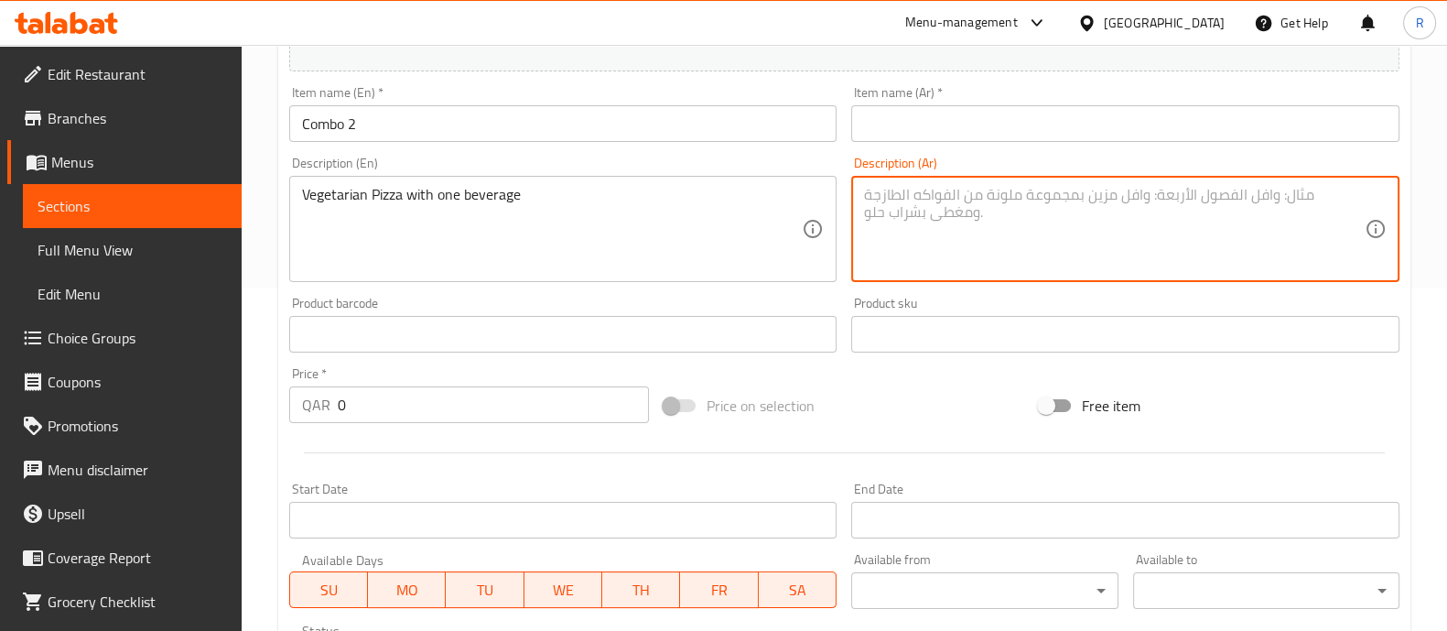
click at [925, 249] on textarea at bounding box center [1114, 229] width 501 height 87
paste textarea "بيتزا نباتية مع مشروب واحد"
type textarea "بيتزا نباتية مع مشروب واحد"
click at [911, 112] on input "text" at bounding box center [1125, 123] width 548 height 37
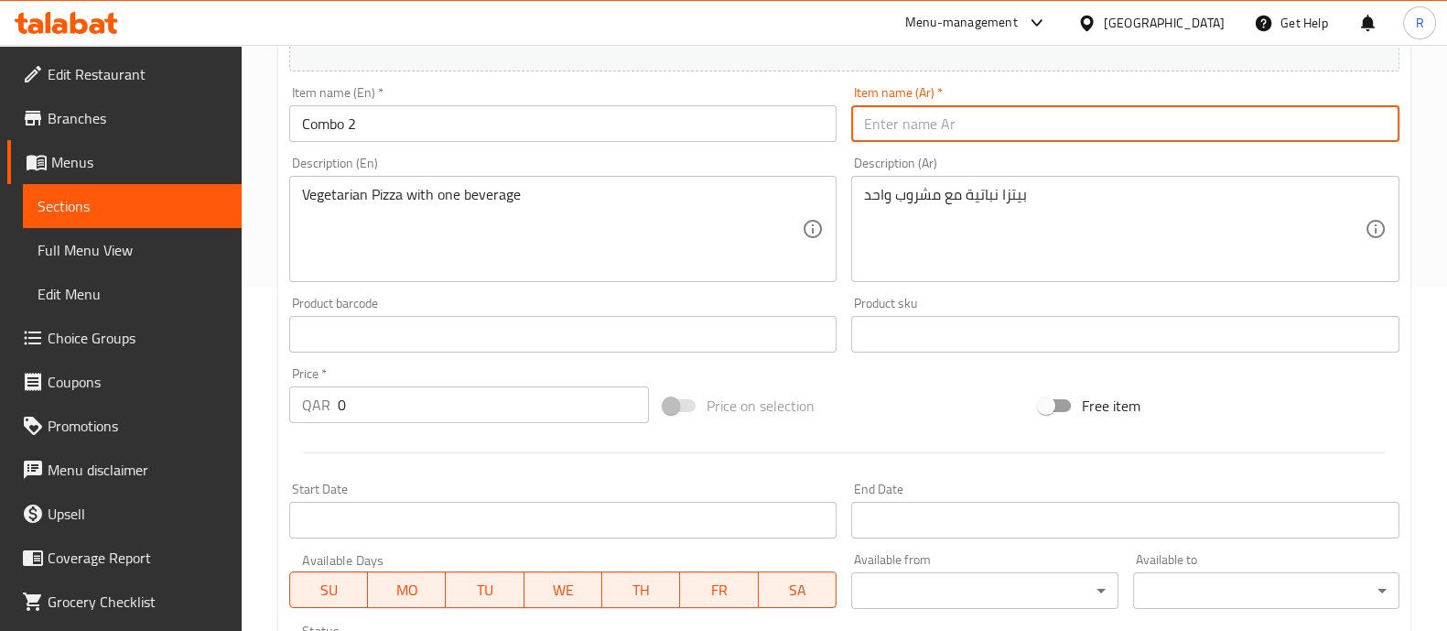
click at [403, 108] on input "Combo 2" at bounding box center [563, 123] width 548 height 37
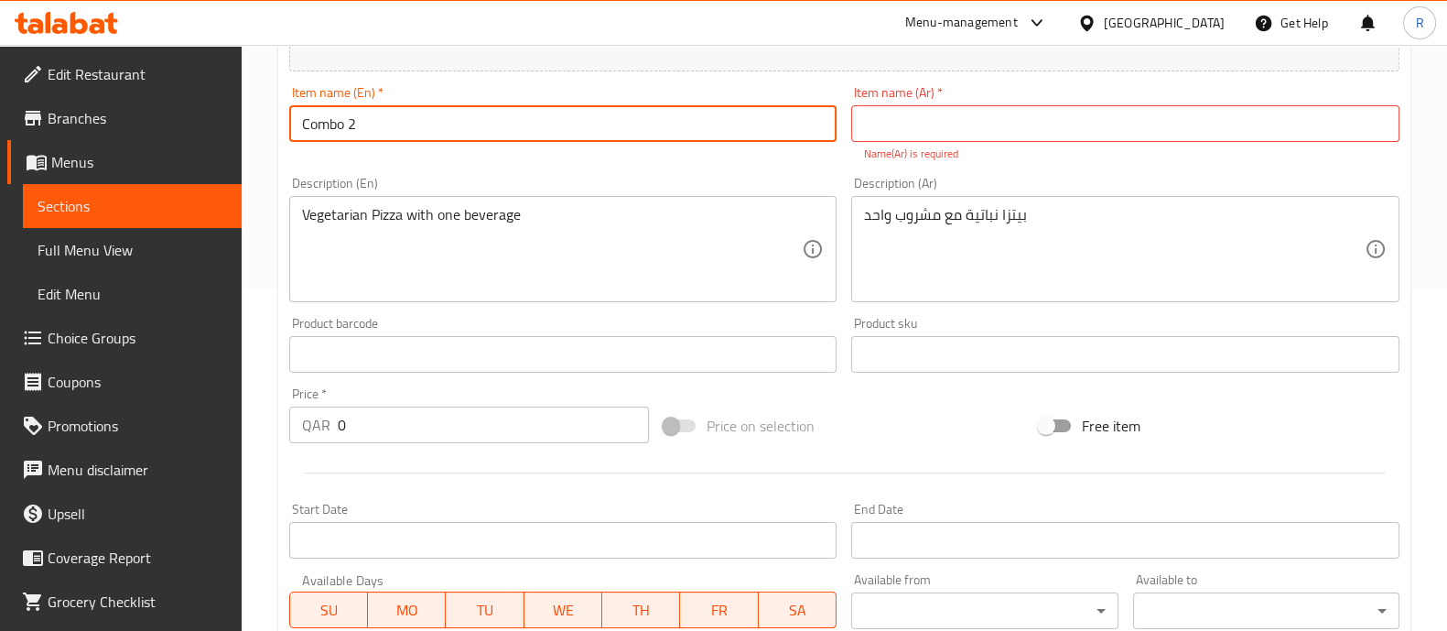
click at [403, 108] on input "Combo 2" at bounding box center [563, 123] width 548 height 37
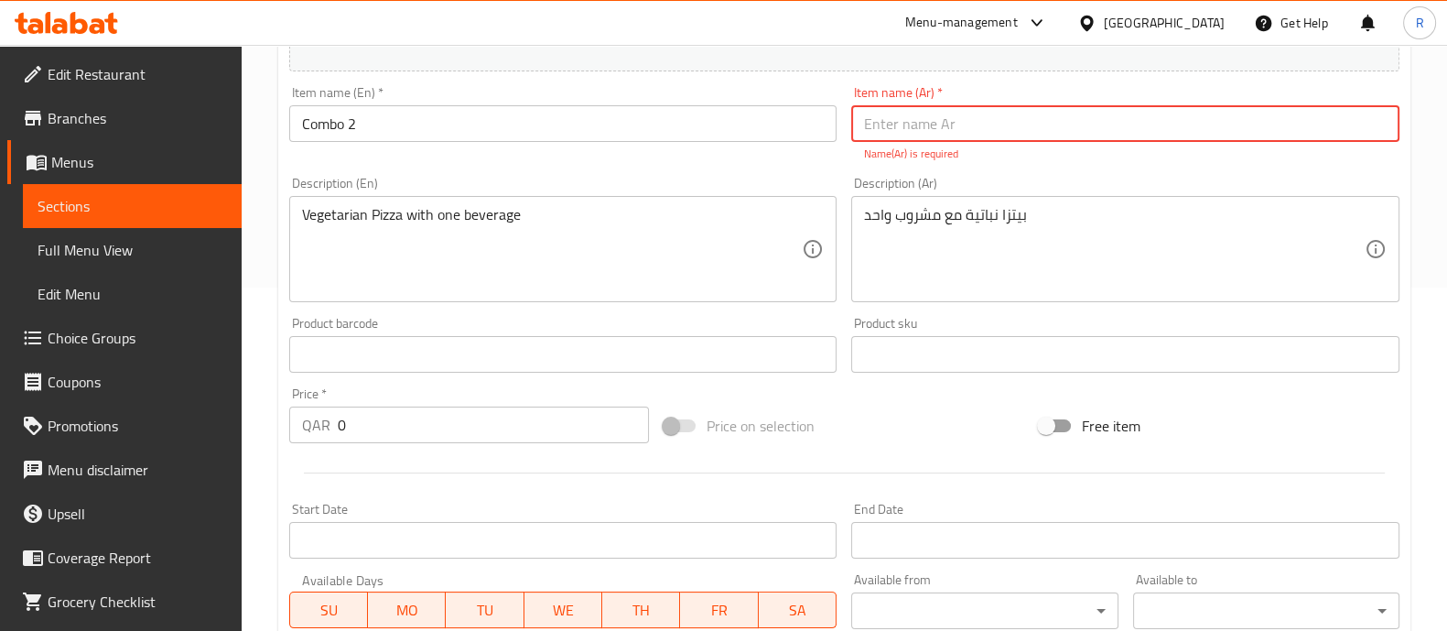
click at [945, 133] on input "text" at bounding box center [1125, 123] width 548 height 37
paste input "كومبو 2"
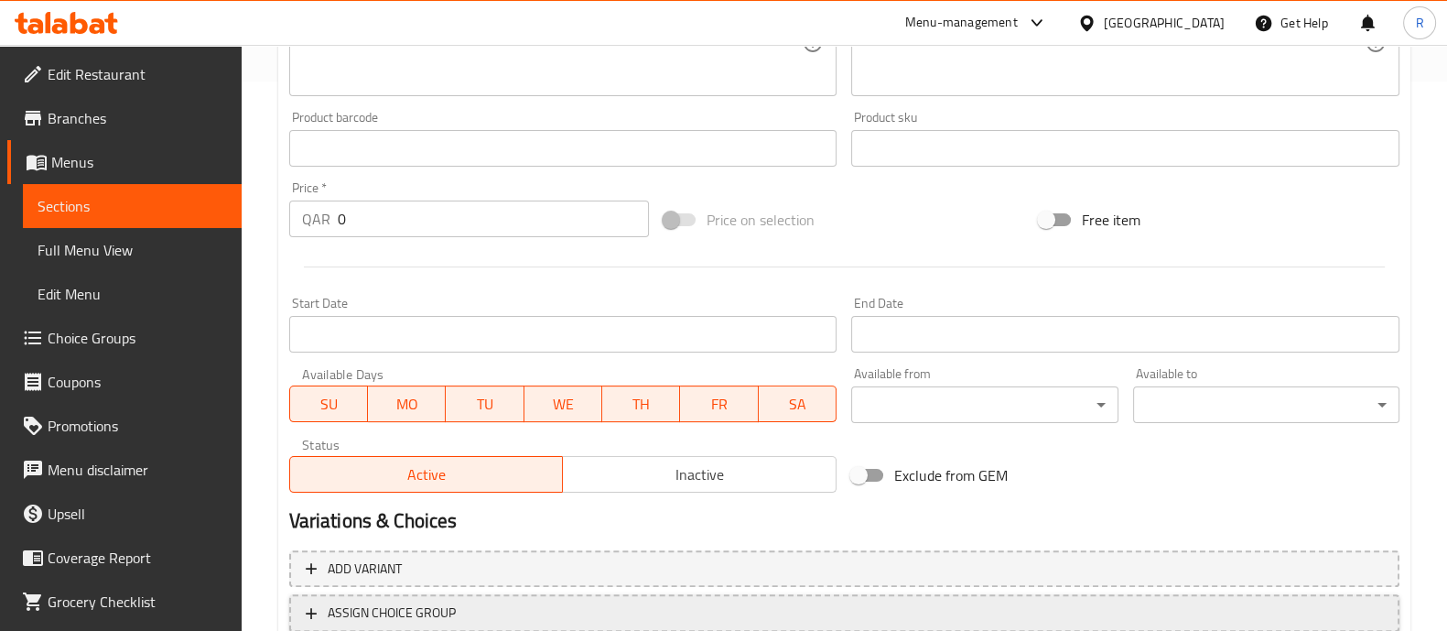
scroll to position [572, 0]
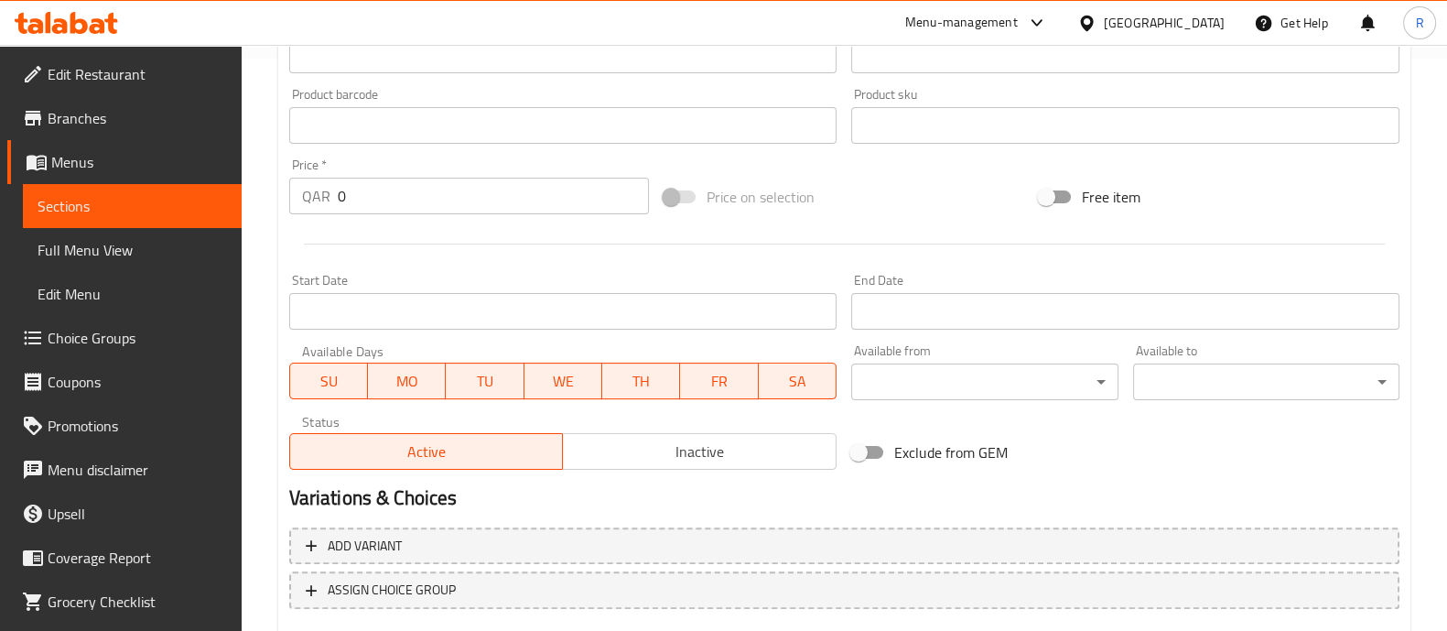
type input "كومبو 2"
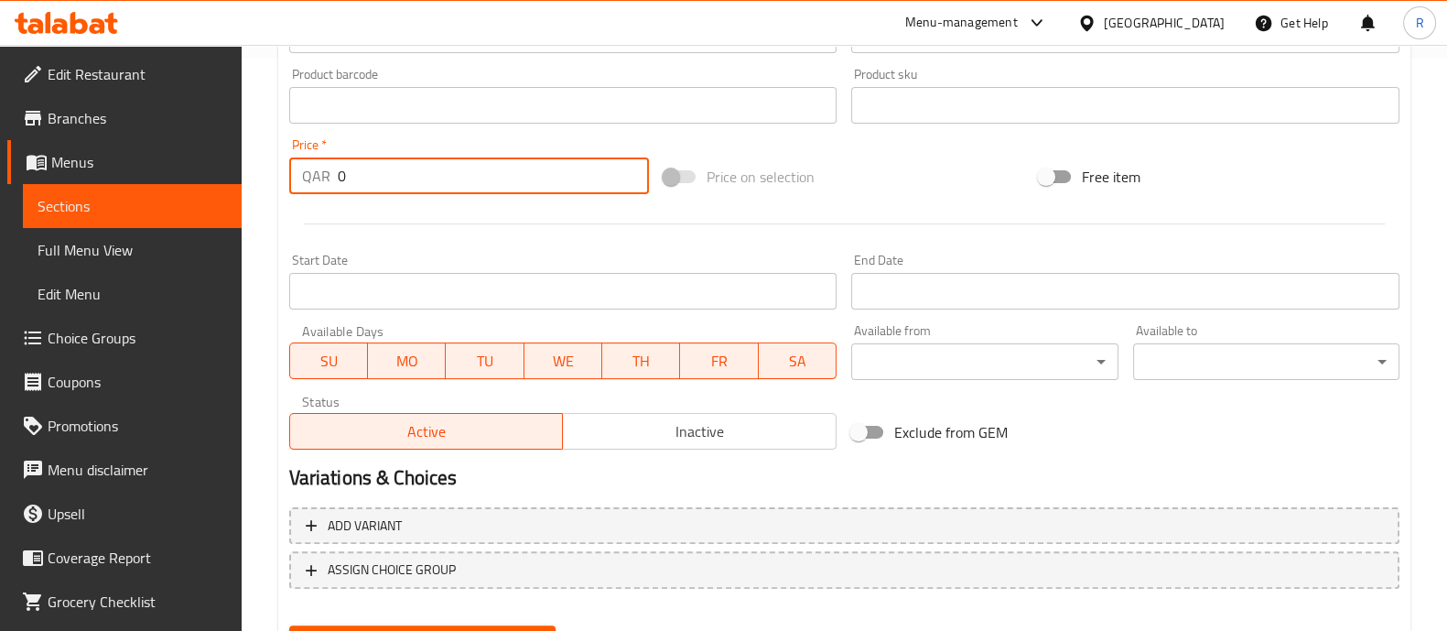
drag, startPoint x: 405, startPoint y: 192, endPoint x: 275, endPoint y: 184, distance: 131.2
click at [275, 184] on div "Home / Restaurants management / Menus / Sections / item / create Flash Sale sec…" at bounding box center [844, 97] width 1205 height 1249
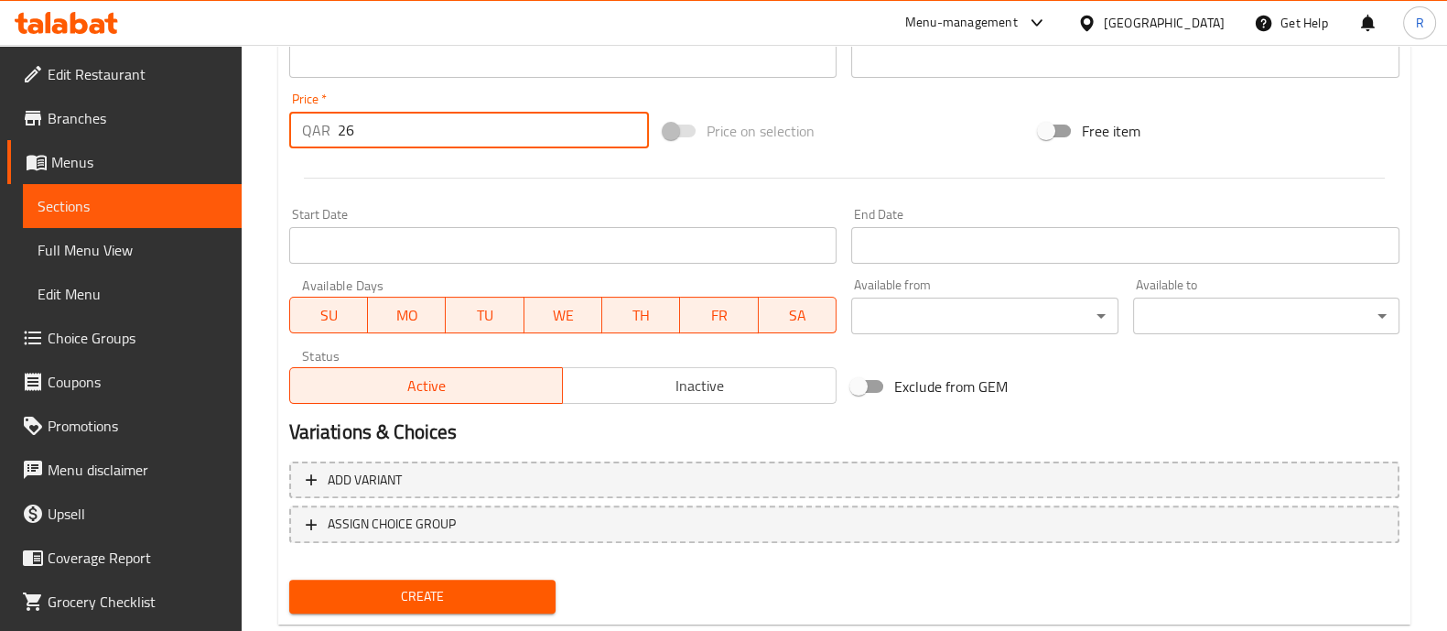
scroll to position [661, 0]
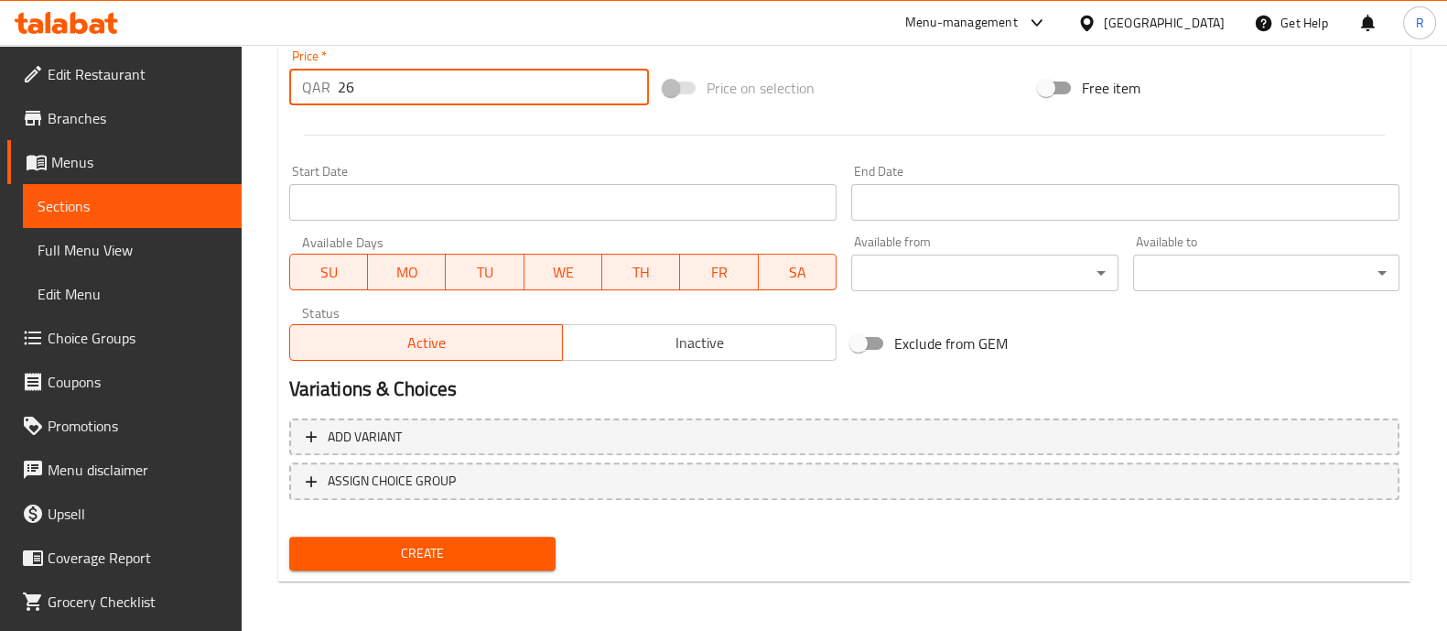
type input "26"
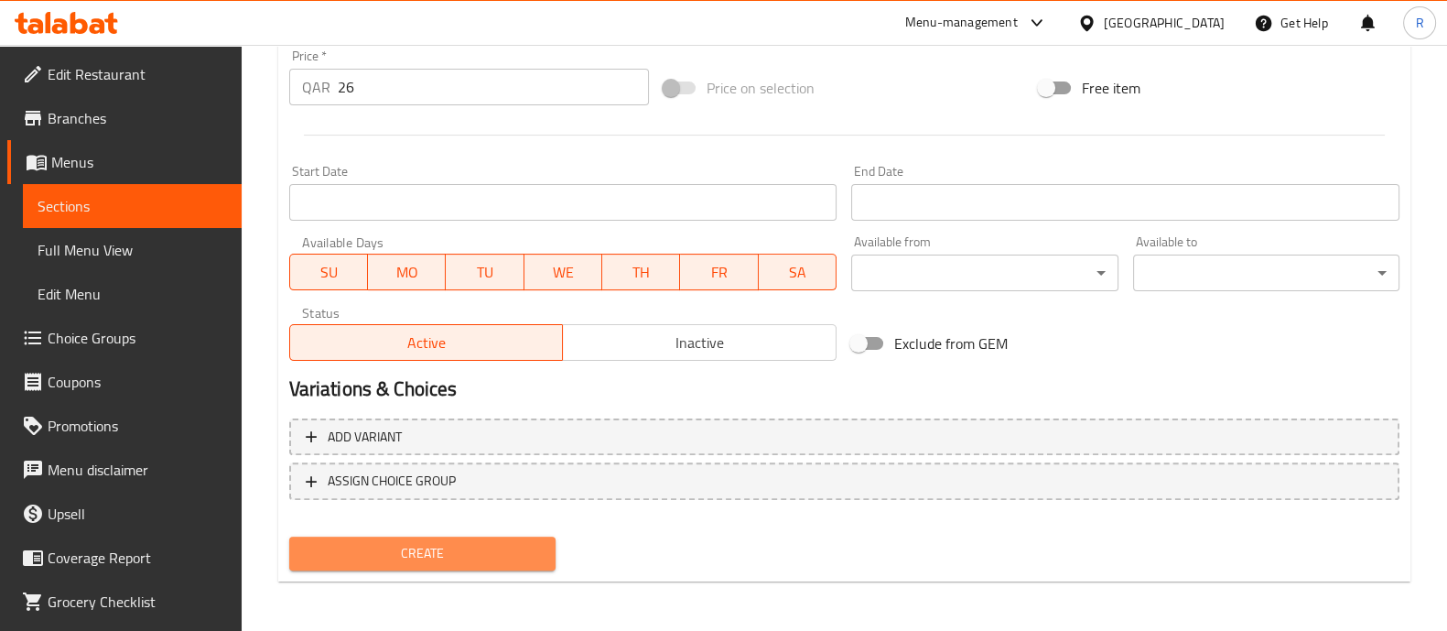
click at [515, 559] on span "Create" at bounding box center [422, 553] width 237 height 23
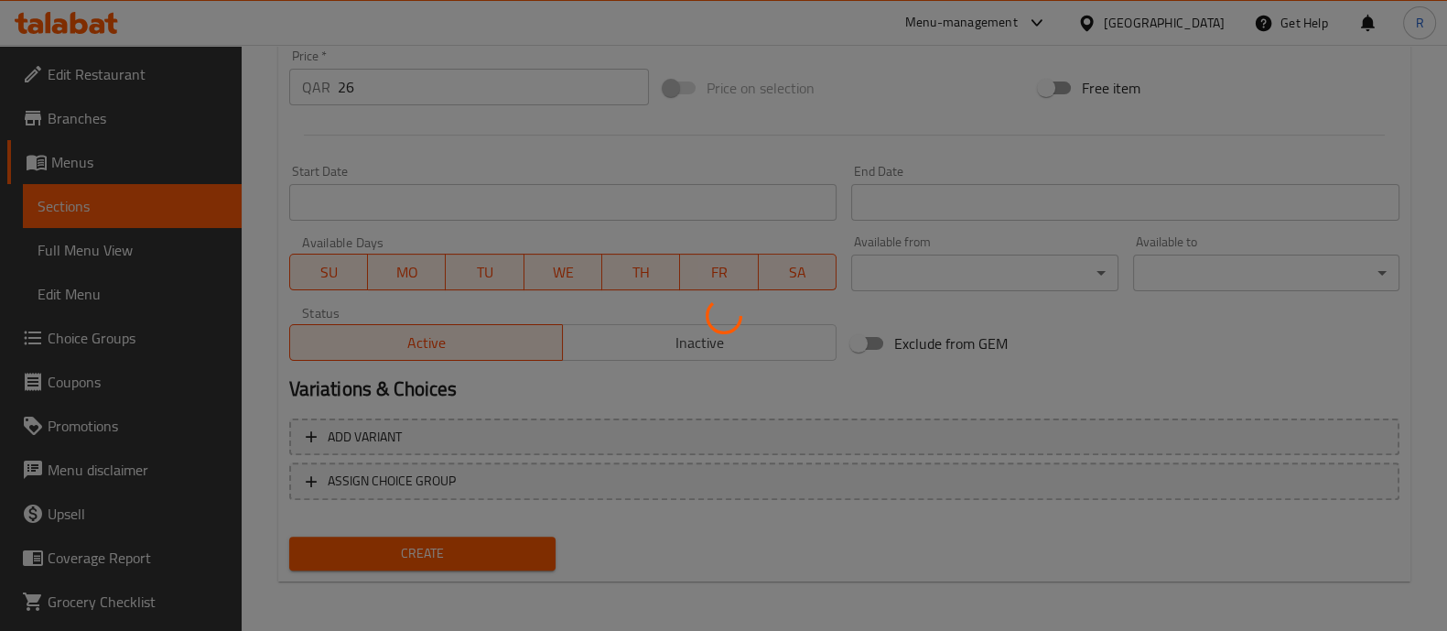
type input "0"
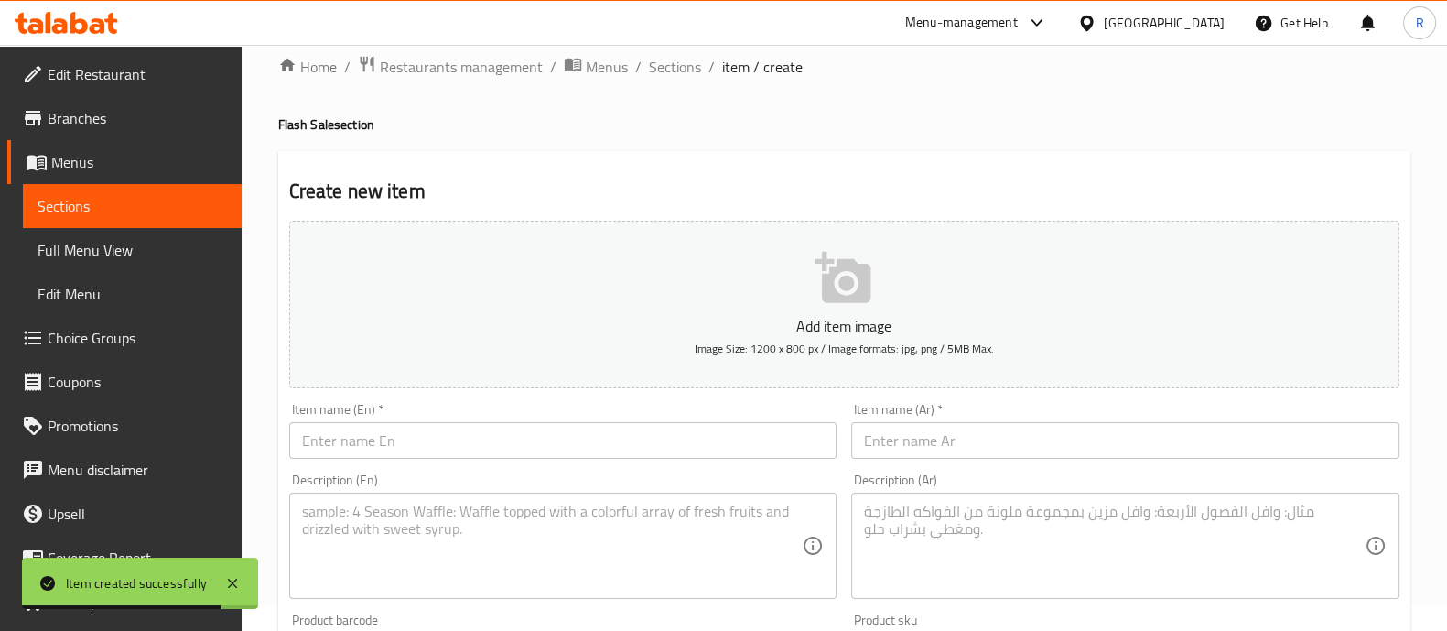
scroll to position [0, 0]
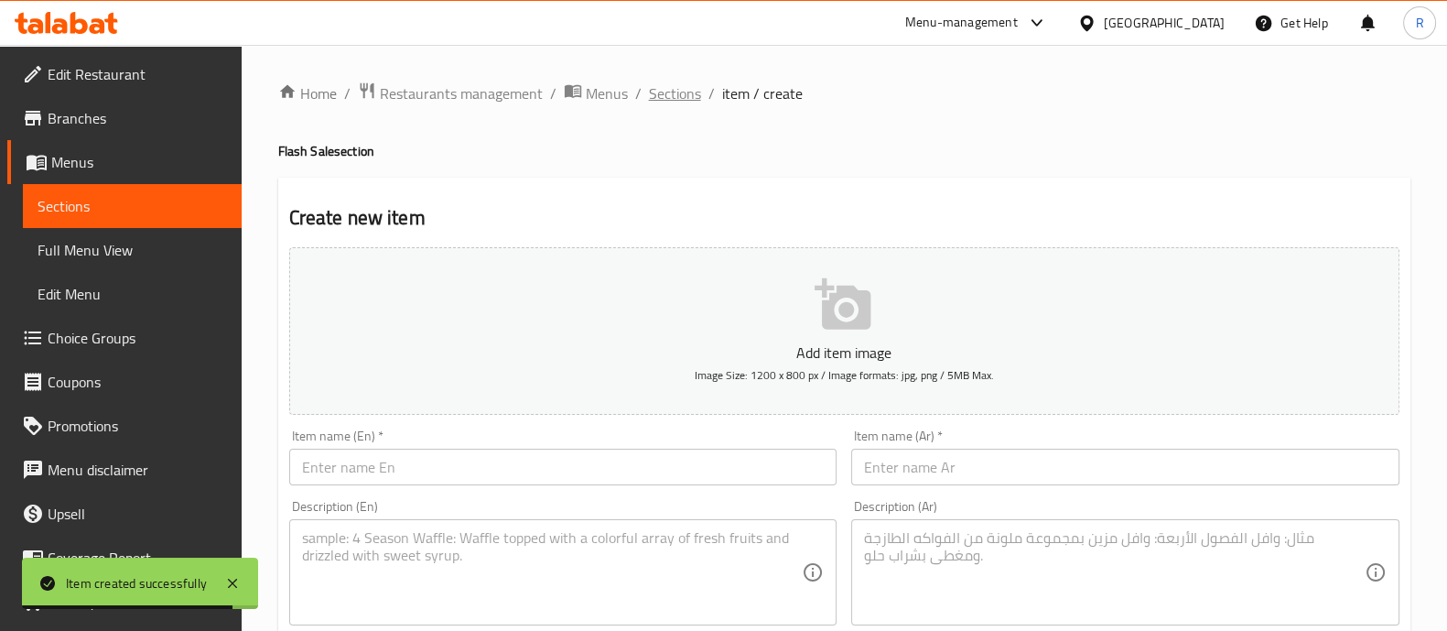
click at [649, 93] on span "Sections" at bounding box center [675, 93] width 52 height 22
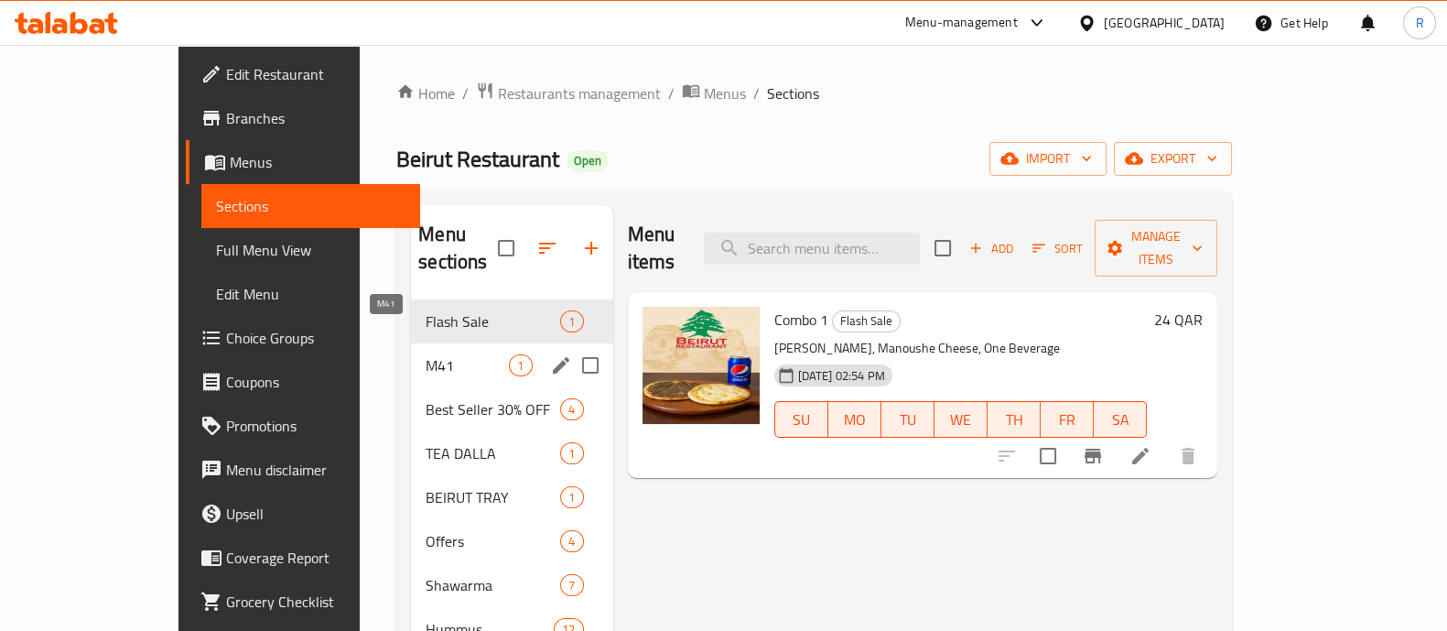
click at [426, 354] on span "M41" at bounding box center [467, 365] width 83 height 22
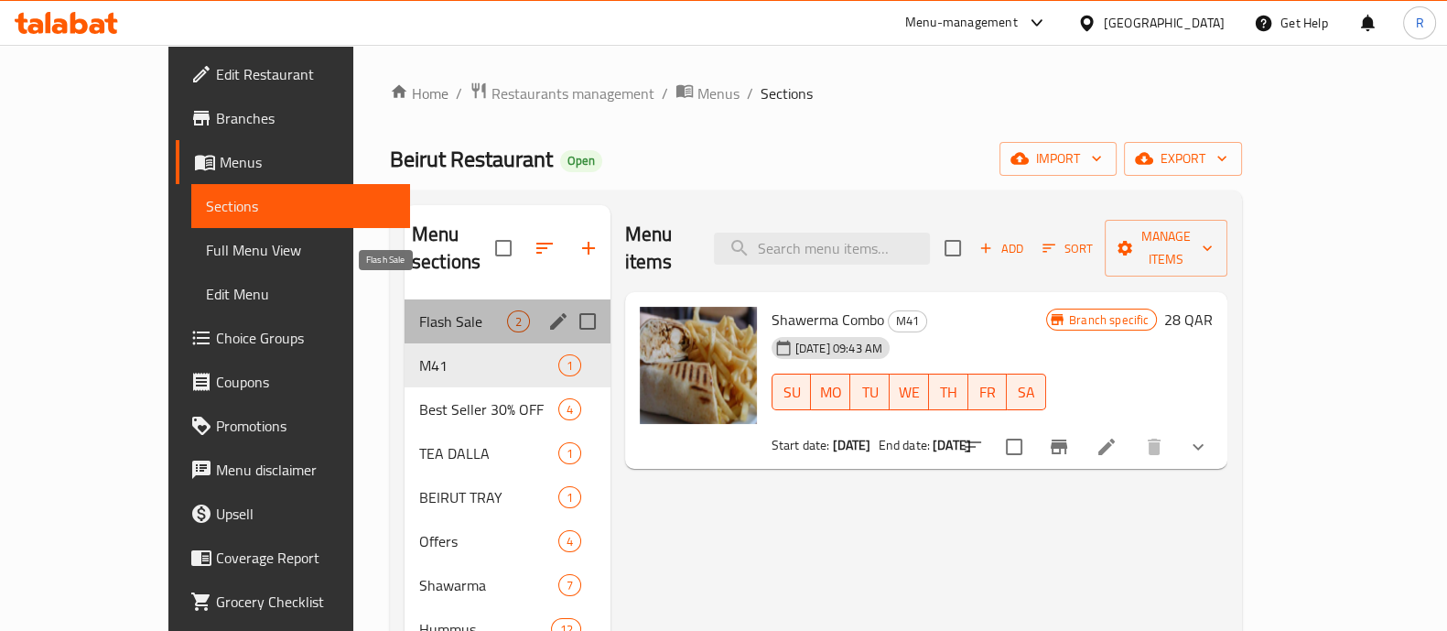
click at [419, 310] on span "Flash Sale" at bounding box center [463, 321] width 88 height 22
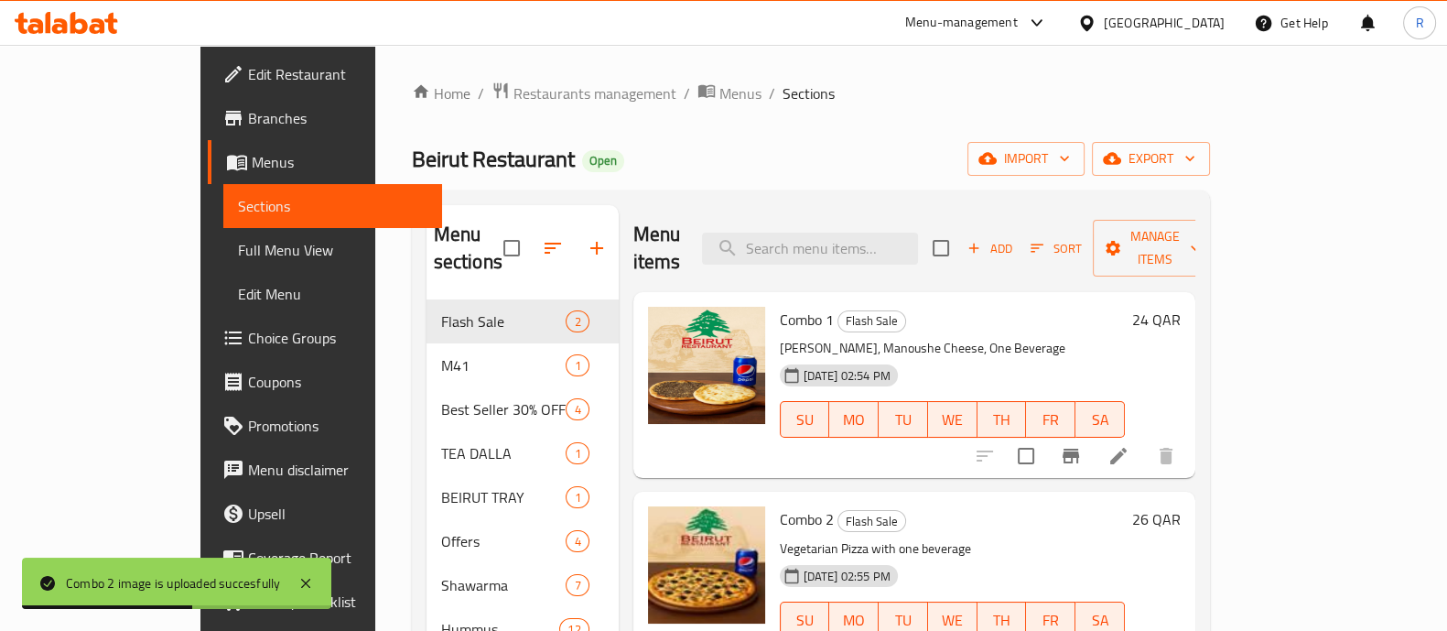
click at [986, 27] on div "Menu-management" at bounding box center [977, 23] width 172 height 44
click at [1005, 25] on div "Menu-management" at bounding box center [961, 23] width 113 height 22
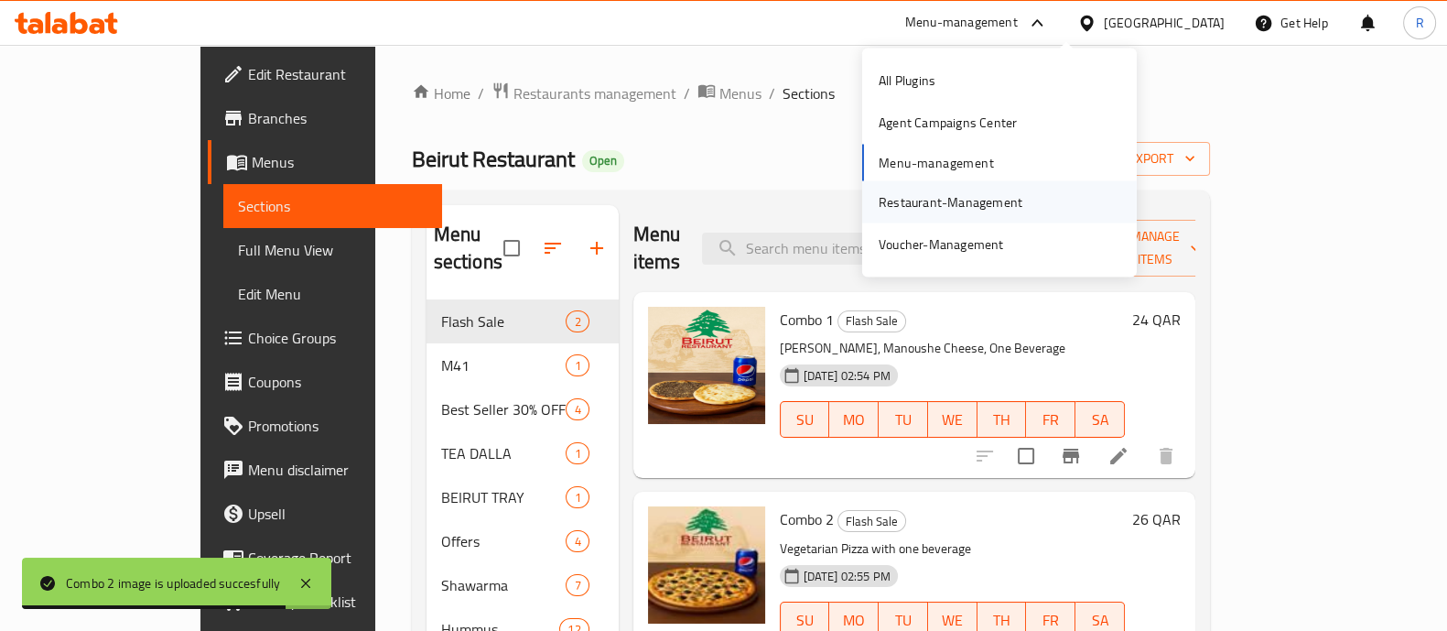
click at [917, 203] on div "Restaurant-Management" at bounding box center [951, 201] width 144 height 20
